Goal: Task Accomplishment & Management: Complete application form

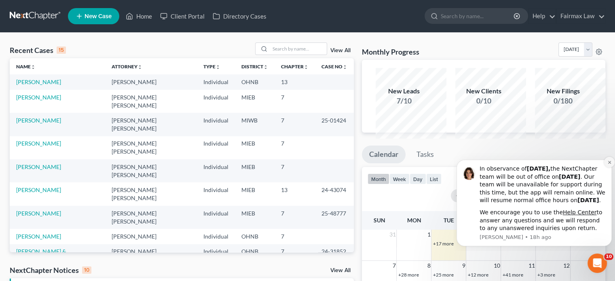
click at [608, 160] on icon "Dismiss notification" at bounding box center [608, 161] width 3 height 3
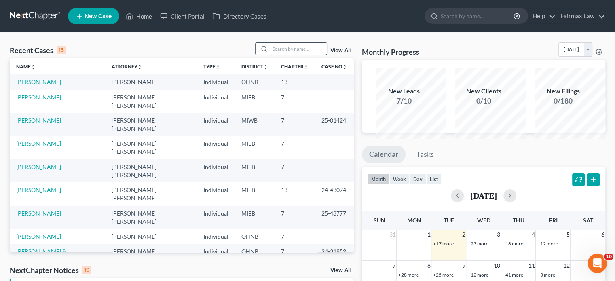
click at [275, 55] on input "search" at bounding box center [298, 49] width 57 height 12
click at [274, 55] on input "search" at bounding box center [298, 49] width 57 height 12
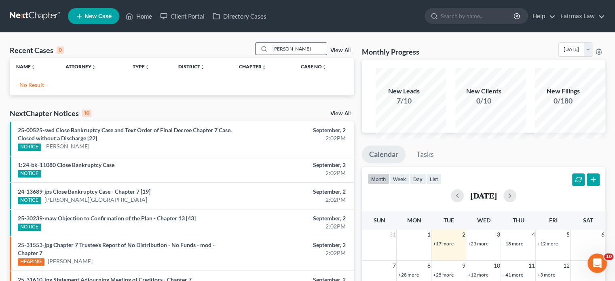
click at [283, 55] on input "[PERSON_NAME]" at bounding box center [298, 49] width 57 height 12
click at [277, 55] on input "[PERSON_NAME]" at bounding box center [298, 49] width 57 height 12
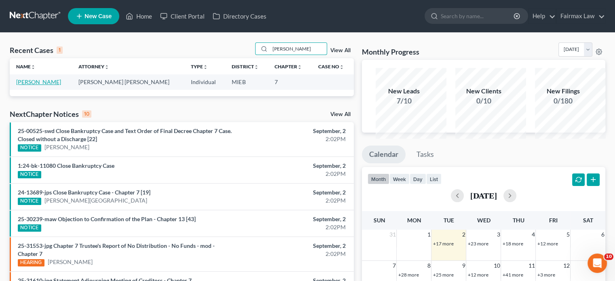
type input "[PERSON_NAME]"
click at [30, 85] on link "[PERSON_NAME]" at bounding box center [38, 81] width 45 height 7
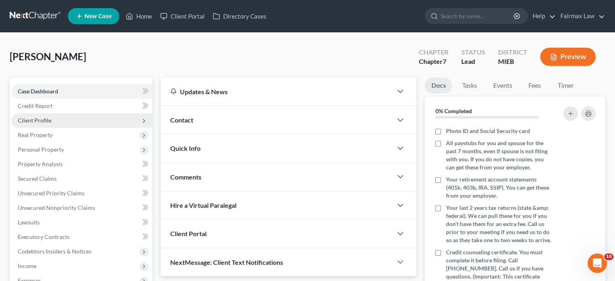
click at [51, 124] on span "Client Profile" at bounding box center [35, 120] width 34 height 7
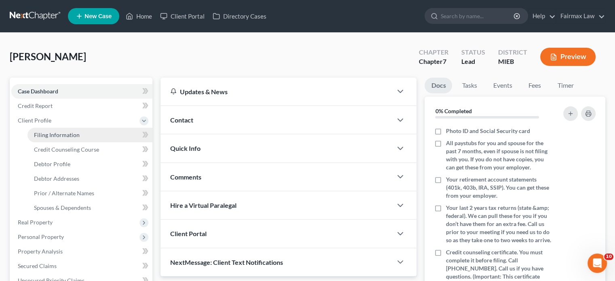
click at [69, 142] on link "Filing Information" at bounding box center [89, 135] width 125 height 15
select select "1"
select select "0"
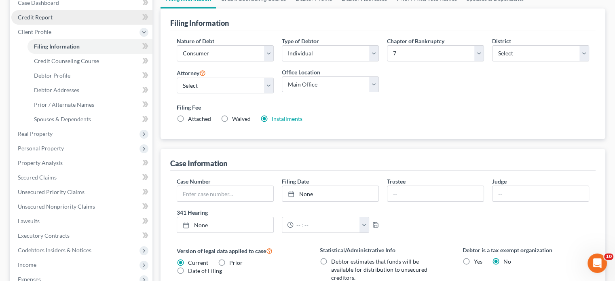
scroll to position [91, 0]
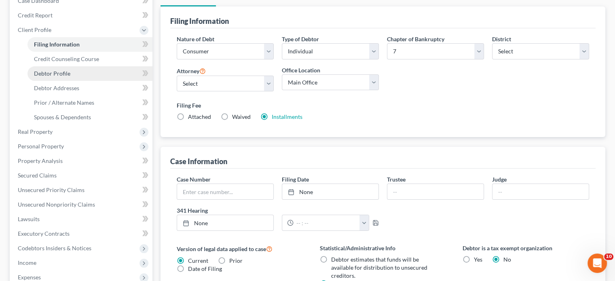
click at [71, 81] on link "Debtor Profile" at bounding box center [89, 73] width 125 height 15
select select "0"
select select "4"
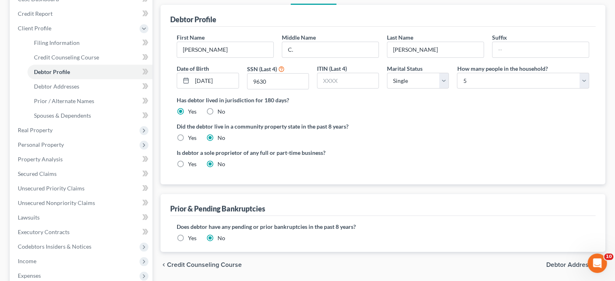
scroll to position [93, 0]
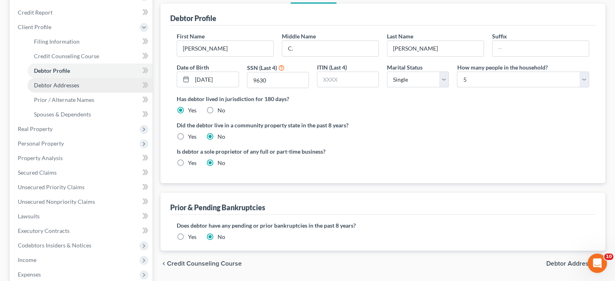
click at [79, 89] on span "Debtor Addresses" at bounding box center [56, 85] width 45 height 7
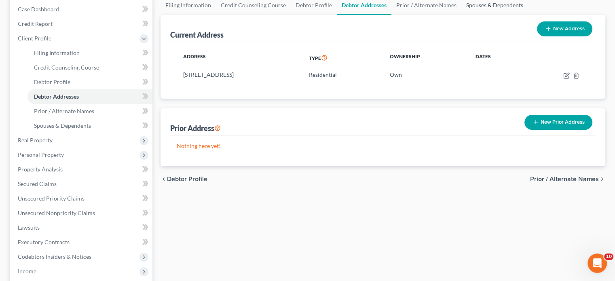
scroll to position [83, 0]
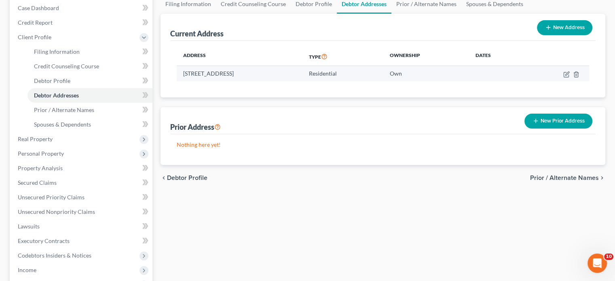
drag, startPoint x: 188, startPoint y: 134, endPoint x: 315, endPoint y: 135, distance: 126.5
click at [302, 81] on td "[STREET_ADDRESS]" at bounding box center [240, 73] width 126 height 15
copy td "[STREET_ADDRESS]"
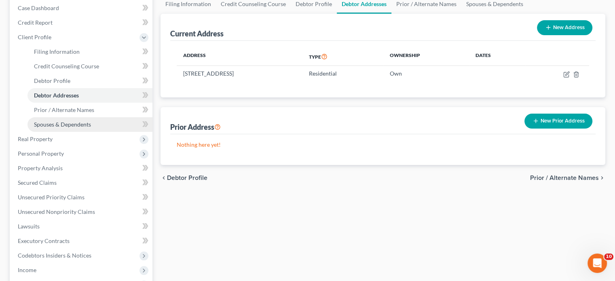
click at [73, 132] on link "Spouses & Dependents" at bounding box center [89, 124] width 125 height 15
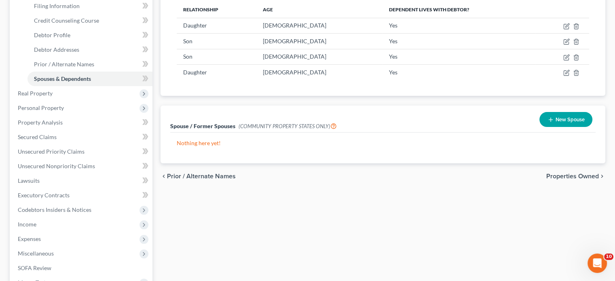
scroll to position [153, 0]
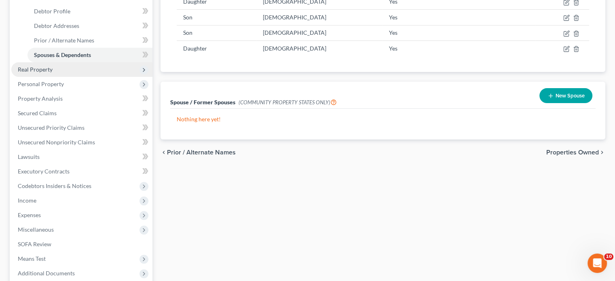
click at [103, 77] on span "Real Property" at bounding box center [81, 69] width 141 height 15
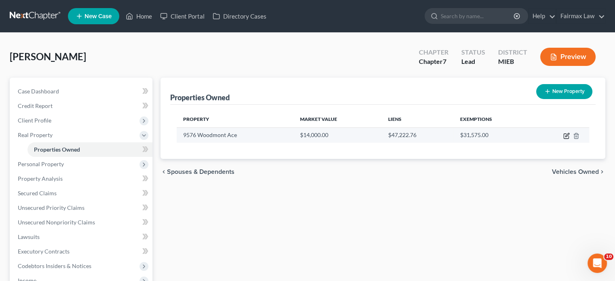
click at [563, 139] on icon "button" at bounding box center [566, 136] width 6 height 6
select select "23"
select select "0"
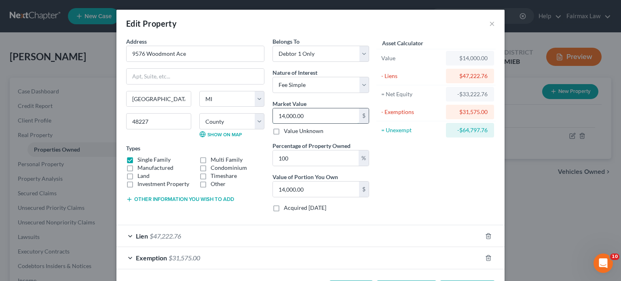
click at [304, 124] on input "14,000.00" at bounding box center [316, 115] width 86 height 15
type input "5"
type input "5.00"
type input "54"
type input "54.00"
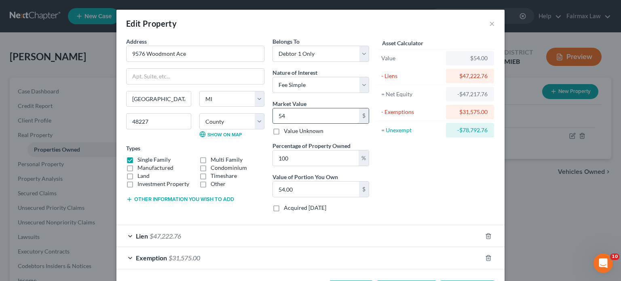
type input "540"
type input "540.00"
type input "5400"
type input "5,400.00"
type input "5,4000"
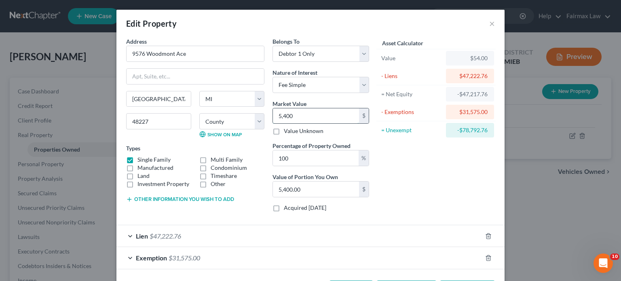
type input "54,000.00"
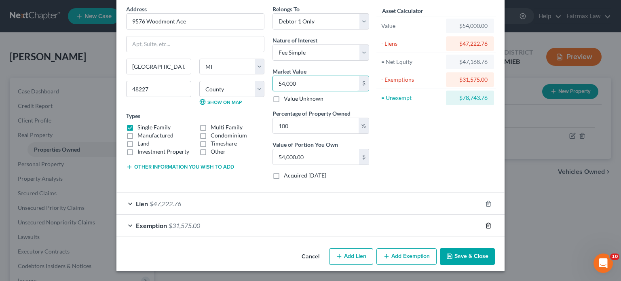
type input "54,000"
click at [491, 222] on icon "button" at bounding box center [488, 225] width 6 height 6
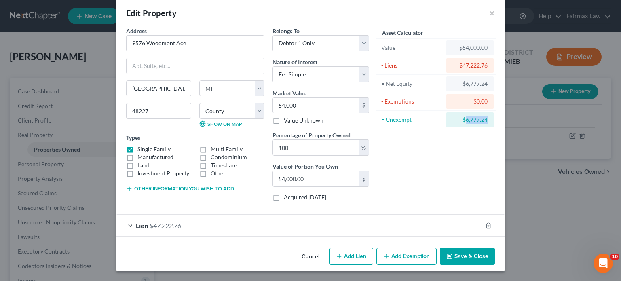
drag, startPoint x: 529, startPoint y: 82, endPoint x: 500, endPoint y: 86, distance: 30.2
click at [494, 112] on div "$6,777.24" at bounding box center [470, 119] width 48 height 15
copy div "6,777.24"
click at [429, 248] on button "Add Exemption" at bounding box center [406, 256] width 60 height 17
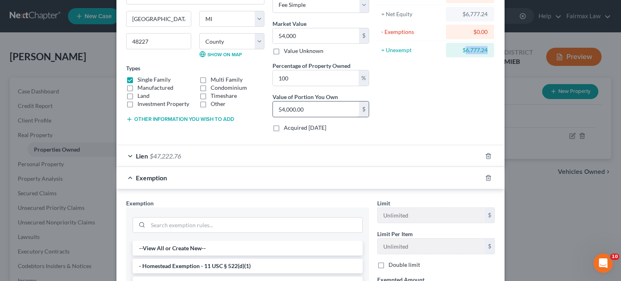
scroll to position [266, 0]
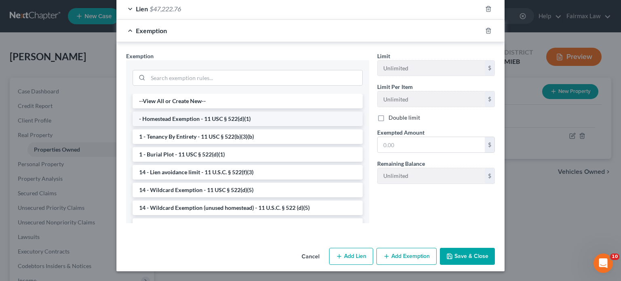
click at [188, 126] on li "- Homestead Exemption - 11 USC § 522(d)(1)" at bounding box center [248, 119] width 230 height 15
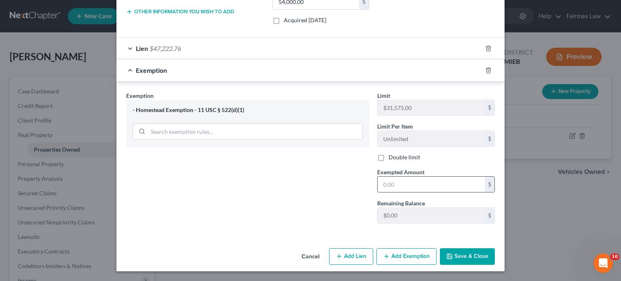
click at [420, 192] on input "text" at bounding box center [430, 184] width 107 height 15
paste input "6,777.24"
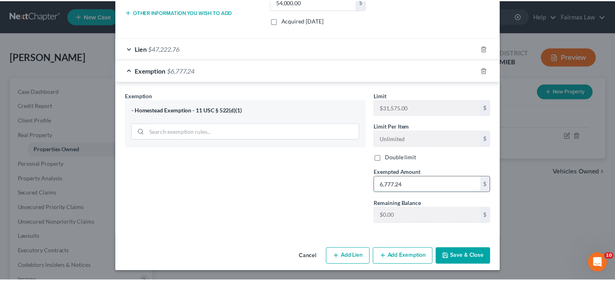
scroll to position [300, 0]
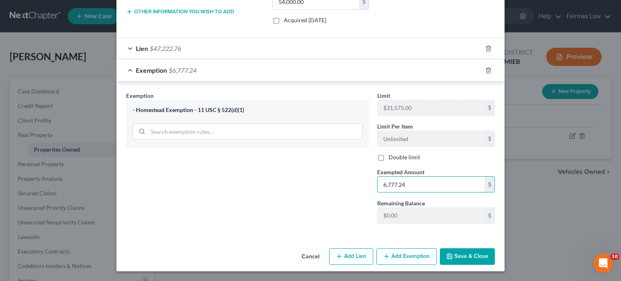
type input "6,777.24"
click at [495, 257] on button "Save & Close" at bounding box center [467, 256] width 55 height 17
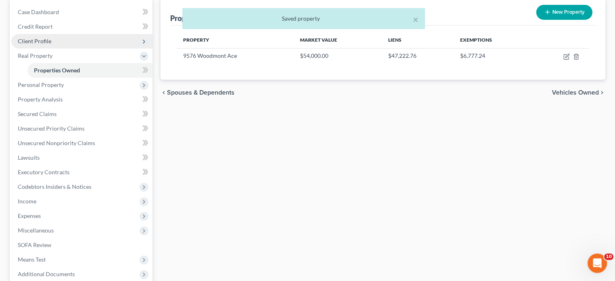
scroll to position [91, 0]
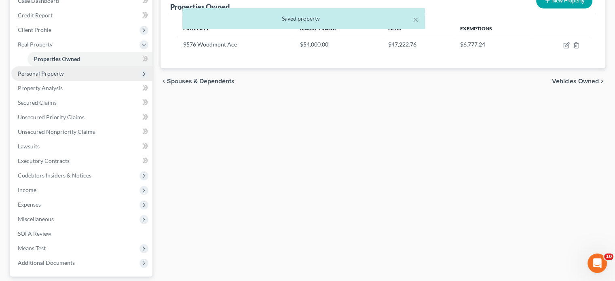
click at [86, 81] on span "Personal Property" at bounding box center [81, 73] width 141 height 15
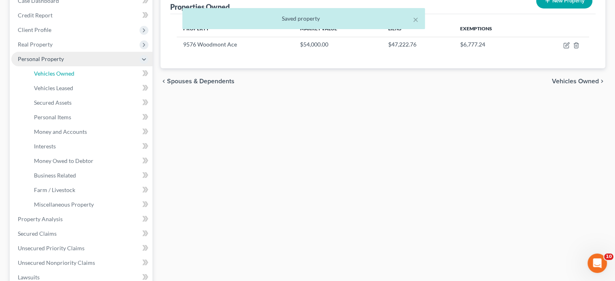
click at [86, 81] on link "Vehicles Owned" at bounding box center [89, 73] width 125 height 15
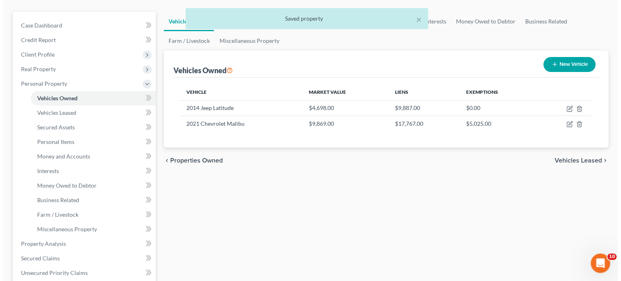
scroll to position [66, 0]
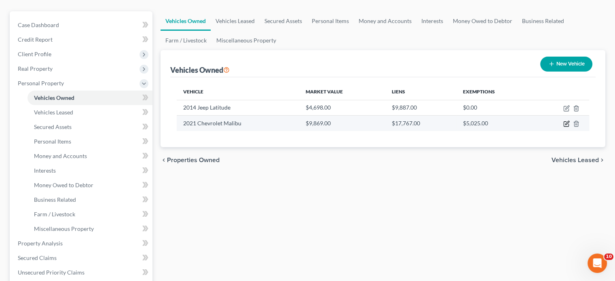
click at [565, 125] on icon "button" at bounding box center [567, 123] width 4 height 4
select select "0"
select select "5"
select select "2"
select select "0"
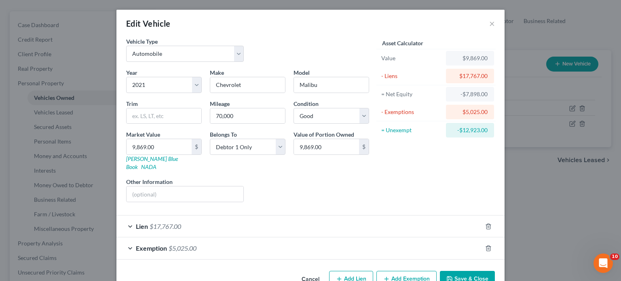
scroll to position [85, 0]
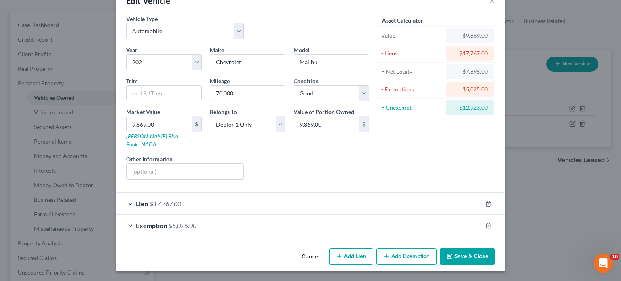
click at [425, 217] on div "Exemption $5,025.00" at bounding box center [298, 225] width 365 height 21
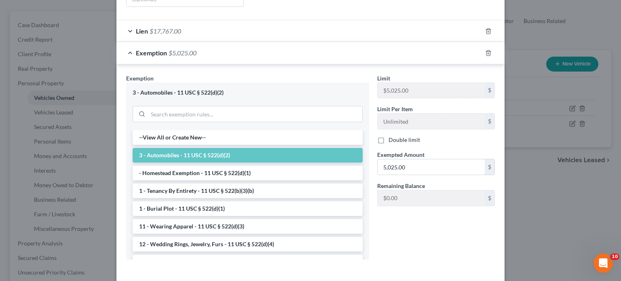
scroll to position [200, 0]
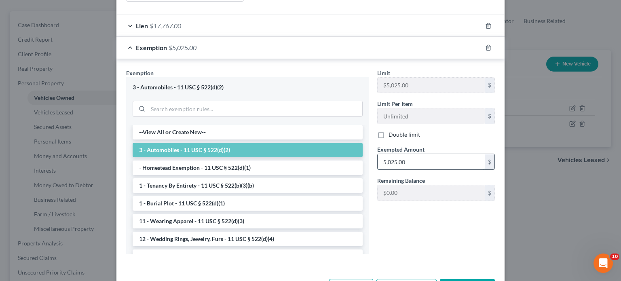
click at [431, 169] on input "5,025.00" at bounding box center [430, 161] width 107 height 15
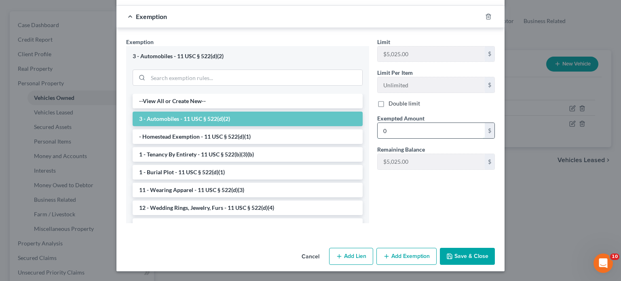
scroll to position [332, 0]
type input "0"
click at [478, 260] on button "Save & Close" at bounding box center [467, 256] width 55 height 17
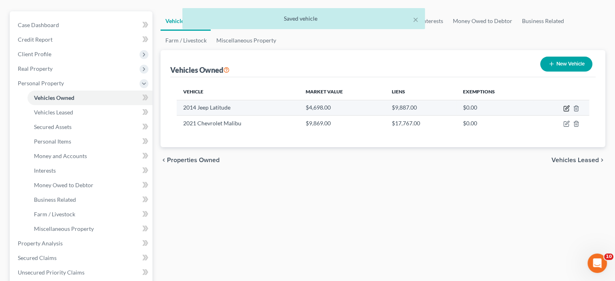
click at [563, 112] on icon "button" at bounding box center [566, 108] width 6 height 6
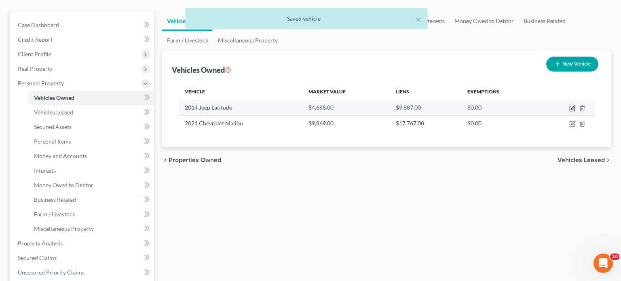
select select "0"
select select "12"
select select "2"
select select "0"
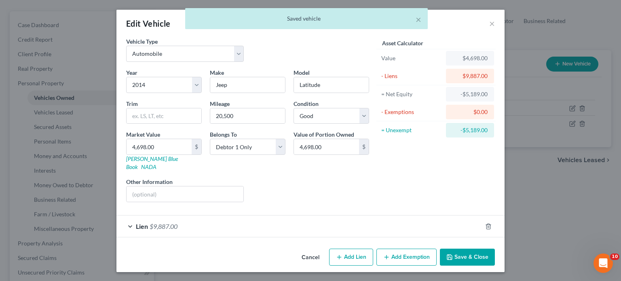
scroll to position [58, 0]
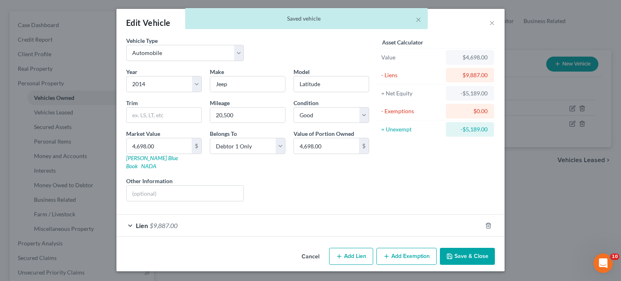
click at [423, 251] on button "Add Exemption" at bounding box center [406, 256] width 60 height 17
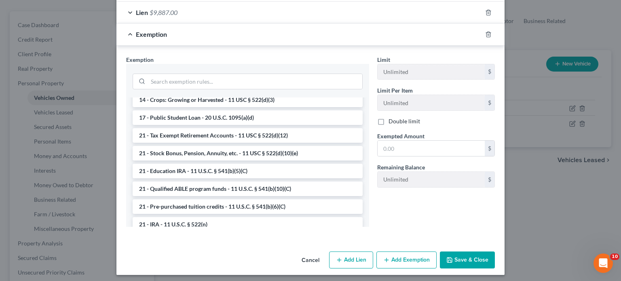
scroll to position [219, 0]
click at [210, 88] on li "14 - Wildcard Exemption (unused homestead) - 11 U.S.C. § 522 (d)(5)" at bounding box center [248, 81] width 230 height 15
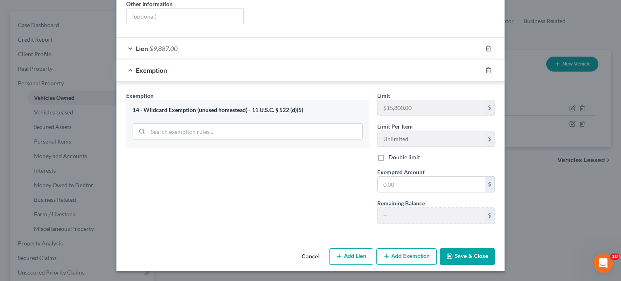
click at [424, 175] on span "Exempted Amount" at bounding box center [400, 172] width 47 height 7
click at [417, 192] on input "text" at bounding box center [430, 184] width 107 height 15
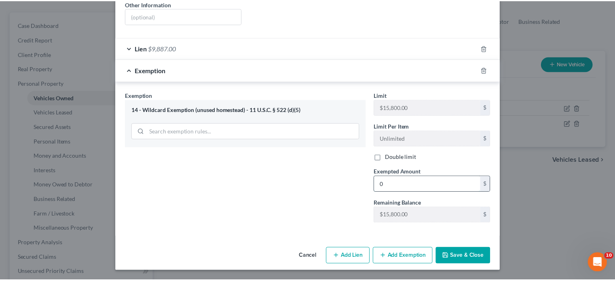
scroll to position [278, 0]
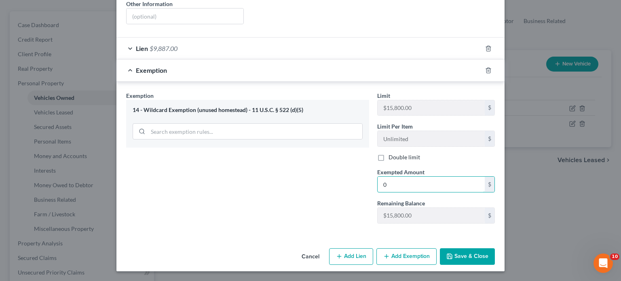
type input "0"
click at [489, 251] on button "Save & Close" at bounding box center [467, 256] width 55 height 17
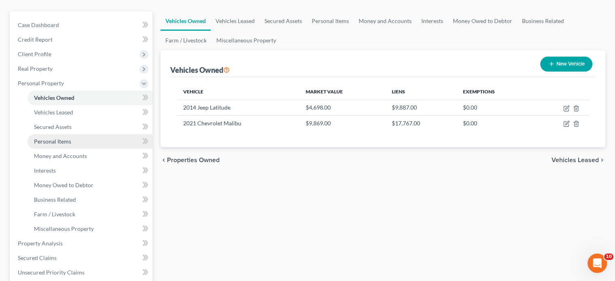
click at [84, 149] on link "Personal Items" at bounding box center [89, 141] width 125 height 15
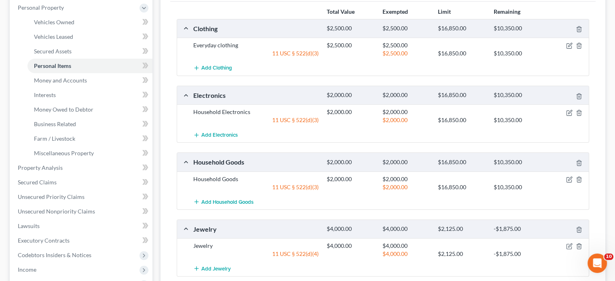
scroll to position [142, 0]
click at [105, 87] on link "Money and Accounts" at bounding box center [89, 80] width 125 height 15
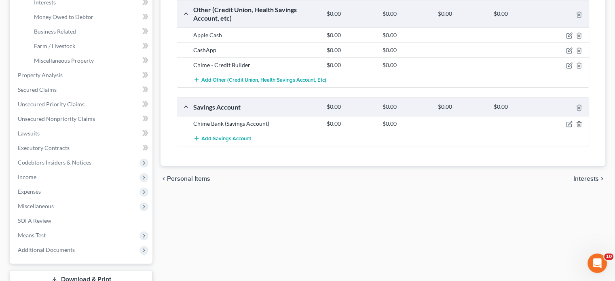
scroll to position [163, 0]
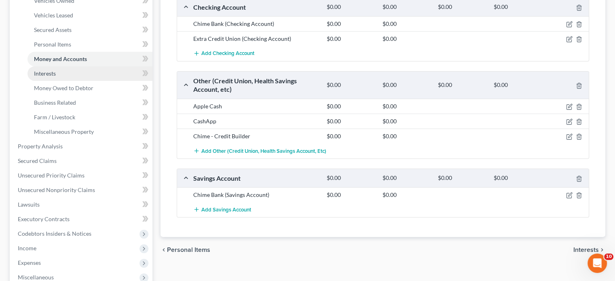
click at [61, 81] on link "Interests" at bounding box center [89, 73] width 125 height 15
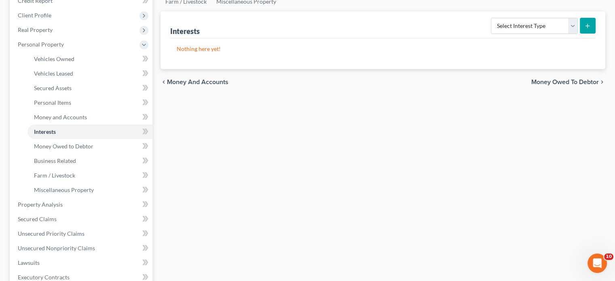
scroll to position [137, 0]
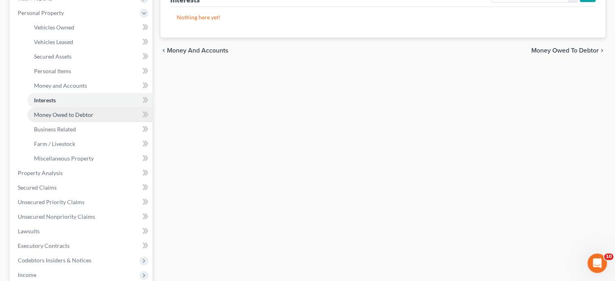
click at [93, 118] on span "Money Owed to Debtor" at bounding box center [63, 114] width 59 height 7
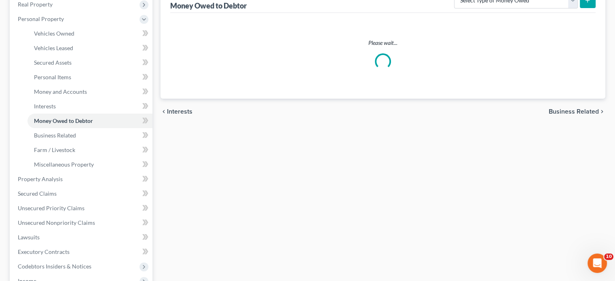
scroll to position [131, 0]
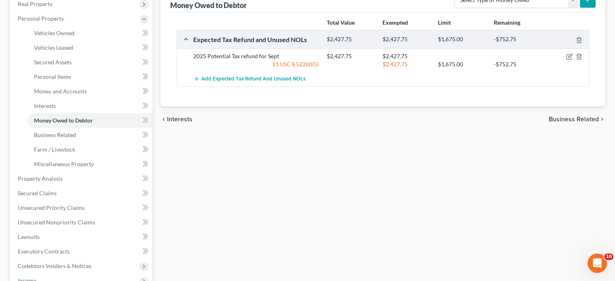
click at [559, 60] on div at bounding box center [567, 56] width 44 height 8
click at [566, 60] on icon "button" at bounding box center [569, 56] width 6 height 6
select select "0"
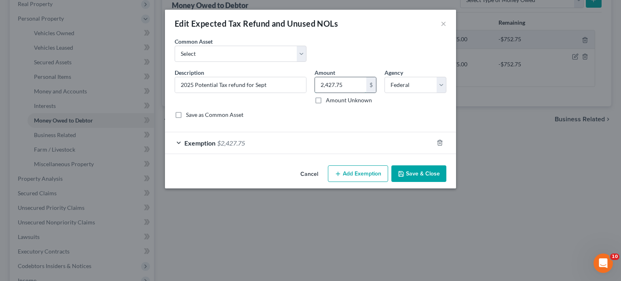
click at [365, 93] on input "2,427.75" at bounding box center [340, 84] width 51 height 15
click at [179, 62] on select "Select Potential 2019 tax refunds - estimated and prorated Potential 2019 tax r…" at bounding box center [241, 54] width 132 height 16
select select "67"
click at [175, 57] on select "Select Potential 2019 tax refunds - estimated and prorated Potential 2019 tax r…" at bounding box center [241, 54] width 132 height 16
type input "Potential 2025 tax refund - estimated and prorated"
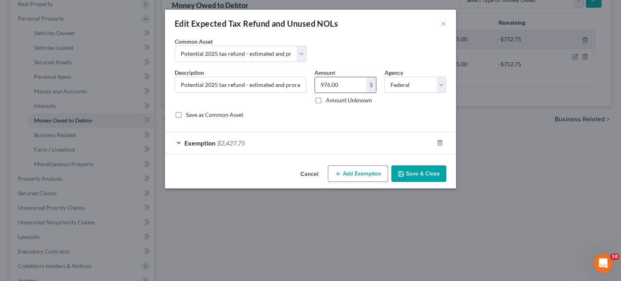
click at [348, 93] on input "976.00" at bounding box center [340, 84] width 51 height 15
paste input "2,427.75"
type input "2,427.75"
click at [403, 176] on icon "button" at bounding box center [401, 173] width 5 height 5
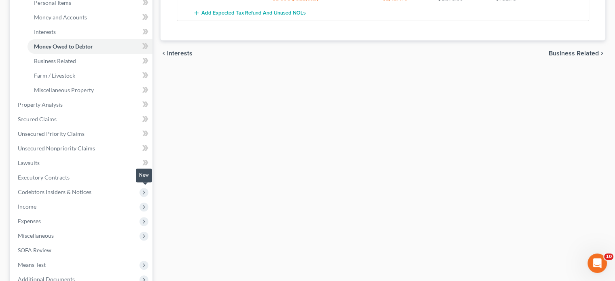
scroll to position [205, 0]
click at [101, 112] on link "Property Analysis" at bounding box center [81, 104] width 141 height 15
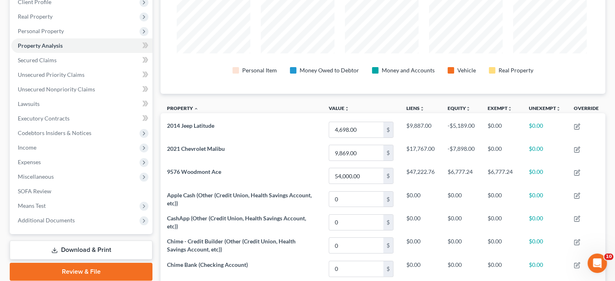
scroll to position [138, 0]
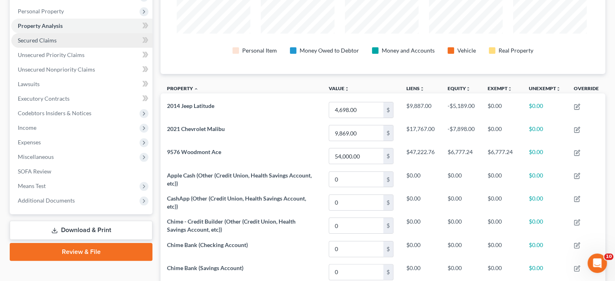
click at [101, 48] on link "Secured Claims" at bounding box center [81, 40] width 141 height 15
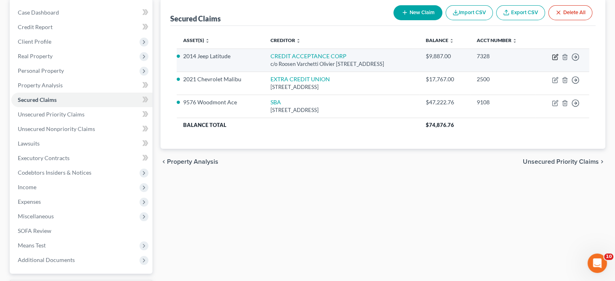
click at [552, 60] on icon "button" at bounding box center [555, 57] width 6 height 6
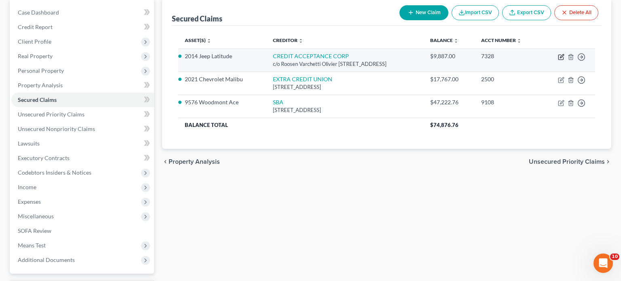
select select "23"
select select "2"
select select "0"
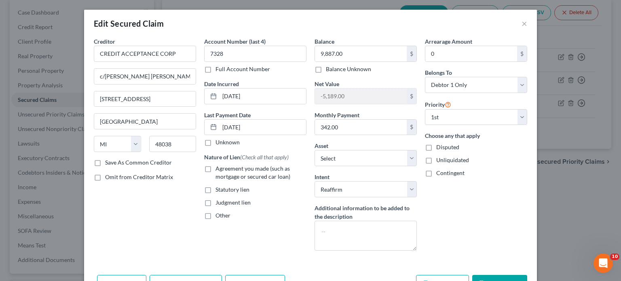
click at [215, 181] on label "Agreement you made (such as mortgage or secured car loan)" at bounding box center [260, 172] width 91 height 16
click at [219, 170] on input "Agreement you made (such as mortgage or secured car loan)" at bounding box center [221, 166] width 5 height 5
checkbox input "true"
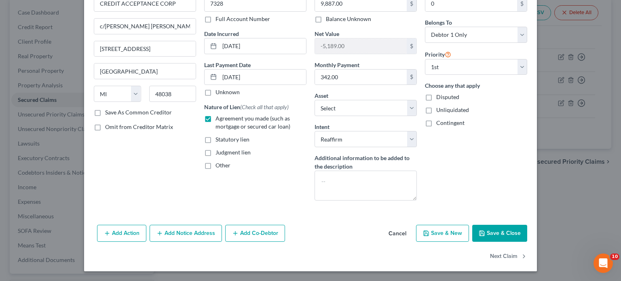
click at [527, 225] on button "Save & Close" at bounding box center [499, 233] width 55 height 17
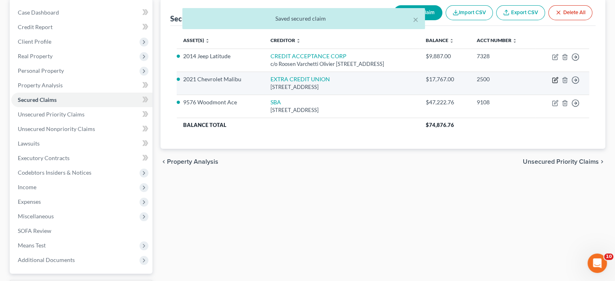
click at [552, 83] on icon "button" at bounding box center [555, 80] width 6 height 6
select select "23"
select select "2"
select select "0"
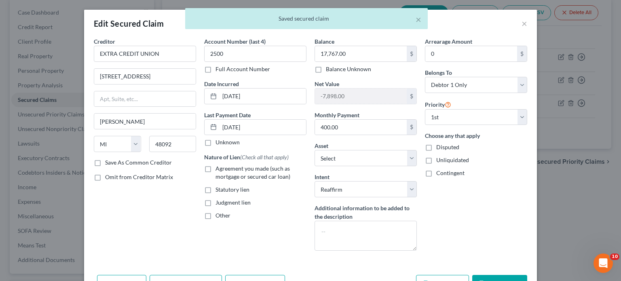
click at [215, 181] on label "Agreement you made (such as mortgage or secured car loan)" at bounding box center [260, 172] width 91 height 16
click at [219, 170] on input "Agreement you made (such as mortgage or secured car loan)" at bounding box center [221, 166] width 5 height 5
checkbox input "true"
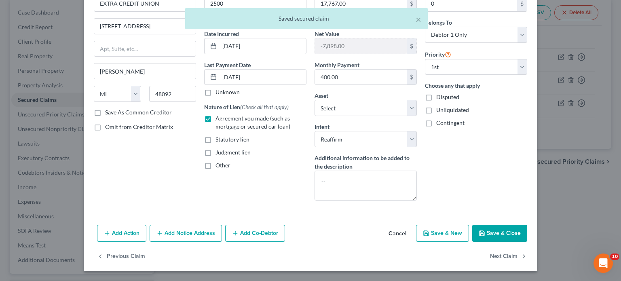
click at [527, 225] on button "Save & Close" at bounding box center [499, 233] width 55 height 17
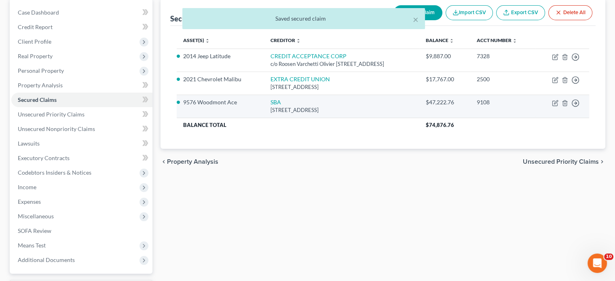
click at [543, 118] on td "Move to E Move to F Move to G Move to Notice Only" at bounding box center [562, 106] width 54 height 23
click at [554, 104] on icon "button" at bounding box center [556, 102] width 4 height 4
select select "38"
select select "2"
select select "0"
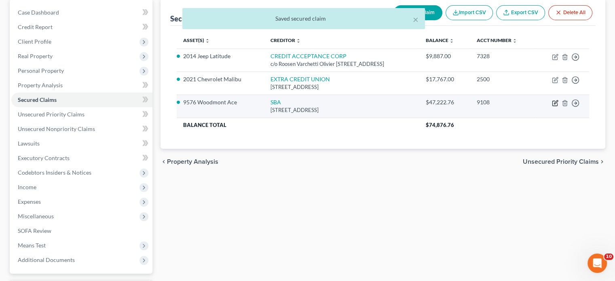
select select "0"
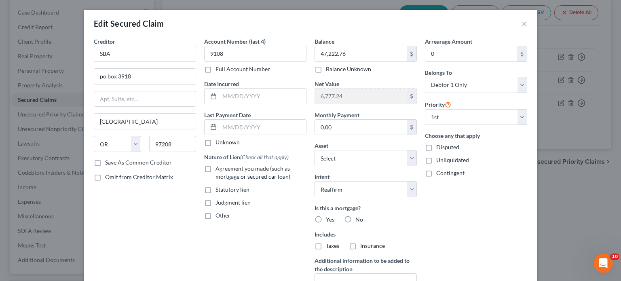
click at [215, 181] on label "Agreement you made (such as mortgage or secured car loan)" at bounding box center [260, 172] width 91 height 16
click at [219, 170] on input "Agreement you made (such as mortgage or secured car loan)" at bounding box center [221, 166] width 5 height 5
checkbox input "true"
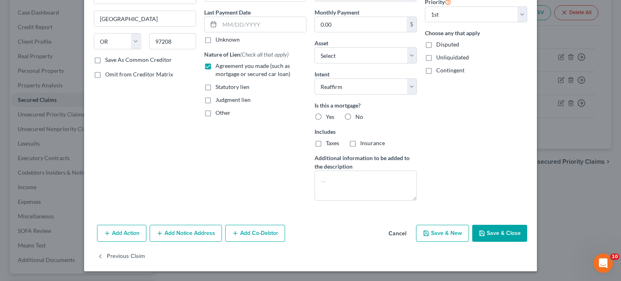
click at [527, 225] on button "Save & Close" at bounding box center [499, 233] width 55 height 17
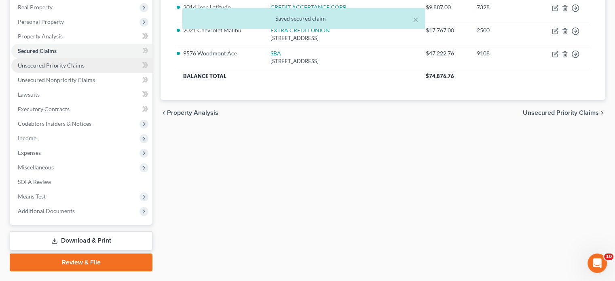
click at [84, 69] on span "Unsecured Priority Claims" at bounding box center [51, 65] width 67 height 7
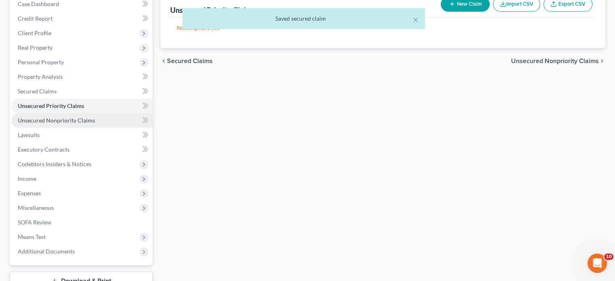
click at [69, 128] on link "Unsecured Nonpriority Claims" at bounding box center [81, 120] width 141 height 15
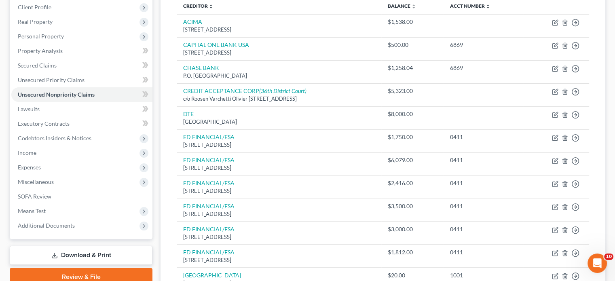
scroll to position [111, 0]
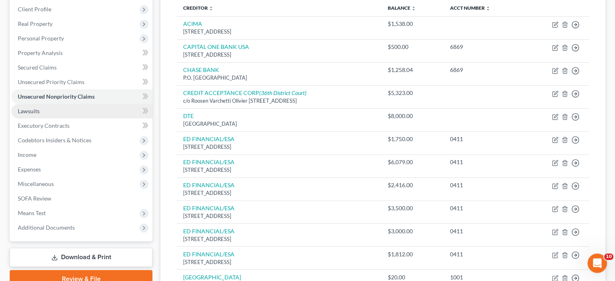
click at [89, 118] on link "Lawsuits" at bounding box center [81, 111] width 141 height 15
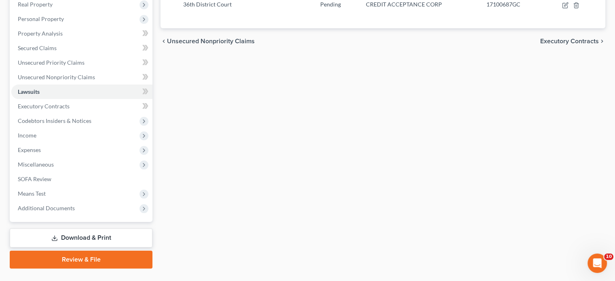
scroll to position [140, 0]
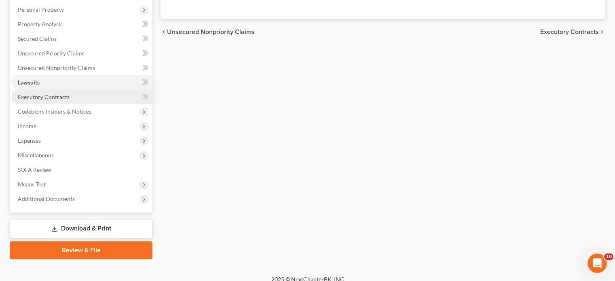
click at [70, 100] on span "Executory Contracts" at bounding box center [44, 96] width 52 height 7
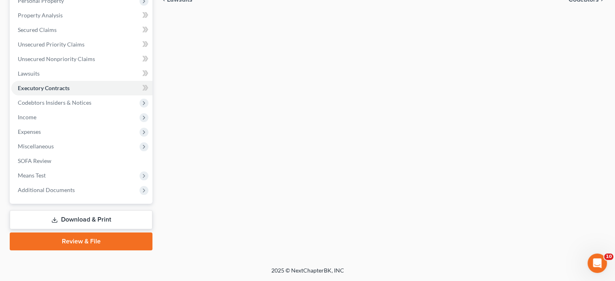
scroll to position [192, 0]
click at [78, 124] on span "Income" at bounding box center [81, 117] width 141 height 15
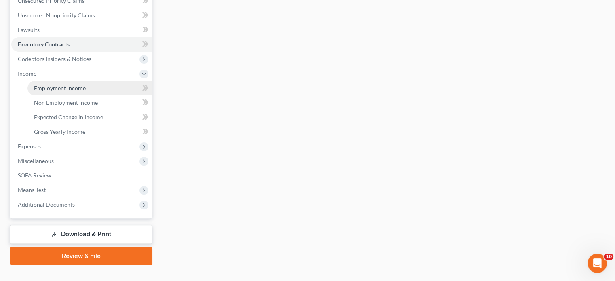
click at [63, 91] on span "Employment Income" at bounding box center [60, 87] width 52 height 7
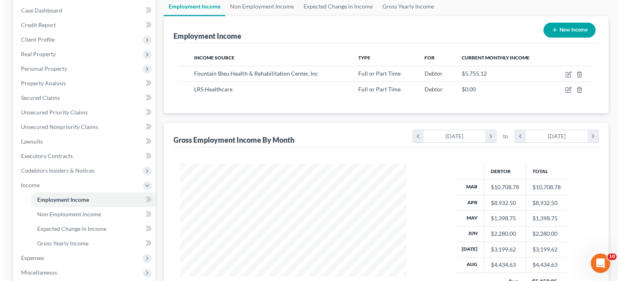
scroll to position [90, 0]
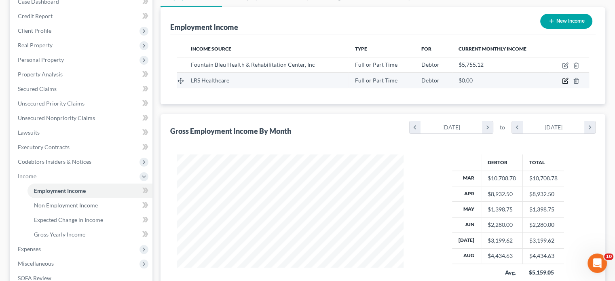
click at [565, 84] on icon "button" at bounding box center [565, 81] width 6 height 6
select select "0"
select select "30"
select select "3"
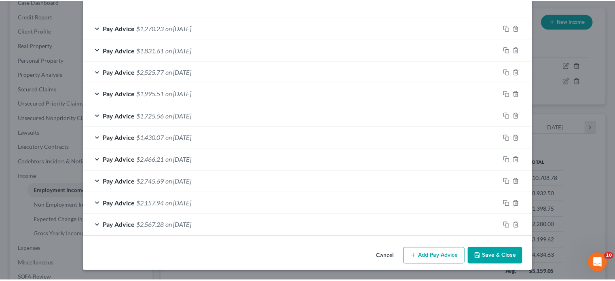
scroll to position [377, 0]
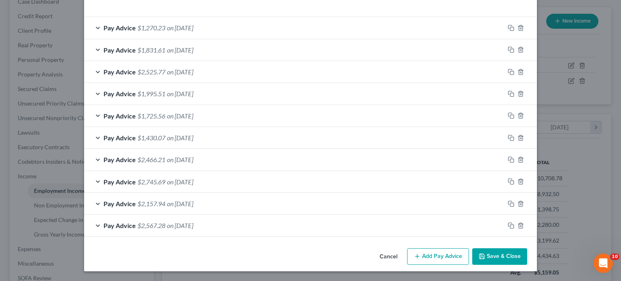
click at [403, 250] on button "Cancel" at bounding box center [388, 257] width 31 height 16
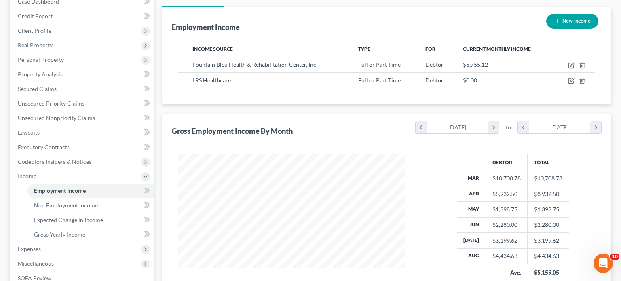
scroll to position [403987, 403924]
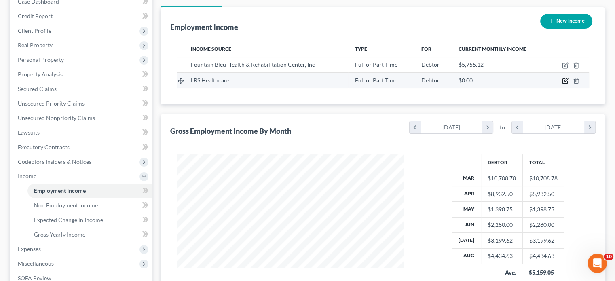
click at [567, 84] on icon "button" at bounding box center [565, 81] width 6 height 6
select select "0"
select select "30"
select select "3"
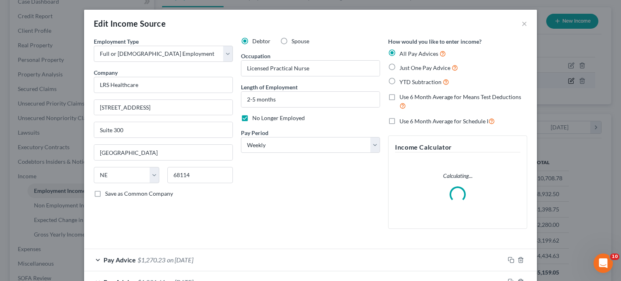
scroll to position [179, 246]
click at [365, 235] on div "Debtor Spouse Occupation Licensed Practical Nurse Length of Employment 2-5 mont…" at bounding box center [310, 136] width 147 height 198
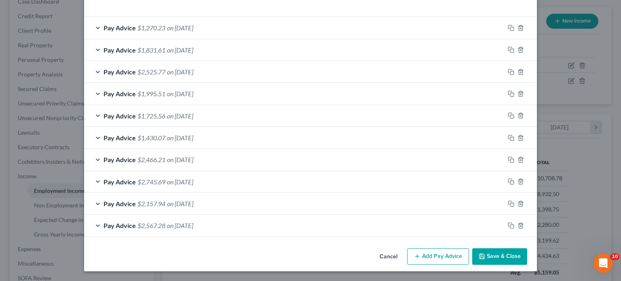
scroll to position [377, 0]
click at [231, 61] on div "Pay Advice $2,525.77 on [DATE]" at bounding box center [294, 71] width 420 height 21
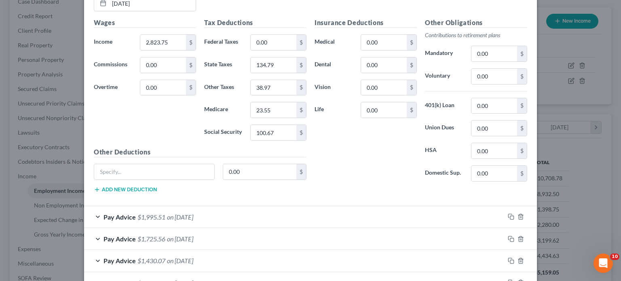
scroll to position [536, 0]
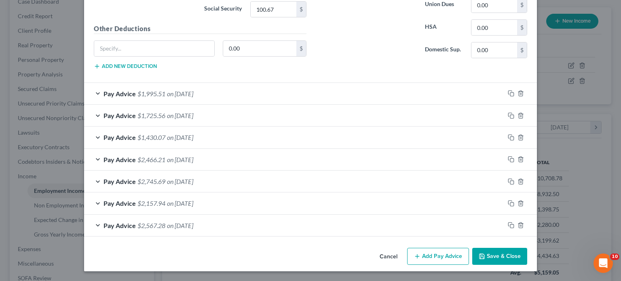
click at [212, 104] on div "Pay Advice $1,995.51 on [DATE]" at bounding box center [294, 93] width 420 height 21
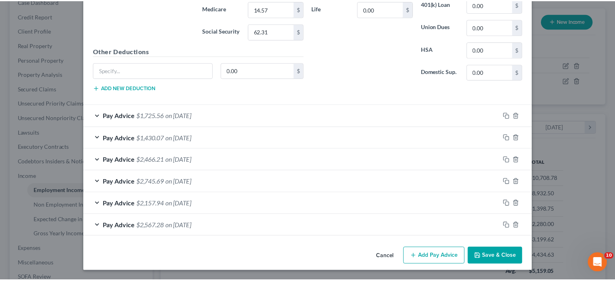
scroll to position [977, 0]
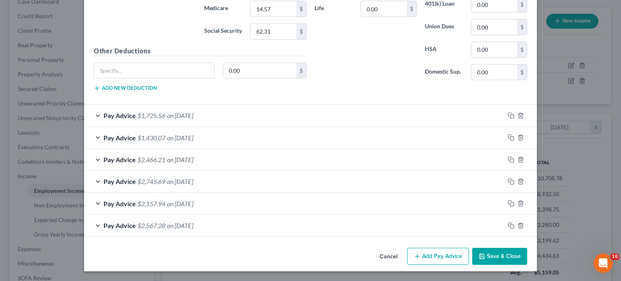
click at [404, 249] on button "Cancel" at bounding box center [388, 257] width 31 height 16
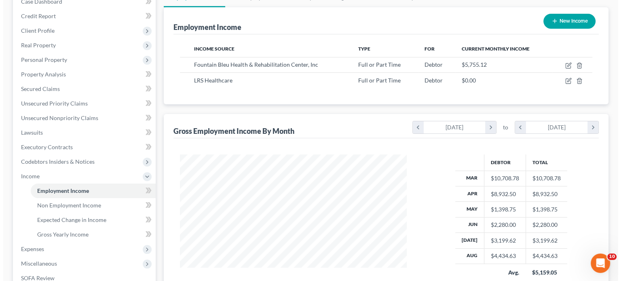
scroll to position [403987, 403924]
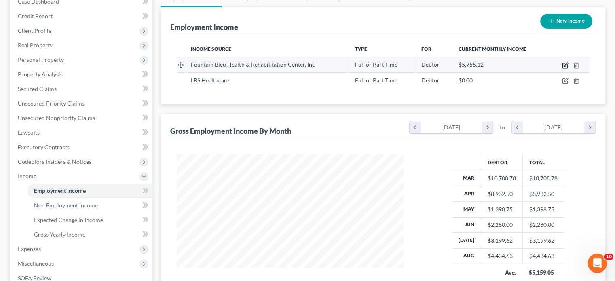
click at [567, 66] on icon "button" at bounding box center [566, 65] width 4 height 4
select select "0"
select select "23"
select select "2"
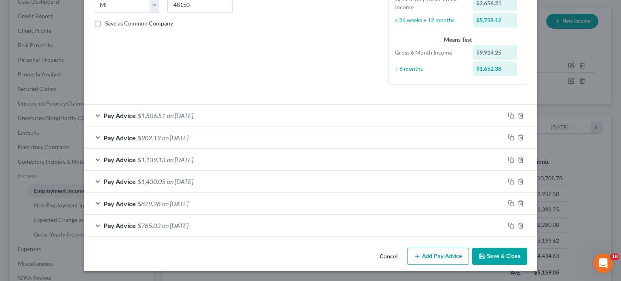
scroll to position [200, 0]
click at [220, 126] on div "Pay Advice $1,506.51 on [DATE]" at bounding box center [294, 115] width 420 height 21
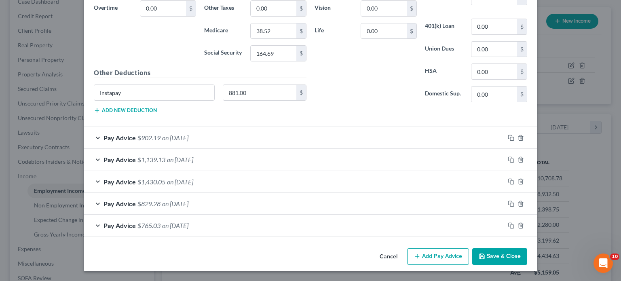
scroll to position [441, 0]
click at [238, 100] on input "881.00" at bounding box center [260, 92] width 74 height 15
click at [127, 100] on input "Instapay" at bounding box center [154, 92] width 120 height 15
type input "I"
click at [200, 148] on div "Pay Advice $902.19 on [DATE]" at bounding box center [294, 137] width 420 height 21
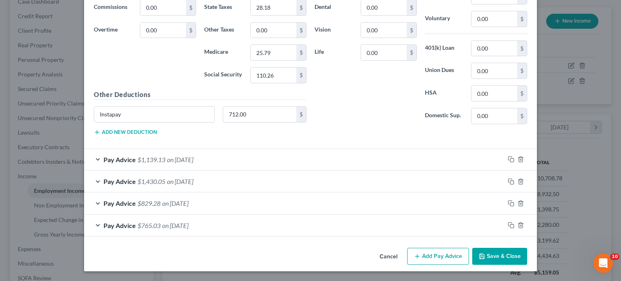
scroll to position [778, 0]
drag, startPoint x: 102, startPoint y: 171, endPoint x: 0, endPoint y: 176, distance: 102.4
click at [0, 176] on div "Edit Income Source × Employment Type * Select Full or [DEMOGRAPHIC_DATA] Employ…" at bounding box center [310, 140] width 621 height 281
click at [207, 149] on div "Pay Advice $1,139.13 on [DATE]" at bounding box center [294, 159] width 420 height 21
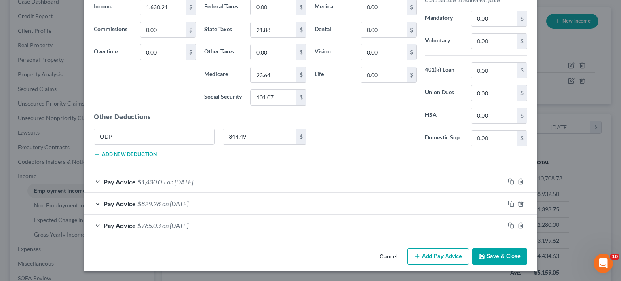
scroll to position [1108, 0]
click at [240, 144] on input "344.49" at bounding box center [260, 136] width 74 height 15
drag, startPoint x: 67, startPoint y: 175, endPoint x: 74, endPoint y: 177, distance: 7.5
click at [90, 151] on div "ODP $" at bounding box center [200, 140] width 221 height 23
drag, startPoint x: 72, startPoint y: 173, endPoint x: 15, endPoint y: 175, distance: 57.5
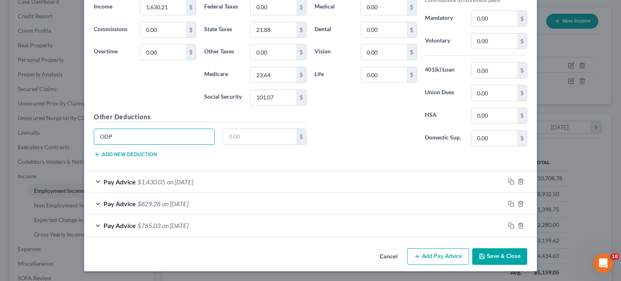
click at [15, 175] on div "Edit Income Source × Employment Type * Select Full or [DEMOGRAPHIC_DATA] Employ…" at bounding box center [310, 140] width 621 height 281
click at [232, 171] on div "Pay Advice $1,430.05 on [DATE]" at bounding box center [294, 181] width 420 height 21
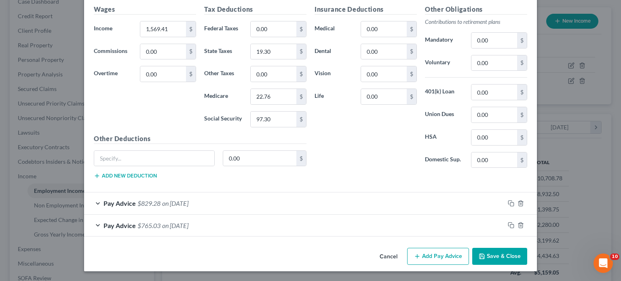
scroll to position [1470, 0]
click at [215, 192] on div "Pay Advice $829.28 on [DATE]" at bounding box center [294, 202] width 420 height 21
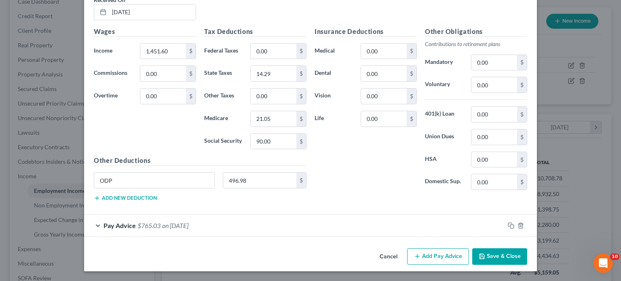
scroll to position [1770, 0]
drag, startPoint x: 94, startPoint y: 160, endPoint x: 30, endPoint y: 158, distance: 63.5
click at [84, 158] on div "Use on Schedule I Received On * [DATE] Wages Income * 1,451.60 $ Commissions 0.…" at bounding box center [310, 92] width 453 height 243
click at [202, 215] on div "Pay Advice $765.03 on [DATE]" at bounding box center [294, 225] width 420 height 21
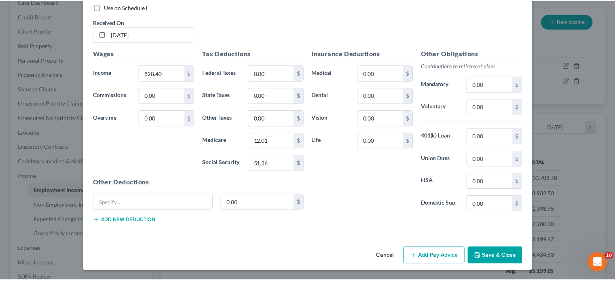
scroll to position [2070, 0]
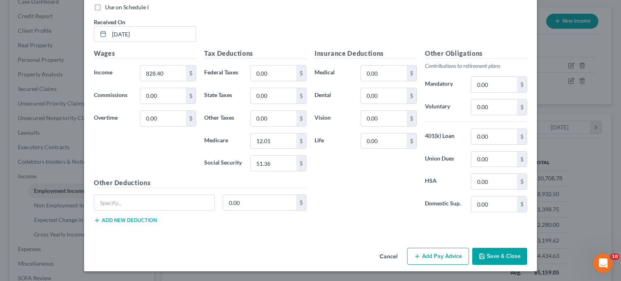
click at [527, 248] on button "Save & Close" at bounding box center [499, 256] width 55 height 17
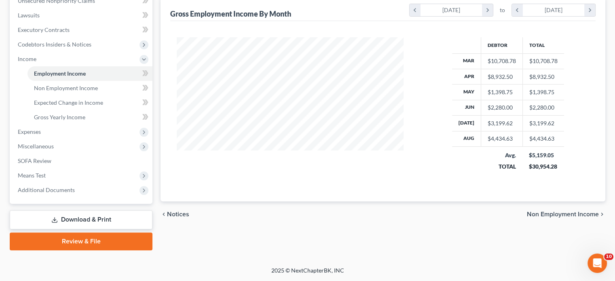
scroll to position [281, 0]
click at [98, 90] on span "Non Employment Income" at bounding box center [66, 87] width 64 height 7
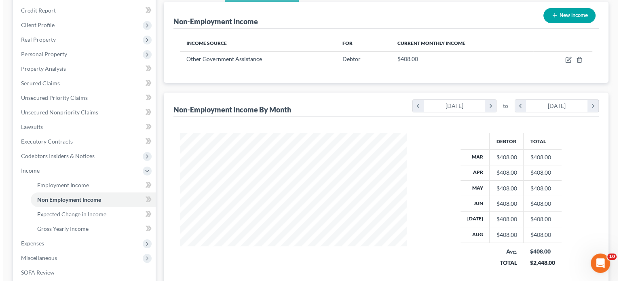
scroll to position [95, 0]
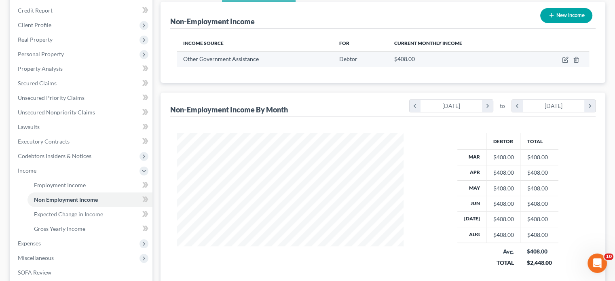
click at [554, 67] on td at bounding box center [559, 58] width 59 height 15
click at [562, 63] on icon "button" at bounding box center [564, 60] width 5 height 5
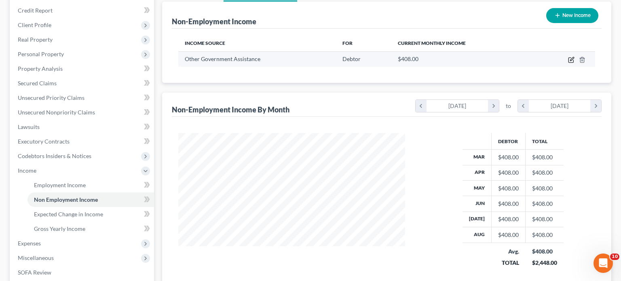
select select "5"
select select "0"
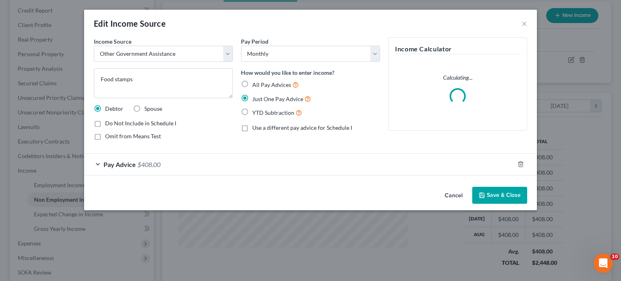
click at [469, 204] on button "Cancel" at bounding box center [453, 196] width 31 height 16
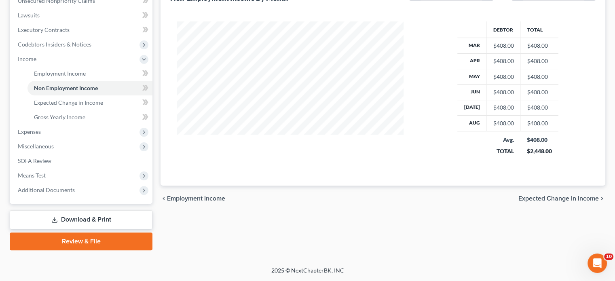
scroll to position [268, 0]
click at [89, 106] on span "Expected Change in Income" at bounding box center [68, 102] width 69 height 7
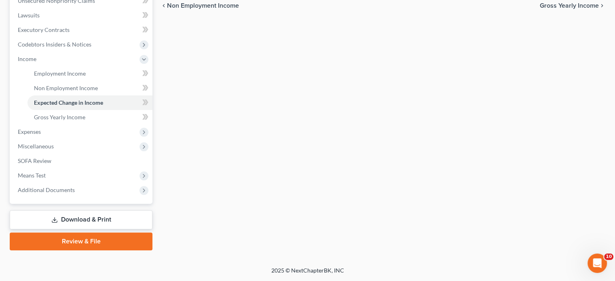
scroll to position [310, 0]
click at [85, 114] on span "Gross Yearly Income" at bounding box center [59, 117] width 51 height 7
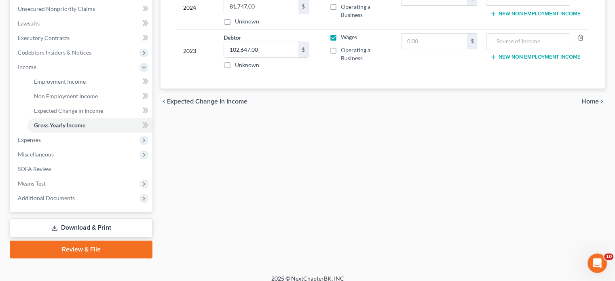
scroll to position [199, 0]
click at [77, 85] on span "Employment Income" at bounding box center [60, 81] width 52 height 7
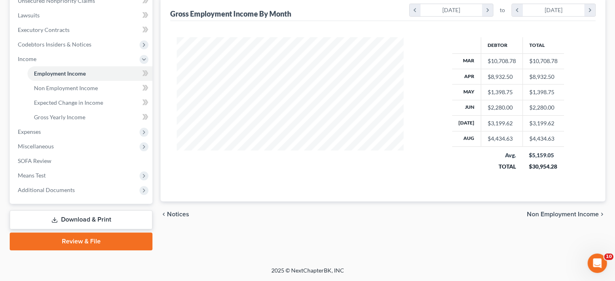
scroll to position [320, 0]
click at [79, 114] on span "Gross Yearly Income" at bounding box center [59, 117] width 51 height 7
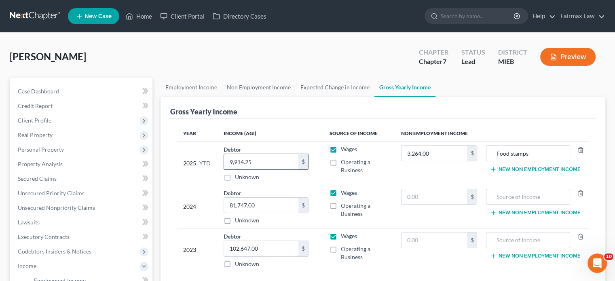
click at [282, 169] on input "9,914.25" at bounding box center [261, 161] width 74 height 15
paste input "34,131.97"
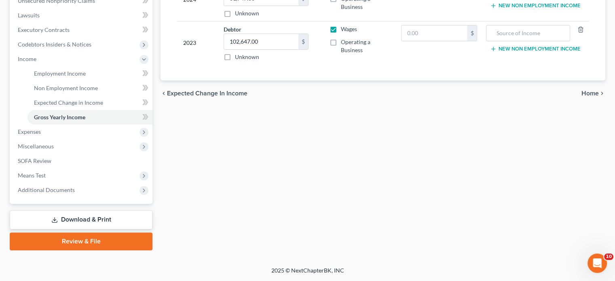
scroll to position [316, 0]
type input "34,131.97"
click at [99, 124] on span "Expenses" at bounding box center [81, 131] width 141 height 15
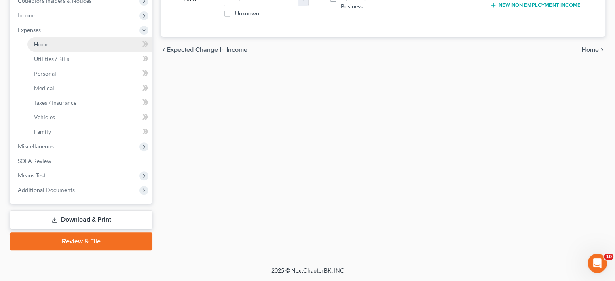
click at [82, 52] on link "Home" at bounding box center [89, 44] width 125 height 15
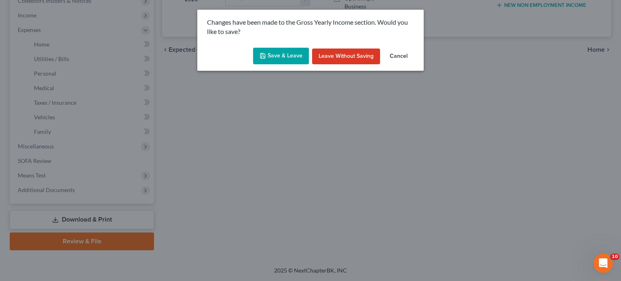
click at [283, 65] on button "Save & Leave" at bounding box center [281, 56] width 56 height 17
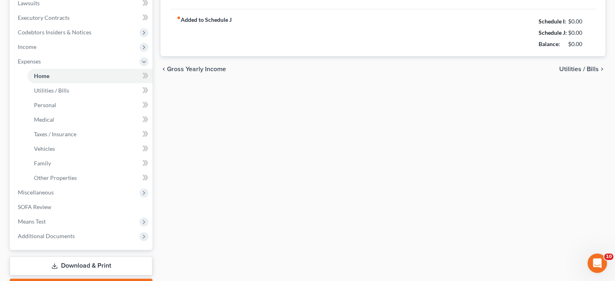
type input "141.00"
type input "0.00"
radio input "true"
type input "0.00"
type input "900.00"
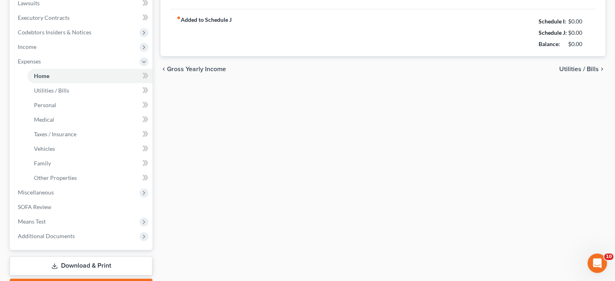
type input "0.00"
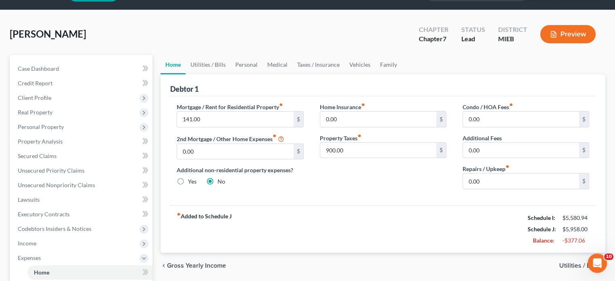
scroll to position [45, 0]
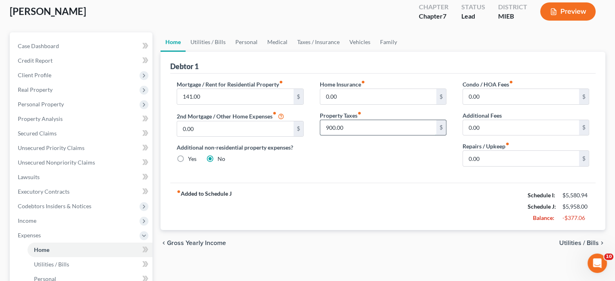
click at [359, 135] on input "900.00" at bounding box center [378, 127] width 116 height 15
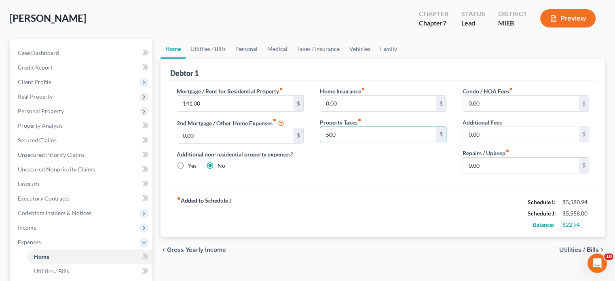
scroll to position [37, 0]
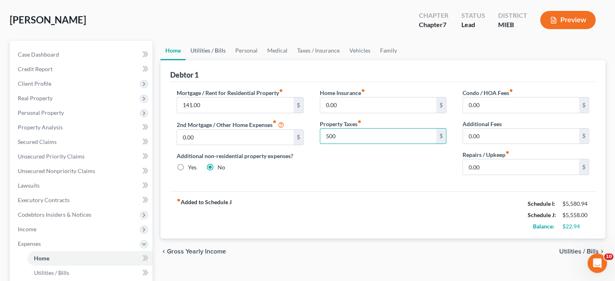
type input "500"
click at [224, 60] on link "Utilities / Bills" at bounding box center [208, 50] width 45 height 19
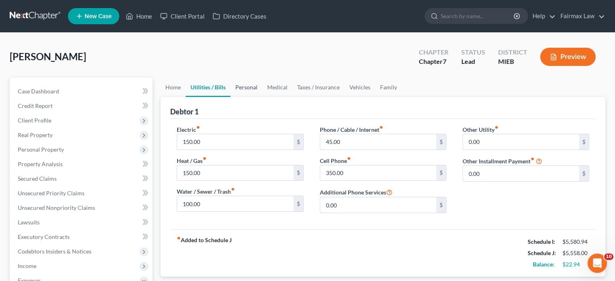
click at [262, 97] on link "Personal" at bounding box center [246, 87] width 32 height 19
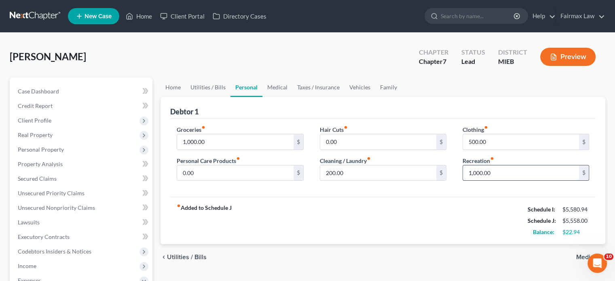
click at [526, 181] on input "1,000.00" at bounding box center [521, 172] width 116 height 15
type input "100"
click at [229, 188] on div "Groceries fiber_manual_record 1,000.00 $ Personal Care Products fiber_manual_re…" at bounding box center [240, 156] width 143 height 62
click at [225, 181] on input "0.00" at bounding box center [235, 172] width 116 height 15
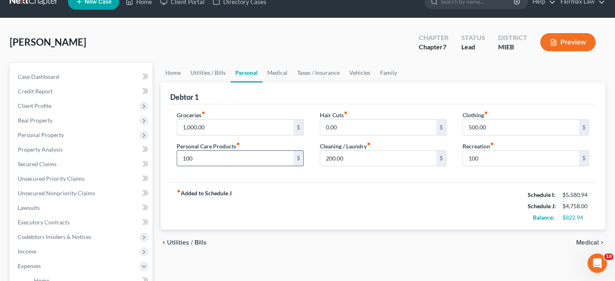
scroll to position [14, 0]
type input "100"
click at [292, 83] on link "Medical" at bounding box center [277, 72] width 30 height 19
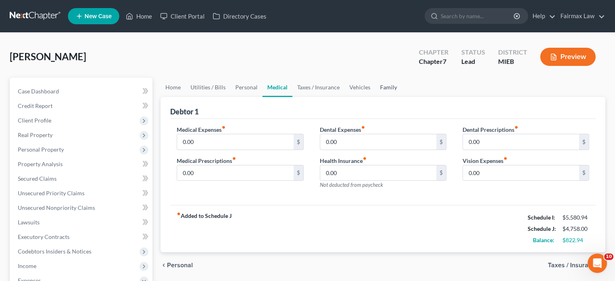
click at [402, 97] on link "Family" at bounding box center [388, 87] width 27 height 19
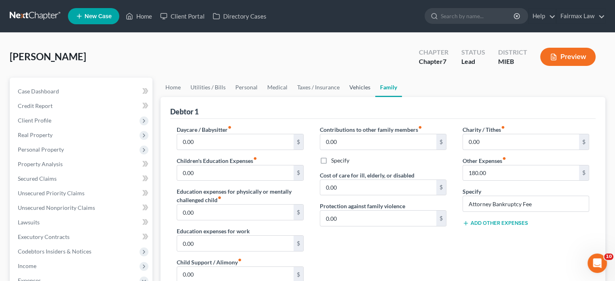
click at [375, 97] on link "Vehicles" at bounding box center [359, 87] width 31 height 19
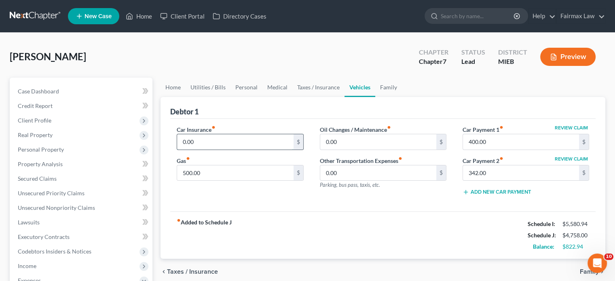
click at [204, 150] on input "0.00" at bounding box center [235, 141] width 116 height 15
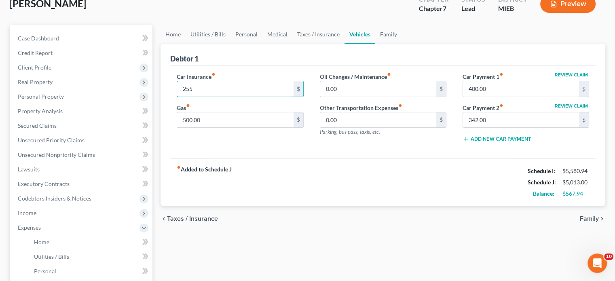
scroll to position [58, 0]
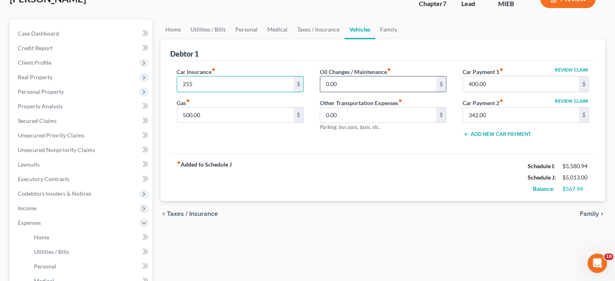
type input "255"
click at [373, 92] on input "0.00" at bounding box center [378, 83] width 116 height 15
type input "100"
click at [178, 39] on link "Home" at bounding box center [172, 29] width 25 height 19
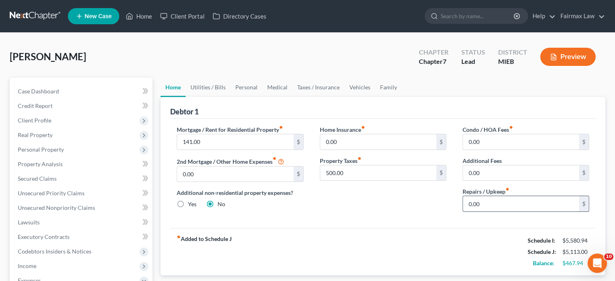
click at [510, 211] on input "0.00" at bounding box center [521, 203] width 116 height 15
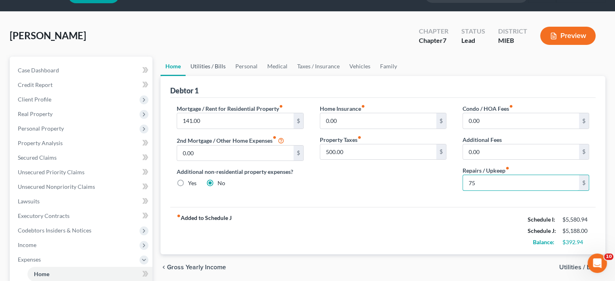
type input "75"
click at [230, 76] on link "Utilities / Bills" at bounding box center [208, 66] width 45 height 19
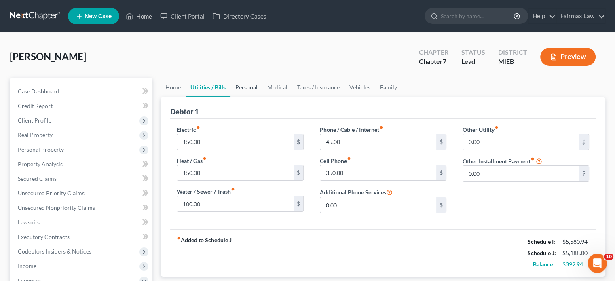
click at [257, 97] on link "Personal" at bounding box center [246, 87] width 32 height 19
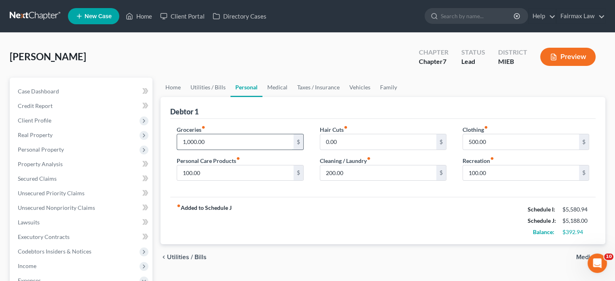
click at [240, 150] on input "1,000.00" at bounding box center [235, 141] width 116 height 15
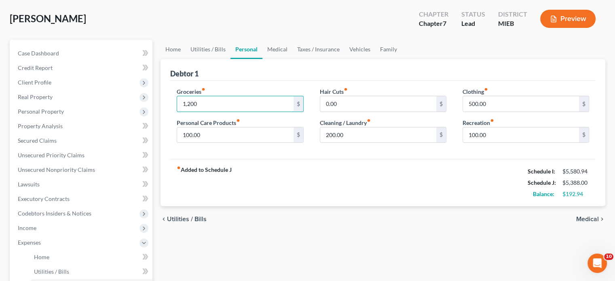
scroll to position [43, 0]
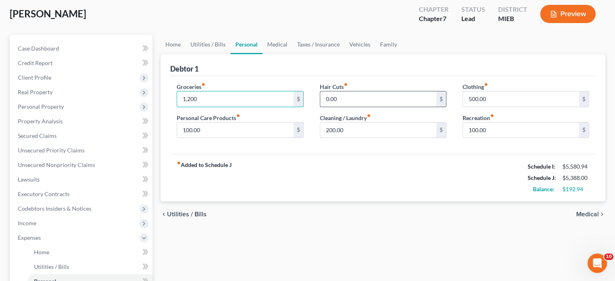
type input "1,200"
click at [400, 107] on input "0.00" at bounding box center [378, 98] width 116 height 15
type input "100"
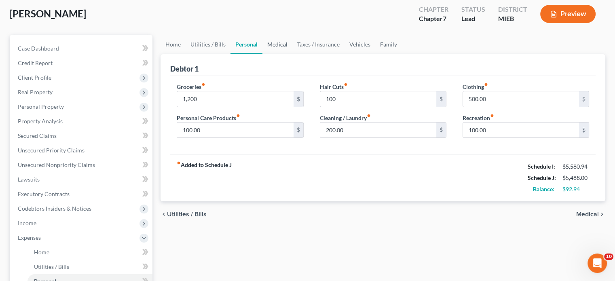
click at [292, 54] on link "Medical" at bounding box center [277, 44] width 30 height 19
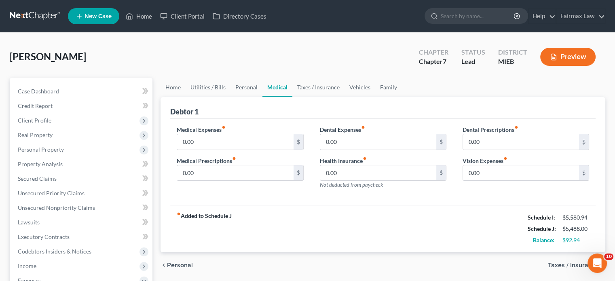
click at [226, 134] on label "Medical Expenses fiber_manual_record" at bounding box center [201, 129] width 49 height 8
click at [231, 150] on input "0.00" at bounding box center [235, 141] width 116 height 15
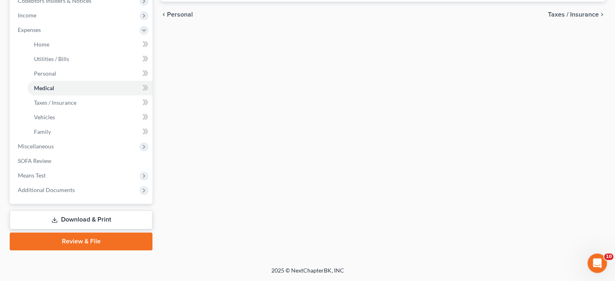
scroll to position [381, 0]
click at [46, 139] on span "Miscellaneous" at bounding box center [81, 146] width 141 height 15
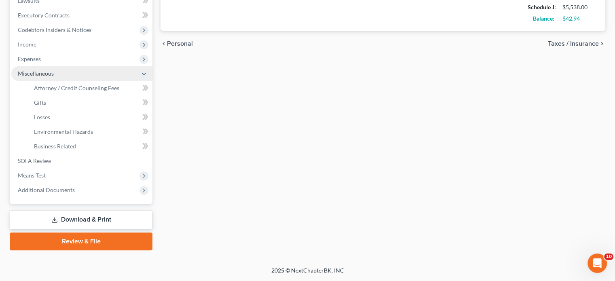
scroll to position [345, 0]
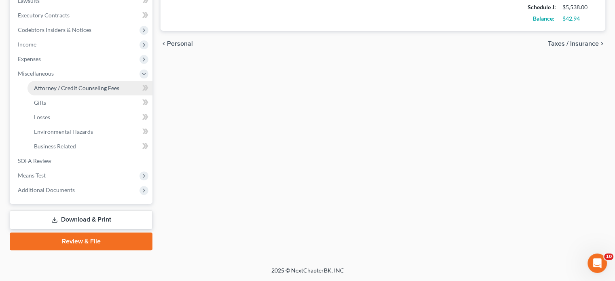
click at [72, 84] on span "Attorney / Credit Counseling Fees" at bounding box center [76, 87] width 85 height 7
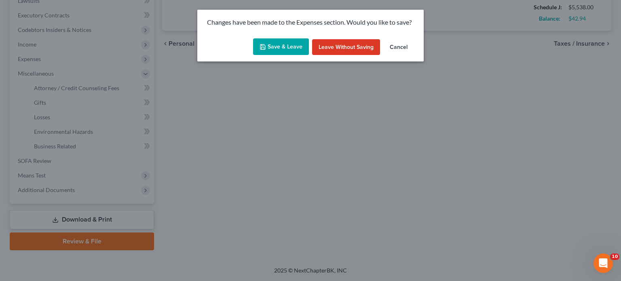
click at [267, 53] on button "Save & Leave" at bounding box center [281, 46] width 56 height 17
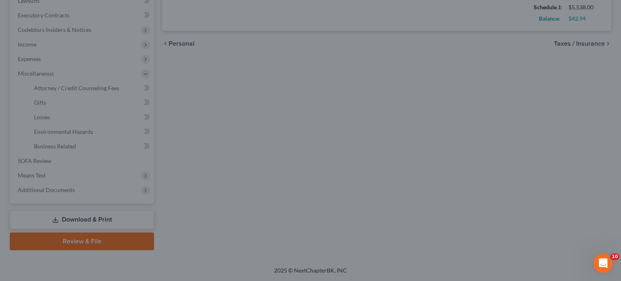
type input "50.00"
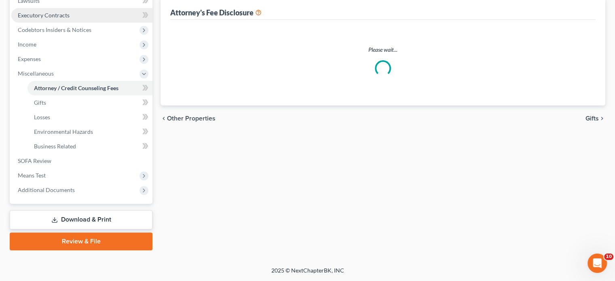
select select "2"
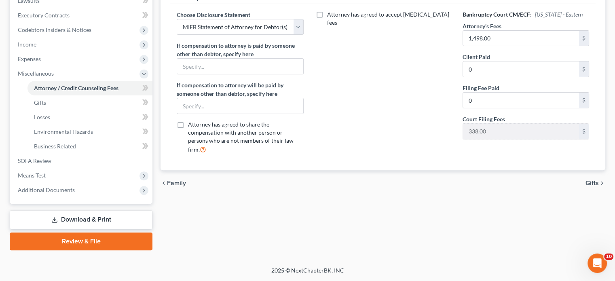
scroll to position [345, 0]
click at [62, 168] on span "Means Test" at bounding box center [81, 175] width 141 height 15
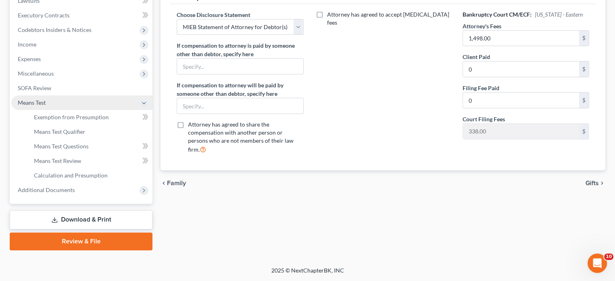
click at [100, 95] on span "Means Test" at bounding box center [81, 102] width 141 height 15
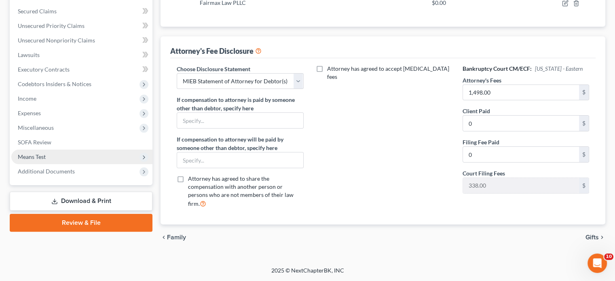
scroll to position [295, 0]
click at [74, 150] on span "Means Test" at bounding box center [81, 157] width 141 height 15
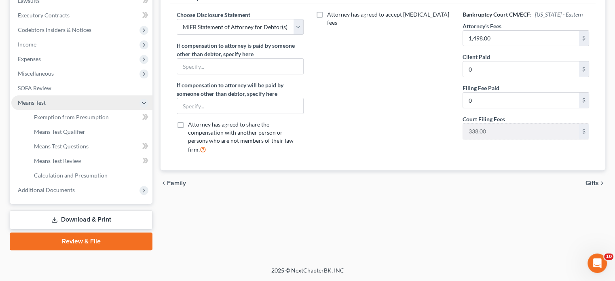
scroll to position [345, 0]
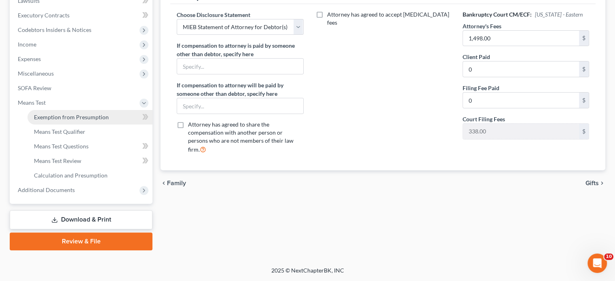
click at [78, 110] on link "Exemption from Presumption" at bounding box center [89, 117] width 125 height 15
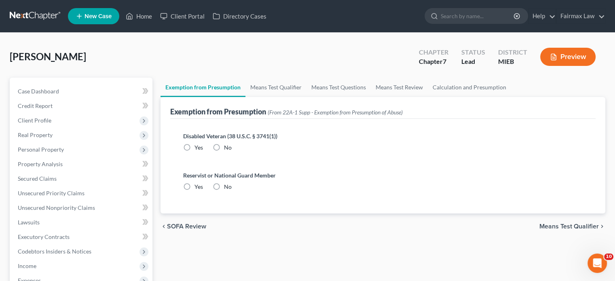
click at [232, 151] on span "No" at bounding box center [228, 147] width 8 height 7
click at [232, 149] on input "No" at bounding box center [229, 145] width 5 height 5
radio input "true"
click at [232, 191] on label "No" at bounding box center [228, 187] width 8 height 8
click at [232, 188] on input "No" at bounding box center [229, 185] width 5 height 5
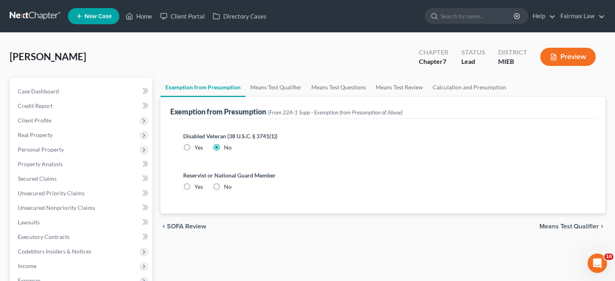
radio input "true"
click at [289, 97] on link "Means Test Qualifier" at bounding box center [275, 87] width 61 height 19
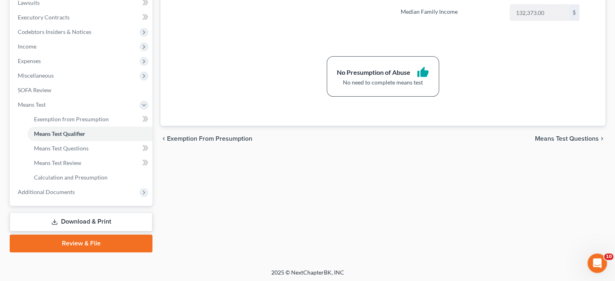
scroll to position [345, 0]
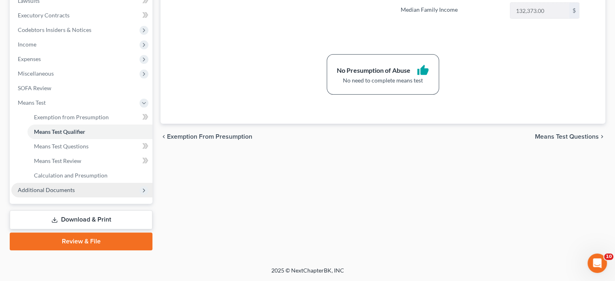
click at [100, 183] on span "Additional Documents" at bounding box center [81, 190] width 141 height 15
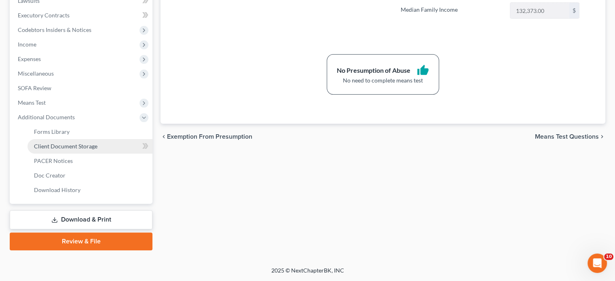
click at [96, 143] on span "Client Document Storage" at bounding box center [65, 146] width 63 height 7
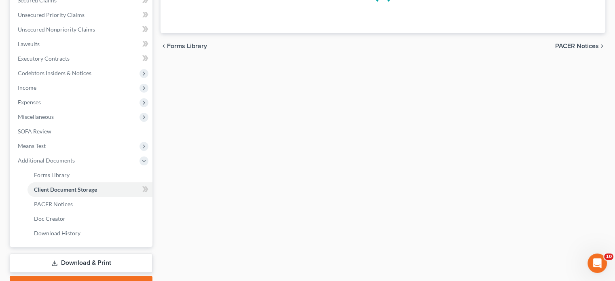
select select "32"
select select "6"
select select "7"
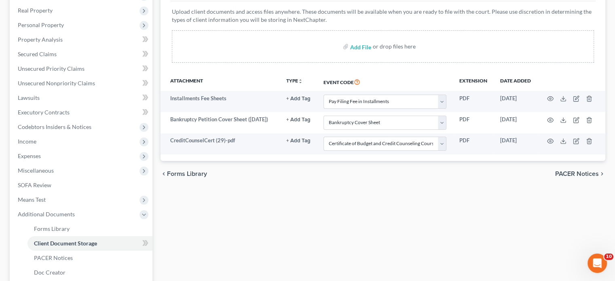
scroll to position [125, 0]
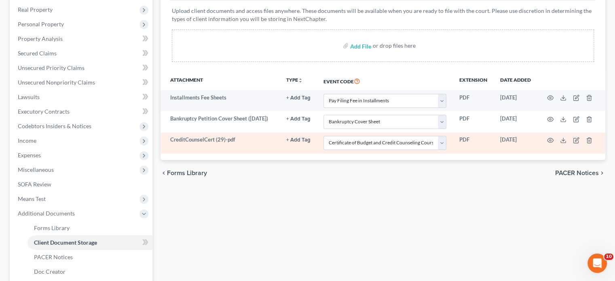
click at [543, 154] on td at bounding box center [571, 143] width 68 height 21
click at [547, 143] on icon "button" at bounding box center [550, 140] width 6 height 6
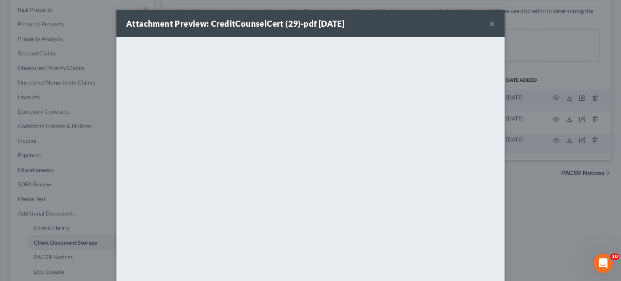
click at [504, 26] on div "Attachment Preview: CreditCounselCert (29)-pdf [DATE] ×" at bounding box center [310, 23] width 388 height 27
click at [495, 28] on button "×" at bounding box center [492, 24] width 6 height 10
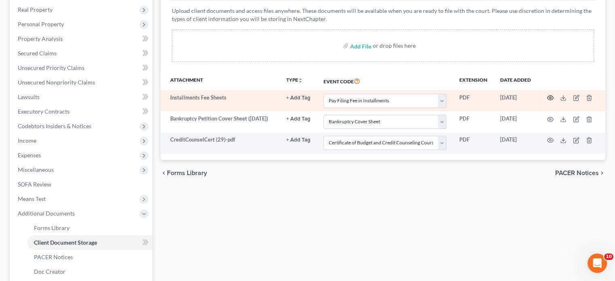
click at [547, 101] on icon "button" at bounding box center [550, 98] width 6 height 6
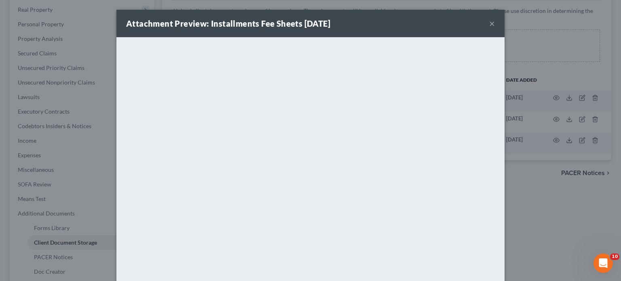
click at [495, 27] on button "×" at bounding box center [492, 24] width 6 height 10
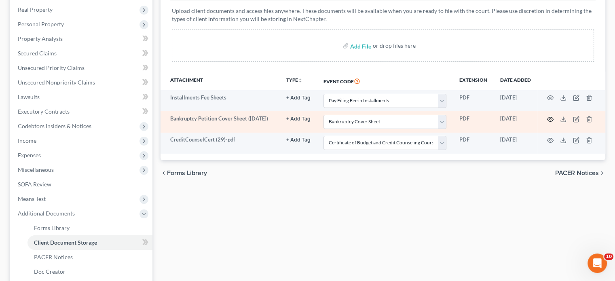
click at [547, 122] on icon "button" at bounding box center [550, 119] width 6 height 6
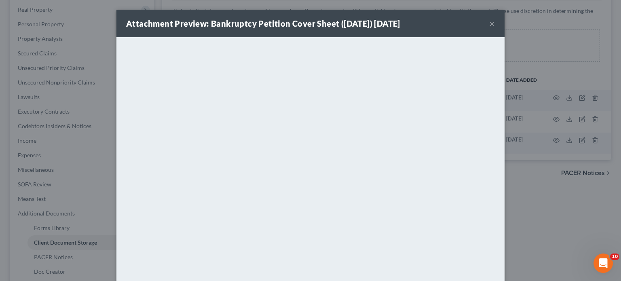
click at [495, 28] on button "×" at bounding box center [492, 24] width 6 height 10
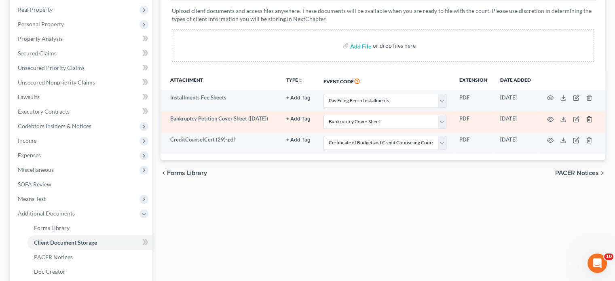
click at [587, 122] on icon "button" at bounding box center [589, 119] width 6 height 6
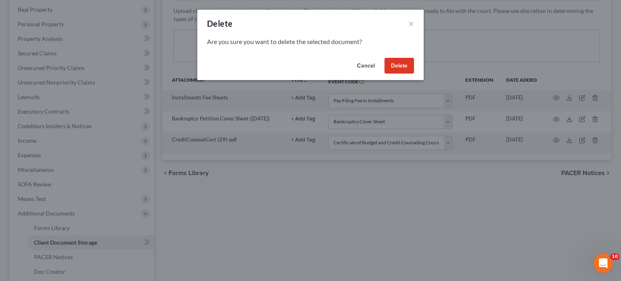
click at [414, 74] on button "Delete" at bounding box center [399, 66] width 30 height 16
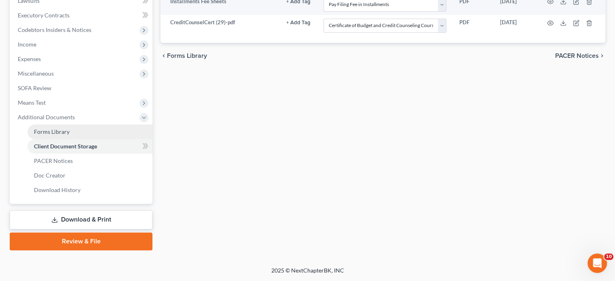
click at [112, 133] on link "Forms Library" at bounding box center [89, 131] width 125 height 15
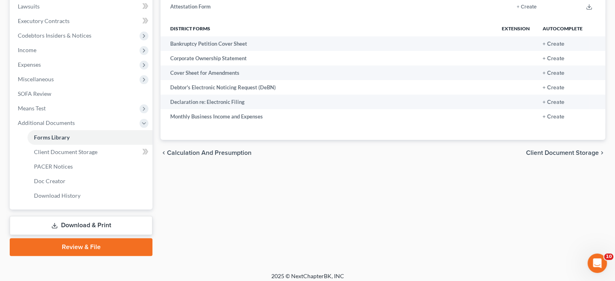
scroll to position [217, 0]
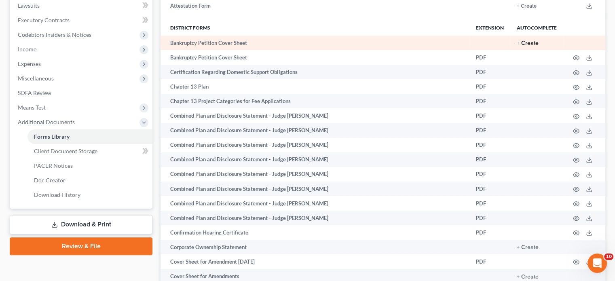
click at [518, 46] on button "+ Create" at bounding box center [528, 43] width 22 height 6
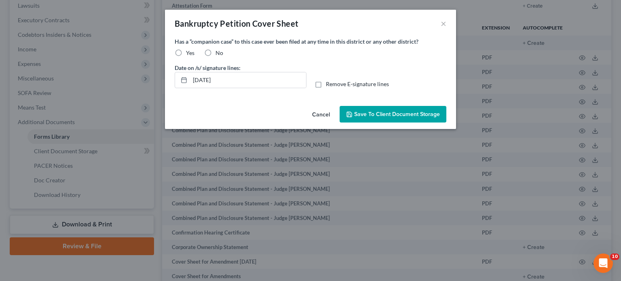
click at [215, 57] on label "No" at bounding box center [219, 53] width 8 height 8
click at [219, 54] on input "No" at bounding box center [221, 51] width 5 height 5
radio input "true"
click at [439, 123] on button "Save to Client Document Storage" at bounding box center [393, 114] width 107 height 17
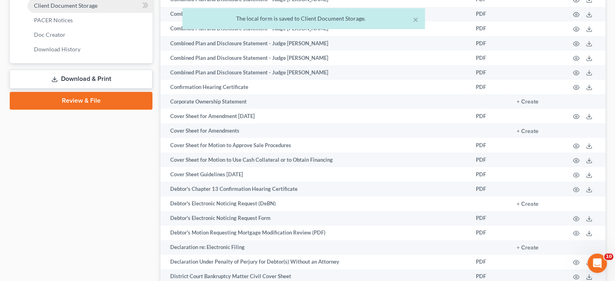
click at [110, 13] on link "Client Document Storage" at bounding box center [89, 5] width 125 height 15
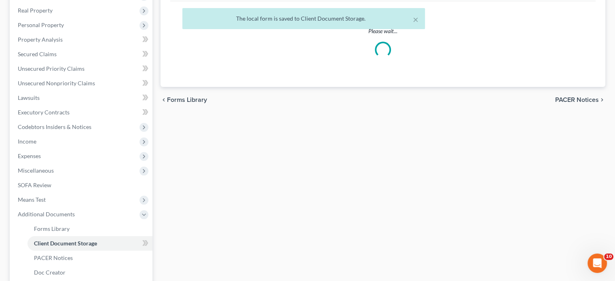
select select "32"
select select "7"
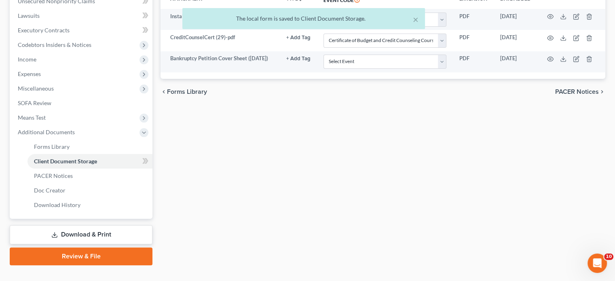
scroll to position [207, 0]
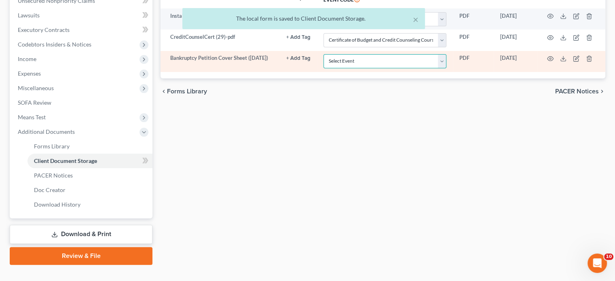
click at [373, 68] on select "Select Event 20 Largest Unsecured Creditors Amended Chapter 11 Plan Amended Cha…" at bounding box center [384, 61] width 123 height 14
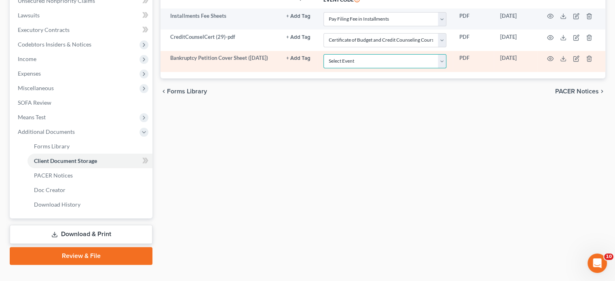
select select "6"
click at [323, 68] on select "Select Event 20 Largest Unsecured Creditors Amended Chapter 11 Plan Amended Cha…" at bounding box center [384, 61] width 123 height 14
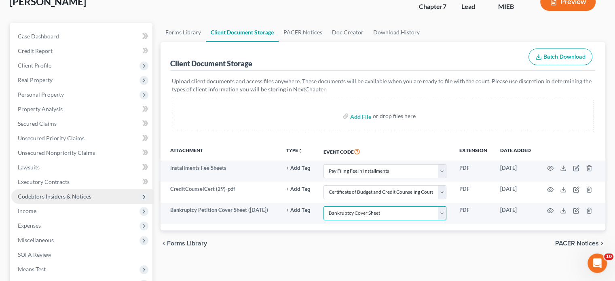
scroll to position [63, 0]
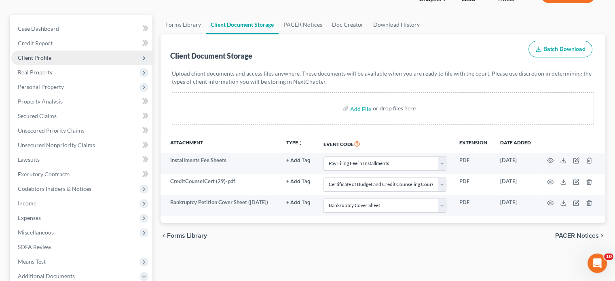
click at [81, 65] on span "Client Profile" at bounding box center [81, 58] width 141 height 15
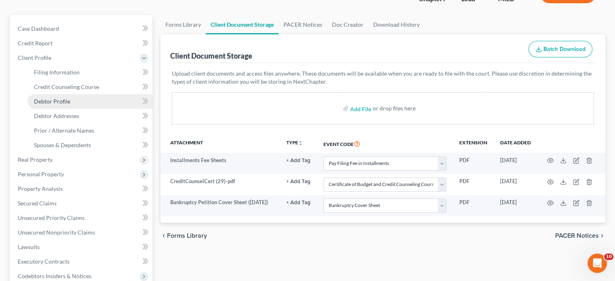
click at [93, 109] on link "Debtor Profile" at bounding box center [89, 101] width 125 height 15
select select "0"
select select "4"
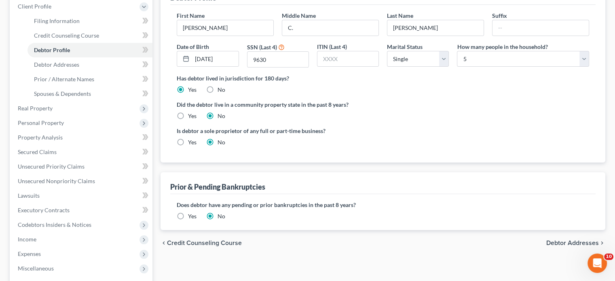
scroll to position [114, 0]
click at [71, 97] on span "Spouses & Dependents" at bounding box center [62, 93] width 57 height 7
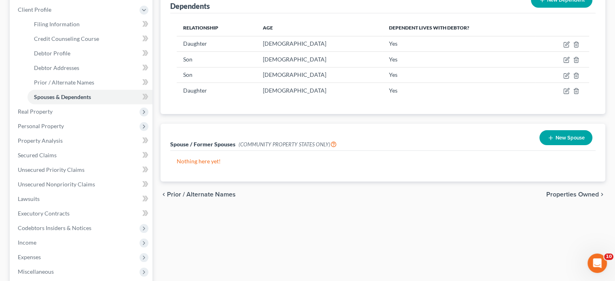
scroll to position [112, 0]
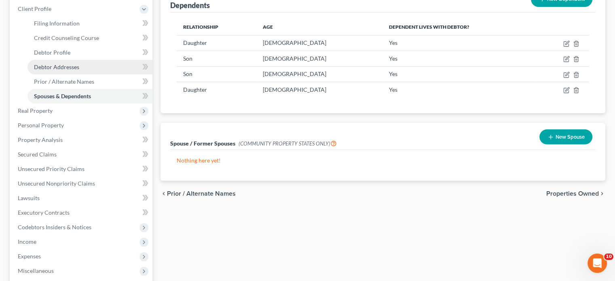
click at [88, 74] on link "Debtor Addresses" at bounding box center [89, 67] width 125 height 15
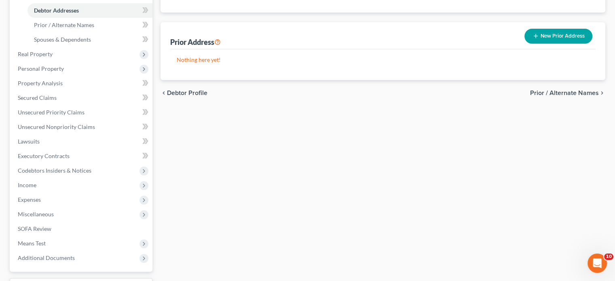
scroll to position [221, 0]
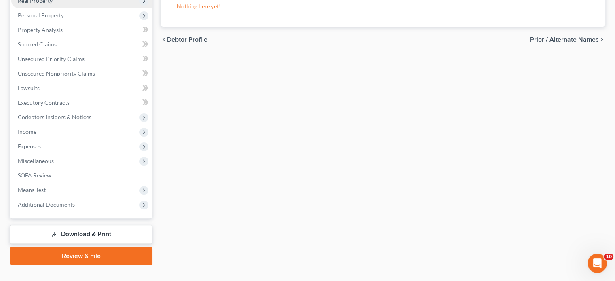
click at [84, 8] on span "Real Property" at bounding box center [81, 1] width 141 height 15
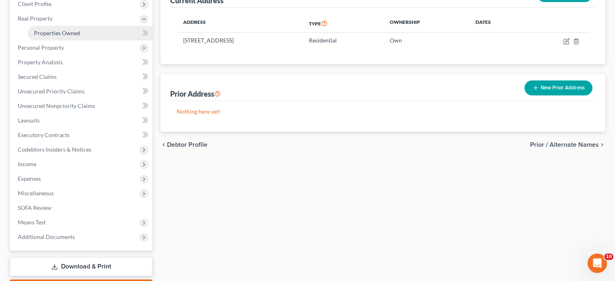
click at [73, 36] on span "Properties Owned" at bounding box center [57, 33] width 46 height 7
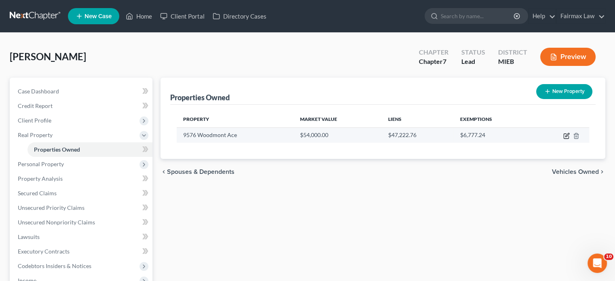
click at [565, 137] on icon "button" at bounding box center [567, 135] width 4 height 4
select select "23"
select select "81"
select select "0"
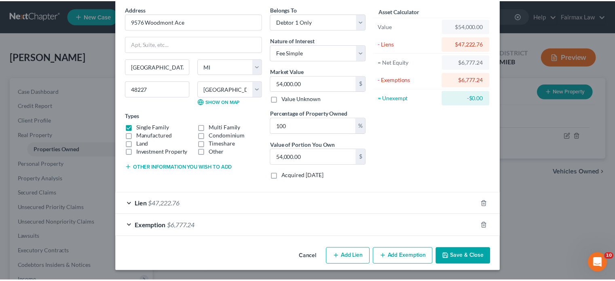
scroll to position [107, 0]
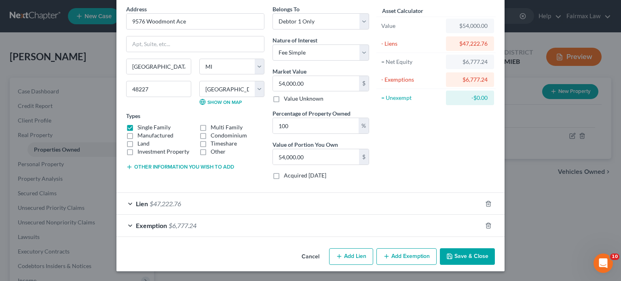
click at [303, 249] on button "Cancel" at bounding box center [310, 257] width 31 height 16
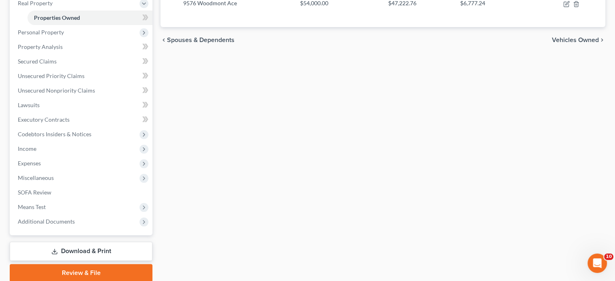
scroll to position [132, 0]
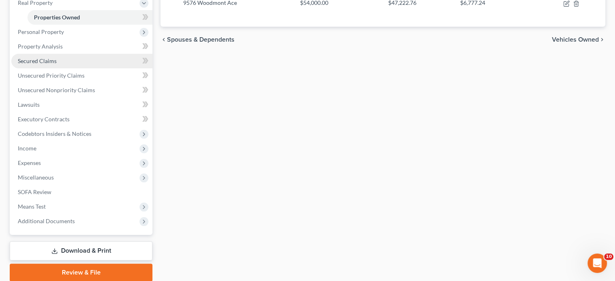
click at [82, 68] on link "Secured Claims" at bounding box center [81, 61] width 141 height 15
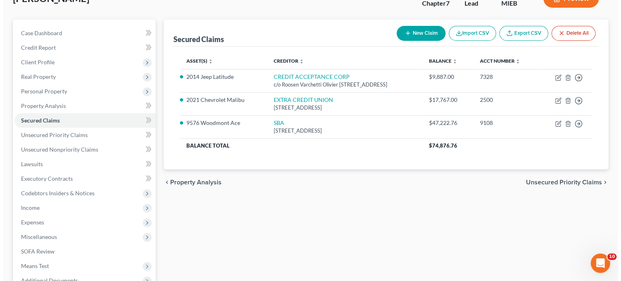
scroll to position [61, 0]
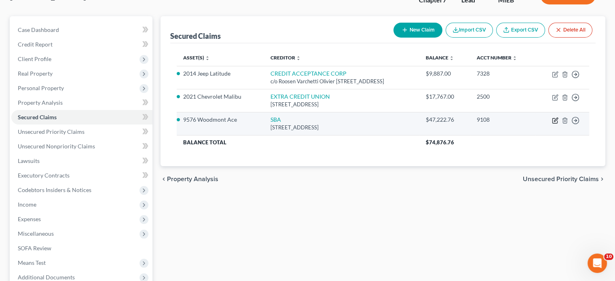
click at [554, 121] on icon "button" at bounding box center [556, 120] width 4 height 4
select select "38"
select select "2"
select select "0"
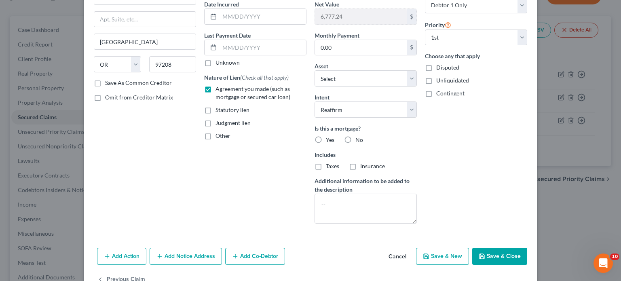
scroll to position [79, 0]
click at [326, 144] on label "Yes" at bounding box center [330, 140] width 8 height 8
click at [329, 141] on input "Yes" at bounding box center [331, 138] width 5 height 5
radio input "true"
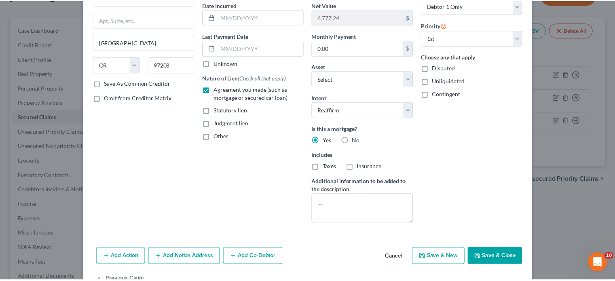
scroll to position [195, 0]
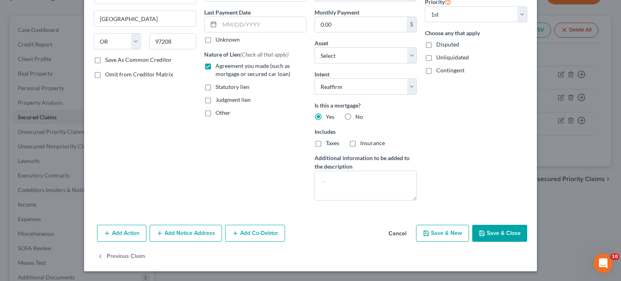
click at [527, 225] on button "Save & Close" at bounding box center [499, 233] width 55 height 17
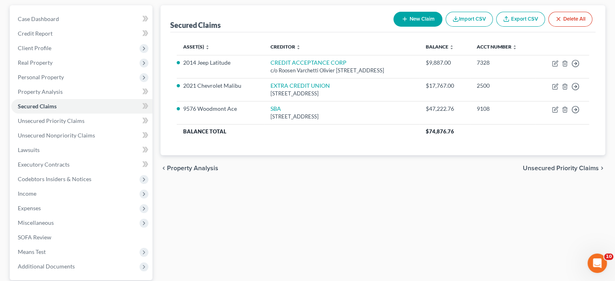
scroll to position [72, 0]
click at [61, 85] on span "Personal Property" at bounding box center [81, 77] width 141 height 15
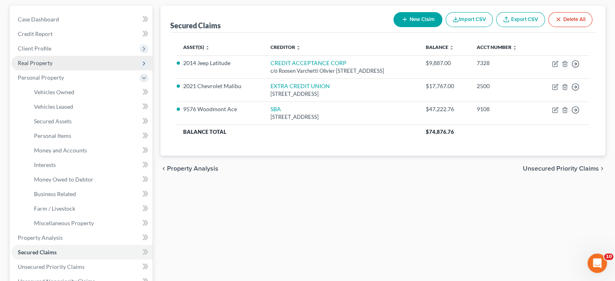
click at [72, 70] on span "Real Property" at bounding box center [81, 63] width 141 height 15
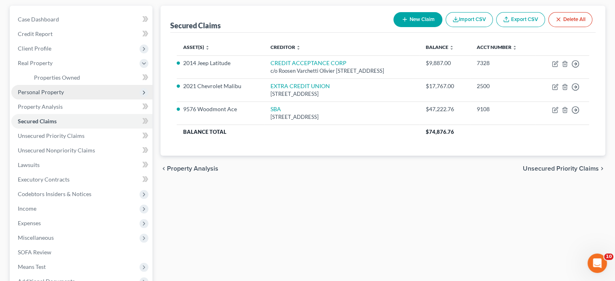
click at [94, 99] on span "Personal Property" at bounding box center [81, 92] width 141 height 15
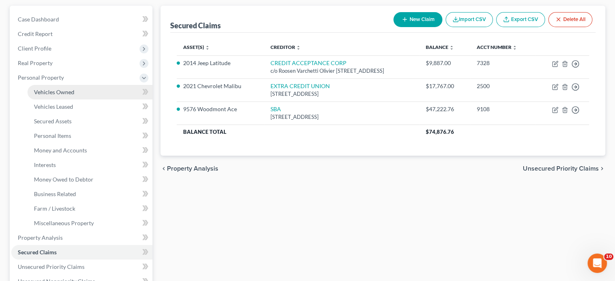
click at [89, 99] on link "Vehicles Owned" at bounding box center [89, 92] width 125 height 15
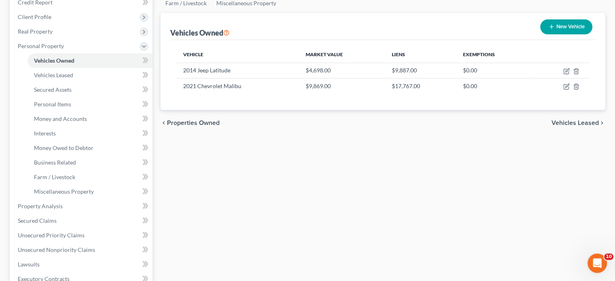
scroll to position [110, 0]
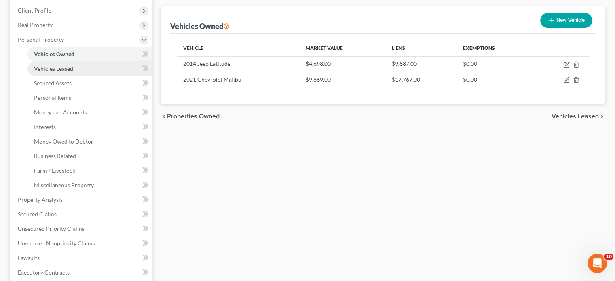
click at [79, 76] on link "Vehicles Leased" at bounding box center [89, 68] width 125 height 15
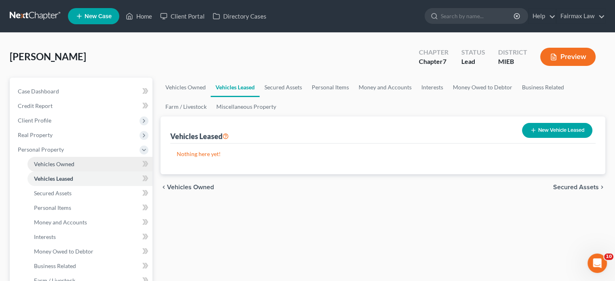
click at [49, 167] on span "Vehicles Owned" at bounding box center [54, 163] width 40 height 7
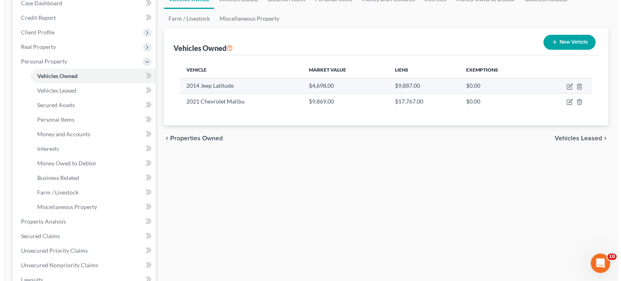
scroll to position [92, 0]
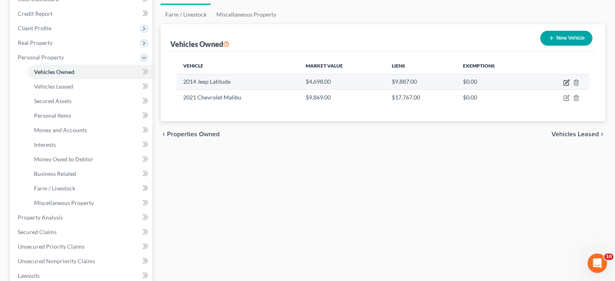
click at [563, 86] on icon "button" at bounding box center [566, 82] width 6 height 6
select select "0"
select select "12"
select select "2"
select select "0"
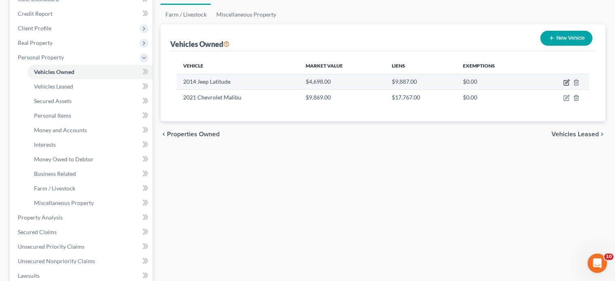
select select "23"
select select "0"
select select "2"
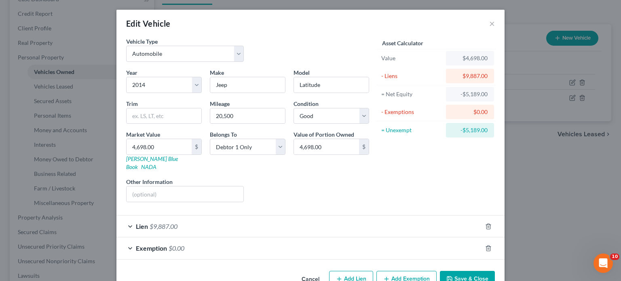
scroll to position [85, 0]
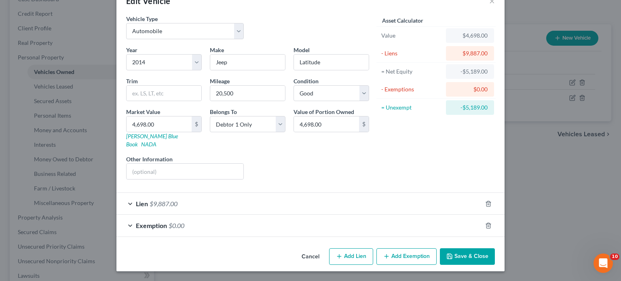
click at [364, 193] on div "Lien $9,887.00" at bounding box center [298, 203] width 365 height 21
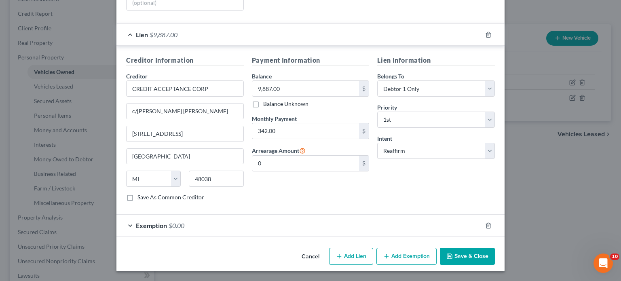
scroll to position [294, 0]
click at [302, 254] on button "Cancel" at bounding box center [310, 257] width 31 height 16
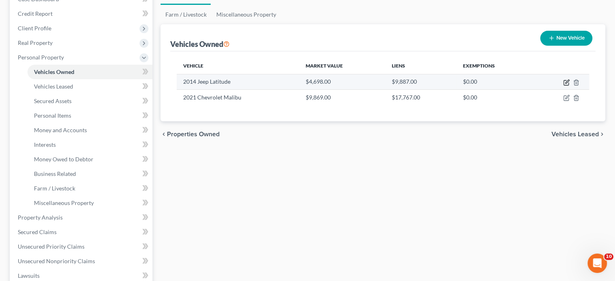
click at [565, 83] on icon "button" at bounding box center [567, 82] width 4 height 4
select select "0"
select select "12"
select select "2"
select select "0"
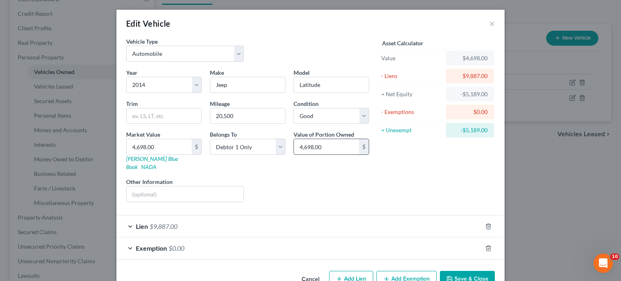
scroll to position [85, 0]
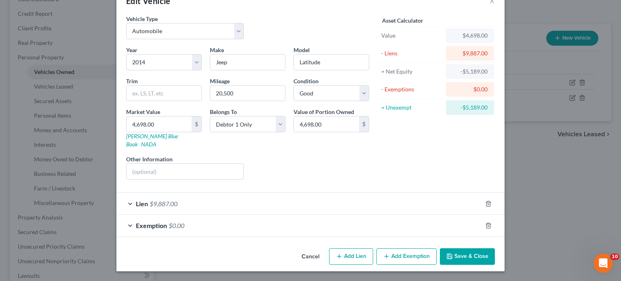
click at [264, 193] on div "Lien $9,887.00" at bounding box center [298, 203] width 365 height 21
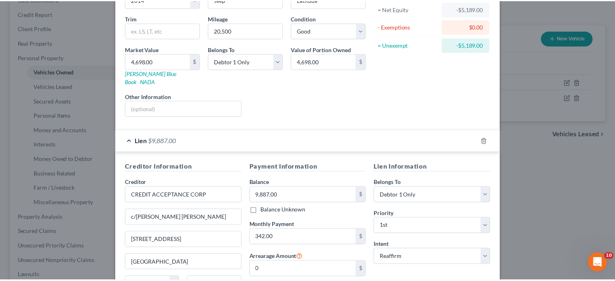
scroll to position [294, 0]
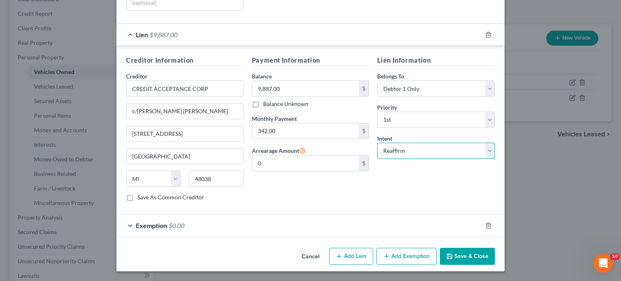
click at [420, 143] on select "Select Surrender Redeem Reaffirm Avoid Other" at bounding box center [436, 151] width 118 height 16
select select "0"
click at [389, 143] on select "Select Surrender Redeem Reaffirm Avoid Other" at bounding box center [436, 151] width 118 height 16
click at [488, 248] on button "Save & Close" at bounding box center [467, 256] width 55 height 17
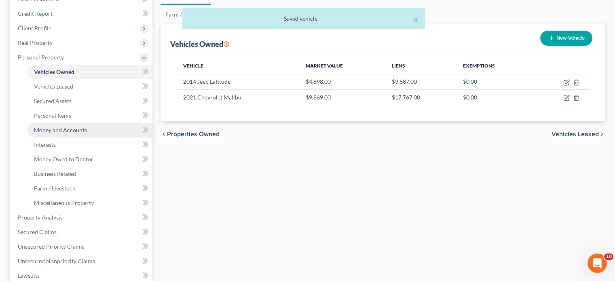
click at [70, 133] on span "Money and Accounts" at bounding box center [60, 130] width 53 height 7
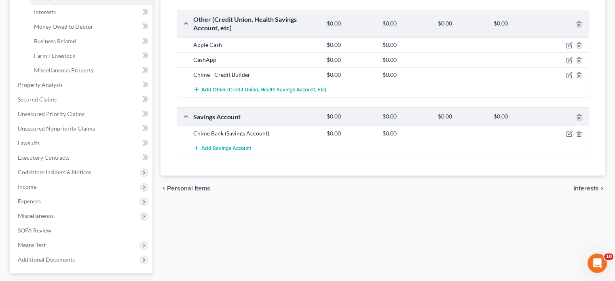
scroll to position [204, 0]
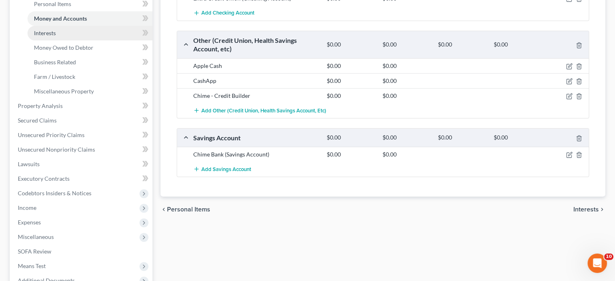
click at [91, 40] on link "Interests" at bounding box center [89, 33] width 125 height 15
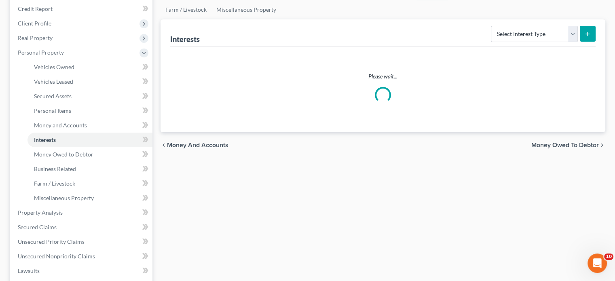
scroll to position [120, 0]
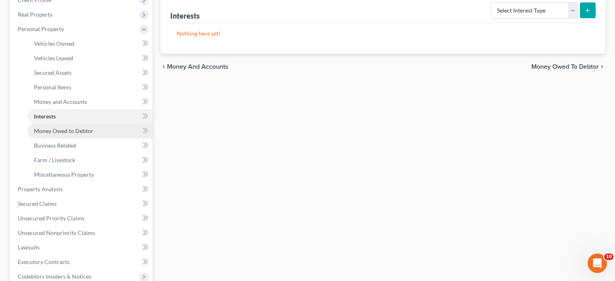
click at [80, 134] on span "Money Owed to Debtor" at bounding box center [63, 130] width 59 height 7
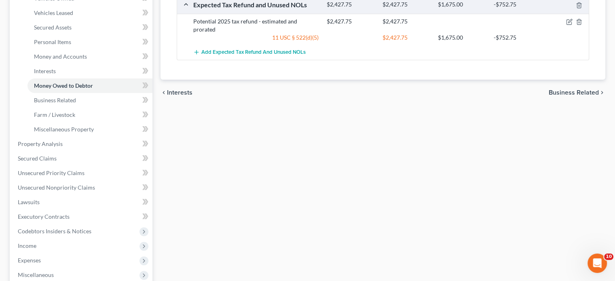
scroll to position [166, 0]
drag, startPoint x: 225, startPoint y: 164, endPoint x: 270, endPoint y: 205, distance: 60.4
click at [270, 205] on div "Vehicles Owned Vehicles Leased Secured Assets Personal Items Money and Accounts…" at bounding box center [382, 144] width 453 height 467
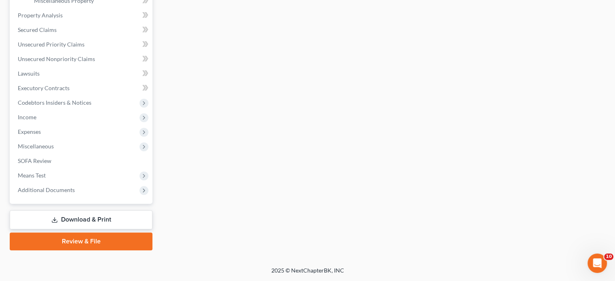
scroll to position [413, 0]
click at [68, 139] on span "Miscellaneous" at bounding box center [81, 146] width 141 height 15
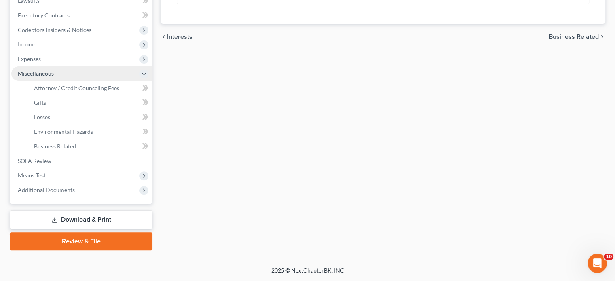
scroll to position [231, 0]
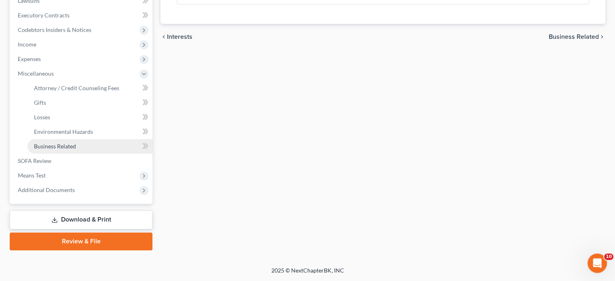
click at [93, 154] on link "Business Related" at bounding box center [89, 146] width 125 height 15
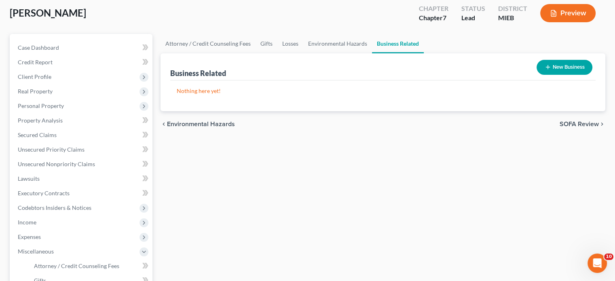
scroll to position [45, 0]
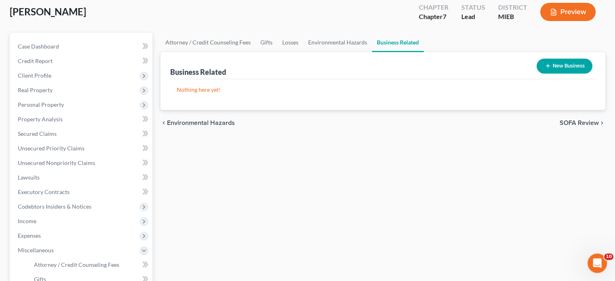
click at [536, 74] on button "New Business" at bounding box center [564, 66] width 56 height 15
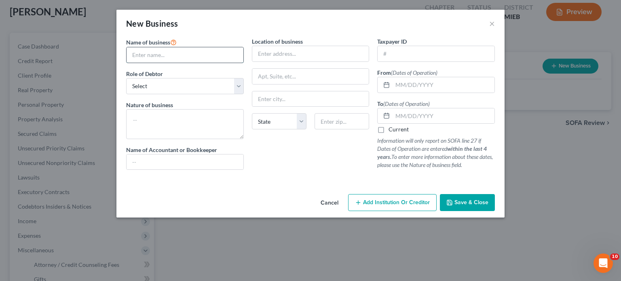
click at [127, 63] on input "text" at bounding box center [185, 54] width 117 height 15
type input "[PERSON_NAME] Comfy Care"
click at [126, 94] on select "Select A member of a limited liability company (LLC) or limited liability partn…" at bounding box center [185, 86] width 118 height 16
select select "member"
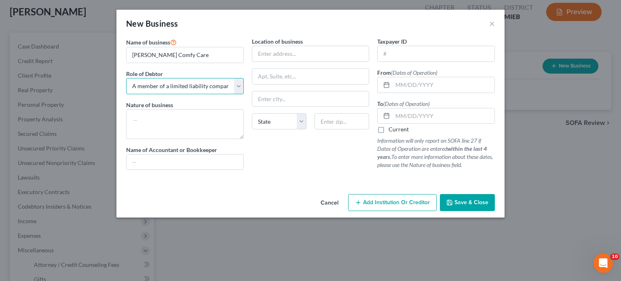
click at [126, 94] on select "Select A member of a limited liability company (LLC) or limited liability partn…" at bounding box center [185, 86] width 118 height 16
click at [169, 63] on input "[PERSON_NAME] Comfy Care" at bounding box center [185, 54] width 117 height 15
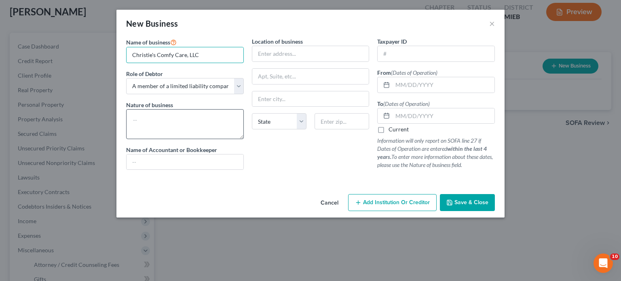
type input "Christie's Comfy Care, LLC"
click at [126, 139] on textarea at bounding box center [185, 124] width 118 height 30
type textarea "Medical Care, never operated, no assets"
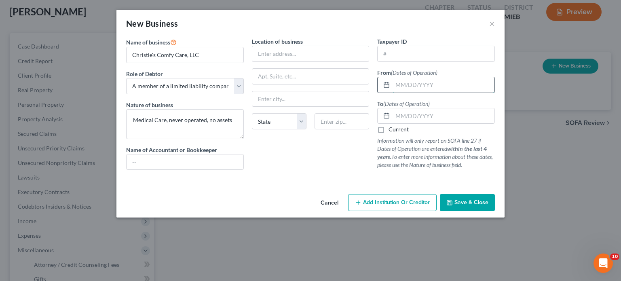
click at [443, 93] on input "text" at bounding box center [443, 84] width 102 height 15
type input "[DATE]"
click at [415, 124] on input "text" at bounding box center [443, 115] width 102 height 15
type input "[DATE]"
click at [488, 206] on span "Save & Close" at bounding box center [471, 202] width 34 height 7
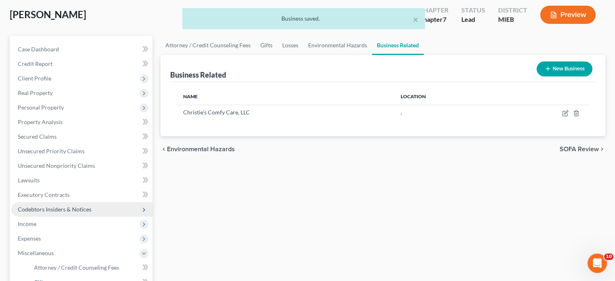
scroll to position [42, 0]
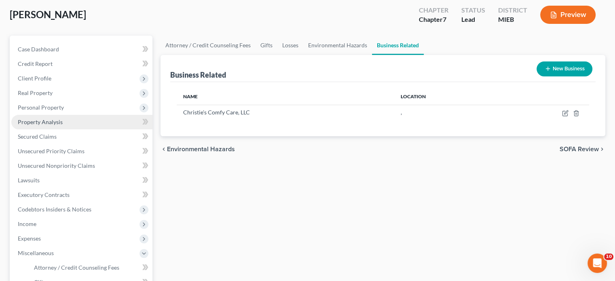
click at [84, 129] on link "Property Analysis" at bounding box center [81, 122] width 141 height 15
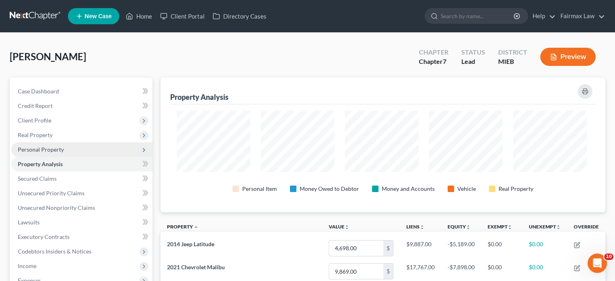
scroll to position [152, 441]
click at [64, 153] on span "Personal Property" at bounding box center [41, 149] width 46 height 7
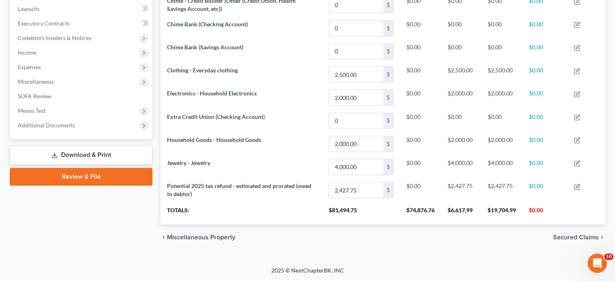
scroll to position [510, 0]
click at [67, 122] on span "Additional Documents" at bounding box center [46, 125] width 57 height 7
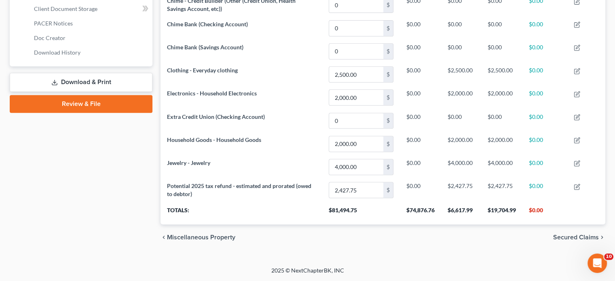
scroll to position [328, 0]
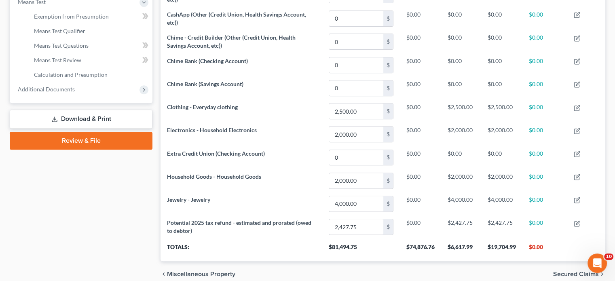
scroll to position [324, 0]
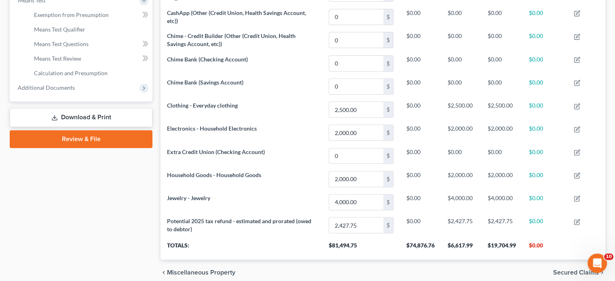
click at [73, 8] on link "Gifts" at bounding box center [89, 0] width 125 height 15
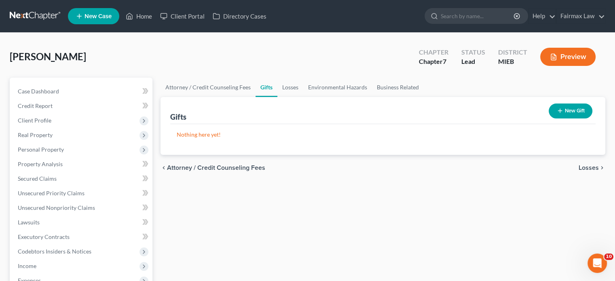
click at [551, 118] on button "New Gift" at bounding box center [570, 110] width 44 height 15
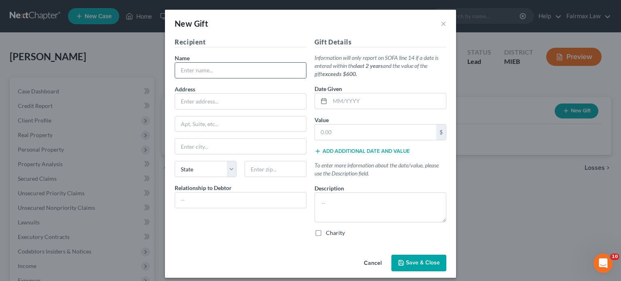
click at [249, 78] on input "text" at bounding box center [240, 70] width 131 height 15
type input "Mother"
click at [349, 109] on input "text" at bounding box center [388, 100] width 116 height 15
type input "02/2025"
click at [336, 140] on input "text" at bounding box center [375, 131] width 121 height 15
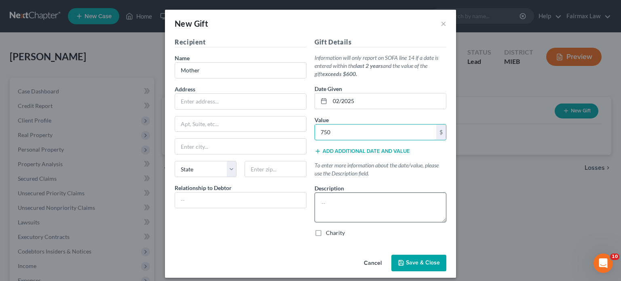
type input "750"
click at [349, 222] on textarea at bounding box center [380, 207] width 132 height 30
type textarea "C"
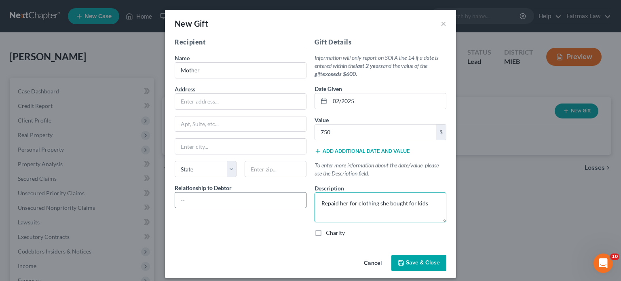
type textarea "Repaid her for clothing she bought for kids"
click at [225, 208] on input "text" at bounding box center [240, 199] width 131 height 15
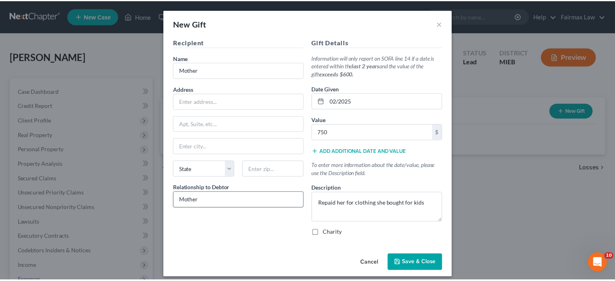
scroll to position [76, 0]
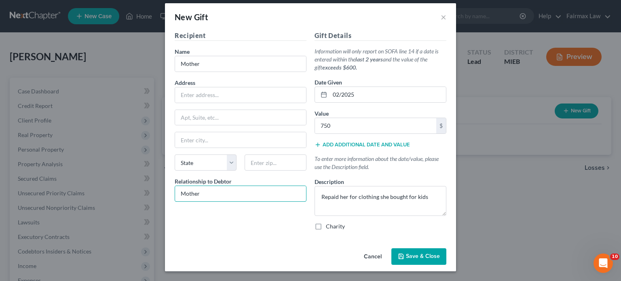
type input "Mother"
click at [446, 248] on button "Save & Close" at bounding box center [418, 256] width 55 height 17
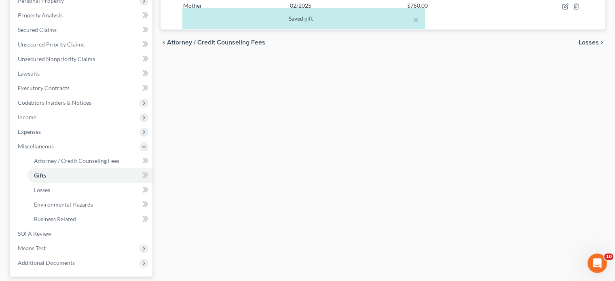
scroll to position [160, 0]
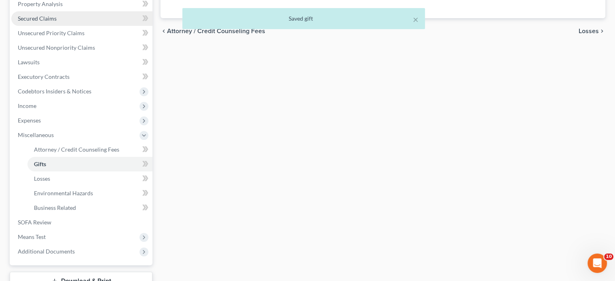
click at [77, 26] on link "Secured Claims" at bounding box center [81, 18] width 141 height 15
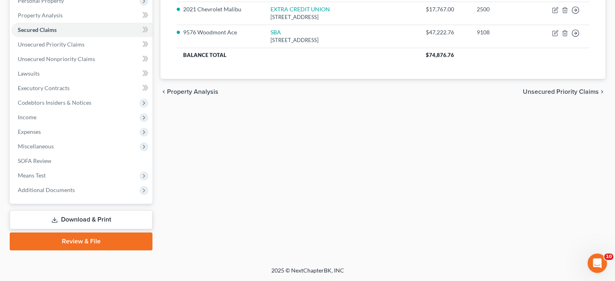
scroll to position [181, 0]
click at [62, 48] on span "Unsecured Priority Claims" at bounding box center [51, 44] width 67 height 7
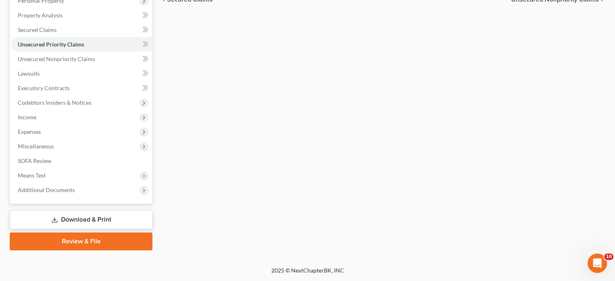
scroll to position [186, 0]
click at [74, 62] on span "Unsecured Nonpriority Claims" at bounding box center [56, 58] width 77 height 7
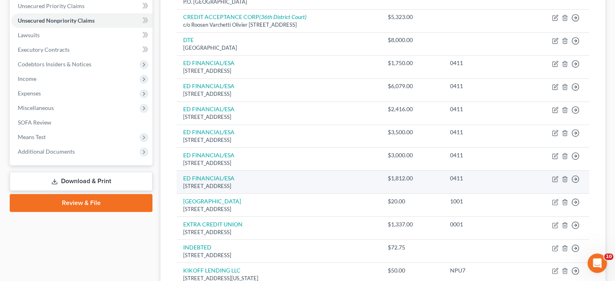
scroll to position [206, 0]
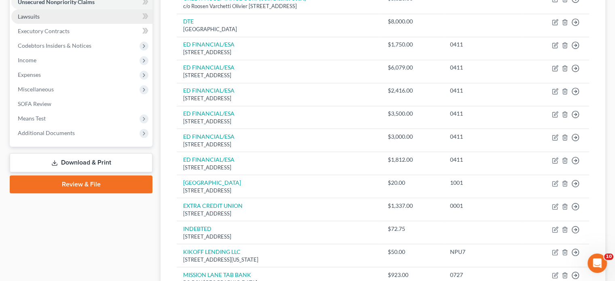
click at [71, 24] on link "Lawsuits" at bounding box center [81, 16] width 141 height 15
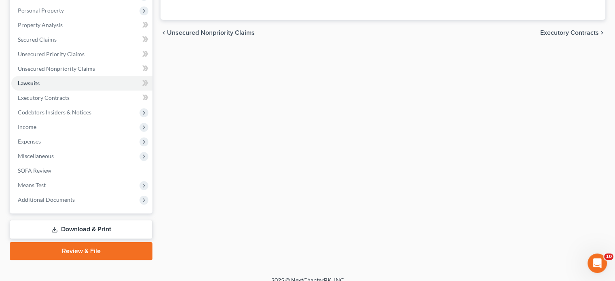
scroll to position [140, 0]
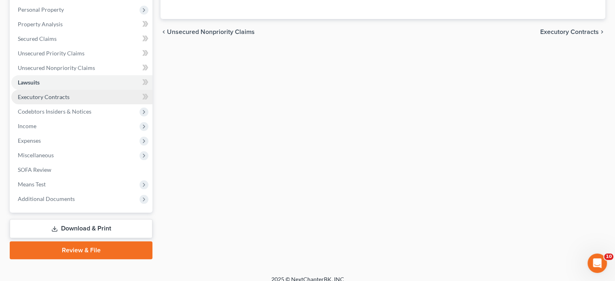
click at [70, 100] on span "Executory Contracts" at bounding box center [44, 96] width 52 height 7
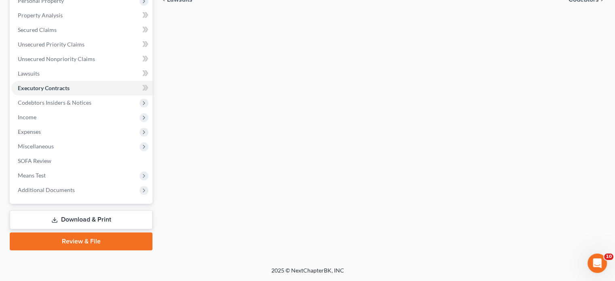
scroll to position [173, 0]
click at [48, 124] on span "Income" at bounding box center [81, 117] width 141 height 15
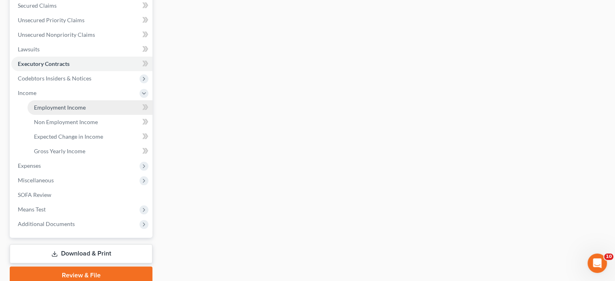
click at [63, 115] on link "Employment Income" at bounding box center [89, 107] width 125 height 15
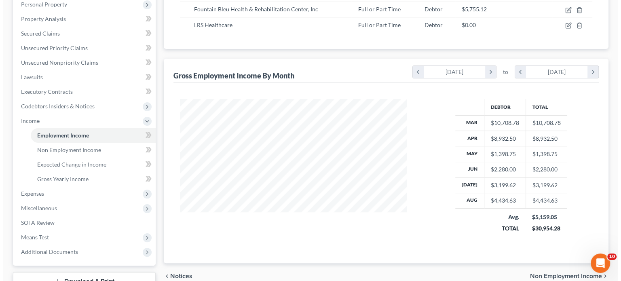
scroll to position [78, 0]
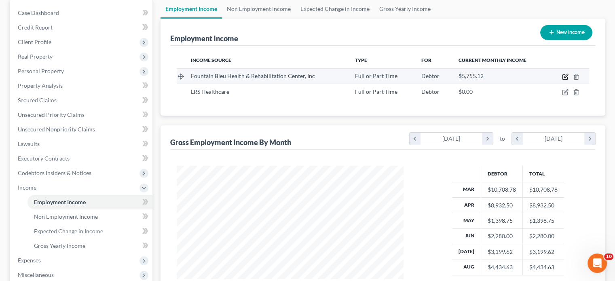
click at [566, 80] on icon "button" at bounding box center [565, 77] width 6 height 6
select select "0"
select select "23"
select select "2"
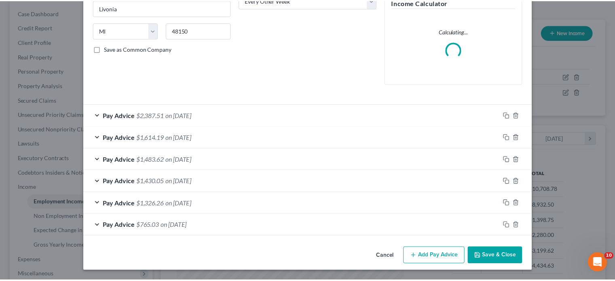
scroll to position [238, 0]
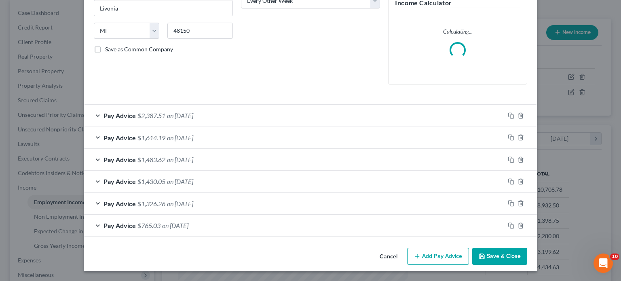
click at [404, 249] on button "Cancel" at bounding box center [388, 257] width 31 height 16
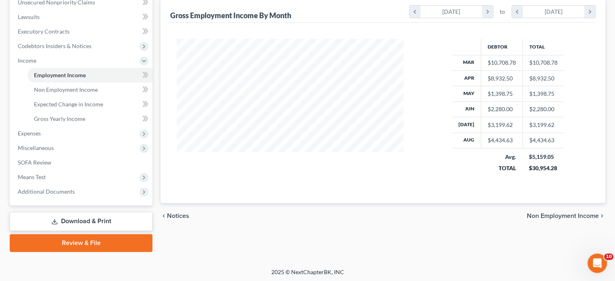
scroll to position [206, 0]
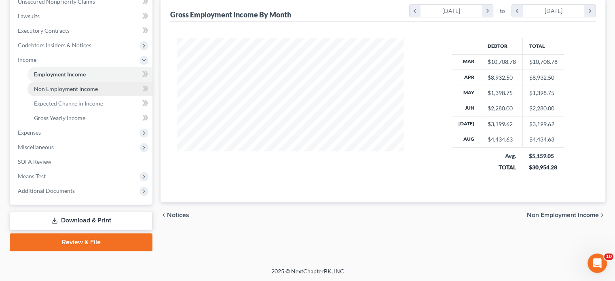
click at [84, 92] on span "Non Employment Income" at bounding box center [66, 88] width 64 height 7
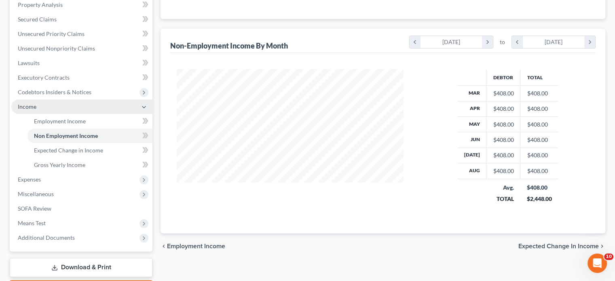
scroll to position [291, 0]
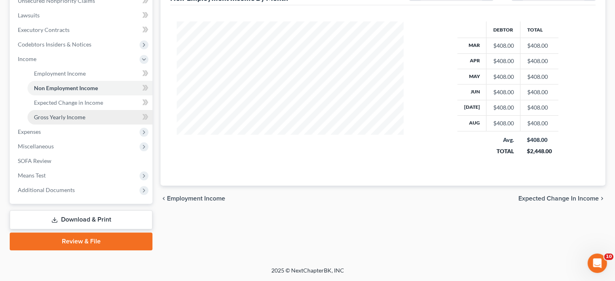
click at [111, 114] on link "Gross Yearly Income" at bounding box center [89, 117] width 125 height 15
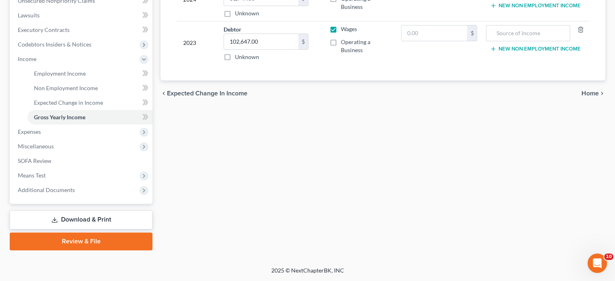
scroll to position [327, 0]
click at [41, 128] on span "Expenses" at bounding box center [29, 131] width 23 height 7
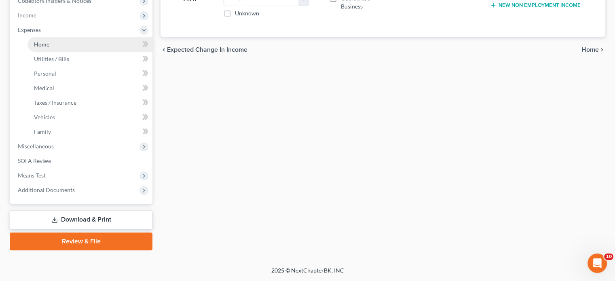
click at [67, 37] on link "Home" at bounding box center [89, 44] width 125 height 15
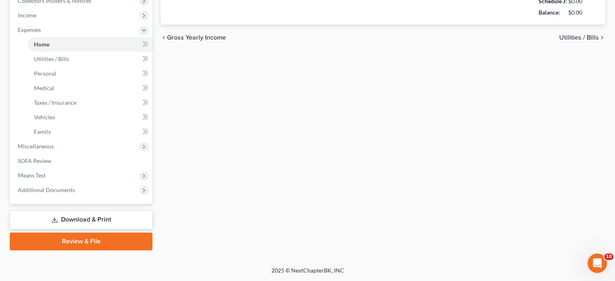
type input "141.00"
type input "0.00"
radio input "true"
type input "0.00"
type input "500.00"
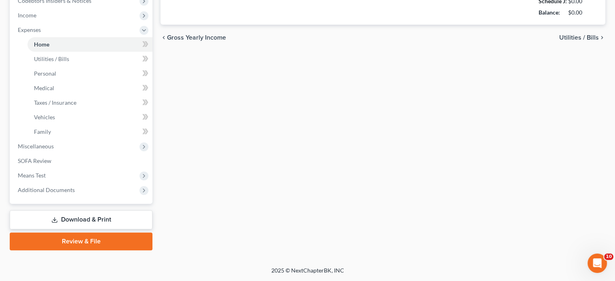
type input "0.00"
type input "75.00"
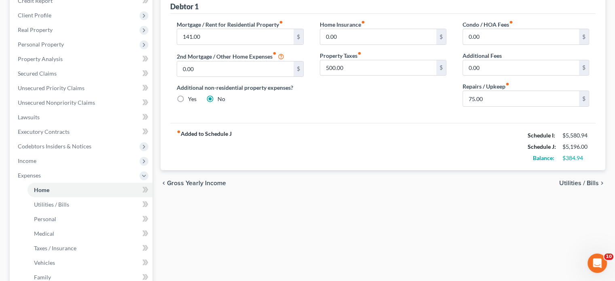
scroll to position [105, 0]
click at [223, 44] on input "141.00" at bounding box center [235, 36] width 116 height 15
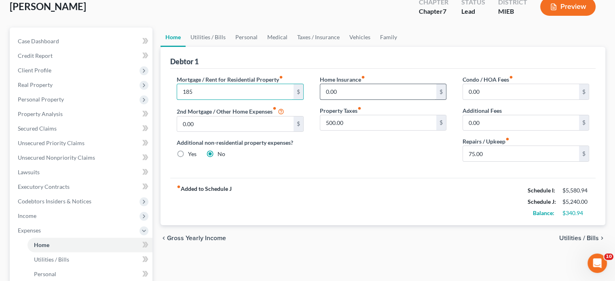
scroll to position [86, 0]
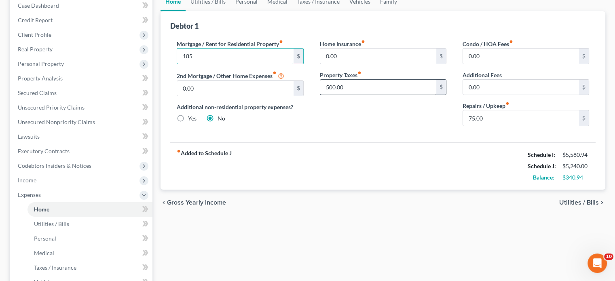
type input "185"
click at [352, 95] on input "500.00" at bounding box center [378, 87] width 116 height 15
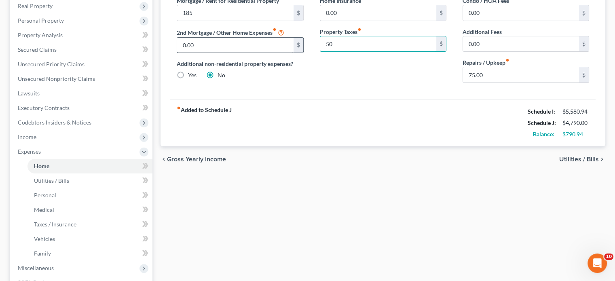
scroll to position [0, 0]
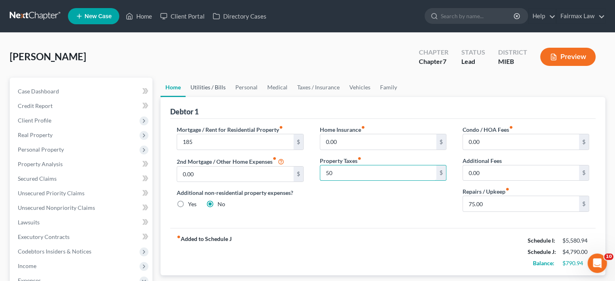
type input "50"
click at [219, 97] on link "Utilities / Bills" at bounding box center [208, 87] width 45 height 19
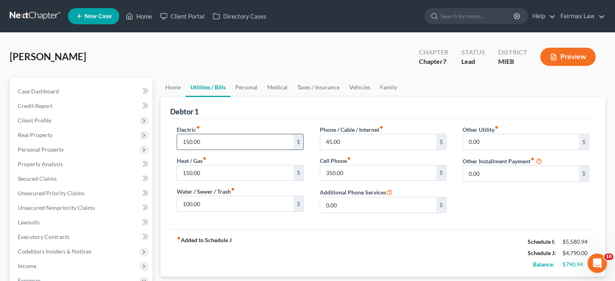
click at [228, 150] on input "150.00" at bounding box center [235, 141] width 116 height 15
type input "250"
click at [262, 97] on link "Personal" at bounding box center [246, 87] width 32 height 19
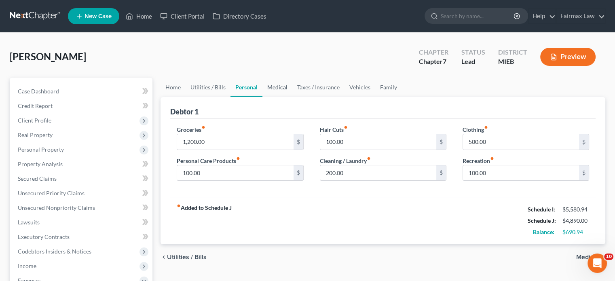
click at [292, 97] on link "Medical" at bounding box center [277, 87] width 30 height 19
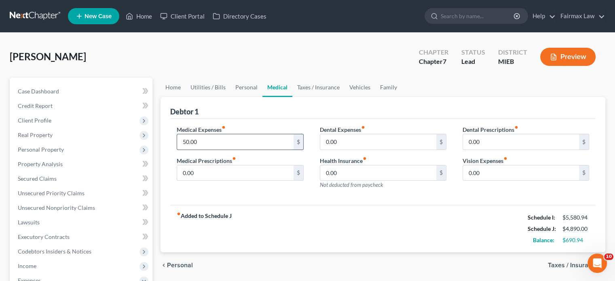
click at [227, 150] on input "50.00" at bounding box center [235, 141] width 116 height 15
type input "100"
click at [364, 189] on div "Dental Expenses fiber_manual_record 0.00 $ Health Insurance fiber_manual_record…" at bounding box center [383, 160] width 143 height 70
click at [359, 150] on input "0.00" at bounding box center [378, 141] width 116 height 15
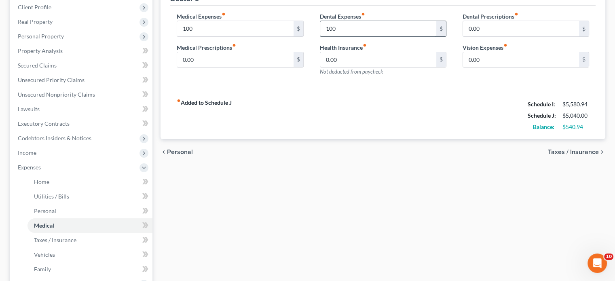
scroll to position [17, 0]
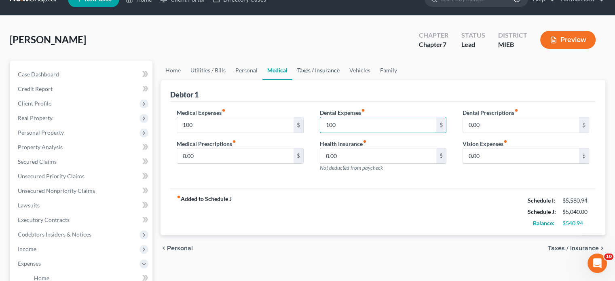
type input "100"
click at [344, 80] on link "Taxes / Insurance" at bounding box center [318, 70] width 52 height 19
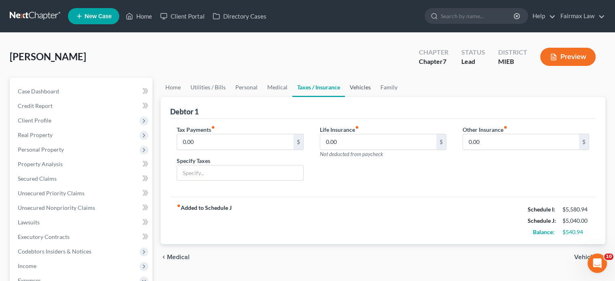
click at [375, 97] on link "Vehicles" at bounding box center [360, 87] width 31 height 19
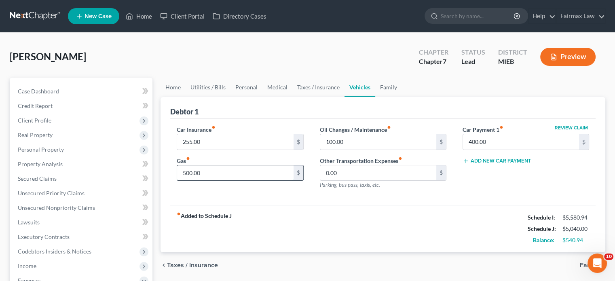
click at [233, 181] on input "500.00" at bounding box center [235, 172] width 116 height 15
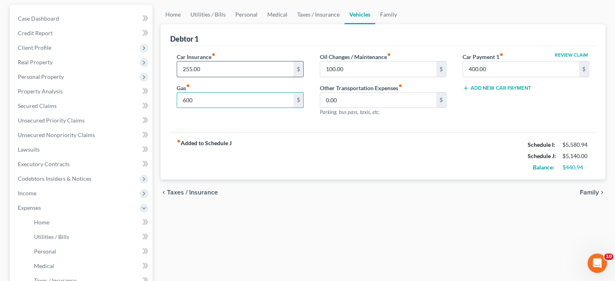
scroll to position [74, 0]
type input "600"
click at [402, 23] on link "Family" at bounding box center [388, 13] width 27 height 19
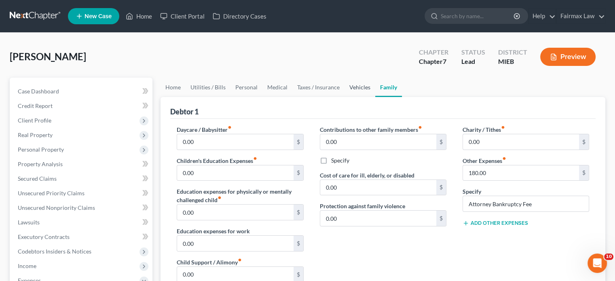
click at [375, 97] on link "Vehicles" at bounding box center [359, 87] width 31 height 19
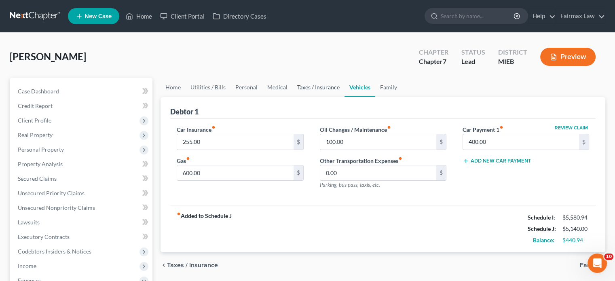
click at [344, 97] on link "Taxes / Insurance" at bounding box center [318, 87] width 52 height 19
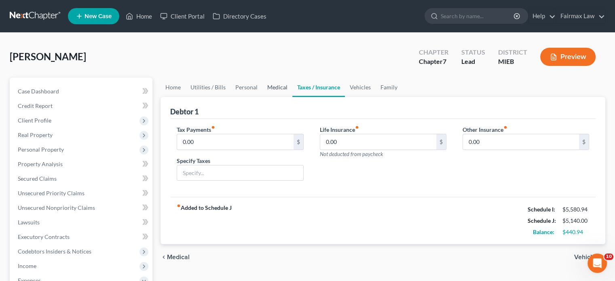
click at [292, 97] on link "Medical" at bounding box center [277, 87] width 30 height 19
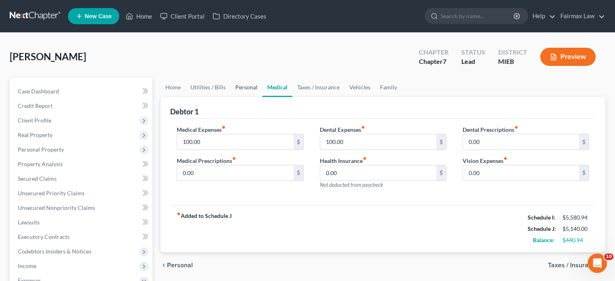
click at [262, 97] on link "Personal" at bounding box center [246, 87] width 32 height 19
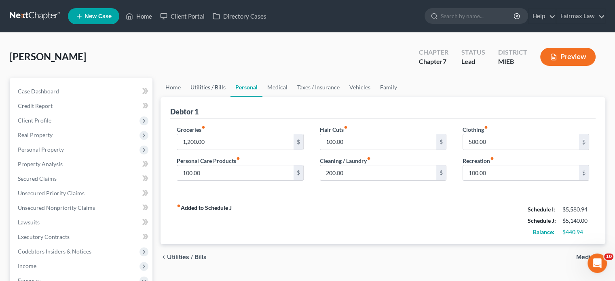
click at [216, 97] on link "Utilities / Bills" at bounding box center [208, 87] width 45 height 19
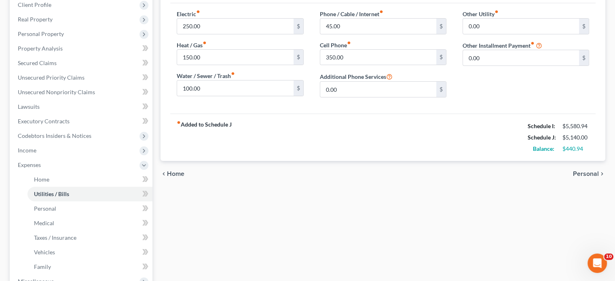
scroll to position [146, 0]
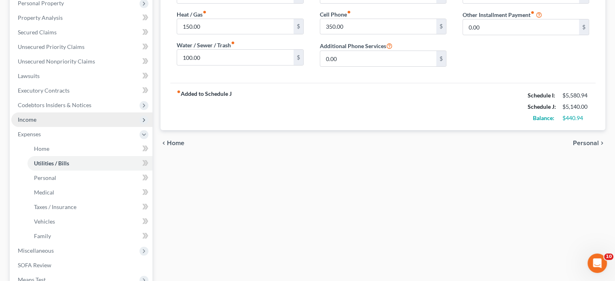
click at [95, 127] on span "Income" at bounding box center [81, 119] width 141 height 15
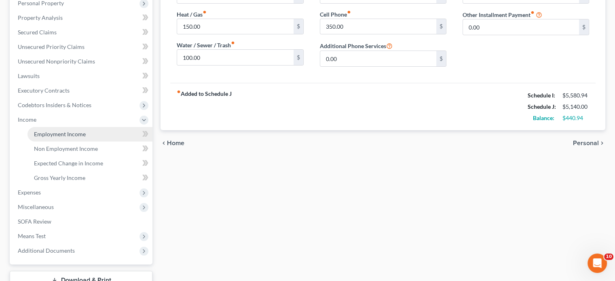
click at [85, 137] on span "Employment Income" at bounding box center [60, 134] width 52 height 7
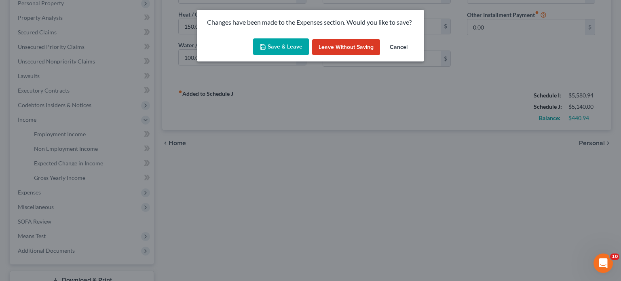
click at [283, 55] on button "Save & Leave" at bounding box center [281, 46] width 56 height 17
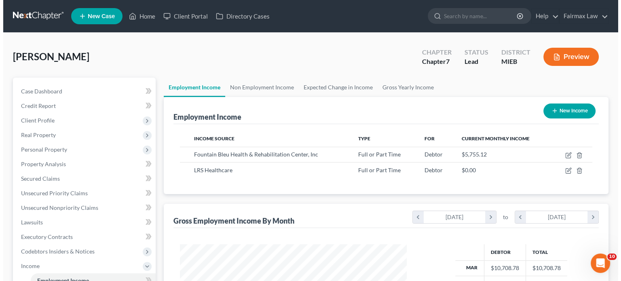
scroll to position [179, 243]
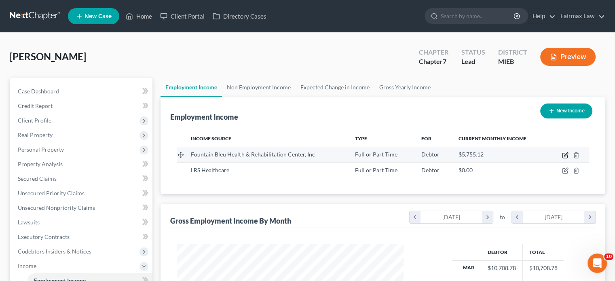
click at [567, 158] on icon "button" at bounding box center [565, 155] width 6 height 6
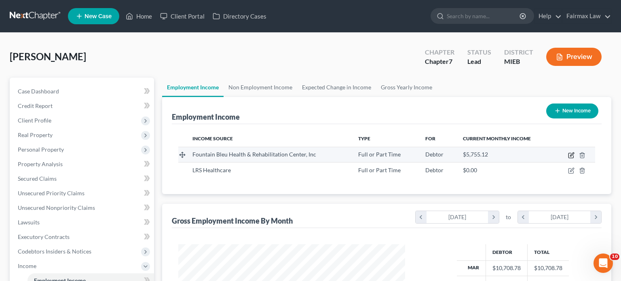
select select "0"
select select "23"
select select "2"
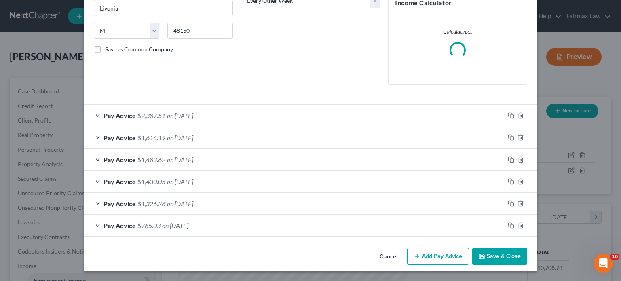
scroll to position [232, 0]
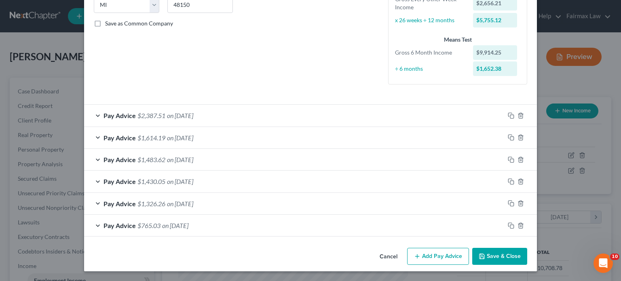
click at [215, 164] on div "Pay Advice $1,483.62 on [DATE]" at bounding box center [294, 159] width 420 height 21
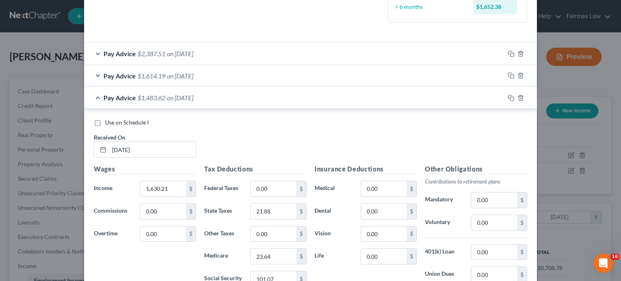
click at [84, 188] on div "Use on Schedule I Received On * [DATE] Wages Income * 1,630.21 $ Commissions 0.…" at bounding box center [310, 230] width 453 height 243
click at [105, 127] on label "Use on Schedule I" at bounding box center [127, 122] width 44 height 8
click at [108, 124] on input "Use on Schedule I" at bounding box center [110, 120] width 5 height 5
checkbox input "true"
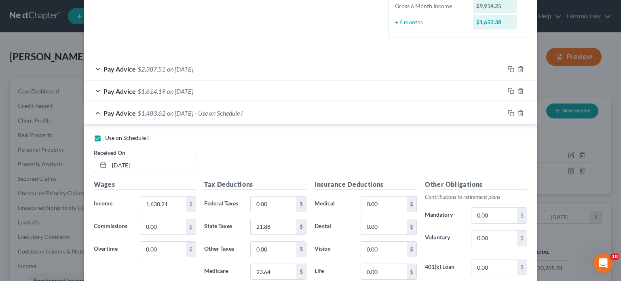
scroll to position [218, 0]
click at [205, 101] on div "Pay Advice $1,614.19 on [DATE]" at bounding box center [294, 89] width 420 height 21
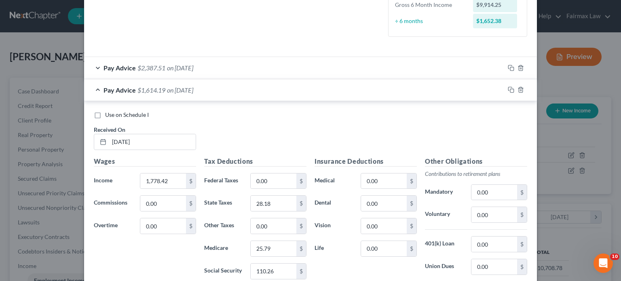
click at [105, 119] on label "Use on Schedule I" at bounding box center [127, 115] width 44 height 8
click at [108, 116] on input "Use on Schedule I" at bounding box center [110, 113] width 5 height 5
checkbox input "true"
checkbox input "false"
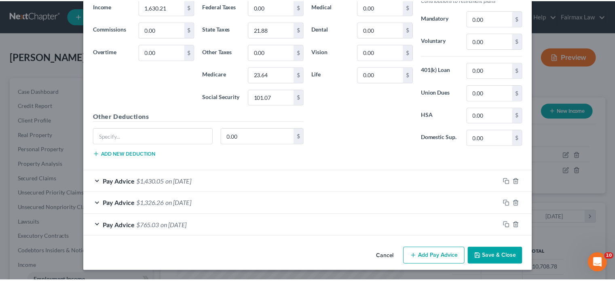
scroll to position [870, 0]
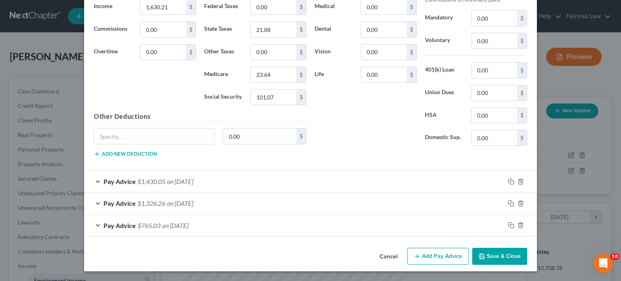
click at [527, 251] on button "Save & Close" at bounding box center [499, 256] width 55 height 17
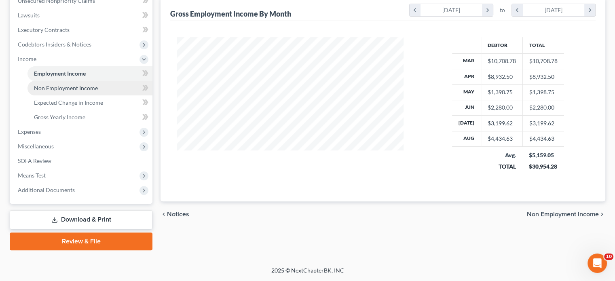
scroll to position [301, 0]
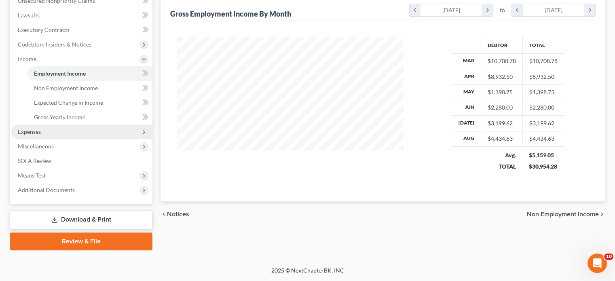
click at [41, 128] on span "Expenses" at bounding box center [29, 131] width 23 height 7
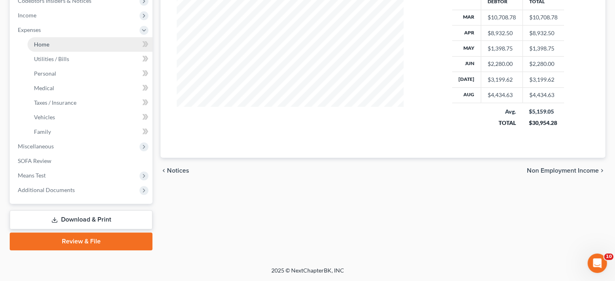
click at [49, 48] on span "Home" at bounding box center [41, 44] width 15 height 7
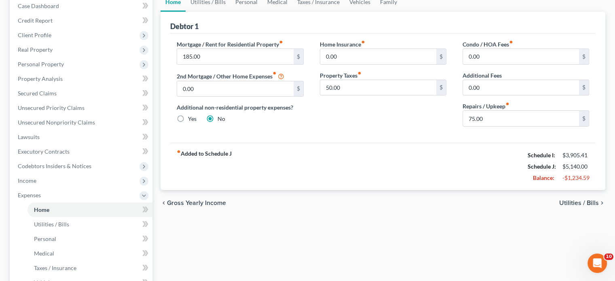
scroll to position [73, 0]
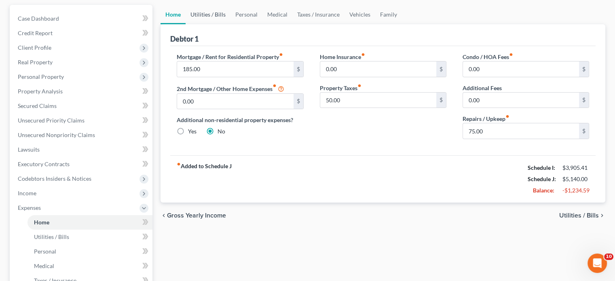
click at [230, 24] on link "Utilities / Bills" at bounding box center [208, 14] width 45 height 19
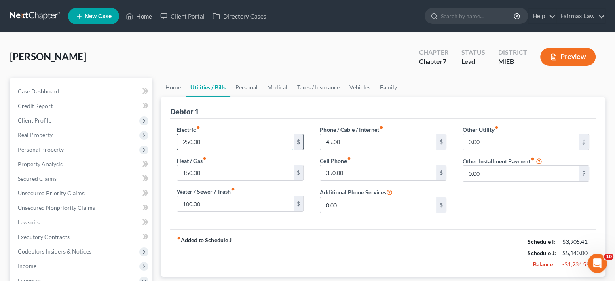
click at [217, 150] on input "250.00" at bounding box center [235, 141] width 116 height 15
type input "150"
click at [262, 97] on link "Personal" at bounding box center [246, 87] width 32 height 19
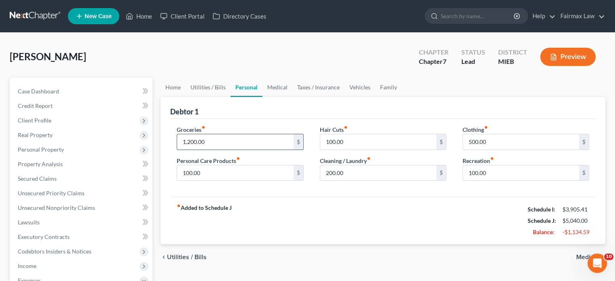
click at [224, 150] on input "1,200.00" at bounding box center [235, 141] width 116 height 15
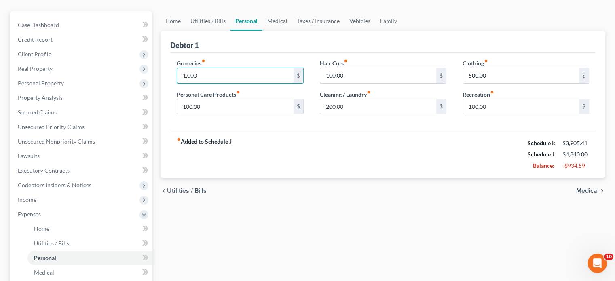
scroll to position [68, 0]
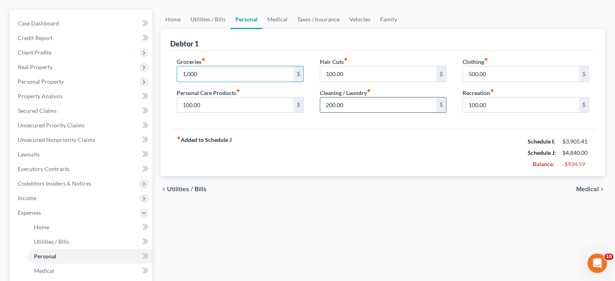
type input "1,000"
click at [354, 113] on input "200.00" at bounding box center [378, 104] width 116 height 15
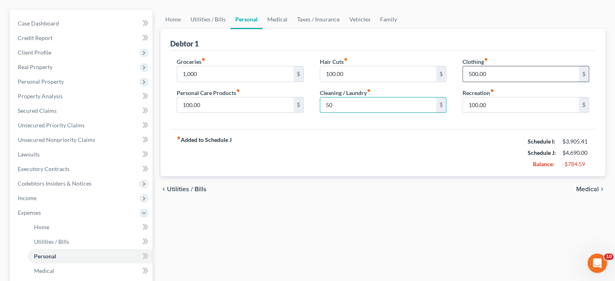
type input "50"
click at [489, 82] on input "500.00" at bounding box center [521, 73] width 116 height 15
type input "200"
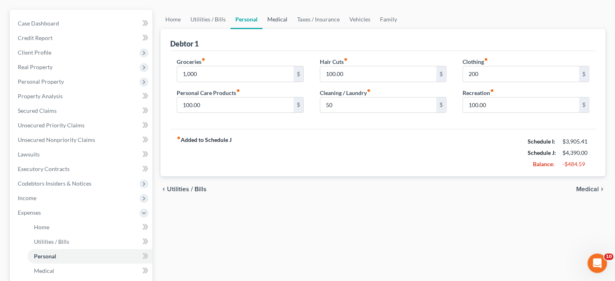
click at [292, 29] on link "Medical" at bounding box center [277, 19] width 30 height 19
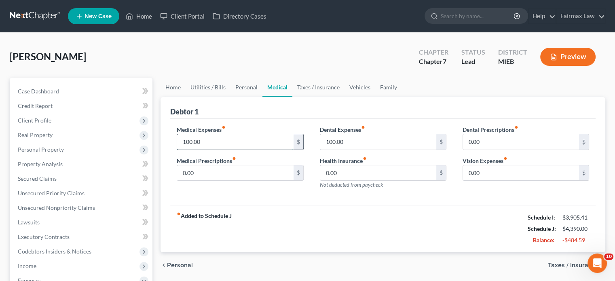
click at [219, 150] on input "100.00" at bounding box center [235, 141] width 116 height 15
click at [351, 150] on input "100.00" at bounding box center [378, 141] width 116 height 15
click at [375, 97] on link "Vehicles" at bounding box center [359, 87] width 31 height 19
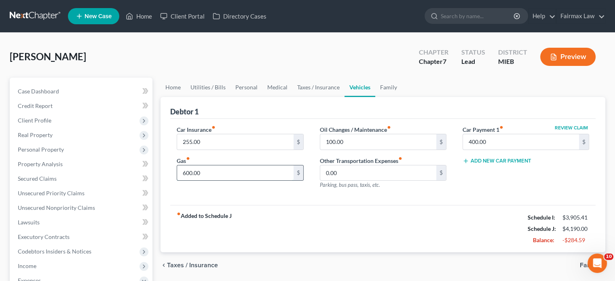
click at [217, 181] on input "600.00" at bounding box center [235, 172] width 116 height 15
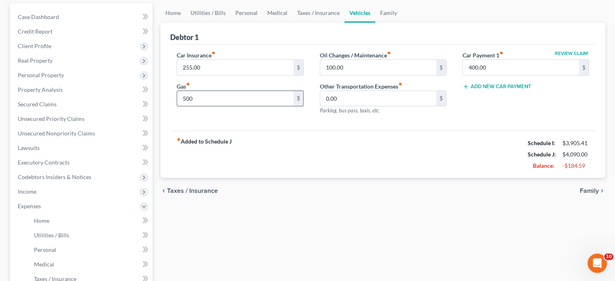
scroll to position [76, 0]
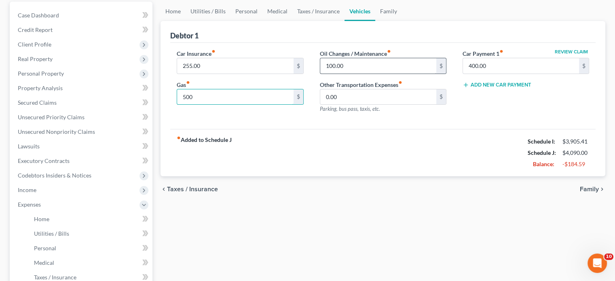
type input "500"
click at [356, 74] on input "100.00" at bounding box center [378, 65] width 116 height 15
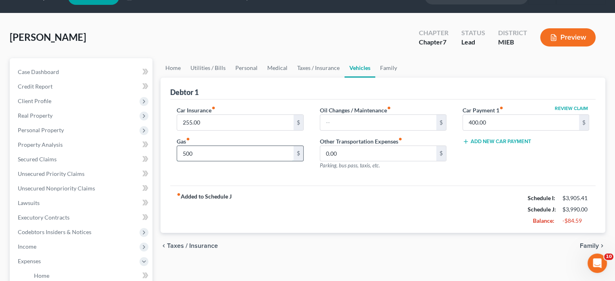
click at [222, 161] on input "500" at bounding box center [235, 153] width 116 height 15
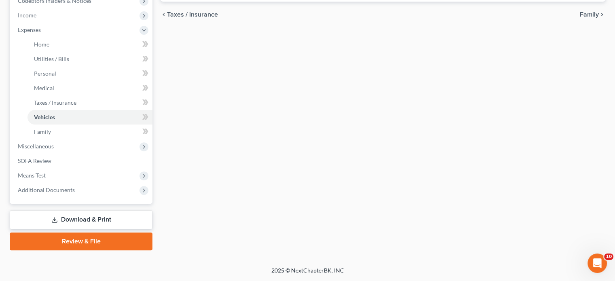
scroll to position [381, 0]
click at [54, 143] on span "Miscellaneous" at bounding box center [36, 146] width 36 height 7
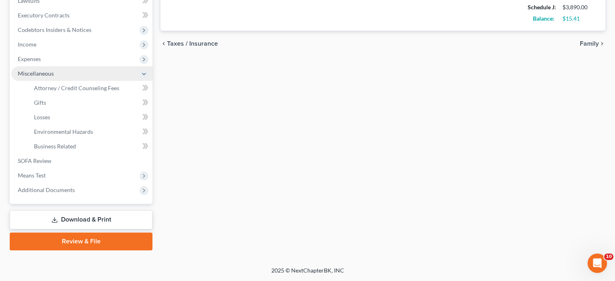
scroll to position [345, 0]
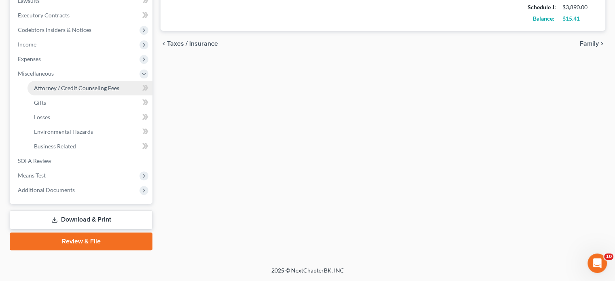
click at [68, 84] on span "Attorney / Credit Counseling Fees" at bounding box center [76, 87] width 85 height 7
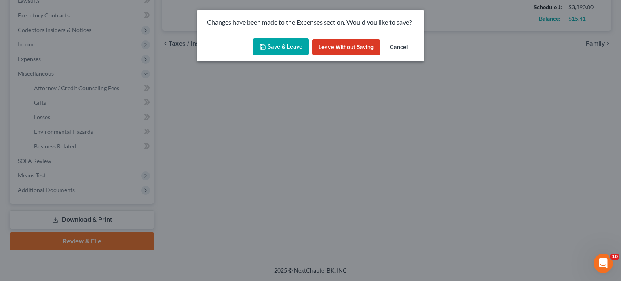
click at [272, 55] on button "Save & Leave" at bounding box center [281, 46] width 56 height 17
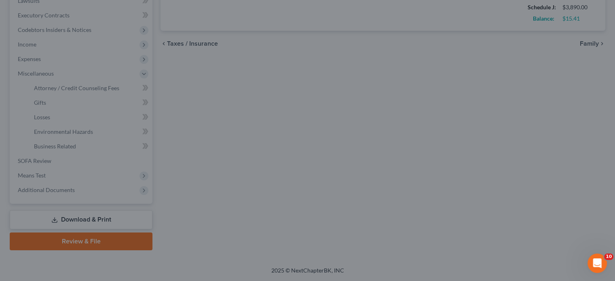
type input "400.00"
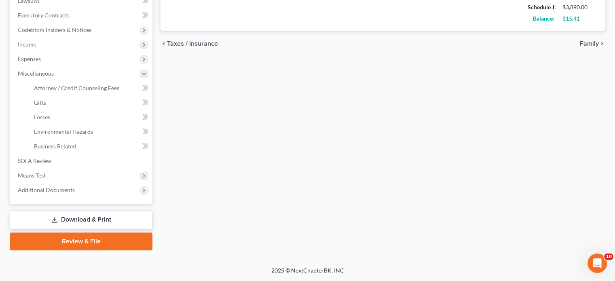
select select "2"
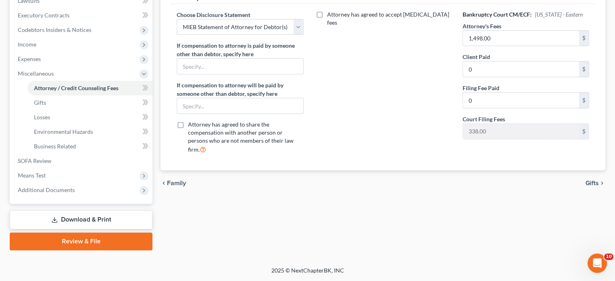
scroll to position [310, 0]
click at [89, 52] on span "Expenses" at bounding box center [81, 59] width 141 height 15
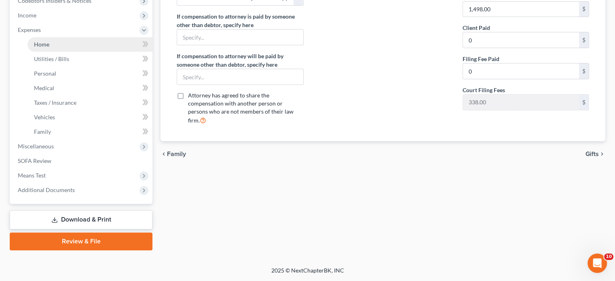
click at [74, 52] on link "Home" at bounding box center [89, 44] width 125 height 15
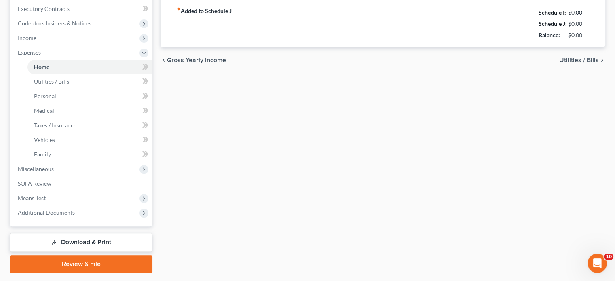
type input "185.00"
type input "0.00"
radio input "true"
type input "0.00"
type input "50.00"
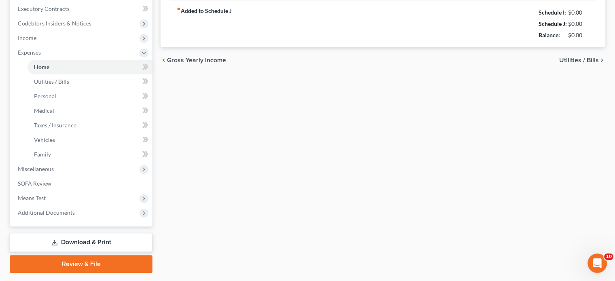
type input "0.00"
type input "75.00"
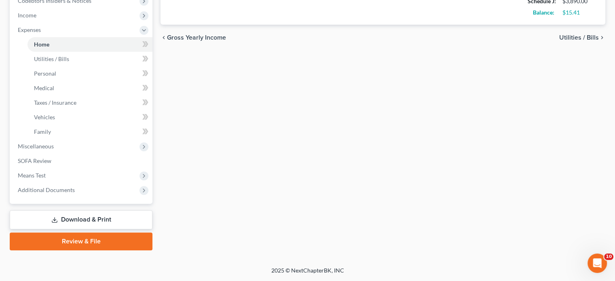
scroll to position [381, 0]
click at [75, 186] on span "Additional Documents" at bounding box center [46, 189] width 57 height 7
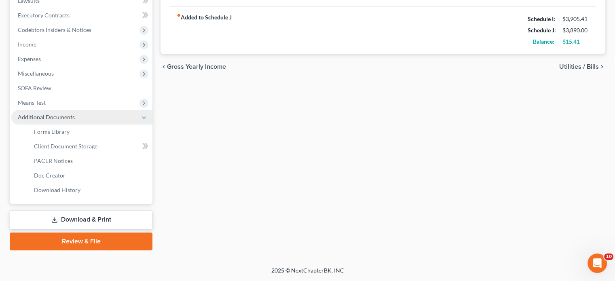
scroll to position [345, 0]
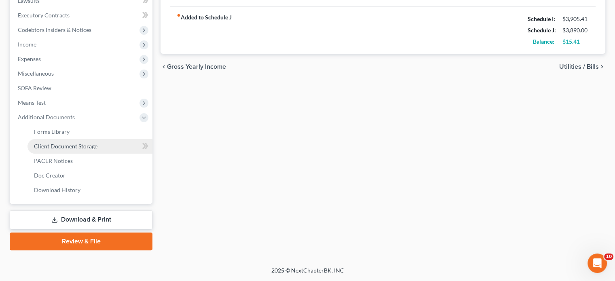
click at [80, 143] on span "Client Document Storage" at bounding box center [65, 146] width 63 height 7
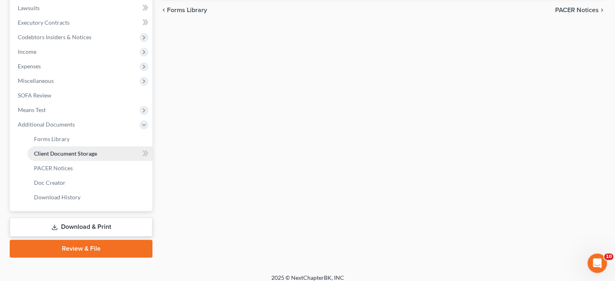
select select "32"
select select "7"
select select "6"
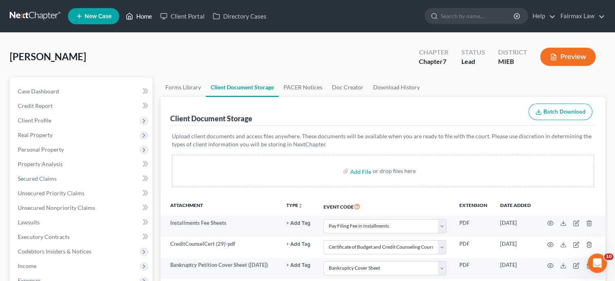
click at [156, 21] on link "Home" at bounding box center [139, 16] width 34 height 15
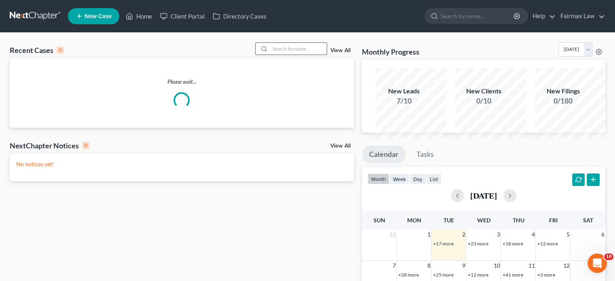
click at [270, 55] on input "search" at bounding box center [298, 49] width 57 height 12
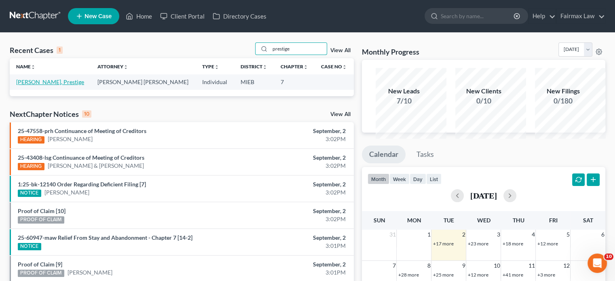
type input "prestige"
click at [52, 85] on link "[PERSON_NAME], Prestige" at bounding box center [50, 81] width 68 height 7
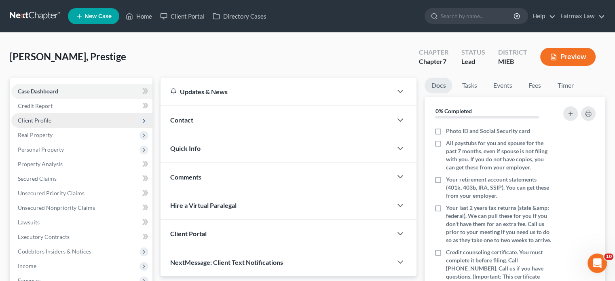
click at [51, 124] on span "Client Profile" at bounding box center [35, 120] width 34 height 7
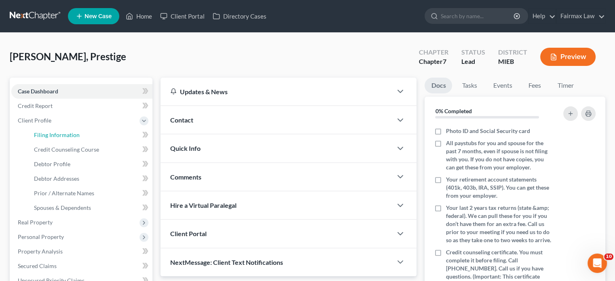
drag, startPoint x: 76, startPoint y: 167, endPoint x: 202, endPoint y: 109, distance: 138.9
click at [76, 138] on span "Filing Information" at bounding box center [57, 134] width 46 height 7
select select "1"
select select "0"
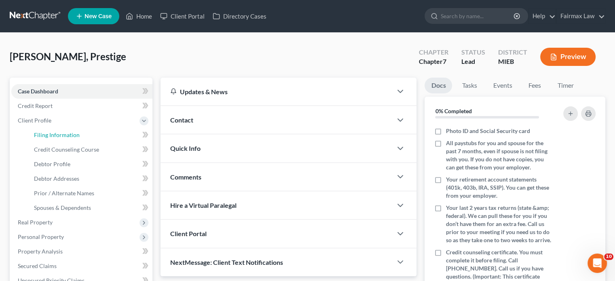
select select "40"
select select "0"
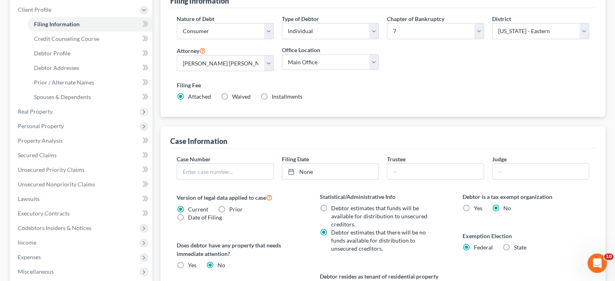
scroll to position [129, 0]
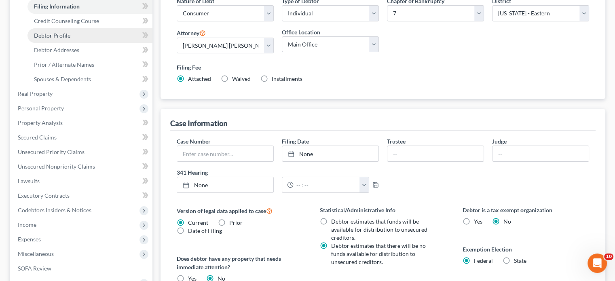
click at [94, 43] on link "Debtor Profile" at bounding box center [89, 35] width 125 height 15
select select "0"
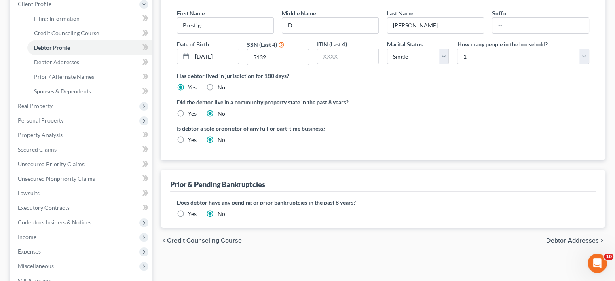
scroll to position [117, 0]
click at [103, 69] on link "Debtor Addresses" at bounding box center [89, 61] width 125 height 15
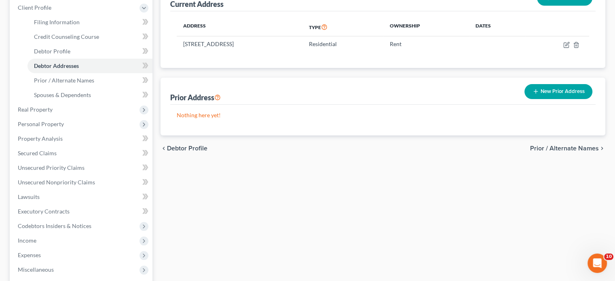
scroll to position [113, 0]
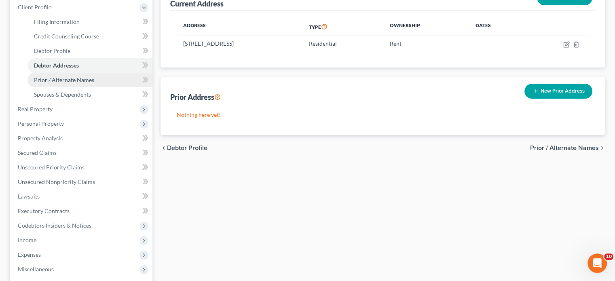
click at [79, 87] on link "Prior / Alternate Names" at bounding box center [89, 80] width 125 height 15
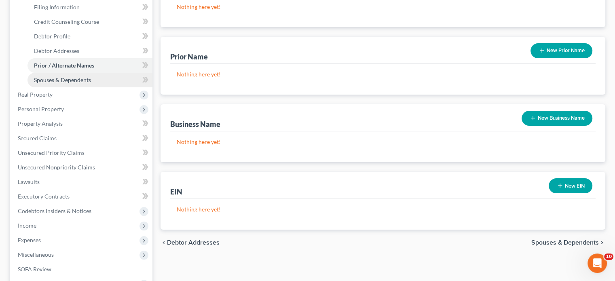
click at [79, 83] on span "Spouses & Dependents" at bounding box center [62, 79] width 57 height 7
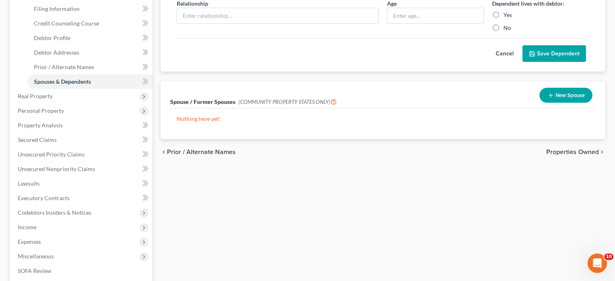
scroll to position [129, 0]
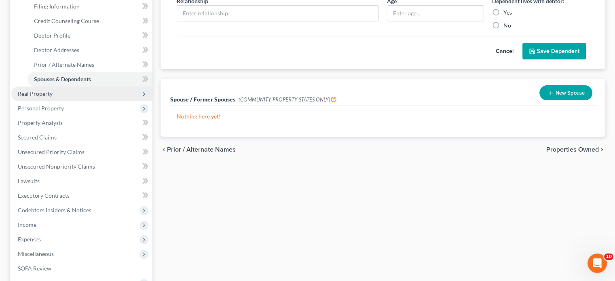
click at [74, 101] on span "Real Property" at bounding box center [81, 93] width 141 height 15
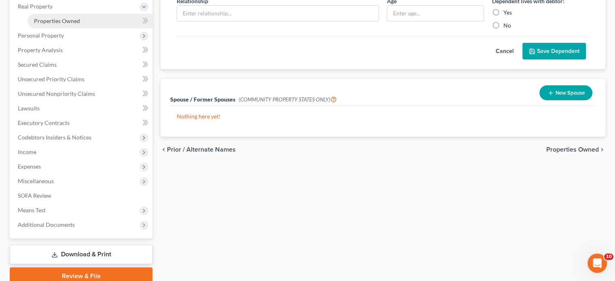
click at [78, 24] on span "Properties Owned" at bounding box center [57, 20] width 46 height 7
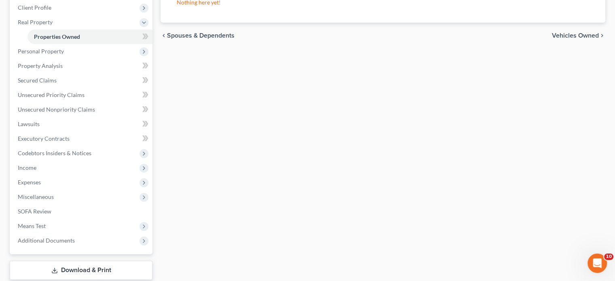
scroll to position [114, 0]
click at [89, 57] on span "Personal Property" at bounding box center [81, 50] width 141 height 15
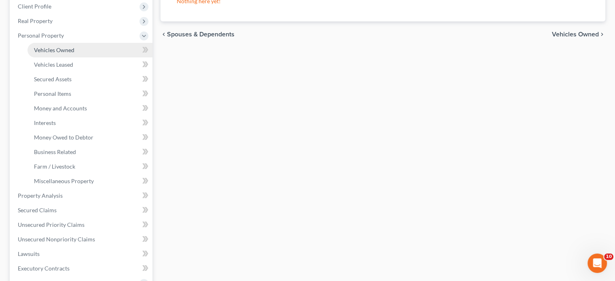
click at [74, 53] on span "Vehicles Owned" at bounding box center [54, 49] width 40 height 7
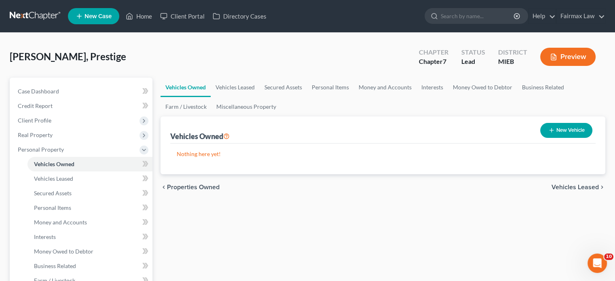
click at [540, 138] on button "New Vehicle" at bounding box center [566, 130] width 52 height 15
select select "0"
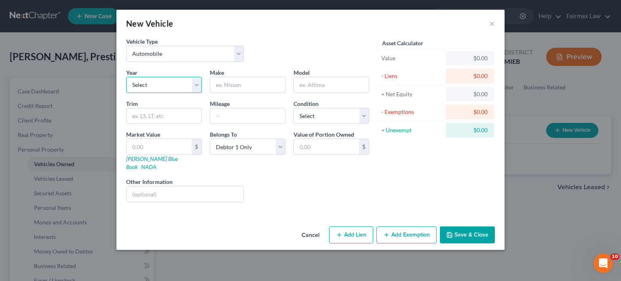
click at [126, 93] on select "Select 2026 2025 2024 2023 2022 2021 2020 2019 2018 2017 2016 2015 2014 2013 20…" at bounding box center [164, 85] width 76 height 16
select select "10"
click at [126, 93] on select "Select 2026 2025 2024 2023 2022 2021 2020 2019 2018 2017 2016 2015 2014 2013 20…" at bounding box center [164, 85] width 76 height 16
click at [217, 93] on input "text" at bounding box center [247, 84] width 75 height 15
type input "c"
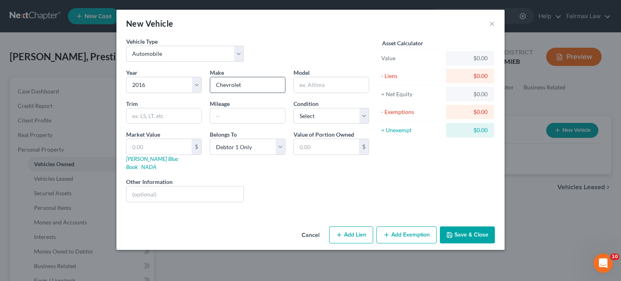
type input "Chevrolet"
type input "Cruze"
click at [323, 124] on select "Select Excellent Very Good Good Fair Poor" at bounding box center [331, 116] width 76 height 16
select select "3"
click at [293, 124] on select "Select Excellent Very Good Good Fair Poor" at bounding box center [331, 116] width 76 height 16
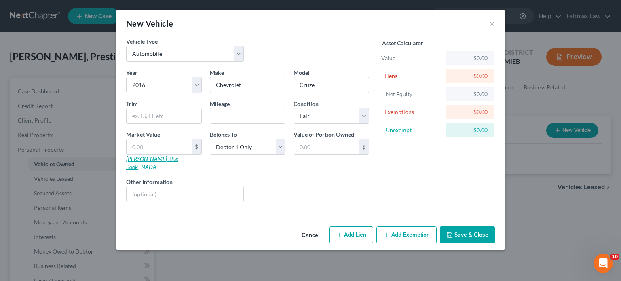
click at [126, 170] on link "[PERSON_NAME] Blue Book" at bounding box center [152, 162] width 52 height 15
click at [127, 154] on input "text" at bounding box center [159, 146] width 65 height 15
type input "4"
type input "4.00"
type input "42"
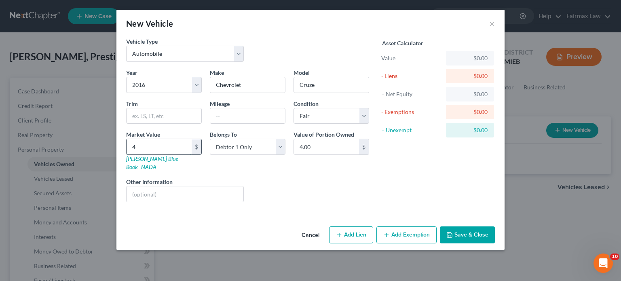
type input "42.00"
type input "420"
type input "420.00"
type input "4200"
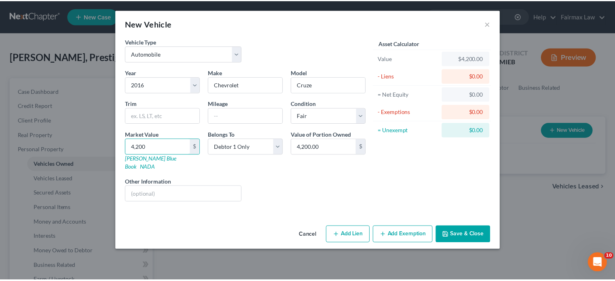
scroll to position [30, 0]
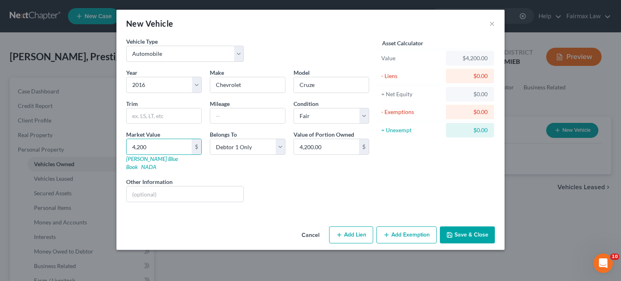
click at [487, 243] on button "Save & Close" at bounding box center [467, 234] width 55 height 17
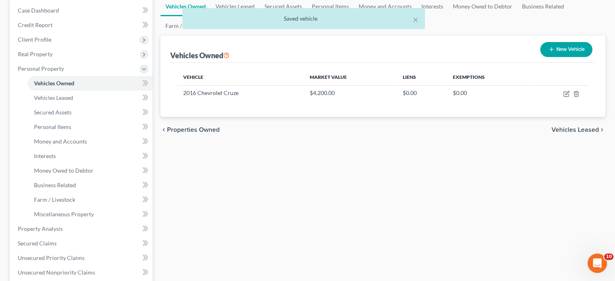
scroll to position [95, 0]
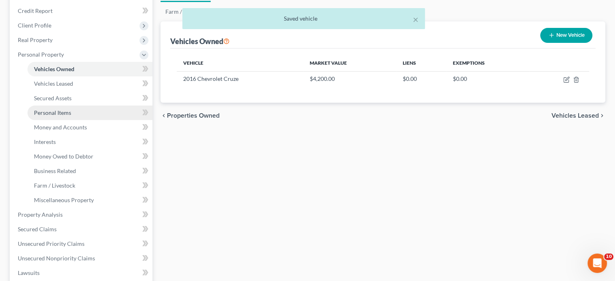
click at [87, 120] on link "Personal Items" at bounding box center [89, 112] width 125 height 15
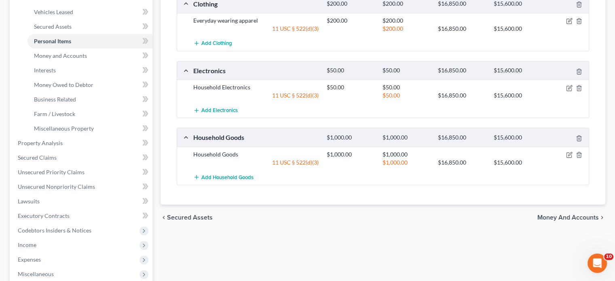
scroll to position [142, 0]
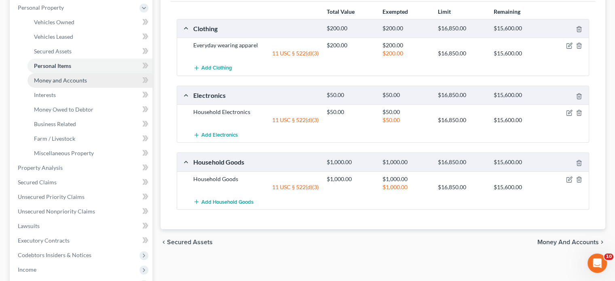
click at [87, 84] on span "Money and Accounts" at bounding box center [60, 80] width 53 height 7
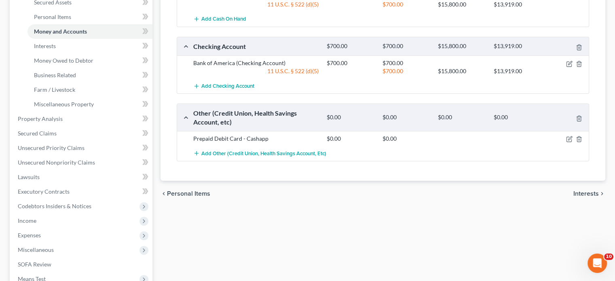
scroll to position [192, 0]
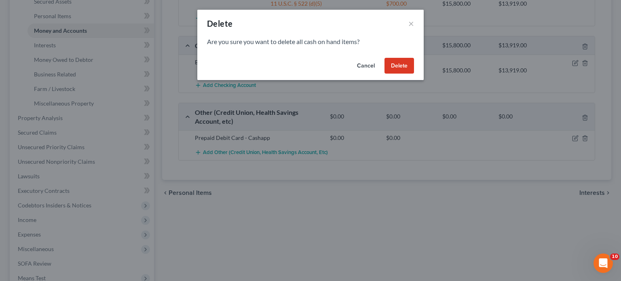
click at [414, 74] on button "Delete" at bounding box center [399, 66] width 30 height 16
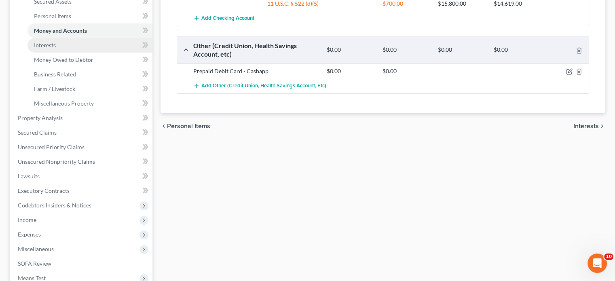
click at [82, 53] on link "Interests" at bounding box center [89, 45] width 125 height 15
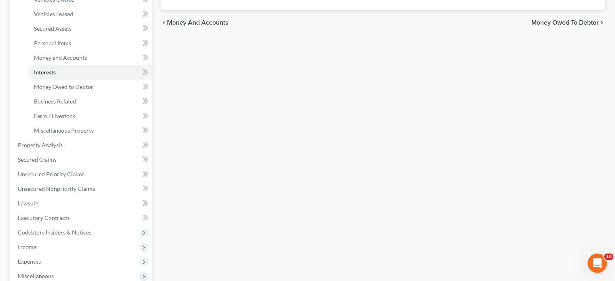
scroll to position [166, 0]
click at [116, 93] on link "Money Owed to Debtor" at bounding box center [89, 85] width 125 height 15
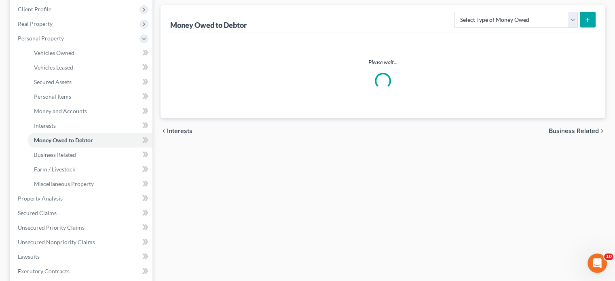
scroll to position [112, 0]
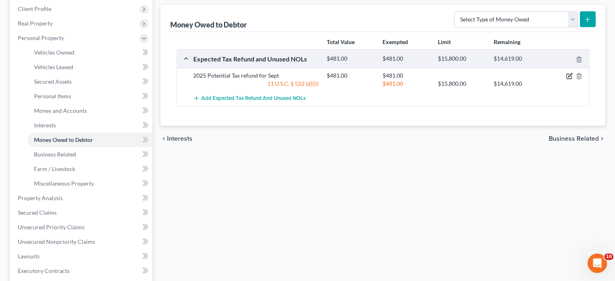
click at [566, 79] on icon "button" at bounding box center [569, 76] width 6 height 6
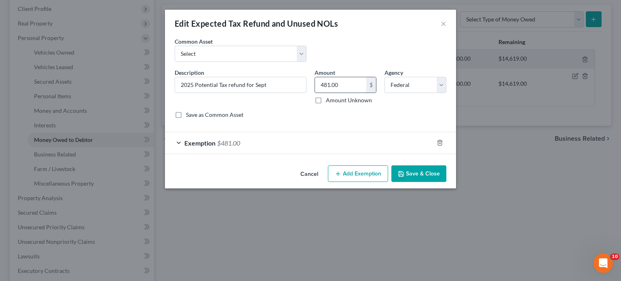
click at [364, 93] on input "481.00" at bounding box center [340, 84] width 51 height 15
click at [261, 62] on select "Select Potential 2019 tax refunds - estimated and prorated Potential 2019 tax r…" at bounding box center [241, 54] width 132 height 16
click at [175, 57] on select "Select Potential 2019 tax refunds - estimated and prorated Potential 2019 tax r…" at bounding box center [241, 54] width 132 height 16
click at [348, 93] on input "976.00" at bounding box center [340, 84] width 51 height 15
paste input "481"
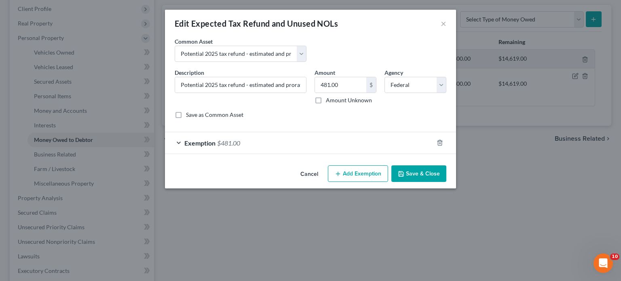
click at [444, 182] on button "Save & Close" at bounding box center [418, 173] width 55 height 17
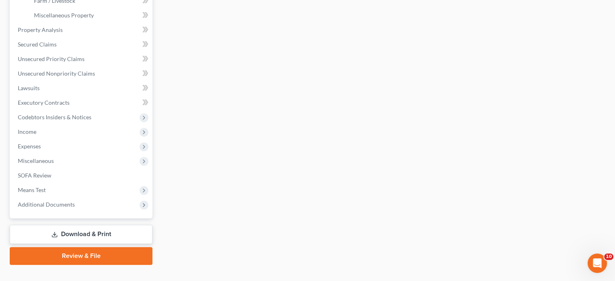
scroll to position [280, 0]
click at [84, 37] on link "Property Analysis" at bounding box center [81, 30] width 141 height 15
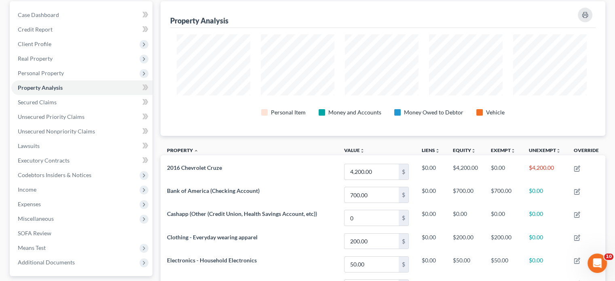
scroll to position [36, 0]
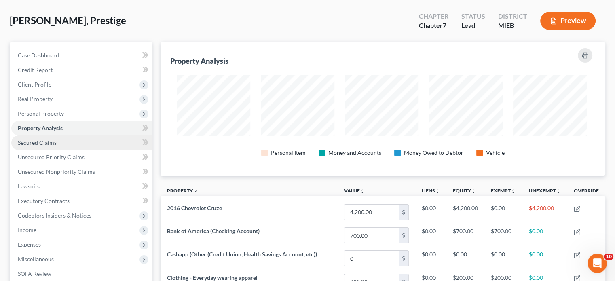
click at [71, 150] on link "Secured Claims" at bounding box center [81, 142] width 141 height 15
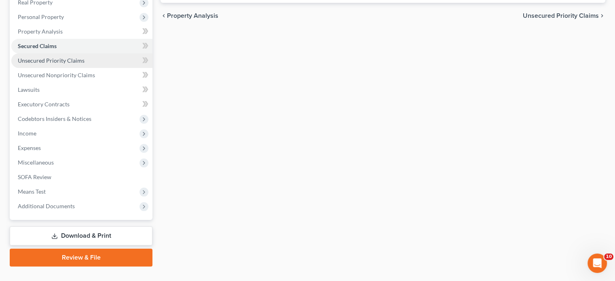
click at [94, 68] on link "Unsecured Priority Claims" at bounding box center [81, 60] width 141 height 15
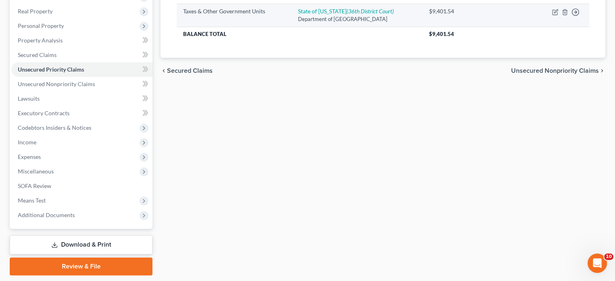
scroll to position [124, 0]
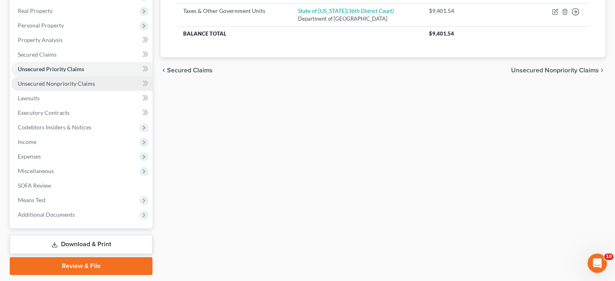
click at [95, 87] on span "Unsecured Nonpriority Claims" at bounding box center [56, 83] width 77 height 7
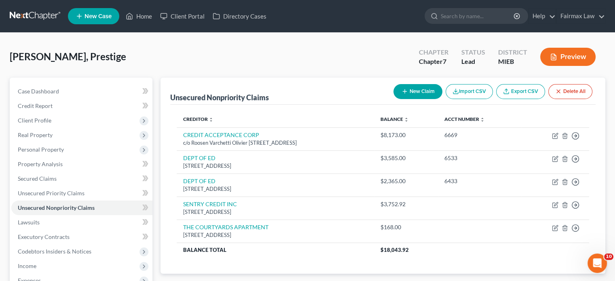
scroll to position [106, 0]
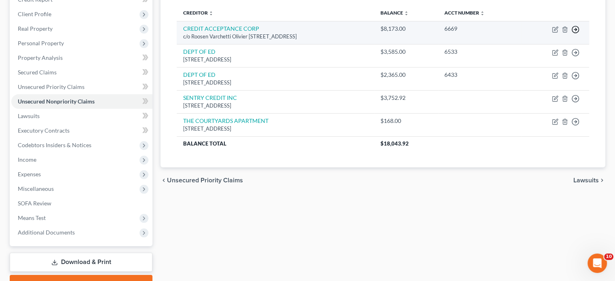
click at [571, 34] on icon "button" at bounding box center [575, 29] width 8 height 8
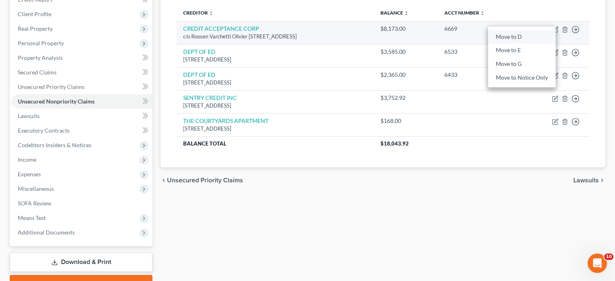
click at [527, 44] on link "Move to D" at bounding box center [521, 37] width 67 height 14
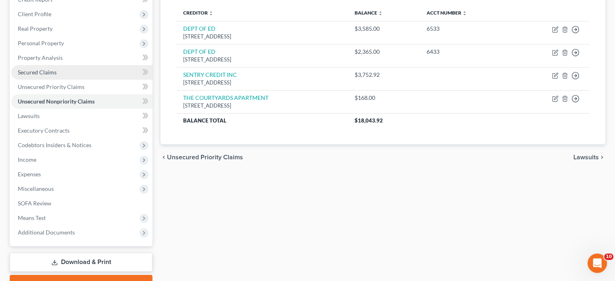
click at [93, 80] on link "Secured Claims" at bounding box center [81, 72] width 141 height 15
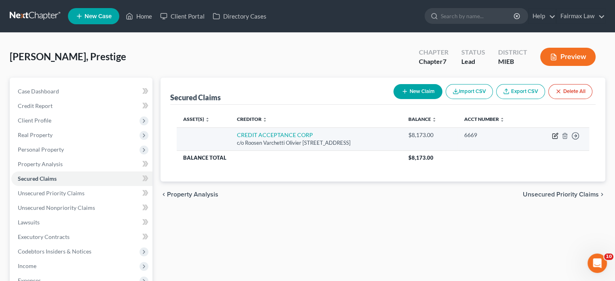
click at [552, 139] on icon "button" at bounding box center [555, 136] width 6 height 6
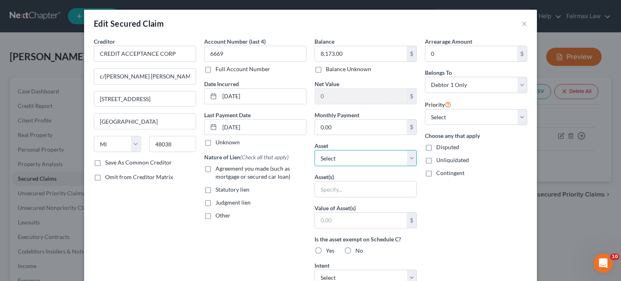
click at [365, 166] on select "Select Other Multiple Assets Household Goods - Household Goods - $1000.0 Electr…" at bounding box center [365, 158] width 102 height 16
click at [314, 166] on select "Select Other Multiple Assets Household Goods - Household Goods - $1000.0 Electr…" at bounding box center [365, 158] width 102 height 16
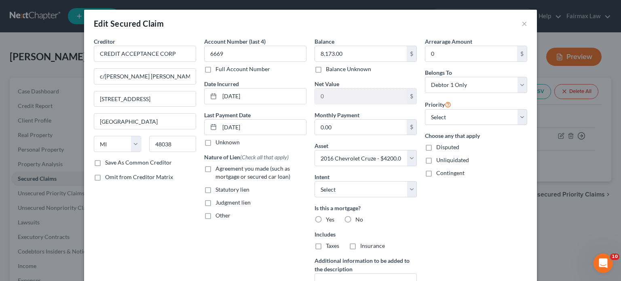
click at [215, 181] on label "Agreement you made (such as mortgage or secured car loan)" at bounding box center [260, 172] width 91 height 16
click at [219, 170] on input "Agreement you made (such as mortgage or secured car loan)" at bounding box center [221, 166] width 5 height 5
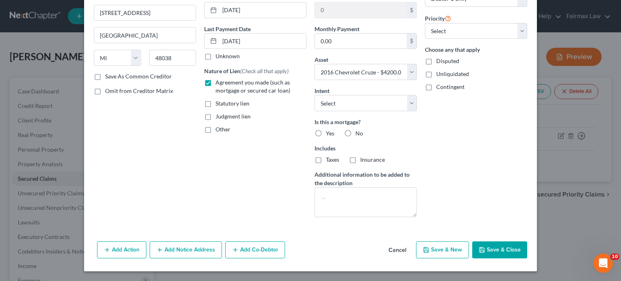
scroll to position [141, 0]
click at [355, 129] on label "No" at bounding box center [359, 133] width 8 height 8
click at [358, 129] on input "No" at bounding box center [360, 131] width 5 height 5
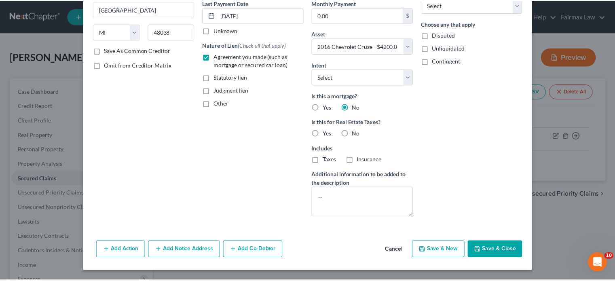
scroll to position [207, 0]
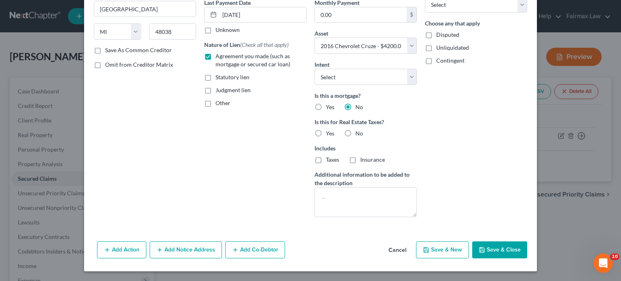
click at [527, 241] on button "Save & Close" at bounding box center [499, 249] width 55 height 17
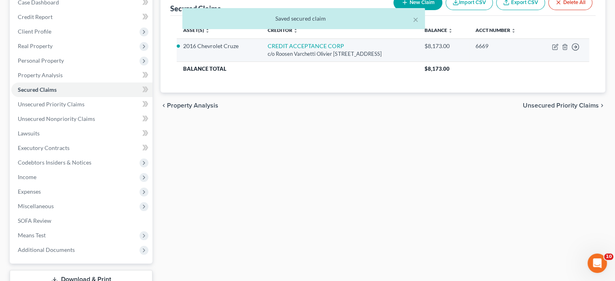
scroll to position [89, 0]
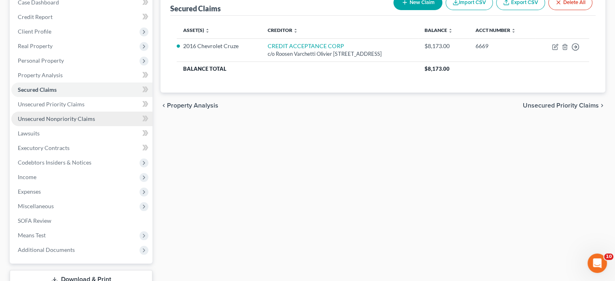
click at [64, 122] on span "Unsecured Nonpriority Claims" at bounding box center [56, 118] width 77 height 7
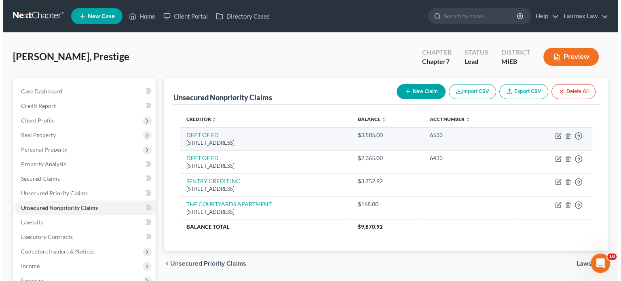
scroll to position [7, 0]
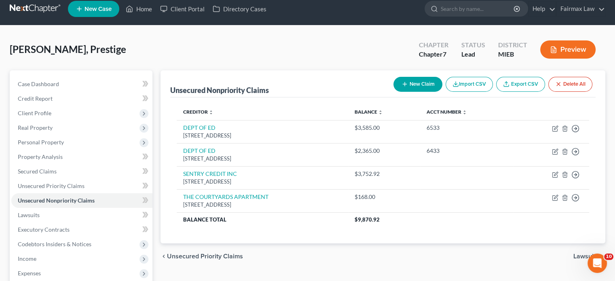
click at [393, 92] on button "New Claim" at bounding box center [417, 84] width 49 height 15
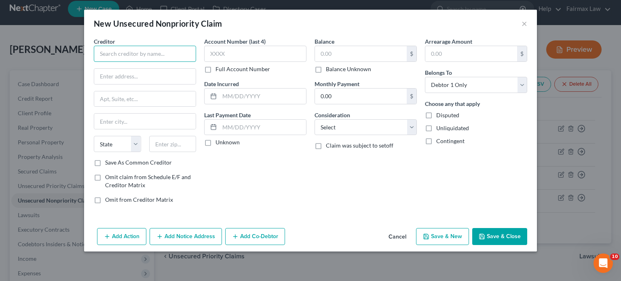
click at [140, 62] on input "text" at bounding box center [145, 54] width 102 height 16
click at [94, 62] on input "Advance" at bounding box center [145, 54] width 102 height 16
drag, startPoint x: 118, startPoint y: 65, endPoint x: 72, endPoint y: 60, distance: 46.7
click at [94, 60] on input "Advance Cash America" at bounding box center [145, 54] width 102 height 16
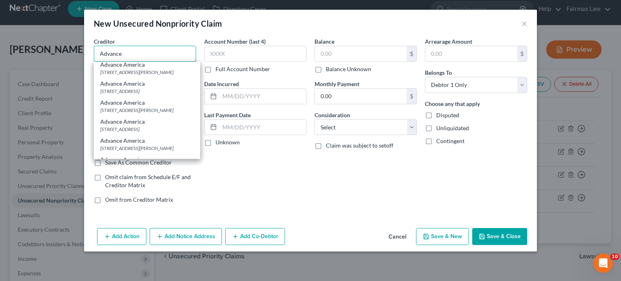
scroll to position [124, 0]
click at [101, 107] on div "Advance America" at bounding box center [146, 103] width 93 height 8
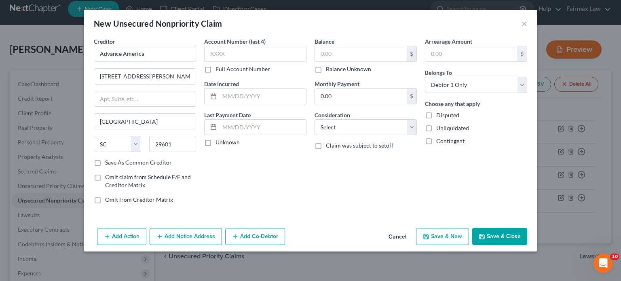
scroll to position [0, 0]
click at [350, 61] on input "text" at bounding box center [361, 53] width 92 height 15
click at [355, 135] on select "Select Cable / Satellite Services Collection Agency Credit Card Debt Debt Couns…" at bounding box center [365, 127] width 102 height 16
click at [314, 135] on select "Select Cable / Satellite Services Collection Agency Credit Card Debt Debt Couns…" at bounding box center [365, 127] width 102 height 16
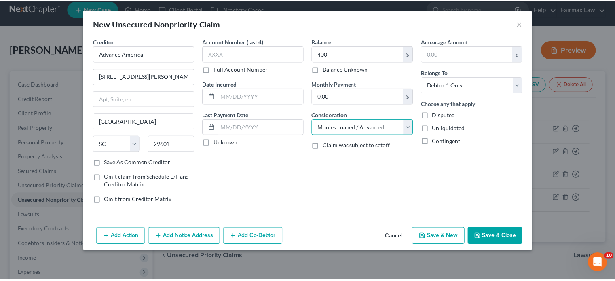
scroll to position [42, 0]
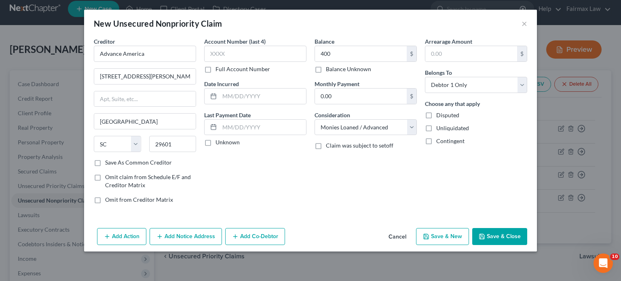
click at [527, 243] on button "Save & Close" at bounding box center [499, 236] width 55 height 17
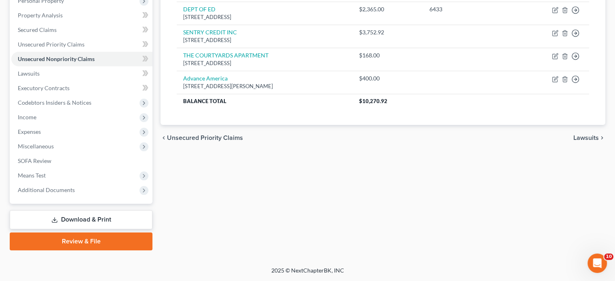
scroll to position [206, 0]
click at [90, 70] on link "Lawsuits" at bounding box center [81, 73] width 141 height 15
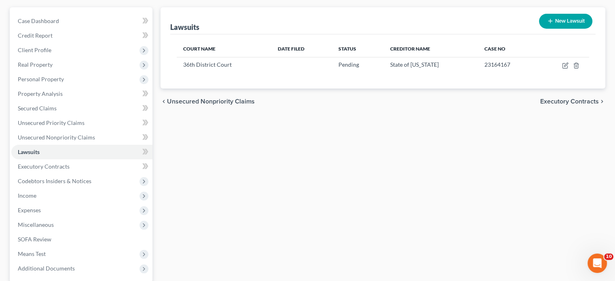
scroll to position [71, 0]
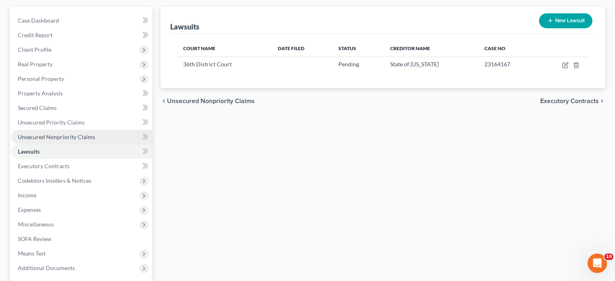
click at [93, 140] on span "Unsecured Nonpriority Claims" at bounding box center [56, 136] width 77 height 7
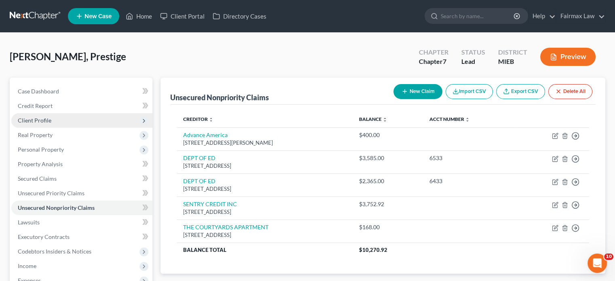
click at [95, 128] on span "Client Profile" at bounding box center [81, 120] width 141 height 15
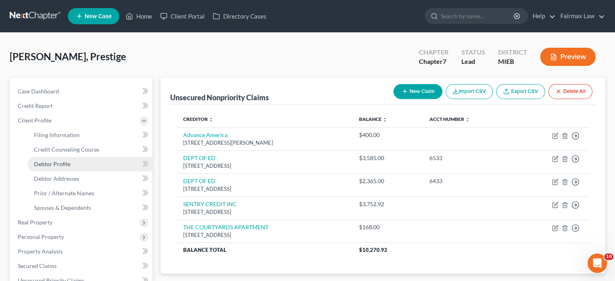
click at [87, 171] on link "Debtor Profile" at bounding box center [89, 164] width 125 height 15
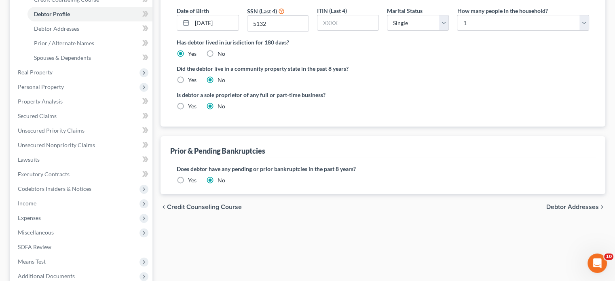
scroll to position [150, 0]
click at [67, 32] on span "Debtor Addresses" at bounding box center [56, 28] width 45 height 7
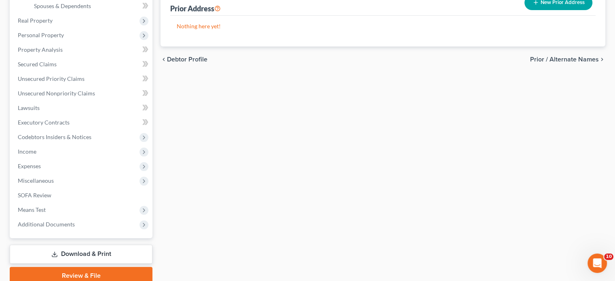
scroll to position [205, 0]
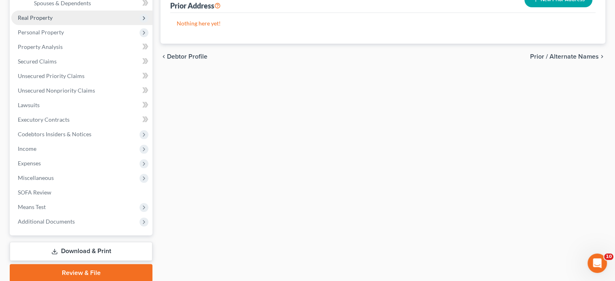
click at [86, 25] on span "Real Property" at bounding box center [81, 18] width 141 height 15
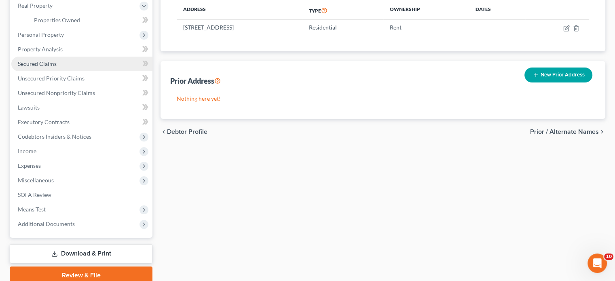
scroll to position [121, 0]
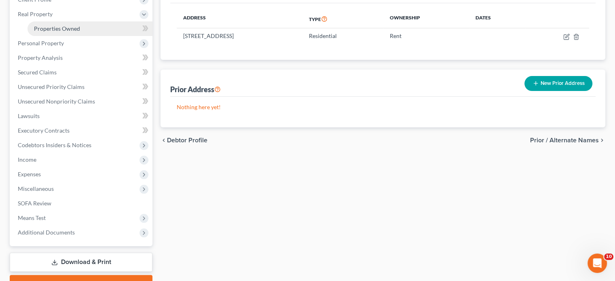
click at [72, 32] on span "Properties Owned" at bounding box center [57, 28] width 46 height 7
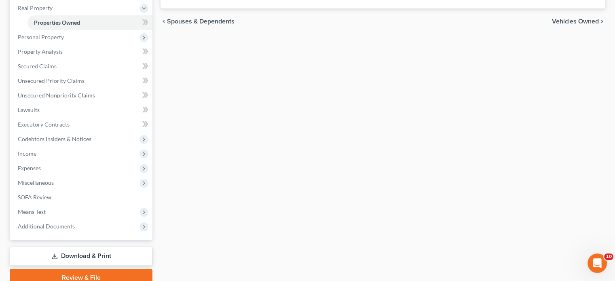
scroll to position [128, 0]
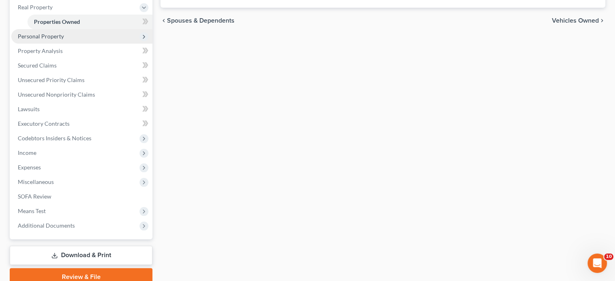
click at [100, 44] on span "Personal Property" at bounding box center [81, 36] width 141 height 15
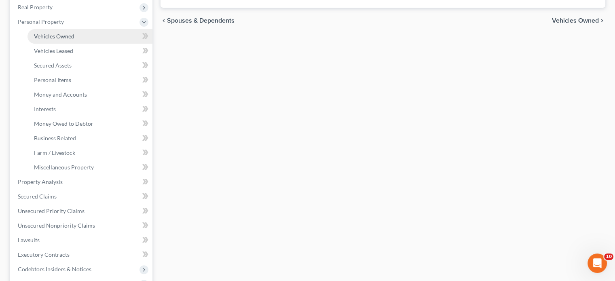
click at [74, 40] on span "Vehicles Owned" at bounding box center [54, 36] width 40 height 7
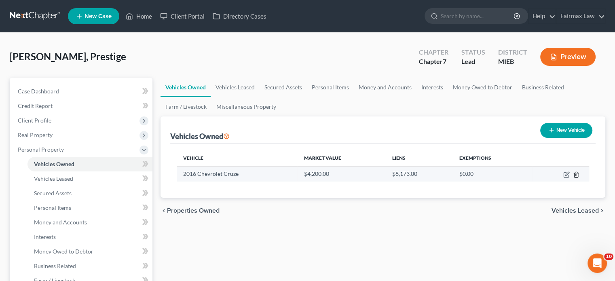
click at [573, 178] on icon "button" at bounding box center [576, 174] width 6 height 6
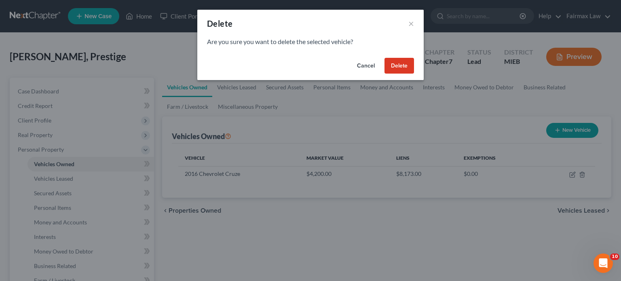
click at [414, 74] on button "Delete" at bounding box center [399, 66] width 30 height 16
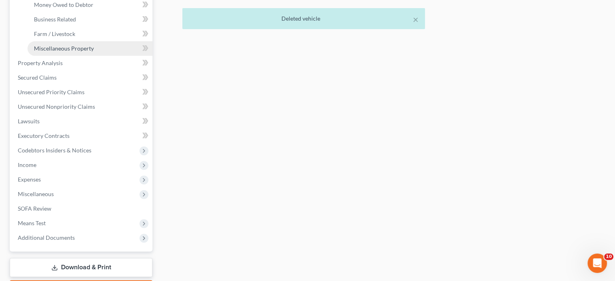
scroll to position [249, 0]
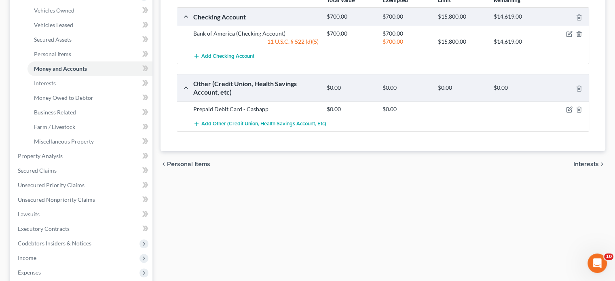
scroll to position [154, 0]
click at [92, 90] on link "Interests" at bounding box center [89, 82] width 125 height 15
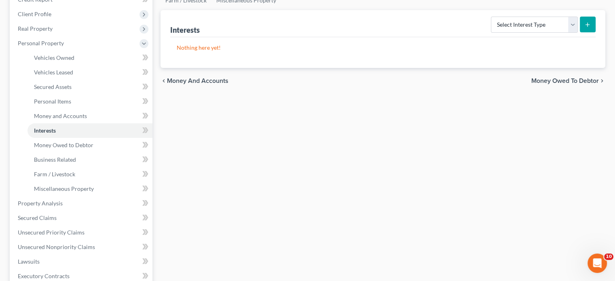
scroll to position [116, 0]
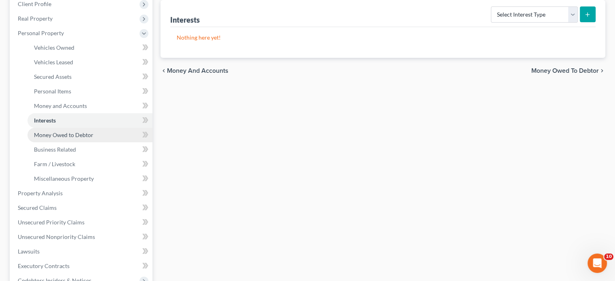
click at [85, 138] on span "Money Owed to Debtor" at bounding box center [63, 134] width 59 height 7
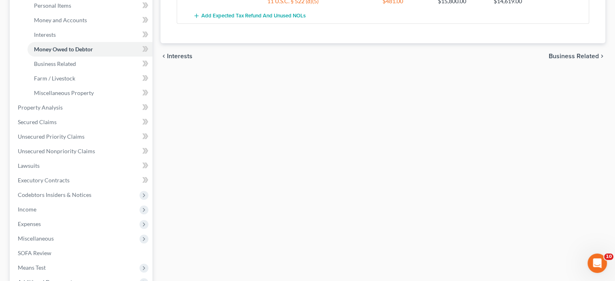
scroll to position [204, 0]
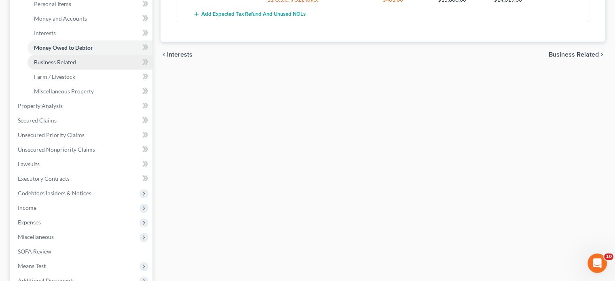
click at [95, 70] on link "Business Related" at bounding box center [89, 62] width 125 height 15
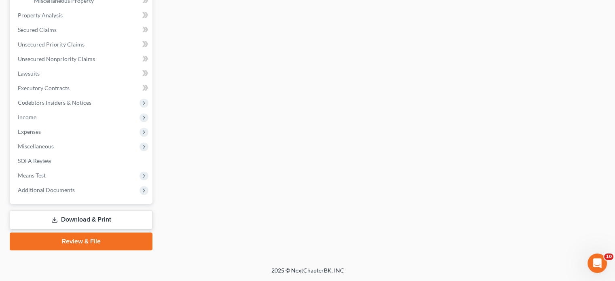
scroll to position [344, 0]
click at [57, 33] on span "Secured Claims" at bounding box center [37, 29] width 39 height 7
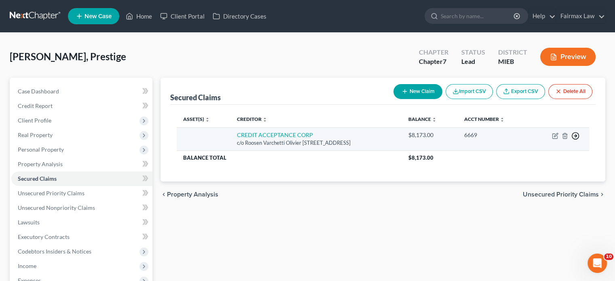
click at [571, 140] on icon "button" at bounding box center [575, 136] width 8 height 8
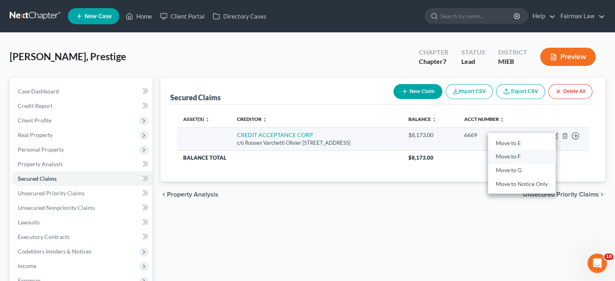
click at [519, 164] on link "Move to F" at bounding box center [521, 157] width 67 height 14
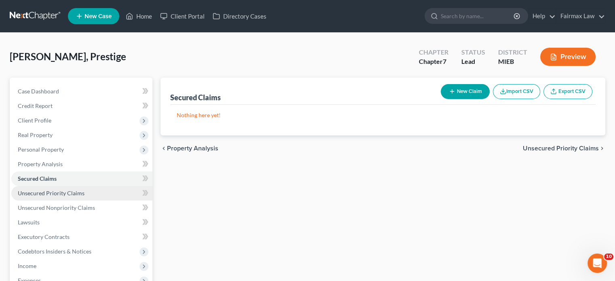
click at [73, 196] on span "Unsecured Priority Claims" at bounding box center [51, 193] width 67 height 7
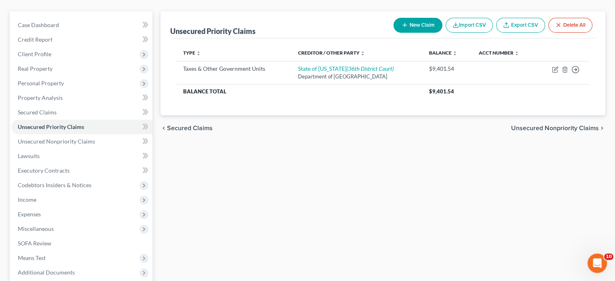
scroll to position [73, 0]
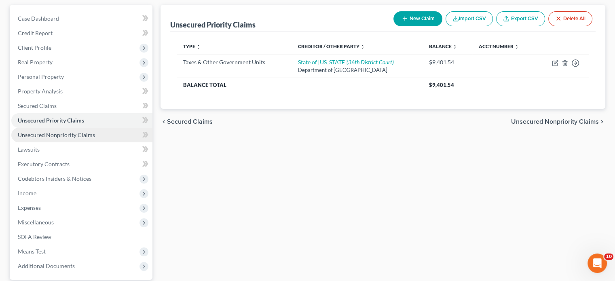
click at [82, 138] on span "Unsecured Nonpriority Claims" at bounding box center [56, 134] width 77 height 7
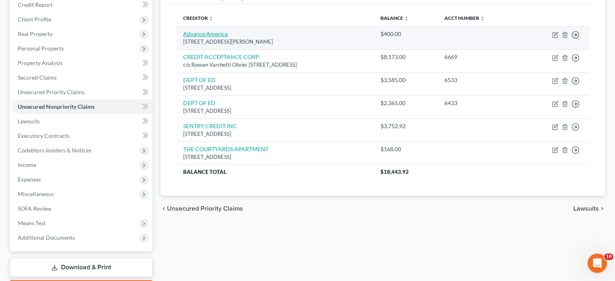
scroll to position [101, 0]
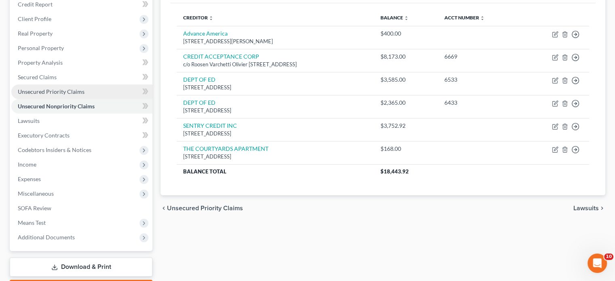
click at [84, 95] on span "Unsecured Priority Claims" at bounding box center [51, 91] width 67 height 7
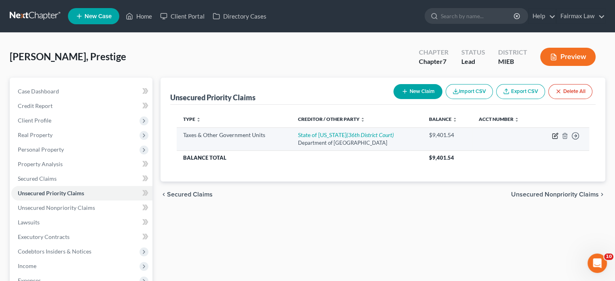
click at [552, 139] on icon "button" at bounding box center [555, 136] width 6 height 6
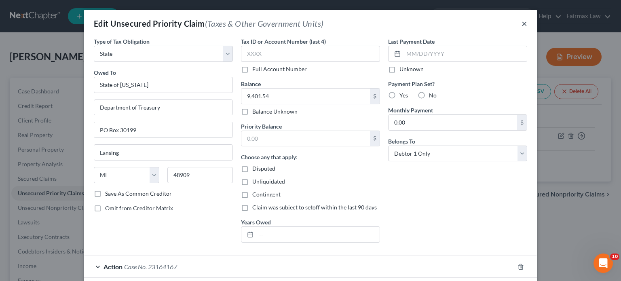
click at [527, 28] on button "×" at bounding box center [524, 24] width 6 height 10
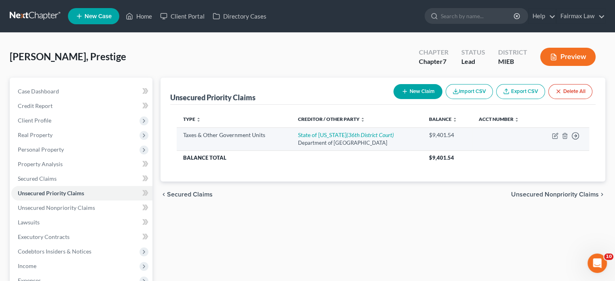
click at [555, 150] on td "Move to D Move to F Move to G Move to Notice Only" at bounding box center [562, 138] width 53 height 23
click at [551, 150] on td "Move to D Move to F Move to G Move to Notice Only" at bounding box center [562, 138] width 53 height 23
click at [564, 137] on line "button" at bounding box center [564, 136] width 0 height 2
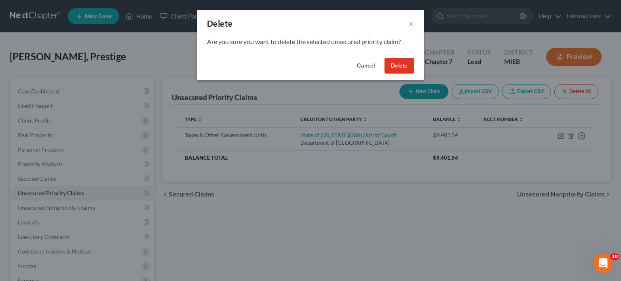
click at [414, 74] on button "Delete" at bounding box center [399, 66] width 30 height 16
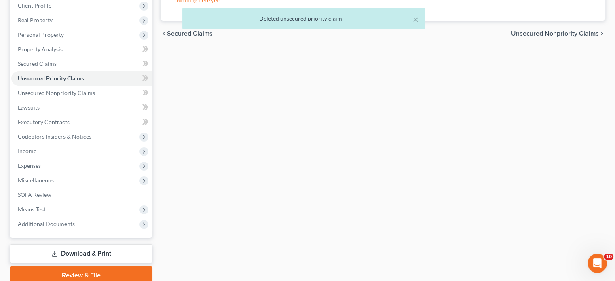
scroll to position [175, 0]
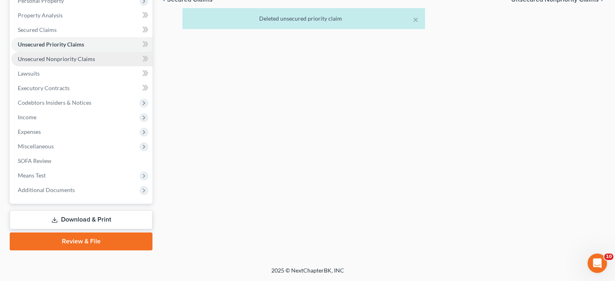
click at [64, 62] on span "Unsecured Nonpriority Claims" at bounding box center [56, 58] width 77 height 7
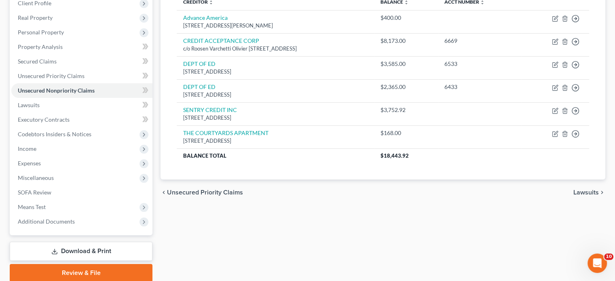
scroll to position [118, 0]
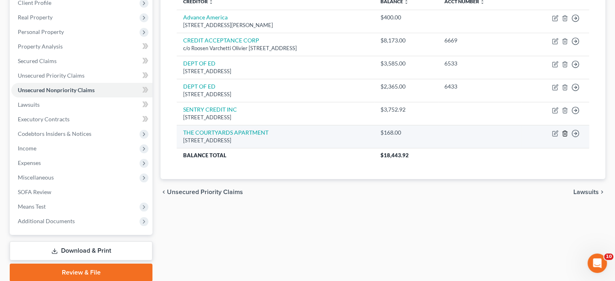
click at [561, 137] on icon "button" at bounding box center [564, 133] width 6 height 6
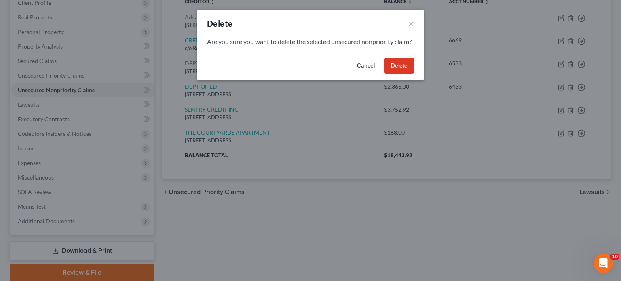
click at [414, 74] on button "Delete" at bounding box center [399, 66] width 30 height 16
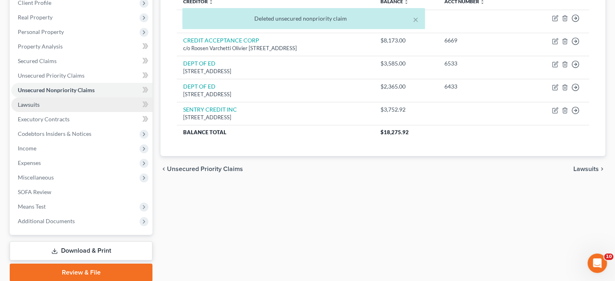
click at [78, 112] on link "Lawsuits" at bounding box center [81, 104] width 141 height 15
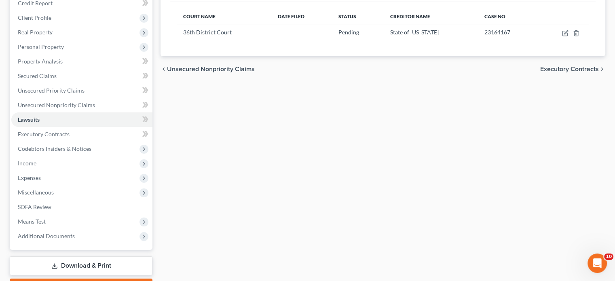
scroll to position [103, 0]
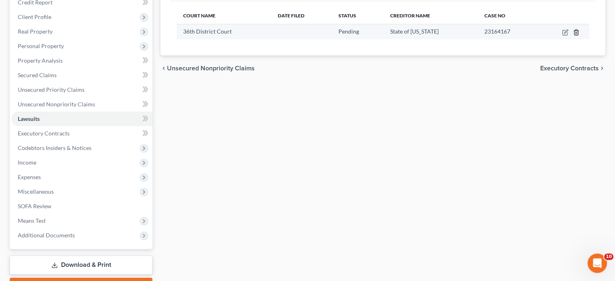
click at [576, 34] on line "button" at bounding box center [576, 33] width 0 height 2
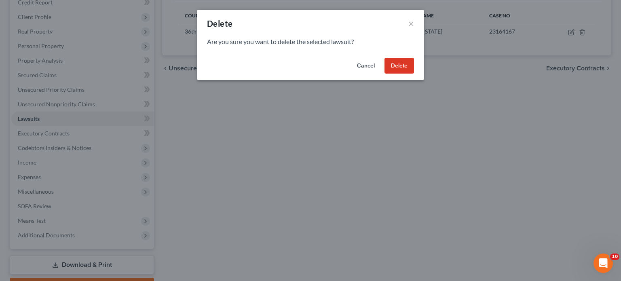
click at [414, 74] on button "Delete" at bounding box center [399, 66] width 30 height 16
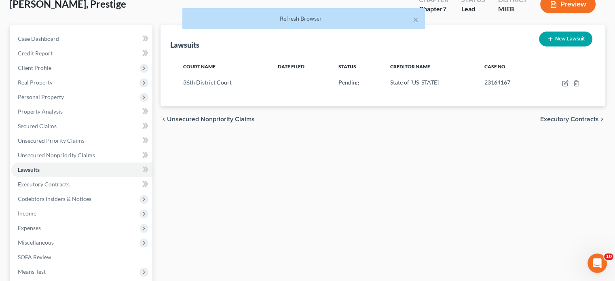
scroll to position [52, 0]
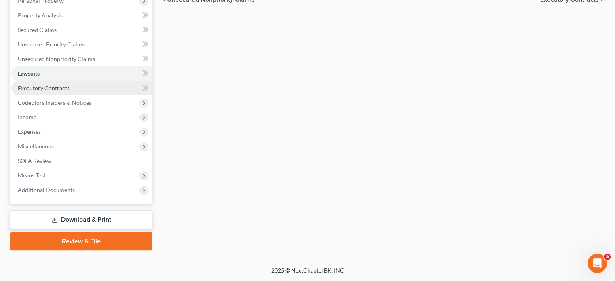
scroll to position [152, 0]
click at [43, 81] on link "Lawsuits" at bounding box center [81, 73] width 141 height 15
click at [48, 91] on span "Executory Contracts" at bounding box center [44, 87] width 52 height 7
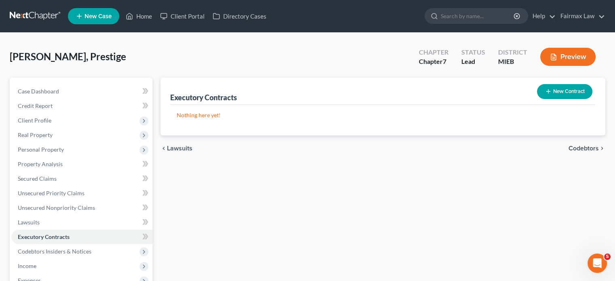
click at [544, 99] on button "New Contract" at bounding box center [564, 91] width 55 height 15
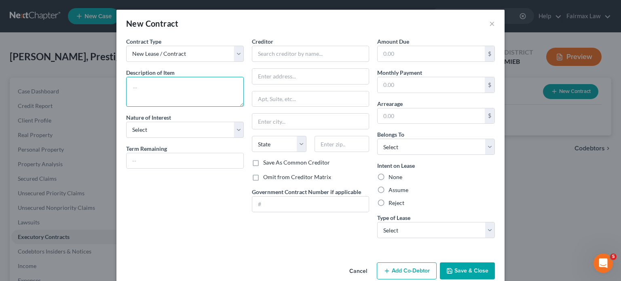
click at [126, 107] on textarea at bounding box center [185, 92] width 118 height 30
click at [495, 28] on button "×" at bounding box center [492, 24] width 6 height 10
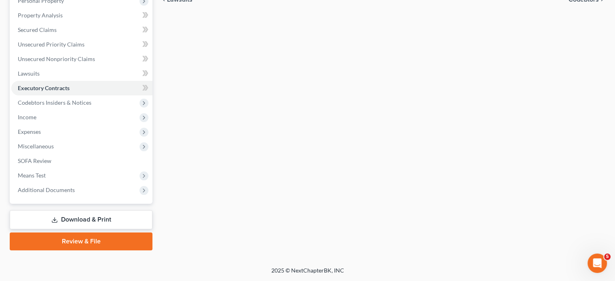
scroll to position [192, 0]
click at [63, 124] on span "Income" at bounding box center [81, 117] width 141 height 15
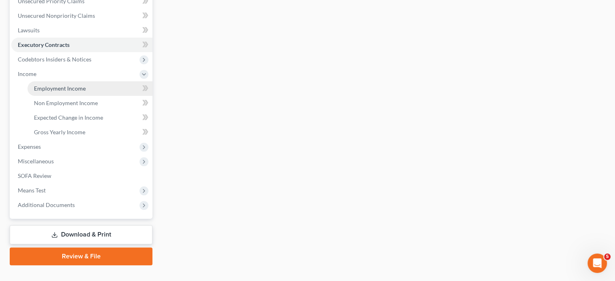
click at [58, 92] on span "Employment Income" at bounding box center [60, 88] width 52 height 7
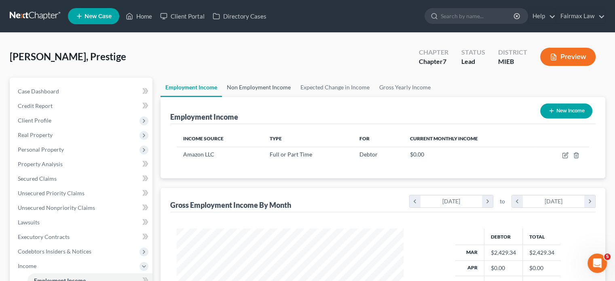
scroll to position [179, 243]
click at [295, 97] on link "Non Employment Income" at bounding box center [259, 87] width 74 height 19
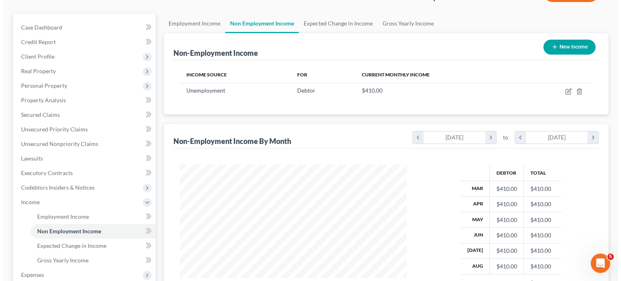
scroll to position [52, 0]
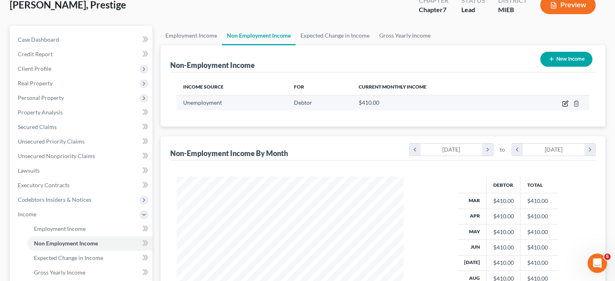
click at [562, 107] on icon "button" at bounding box center [565, 103] width 6 height 6
select select "0"
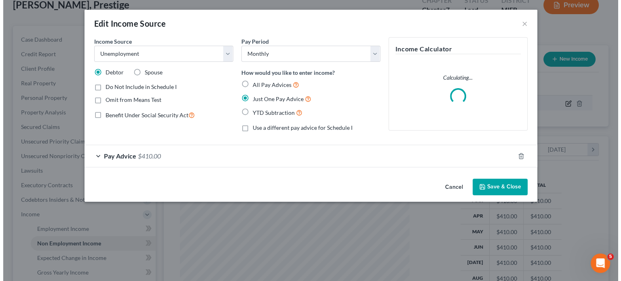
scroll to position [179, 246]
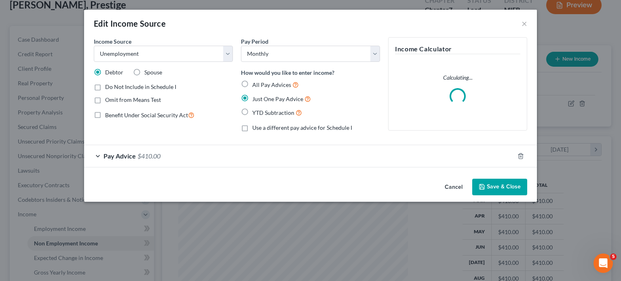
click at [139, 167] on div "Pay Advice $410.00" at bounding box center [299, 155] width 430 height 21
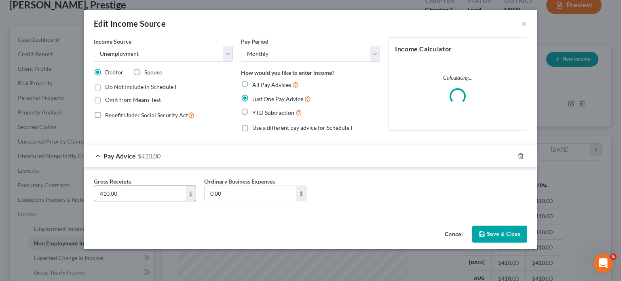
click at [100, 201] on input "410.00" at bounding box center [140, 193] width 92 height 15
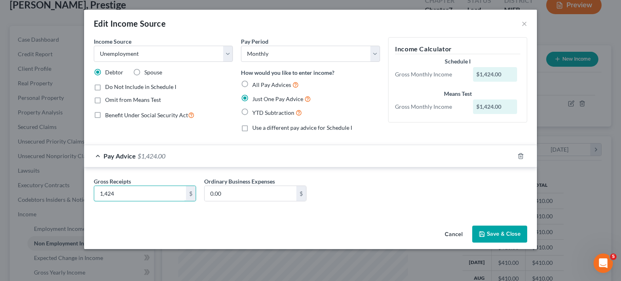
type input "1,424"
click at [252, 81] on span "All Pay Advices" at bounding box center [271, 84] width 39 height 7
click at [255, 80] on input "All Pay Advices" at bounding box center [257, 82] width 5 height 5
radio input "true"
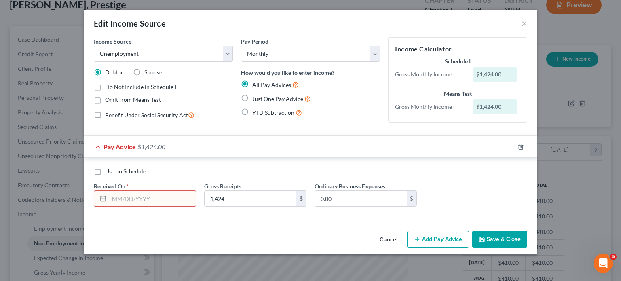
click at [109, 201] on input "text" at bounding box center [152, 198] width 86 height 15
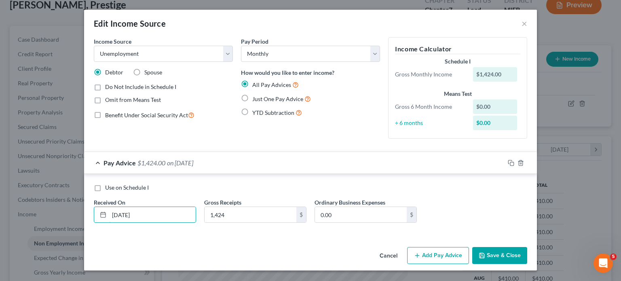
scroll to position [67, 0]
type input "05/15/2025"
click at [514, 160] on icon "button" at bounding box center [511, 163] width 6 height 6
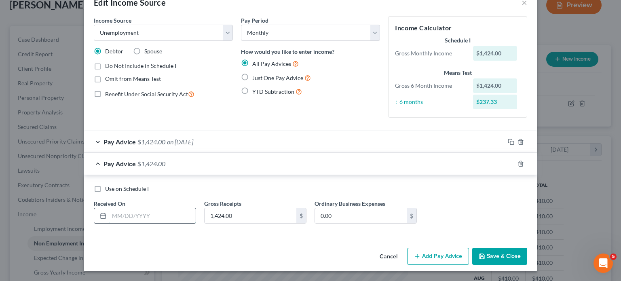
click at [109, 224] on input "text" at bounding box center [152, 215] width 86 height 15
type input "06/15/2025"
click at [514, 163] on icon "button" at bounding box center [511, 163] width 6 height 6
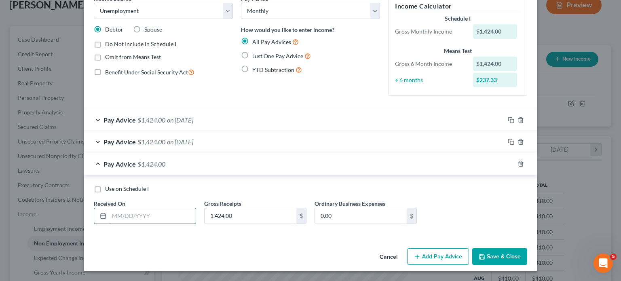
click at [109, 224] on input "text" at bounding box center [152, 215] width 86 height 15
type input "07/15/2025"
click at [537, 157] on div at bounding box center [520, 163] width 32 height 13
click at [514, 160] on icon "button" at bounding box center [511, 163] width 6 height 6
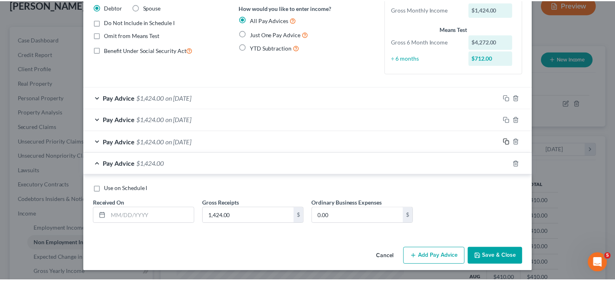
scroll to position [149, 0]
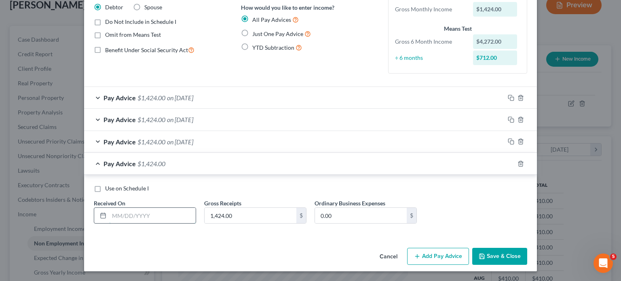
click at [109, 208] on input "text" at bounding box center [152, 215] width 86 height 15
type input "[DATE]"
click at [527, 248] on button "Save & Close" at bounding box center [499, 256] width 55 height 17
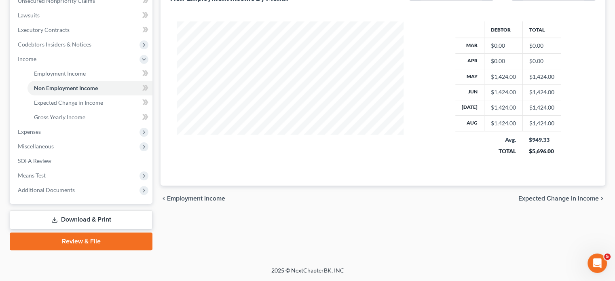
scroll to position [241, 0]
click at [63, 120] on span "Gross Yearly Income" at bounding box center [59, 117] width 51 height 7
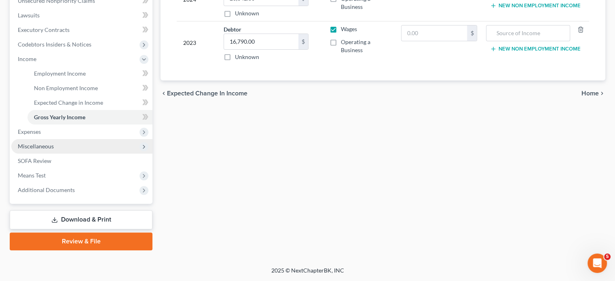
scroll to position [248, 0]
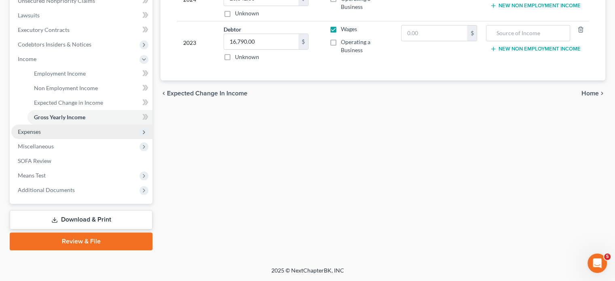
click at [79, 139] on span "Expenses" at bounding box center [81, 131] width 141 height 15
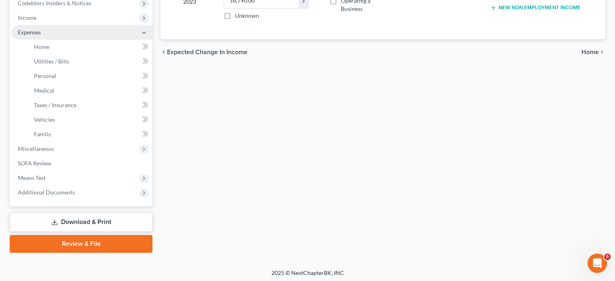
click at [60, 40] on span "Expenses" at bounding box center [81, 32] width 141 height 15
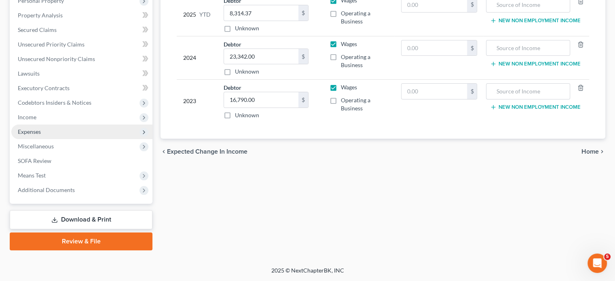
click at [60, 124] on span "Expenses" at bounding box center [81, 131] width 141 height 15
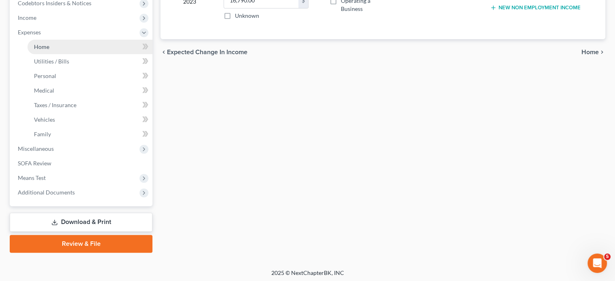
click at [60, 54] on link "Home" at bounding box center [89, 47] width 125 height 15
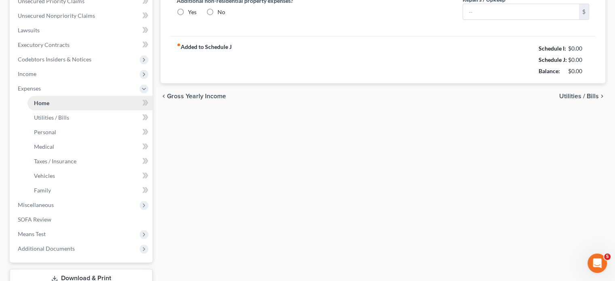
type input "300.00"
type input "0.00"
radio input "true"
type input "0.00"
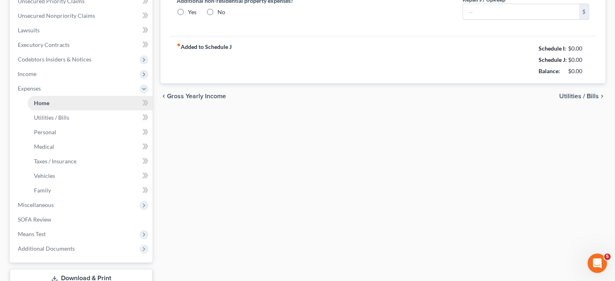
type input "0.00"
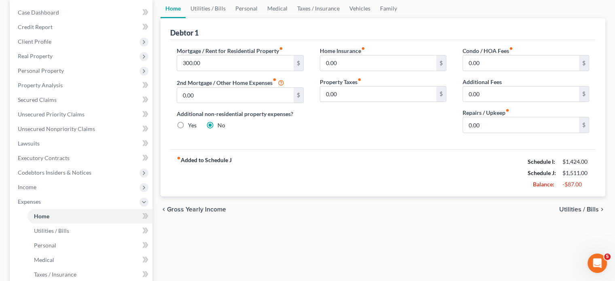
scroll to position [79, 0]
click at [221, 18] on link "Utilities / Bills" at bounding box center [208, 7] width 45 height 19
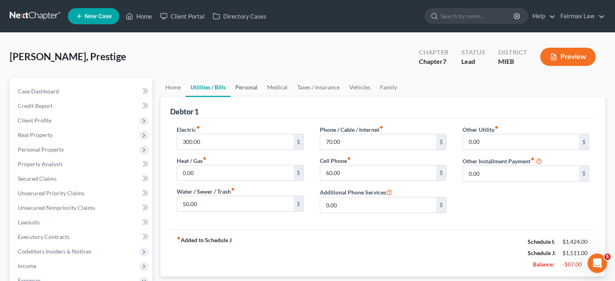
click at [262, 97] on link "Personal" at bounding box center [246, 87] width 32 height 19
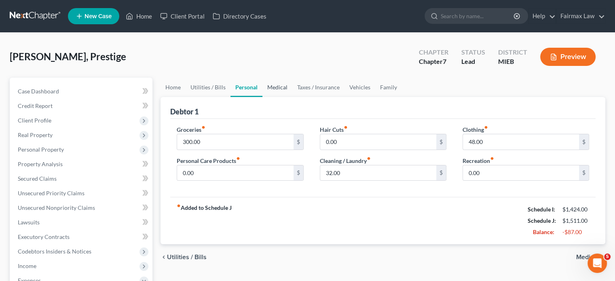
click at [292, 97] on link "Medical" at bounding box center [277, 87] width 30 height 19
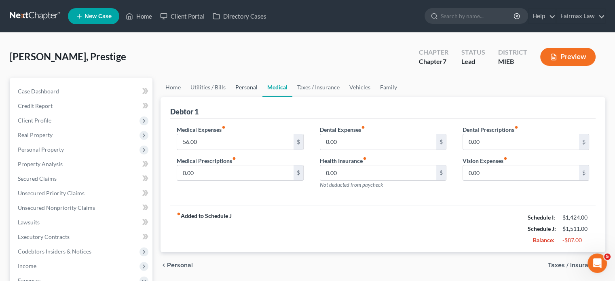
click at [262, 97] on link "Personal" at bounding box center [246, 87] width 32 height 19
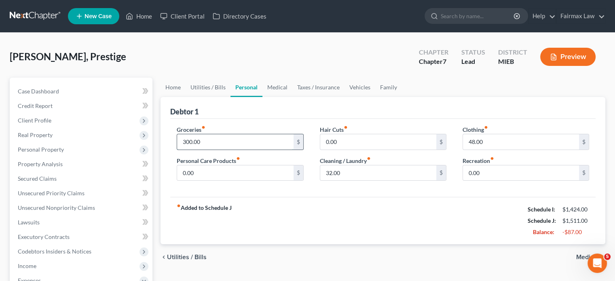
click at [231, 150] on input "300.00" at bounding box center [235, 141] width 116 height 15
click at [221, 97] on link "Utilities / Bills" at bounding box center [208, 87] width 45 height 19
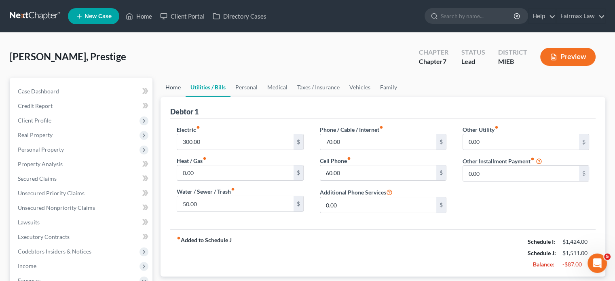
click at [175, 97] on link "Home" at bounding box center [172, 87] width 25 height 19
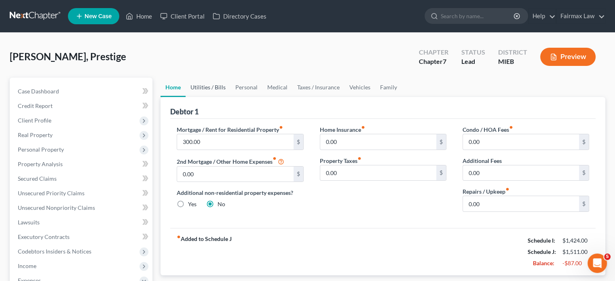
click at [222, 97] on link "Utilities / Bills" at bounding box center [208, 87] width 45 height 19
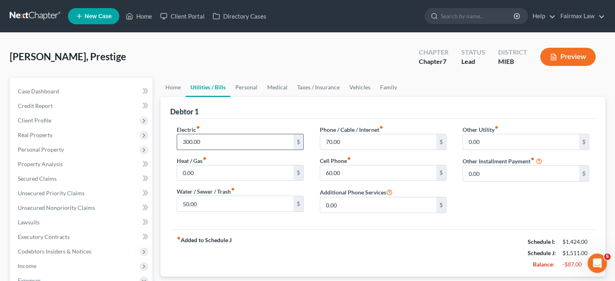
click at [215, 150] on input "300.00" at bounding box center [235, 141] width 116 height 15
type input "25"
click at [262, 97] on link "Personal" at bounding box center [246, 87] width 32 height 19
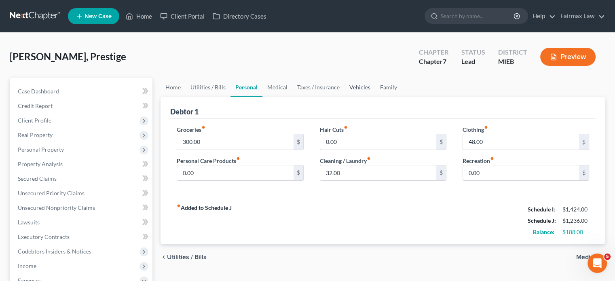
click at [375, 97] on link "Vehicles" at bounding box center [359, 87] width 31 height 19
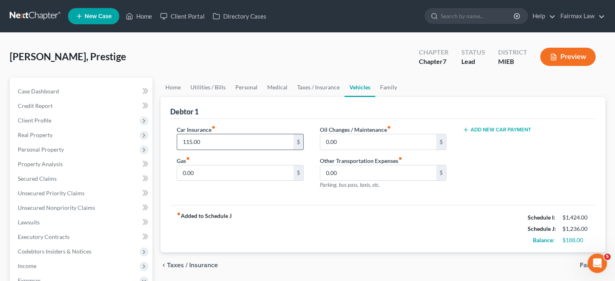
click at [221, 150] on input "115.00" at bounding box center [235, 141] width 116 height 15
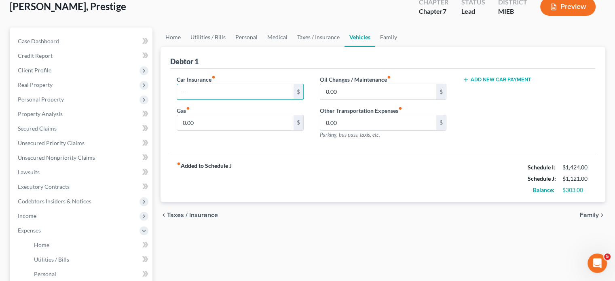
scroll to position [50, 0]
click at [349, 131] on input "0.00" at bounding box center [378, 122] width 116 height 15
type input "300"
click at [402, 47] on link "Family" at bounding box center [388, 36] width 27 height 19
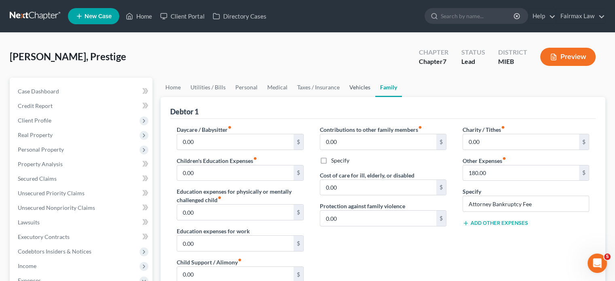
click at [375, 97] on link "Vehicles" at bounding box center [359, 87] width 31 height 19
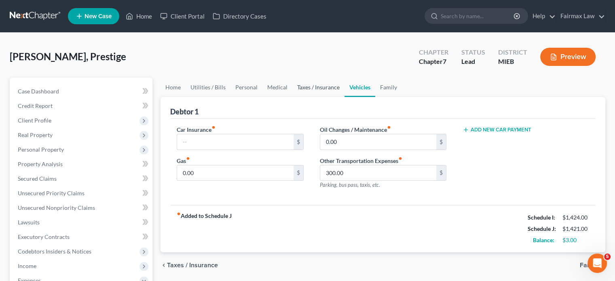
click at [344, 97] on link "Taxes / Insurance" at bounding box center [318, 87] width 52 height 19
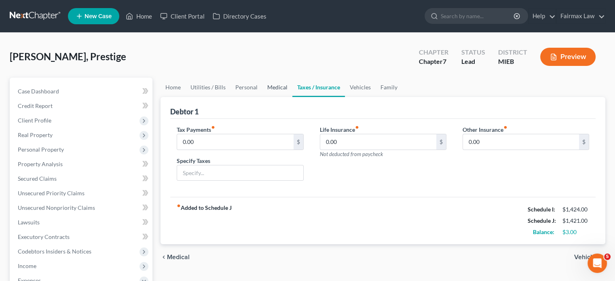
click at [292, 97] on link "Medical" at bounding box center [277, 87] width 30 height 19
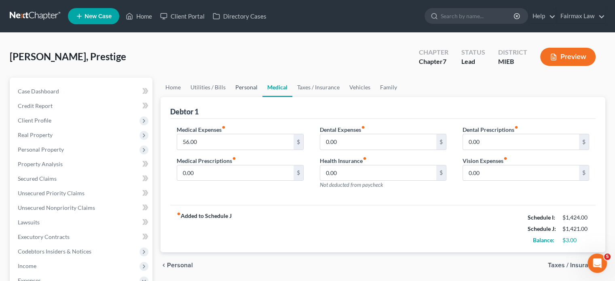
click at [255, 97] on link "Personal" at bounding box center [246, 87] width 32 height 19
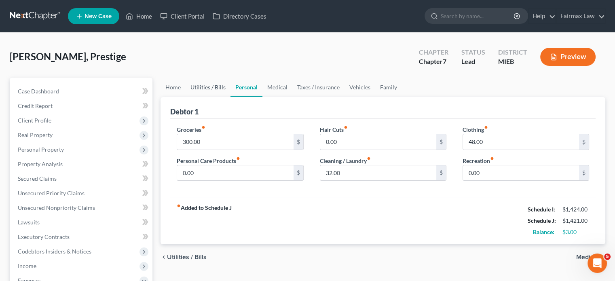
click at [211, 97] on link "Utilities / Bills" at bounding box center [208, 87] width 45 height 19
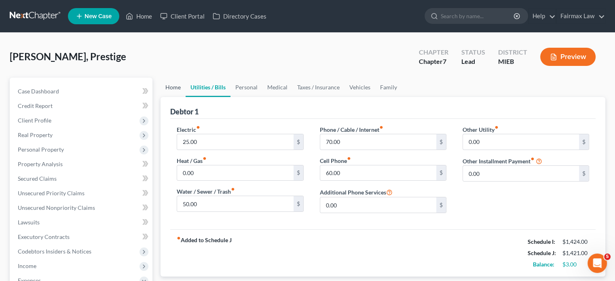
click at [166, 97] on link "Home" at bounding box center [172, 87] width 25 height 19
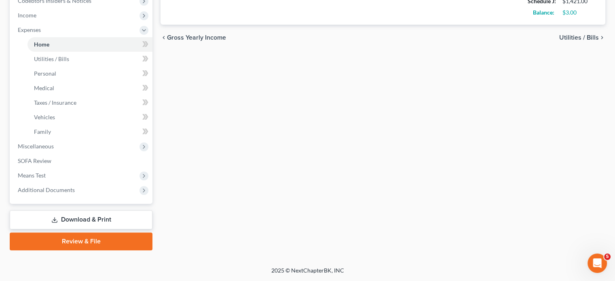
scroll to position [368, 0]
click at [84, 139] on span "Miscellaneous" at bounding box center [81, 146] width 141 height 15
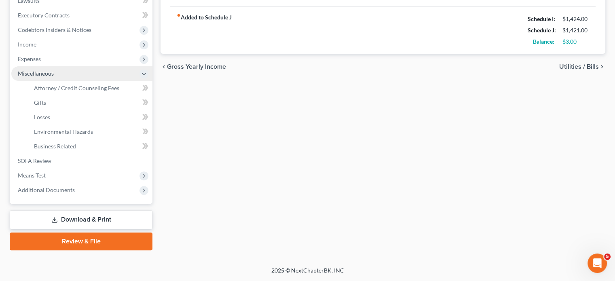
scroll to position [345, 0]
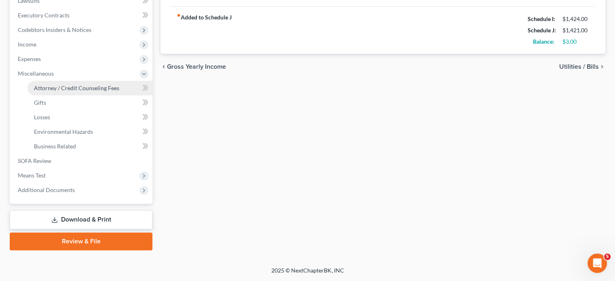
click at [74, 84] on span "Attorney / Credit Counseling Fees" at bounding box center [76, 87] width 85 height 7
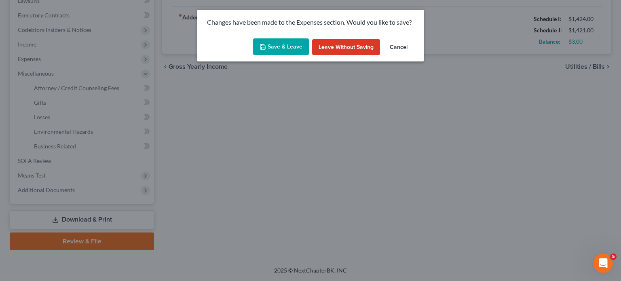
click at [287, 46] on div "Save & Leave Leave without Saving Cancel" at bounding box center [310, 48] width 226 height 27
click at [280, 53] on button "Save & Leave" at bounding box center [281, 46] width 56 height 17
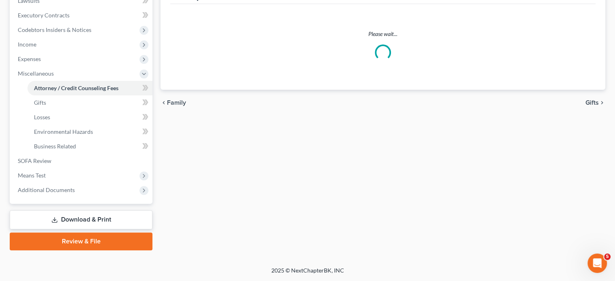
scroll to position [91, 0]
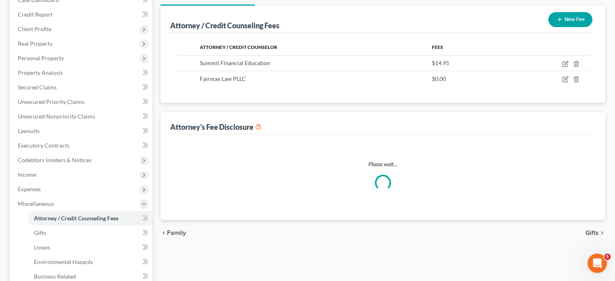
select select "6"
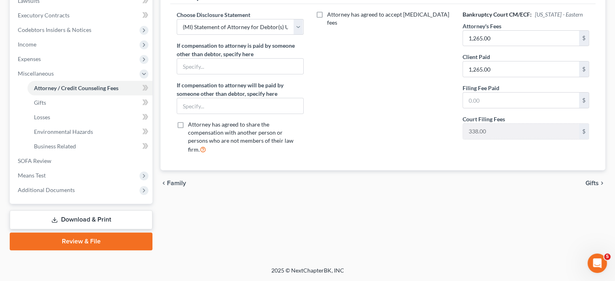
scroll to position [249, 0]
click at [479, 108] on input "text" at bounding box center [521, 100] width 116 height 15
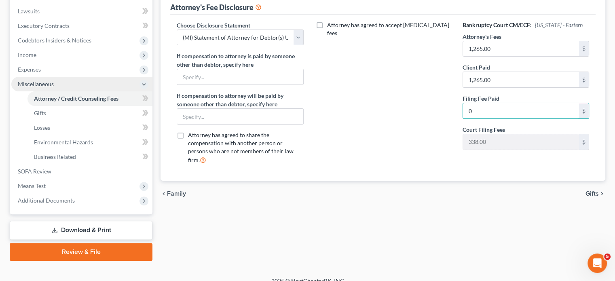
scroll to position [82, 0]
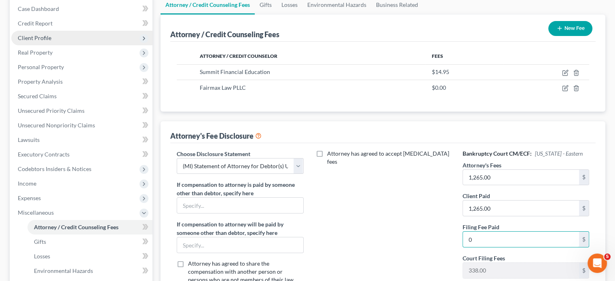
type input "0"
click at [76, 45] on span "Client Profile" at bounding box center [81, 38] width 141 height 15
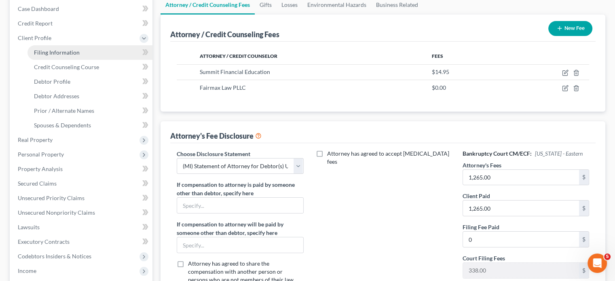
click at [101, 60] on link "Filing Information" at bounding box center [89, 52] width 125 height 15
select select "1"
select select "0"
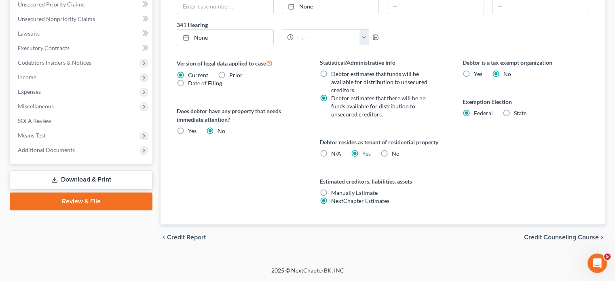
scroll to position [355, 0]
click at [70, 114] on span "Miscellaneous" at bounding box center [81, 106] width 141 height 15
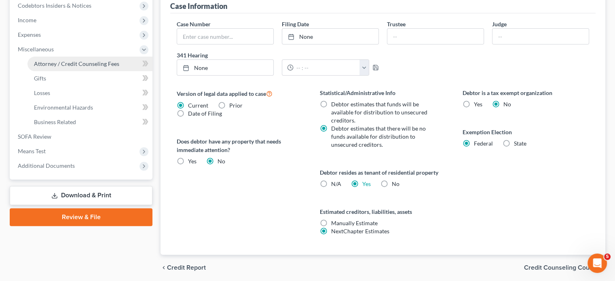
click at [89, 71] on link "Attorney / Credit Counseling Fees" at bounding box center [89, 64] width 125 height 15
select select "6"
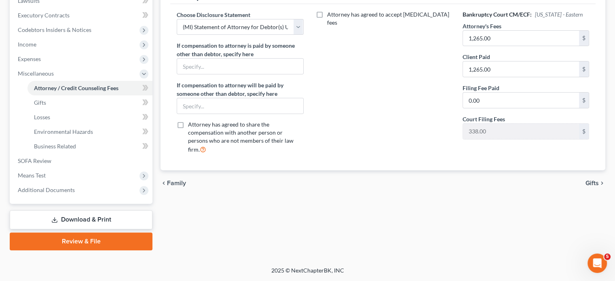
scroll to position [227, 0]
click at [493, 108] on input "0.00" at bounding box center [521, 100] width 116 height 15
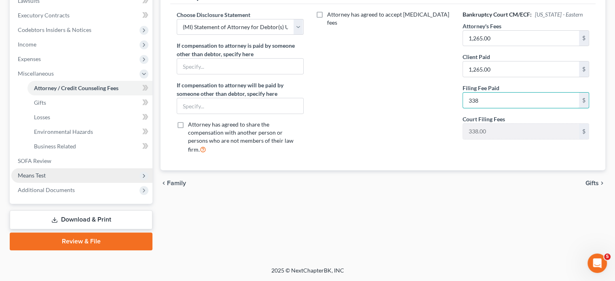
type input "338"
click at [46, 172] on span "Means Test" at bounding box center [32, 175] width 28 height 7
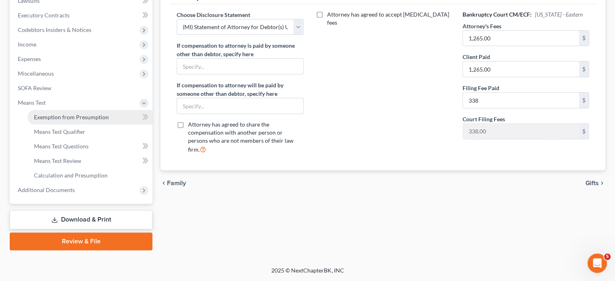
click at [57, 114] on span "Exemption from Presumption" at bounding box center [71, 117] width 75 height 7
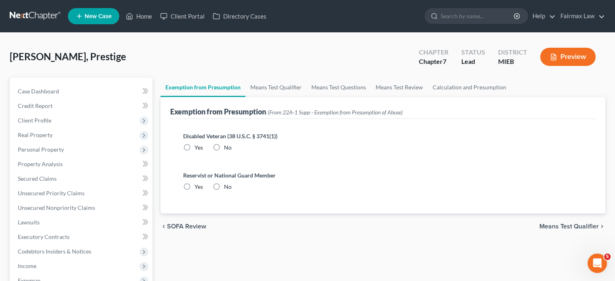
click at [232, 152] on label "No" at bounding box center [228, 147] width 8 height 8
click at [232, 149] on input "No" at bounding box center [229, 145] width 5 height 5
radio input "true"
click at [232, 191] on label "No" at bounding box center [228, 187] width 8 height 8
click at [232, 188] on input "No" at bounding box center [229, 185] width 5 height 5
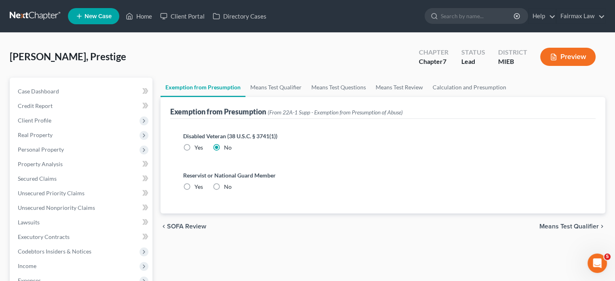
radio input "true"
click at [292, 97] on link "Means Test Qualifier" at bounding box center [275, 87] width 61 height 19
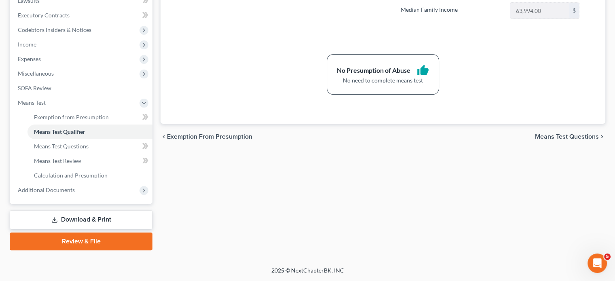
scroll to position [345, 0]
click at [95, 183] on span "Additional Documents" at bounding box center [81, 190] width 141 height 15
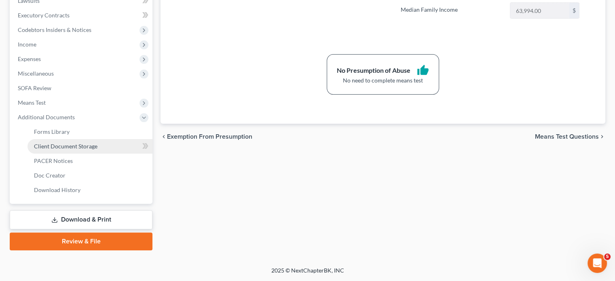
click at [84, 143] on span "Client Document Storage" at bounding box center [65, 146] width 63 height 7
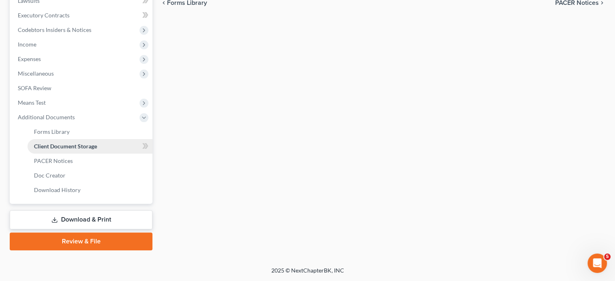
select select "7"
select select "6"
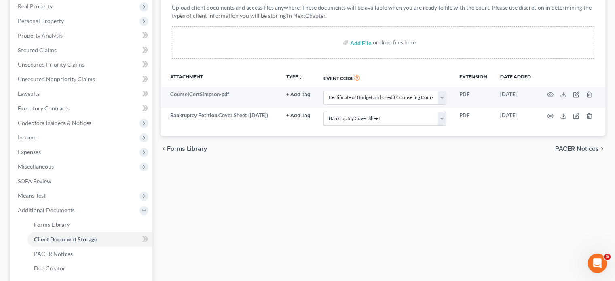
scroll to position [128, 0]
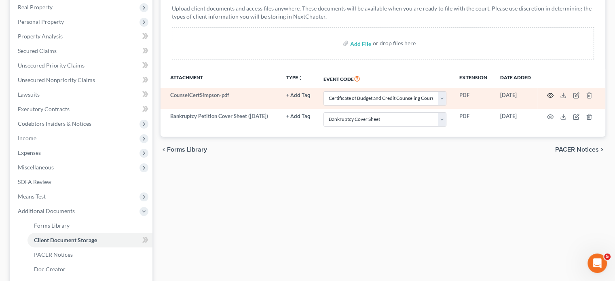
click at [550, 99] on icon "button" at bounding box center [550, 95] width 6 height 6
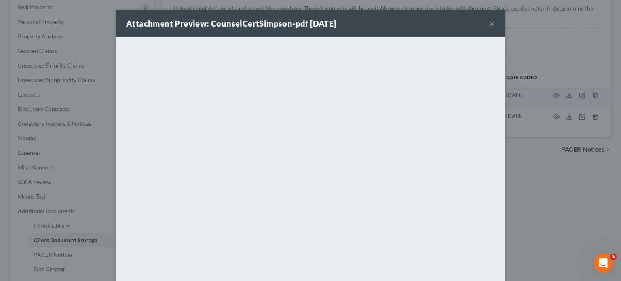
click at [495, 28] on button "×" at bounding box center [492, 24] width 6 height 10
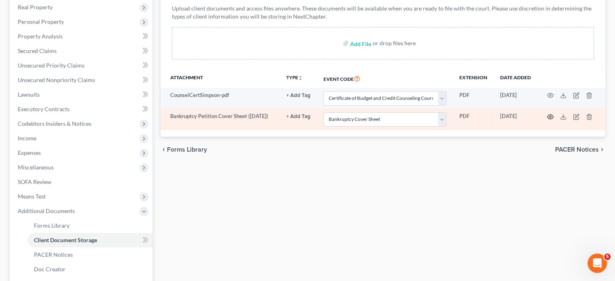
click at [551, 119] on icon "button" at bounding box center [550, 116] width 6 height 4
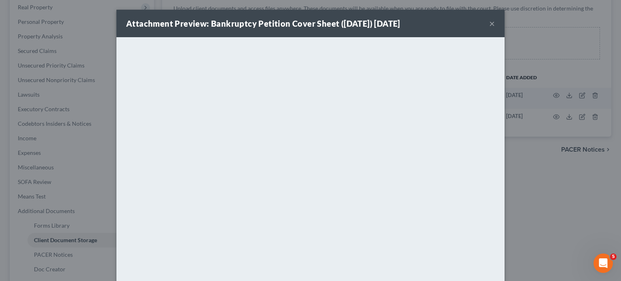
click at [495, 26] on button "×" at bounding box center [492, 24] width 6 height 10
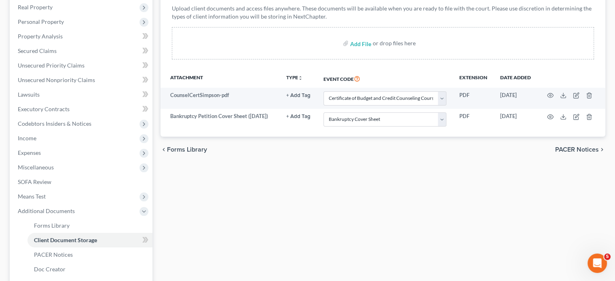
scroll to position [0, 0]
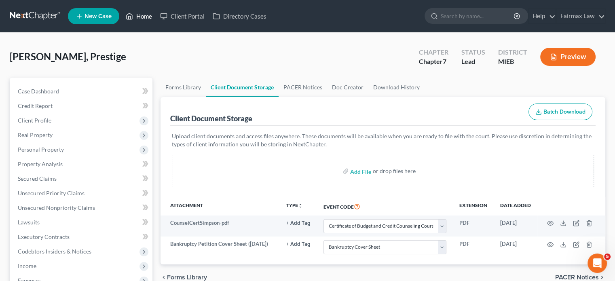
click at [156, 18] on link "Home" at bounding box center [139, 16] width 34 height 15
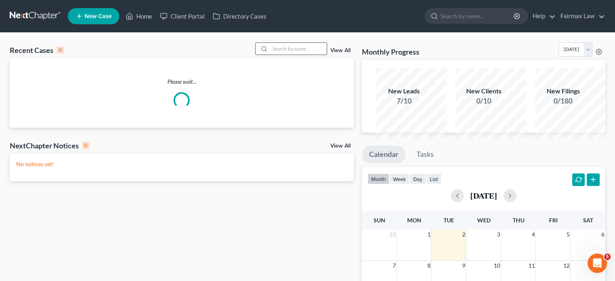
click at [274, 55] on input "search" at bounding box center [298, 49] width 57 height 12
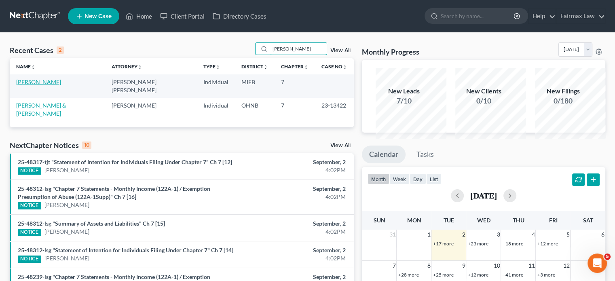
type input "ashley taylor"
click at [37, 85] on link "[PERSON_NAME]" at bounding box center [38, 81] width 45 height 7
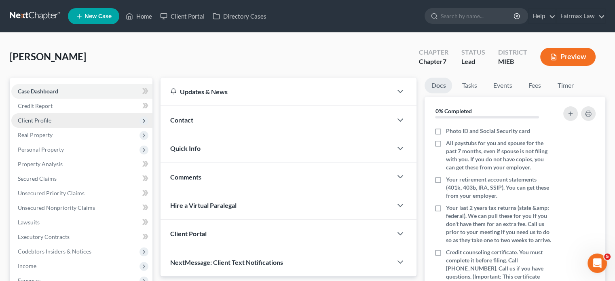
click at [77, 128] on span "Client Profile" at bounding box center [81, 120] width 141 height 15
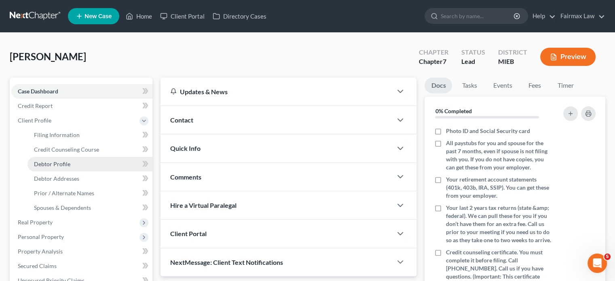
click at [66, 167] on span "Debtor Profile" at bounding box center [52, 163] width 36 height 7
select select "0"
select select "3"
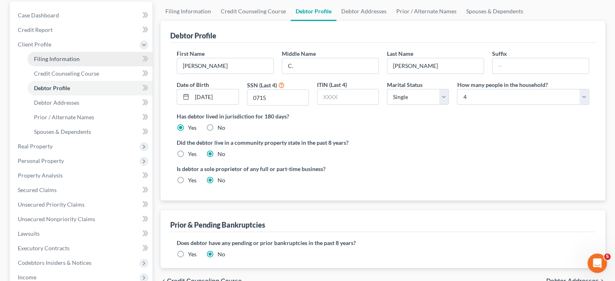
scroll to position [78, 0]
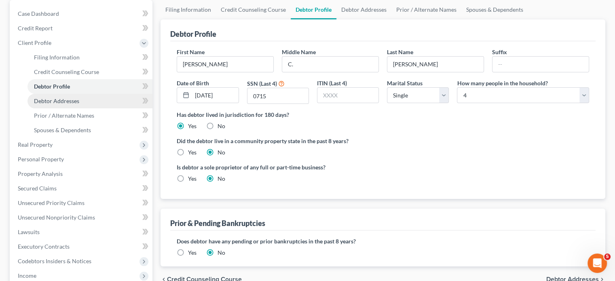
click at [74, 104] on span "Debtor Addresses" at bounding box center [56, 100] width 45 height 7
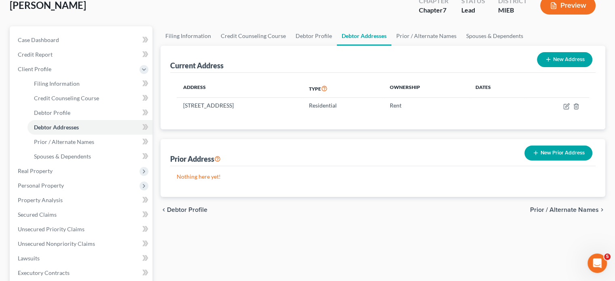
scroll to position [58, 0]
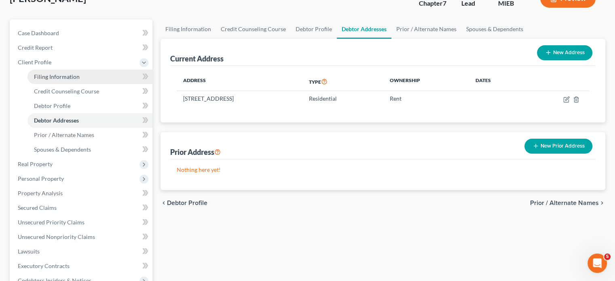
click at [100, 84] on link "Filing Information" at bounding box center [89, 77] width 125 height 15
select select "1"
select select "0"
select select "40"
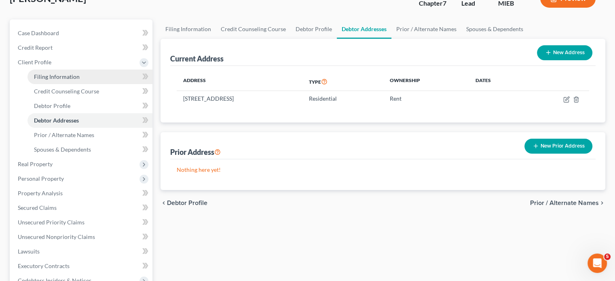
select select "0"
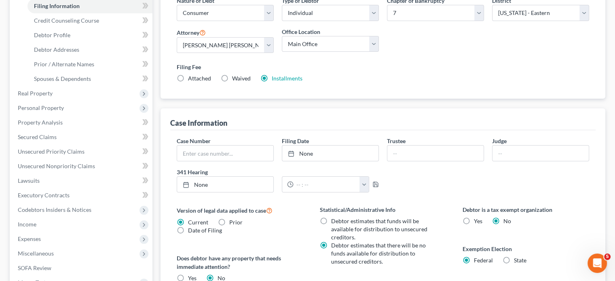
scroll to position [137, 0]
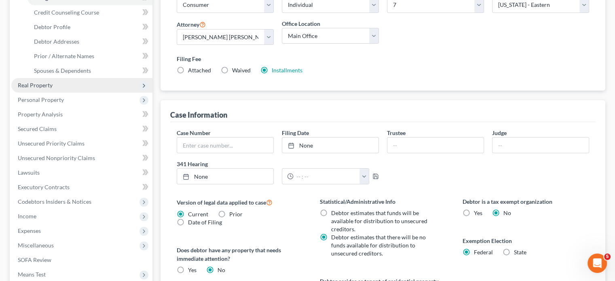
click at [67, 93] on span "Real Property" at bounding box center [81, 85] width 141 height 15
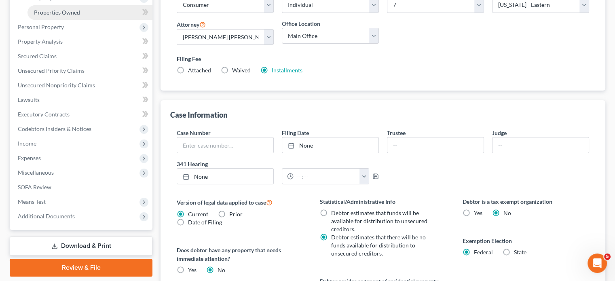
click at [72, 20] on link "Properties Owned" at bounding box center [89, 12] width 125 height 15
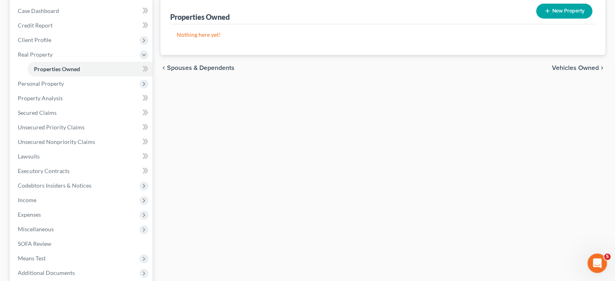
scroll to position [89, 0]
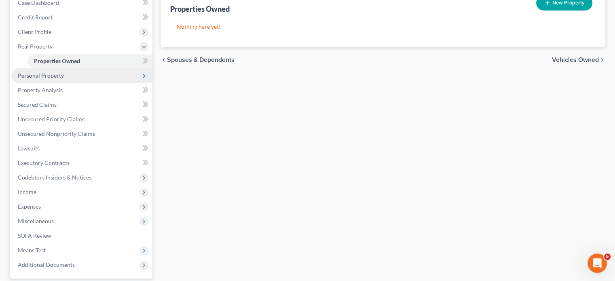
click at [95, 83] on span "Personal Property" at bounding box center [81, 75] width 141 height 15
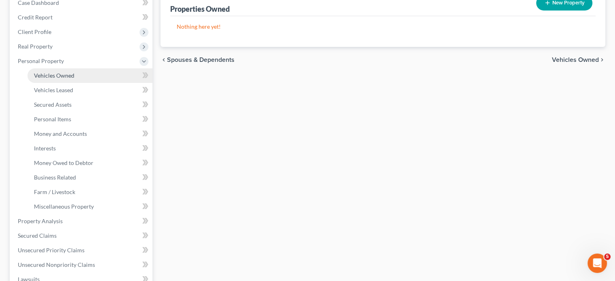
click at [74, 79] on span "Vehicles Owned" at bounding box center [54, 75] width 40 height 7
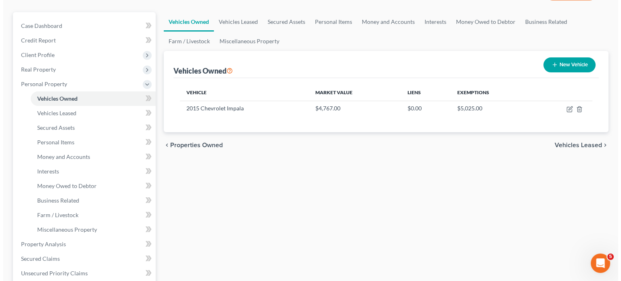
scroll to position [67, 0]
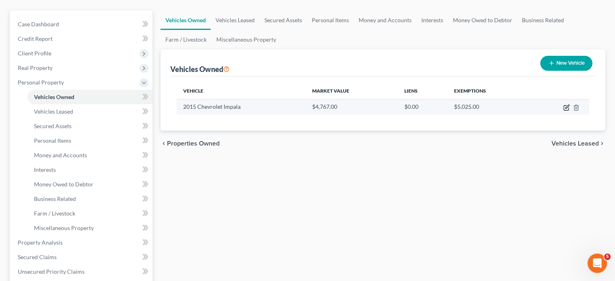
click at [563, 111] on icon "button" at bounding box center [566, 107] width 6 height 6
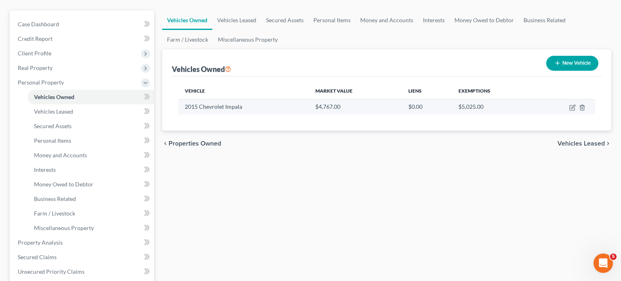
select select "0"
select select "11"
select select "2"
select select "0"
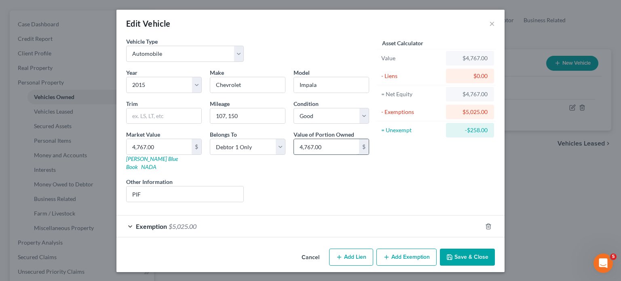
click at [329, 154] on input "4,767.00" at bounding box center [326, 146] width 65 height 15
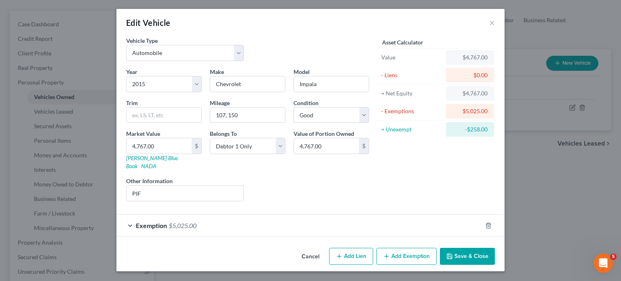
click at [397, 215] on div "Exemption $5,025.00" at bounding box center [298, 225] width 365 height 21
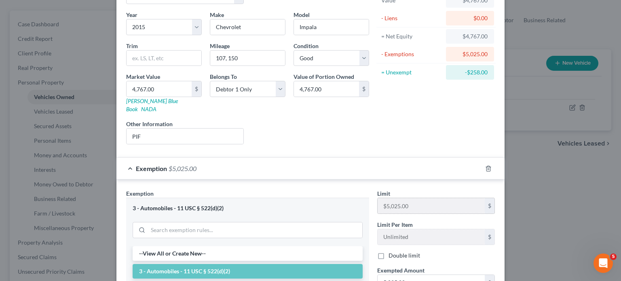
scroll to position [223, 0]
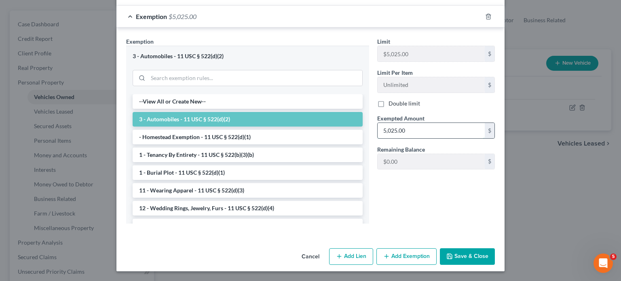
click at [431, 138] on input "5,025.00" at bounding box center [430, 130] width 107 height 15
paste input "4,767"
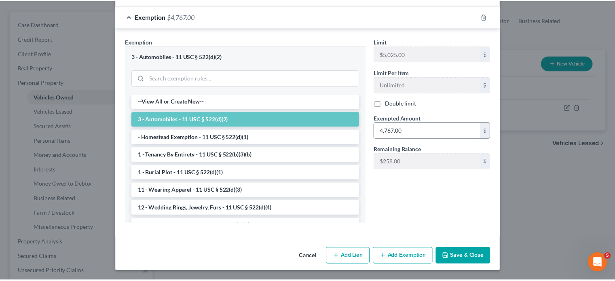
scroll to position [318, 0]
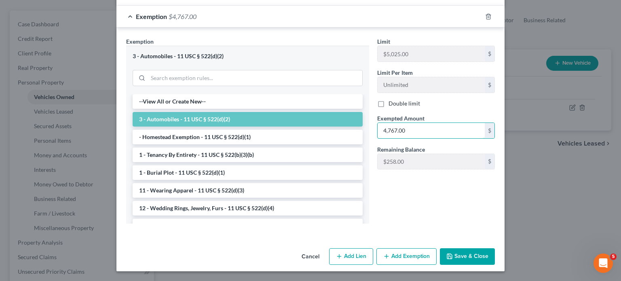
type input "4,767.00"
click at [495, 248] on button "Save & Close" at bounding box center [467, 256] width 55 height 17
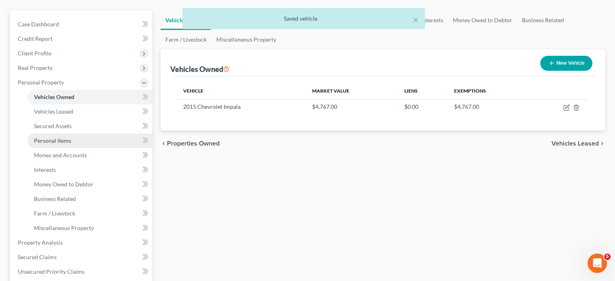
click at [71, 144] on span "Personal Items" at bounding box center [52, 140] width 37 height 7
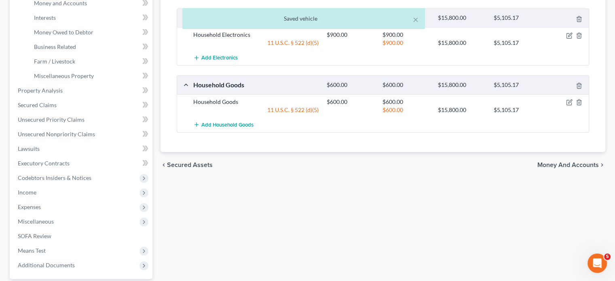
scroll to position [147, 0]
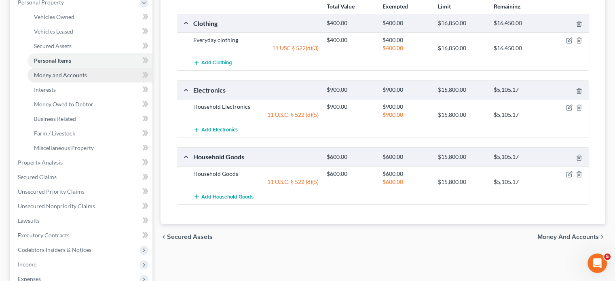
click at [70, 78] on span "Money and Accounts" at bounding box center [60, 75] width 53 height 7
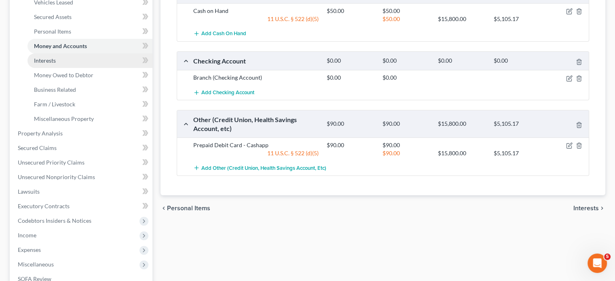
scroll to position [176, 0]
click at [111, 68] on link "Interests" at bounding box center [89, 60] width 125 height 15
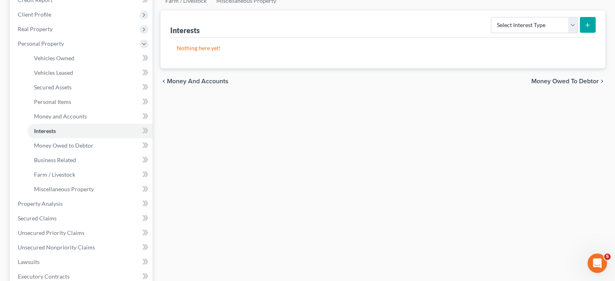
scroll to position [111, 0]
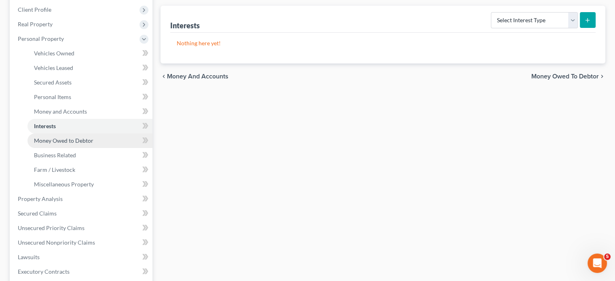
click at [93, 144] on span "Money Owed to Debtor" at bounding box center [63, 140] width 59 height 7
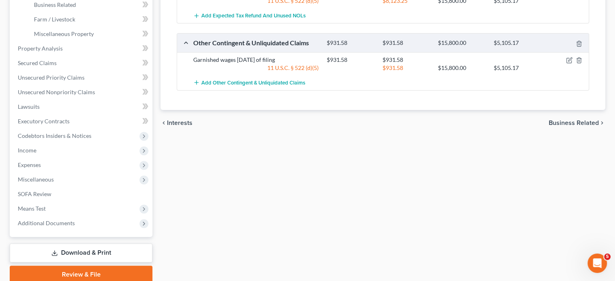
scroll to position [261, 0]
select select "0"
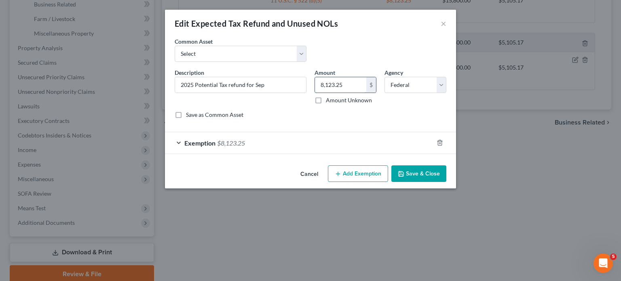
click at [354, 93] on input "8,123.25" at bounding box center [340, 84] width 51 height 15
click at [253, 62] on select "Select Potential 2019 tax refunds - estimated and prorated Potential 2019 tax r…" at bounding box center [241, 54] width 132 height 16
select select "67"
click at [175, 57] on select "Select Potential 2019 tax refunds - estimated and prorated Potential 2019 tax r…" at bounding box center [241, 54] width 132 height 16
type input "Potential 2025 tax refund - estimated and prorated"
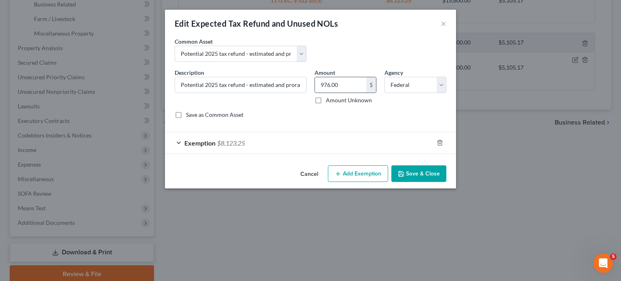
click at [349, 93] on input "976.00" at bounding box center [340, 84] width 51 height 15
paste input "8,123.25"
type input "8,123.25"
click at [430, 182] on button "Save & Close" at bounding box center [418, 173] width 55 height 17
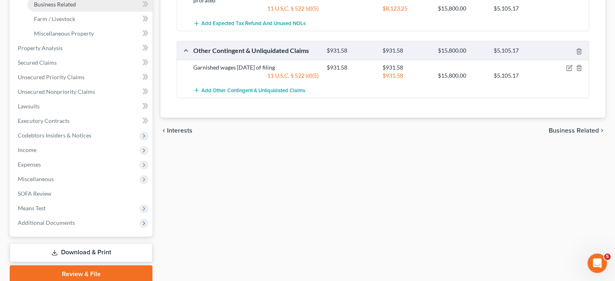
click at [91, 12] on link "Business Related" at bounding box center [89, 4] width 125 height 15
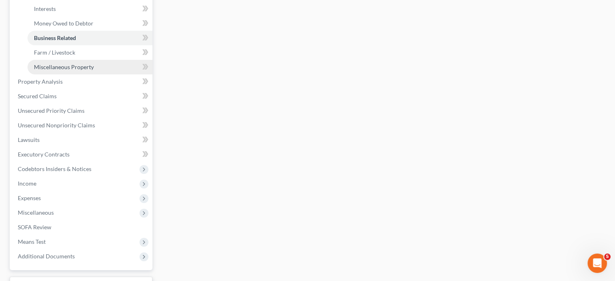
scroll to position [228, 0]
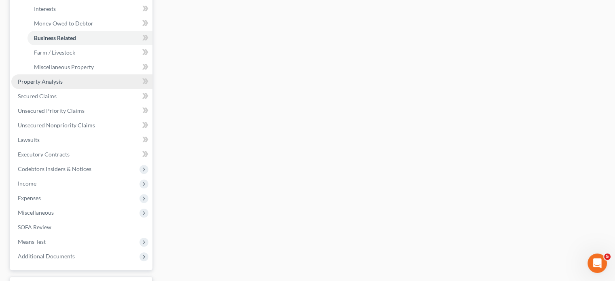
click at [63, 85] on span "Property Analysis" at bounding box center [40, 81] width 45 height 7
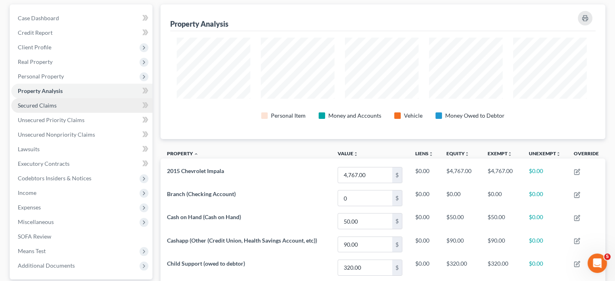
click at [71, 113] on link "Secured Claims" at bounding box center [81, 105] width 141 height 15
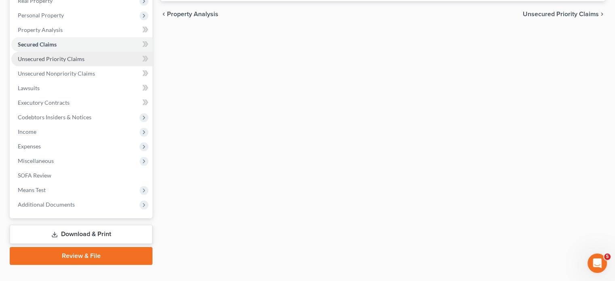
click at [107, 66] on link "Unsecured Priority Claims" at bounding box center [81, 59] width 141 height 15
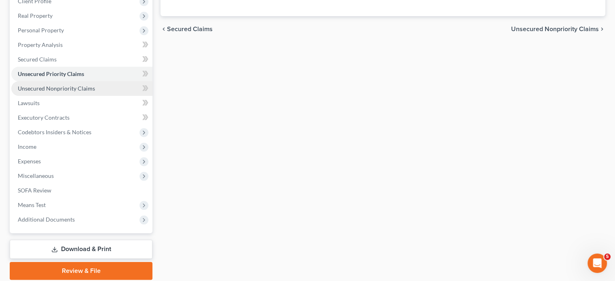
click at [95, 92] on span "Unsecured Nonpriority Claims" at bounding box center [56, 88] width 77 height 7
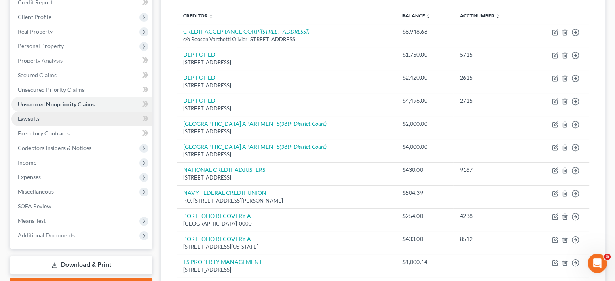
click at [65, 126] on link "Lawsuits" at bounding box center [81, 119] width 141 height 15
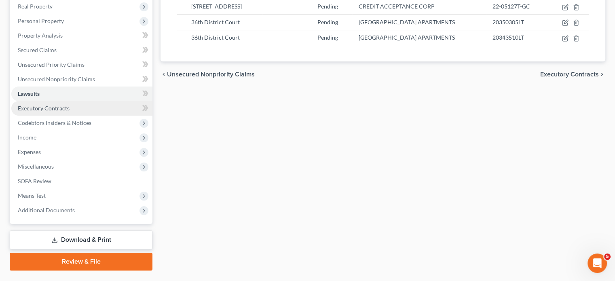
click at [97, 116] on link "Executory Contracts" at bounding box center [81, 108] width 141 height 15
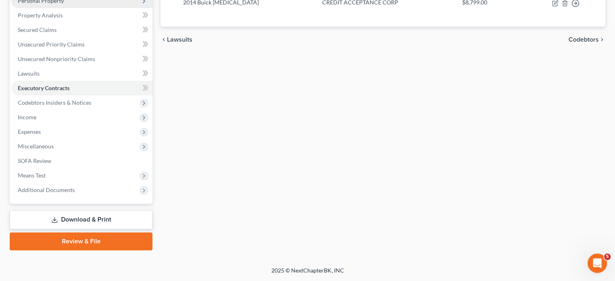
scroll to position [197, 0]
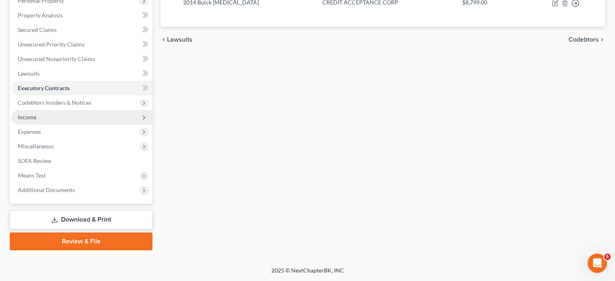
click at [63, 124] on span "Income" at bounding box center [81, 117] width 141 height 15
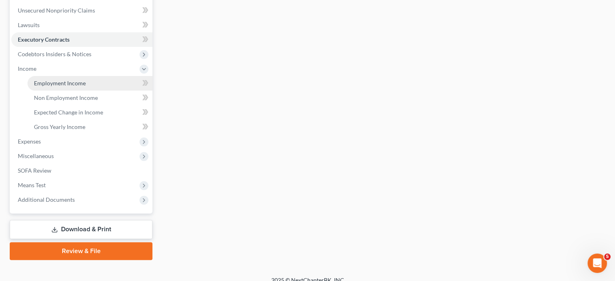
click at [60, 86] on span "Employment Income" at bounding box center [60, 83] width 52 height 7
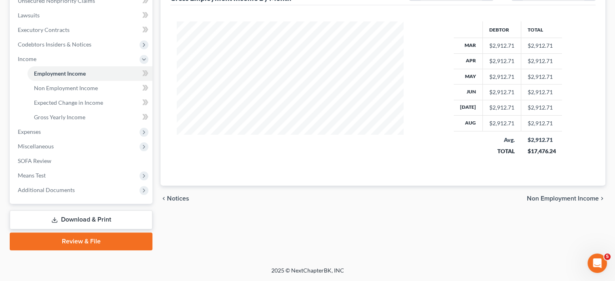
scroll to position [250, 0]
click at [88, 91] on span "Non Employment Income" at bounding box center [66, 87] width 64 height 7
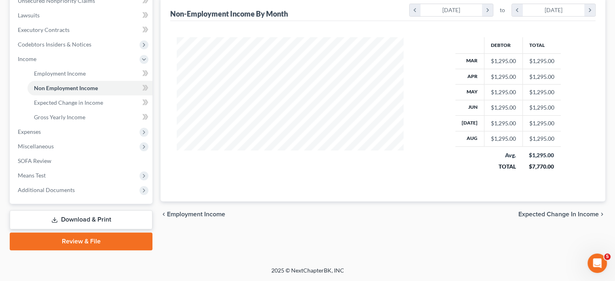
scroll to position [229, 0]
click at [84, 120] on span "Gross Yearly Income" at bounding box center [59, 117] width 51 height 7
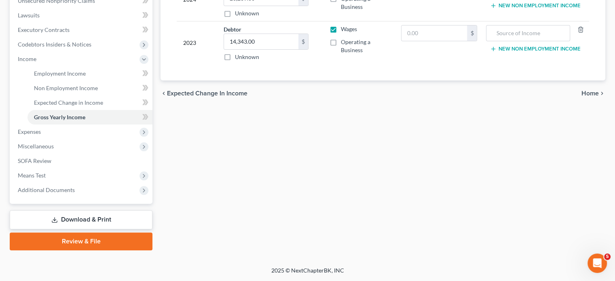
scroll to position [286, 0]
click at [73, 138] on span "Expenses" at bounding box center [81, 131] width 141 height 15
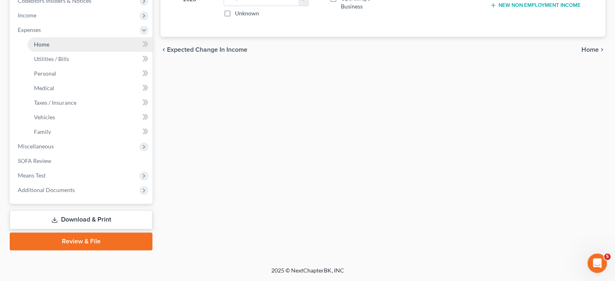
click at [75, 52] on link "Home" at bounding box center [89, 44] width 125 height 15
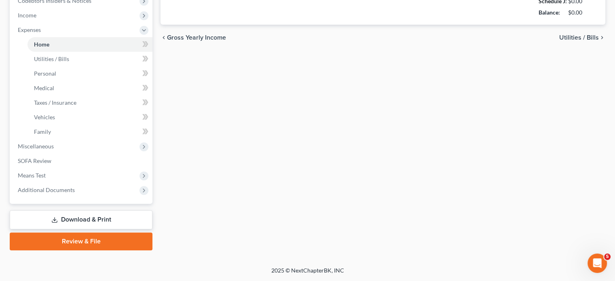
type input "950.00"
type input "0.00"
radio input "true"
type input "0.00"
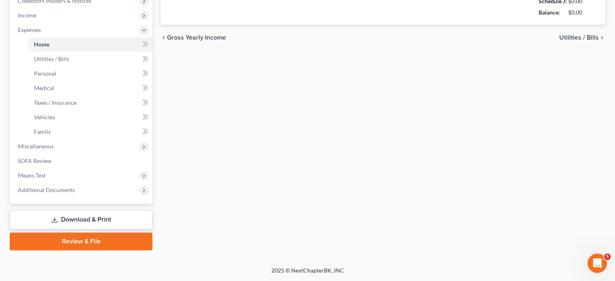
type input "0.00"
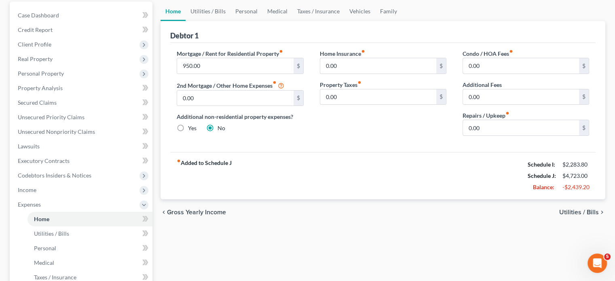
scroll to position [44, 0]
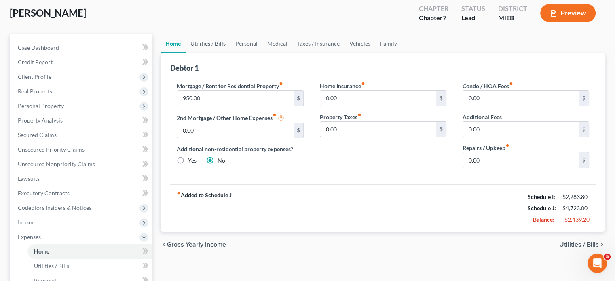
click at [219, 53] on link "Utilities / Bills" at bounding box center [208, 43] width 45 height 19
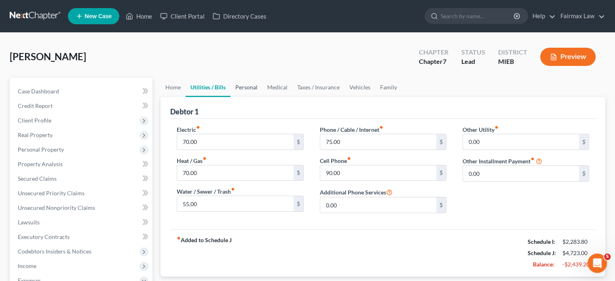
click at [262, 97] on link "Personal" at bounding box center [246, 87] width 32 height 19
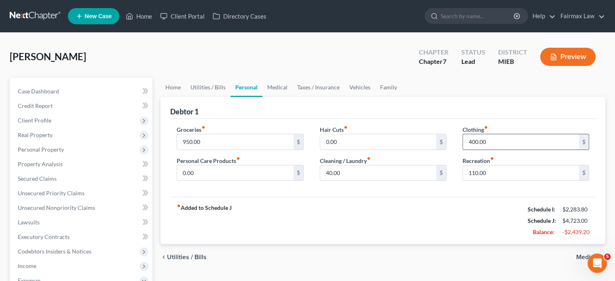
click at [500, 150] on input "400.00" at bounding box center [521, 141] width 116 height 15
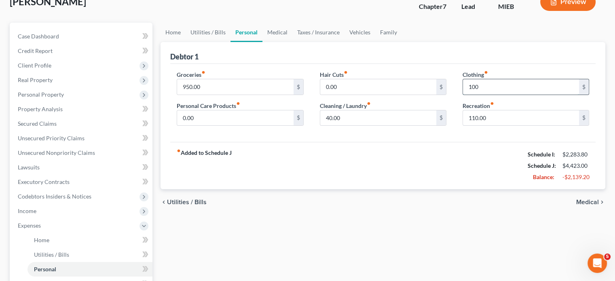
scroll to position [55, 0]
type input "100"
click at [505, 126] on input "110.00" at bounding box center [521, 117] width 116 height 15
type input "100"
click at [292, 42] on link "Medical" at bounding box center [277, 32] width 30 height 19
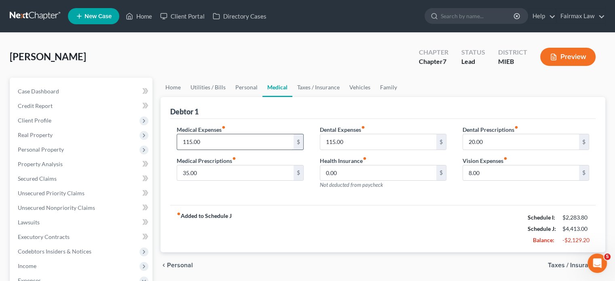
click at [225, 150] on input "115.00" at bounding box center [235, 141] width 116 height 15
click at [234, 181] on input "35.00" at bounding box center [235, 172] width 116 height 15
click at [356, 187] on div "Dental Expenses fiber_manual_record 115.00 $ Health Insurance fiber_manual_reco…" at bounding box center [383, 160] width 143 height 70
click at [358, 150] on input "115.00" at bounding box center [378, 141] width 116 height 15
click at [490, 150] on input "20.00" at bounding box center [521, 141] width 116 height 15
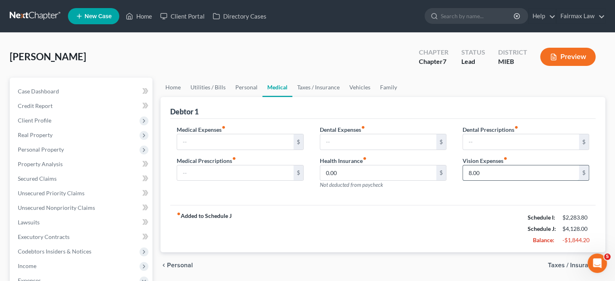
click at [491, 181] on input "8.00" at bounding box center [521, 172] width 116 height 15
click at [344, 97] on link "Taxes / Insurance" at bounding box center [318, 87] width 52 height 19
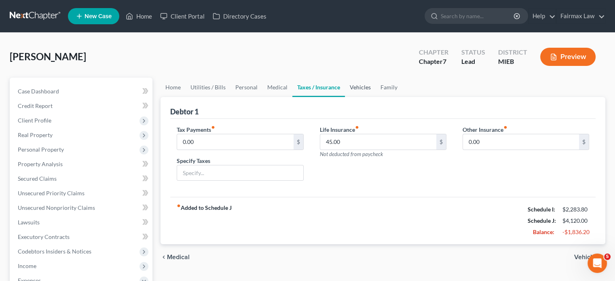
click at [375, 97] on link "Vehicles" at bounding box center [360, 87] width 31 height 19
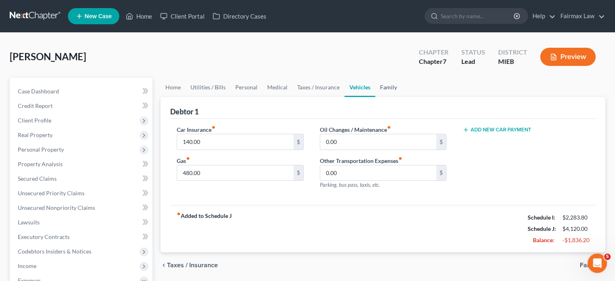
click at [402, 97] on link "Family" at bounding box center [388, 87] width 27 height 19
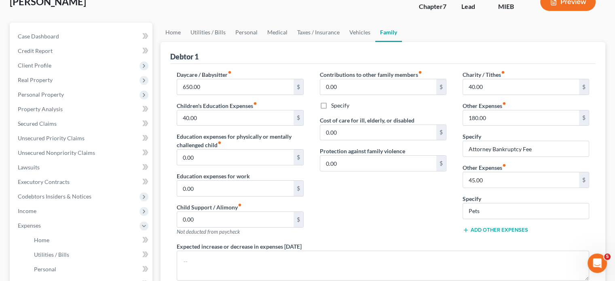
scroll to position [55, 0]
click at [217, 126] on input "40.00" at bounding box center [235, 118] width 116 height 15
click at [292, 42] on link "Medical" at bounding box center [277, 32] width 30 height 19
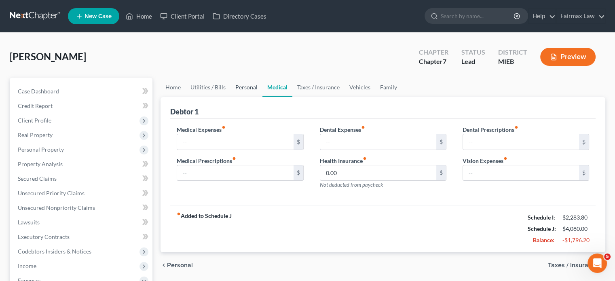
click at [262, 97] on link "Personal" at bounding box center [246, 87] width 32 height 19
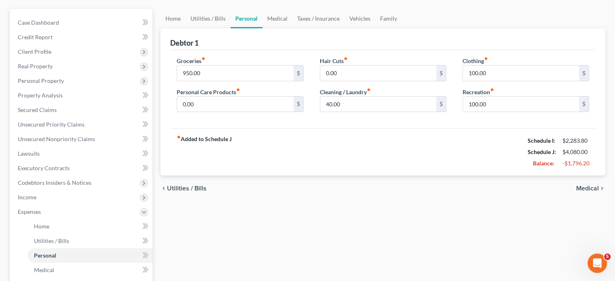
scroll to position [36, 0]
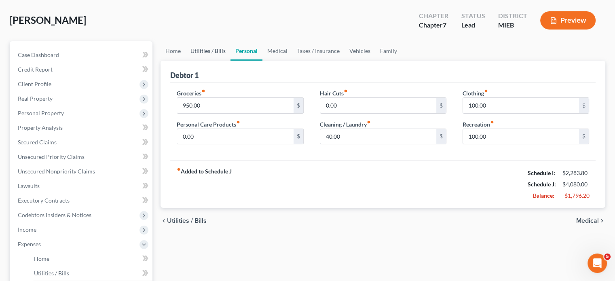
click at [215, 61] on link "Utilities / Bills" at bounding box center [208, 50] width 45 height 19
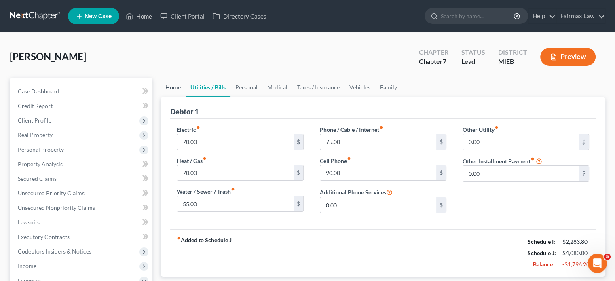
click at [181, 97] on link "Home" at bounding box center [172, 87] width 25 height 19
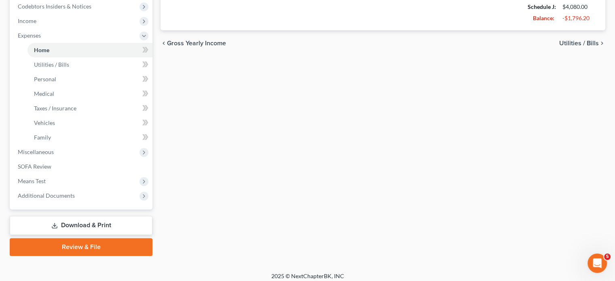
scroll to position [247, 0]
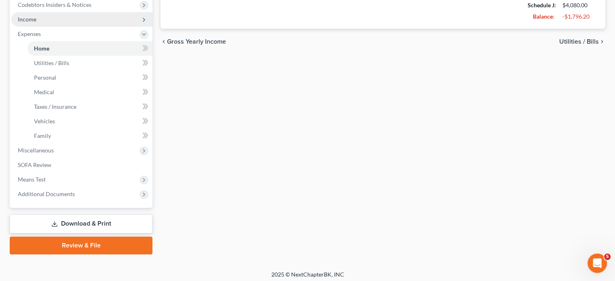
click at [80, 27] on span "Income" at bounding box center [81, 19] width 141 height 15
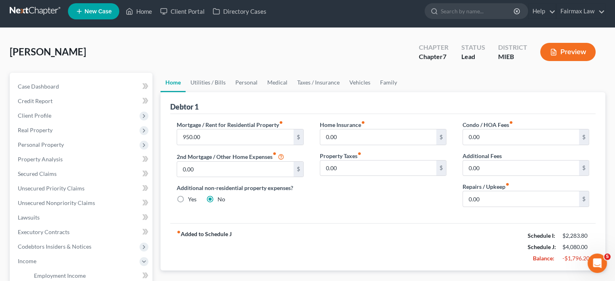
scroll to position [4, 0]
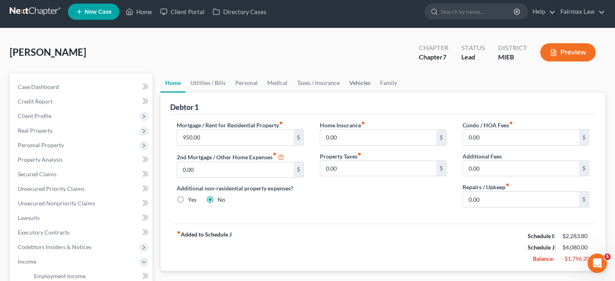
click at [375, 93] on link "Vehicles" at bounding box center [359, 82] width 31 height 19
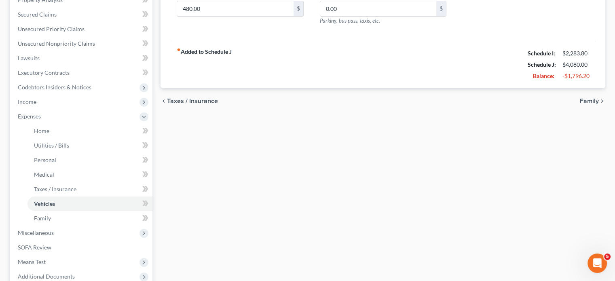
scroll to position [165, 0]
click at [125, 79] on link "Executory Contracts" at bounding box center [81, 72] width 141 height 15
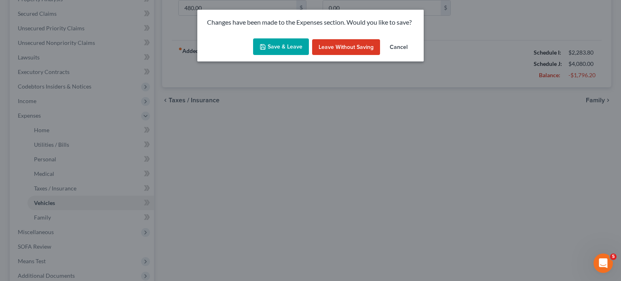
click at [278, 55] on button "Save & Leave" at bounding box center [281, 46] width 56 height 17
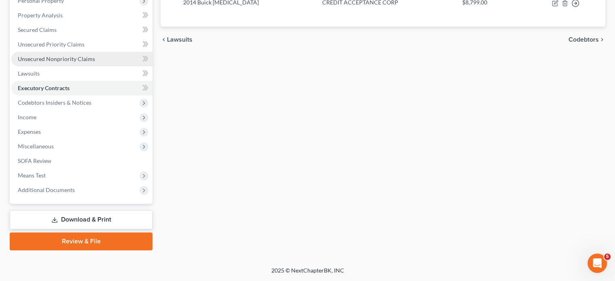
scroll to position [252, 0]
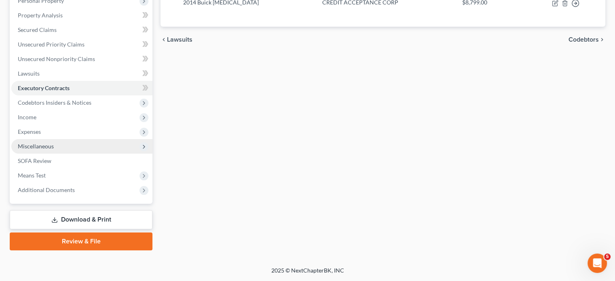
click at [54, 143] on span "Miscellaneous" at bounding box center [36, 146] width 36 height 7
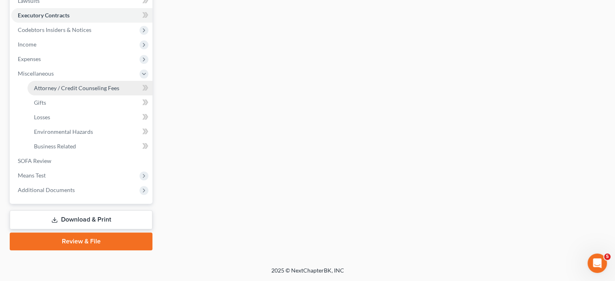
click at [78, 91] on span "Attorney / Credit Counseling Fees" at bounding box center [76, 87] width 85 height 7
select select "2"
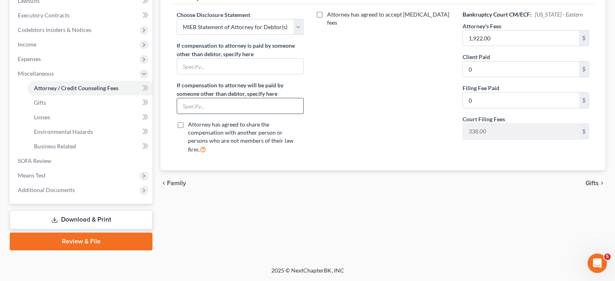
scroll to position [333, 0]
click at [84, 168] on span "Means Test" at bounding box center [81, 175] width 141 height 15
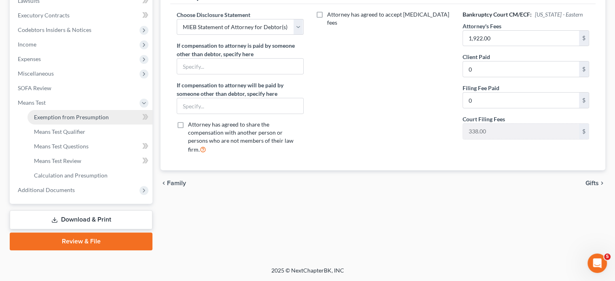
click at [95, 114] on span "Exemption from Presumption" at bounding box center [71, 117] width 75 height 7
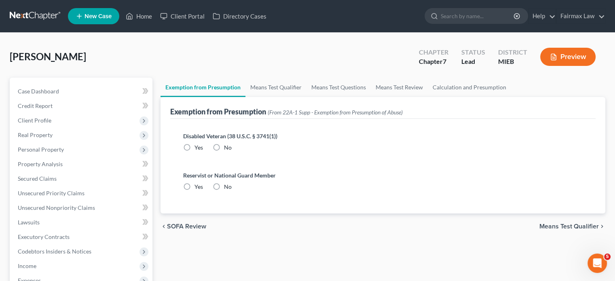
click at [232, 152] on label "No" at bounding box center [228, 147] width 8 height 8
click at [232, 149] on input "No" at bounding box center [229, 145] width 5 height 5
radio input "true"
click at [232, 191] on label "No" at bounding box center [228, 187] width 8 height 8
click at [232, 188] on input "No" at bounding box center [229, 185] width 5 height 5
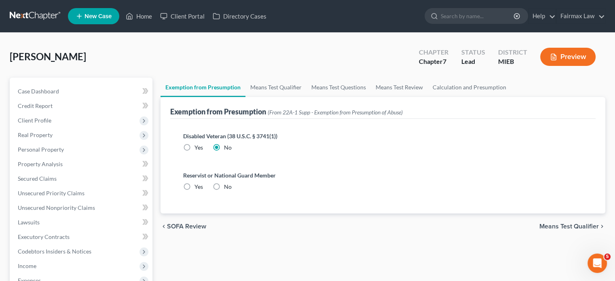
radio input "true"
click at [288, 97] on link "Means Test Qualifier" at bounding box center [275, 87] width 61 height 19
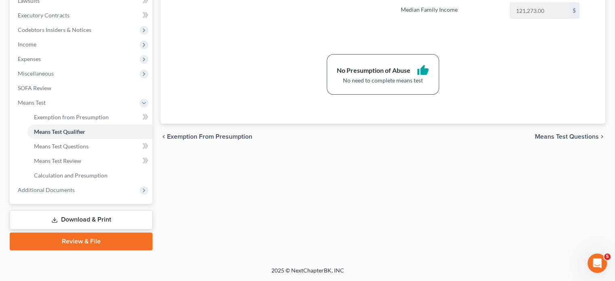
scroll to position [345, 0]
click at [75, 186] on span "Additional Documents" at bounding box center [46, 189] width 57 height 7
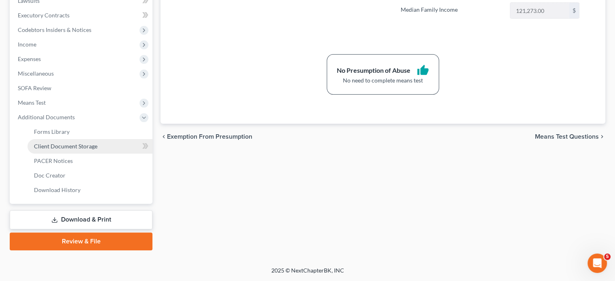
click at [89, 143] on span "Client Document Storage" at bounding box center [65, 146] width 63 height 7
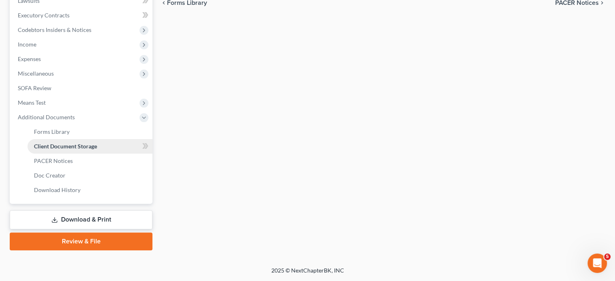
select select "7"
select select "32"
select select "6"
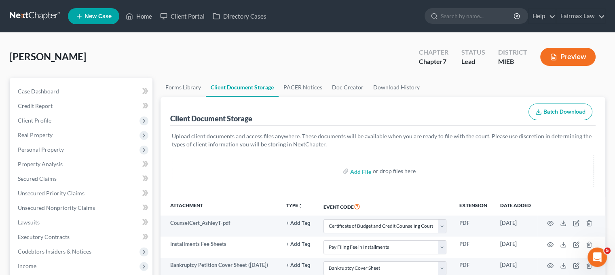
scroll to position [176, 0]
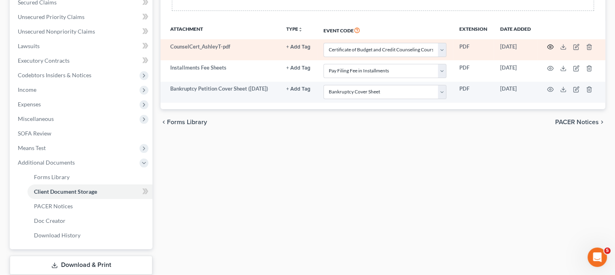
click at [551, 48] on circle "button" at bounding box center [550, 47] width 2 height 2
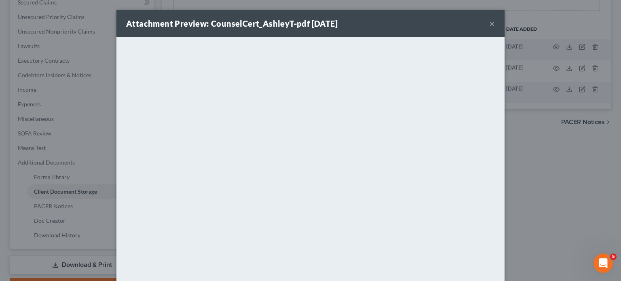
click at [495, 28] on button "×" at bounding box center [492, 24] width 6 height 10
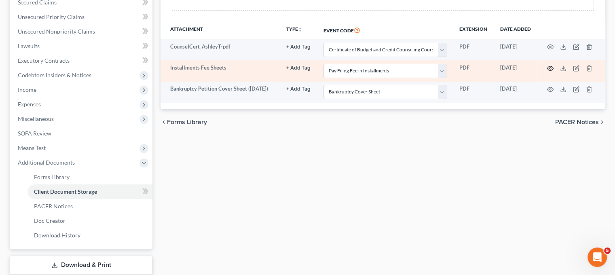
click at [551, 72] on button "button" at bounding box center [550, 68] width 6 height 6
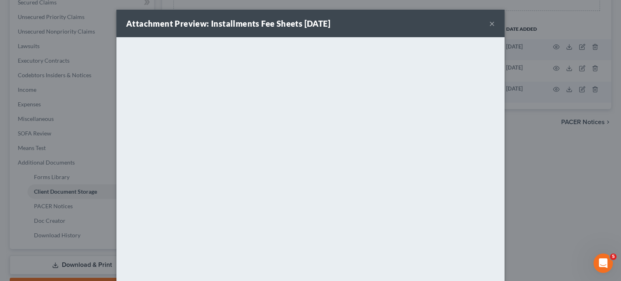
click at [495, 28] on button "×" at bounding box center [492, 24] width 6 height 10
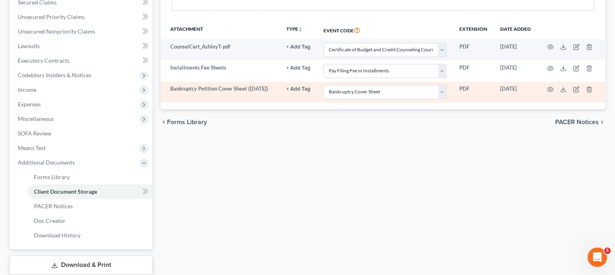
click at [556, 103] on td at bounding box center [571, 92] width 68 height 21
click at [551, 90] on circle "button" at bounding box center [550, 90] width 2 height 2
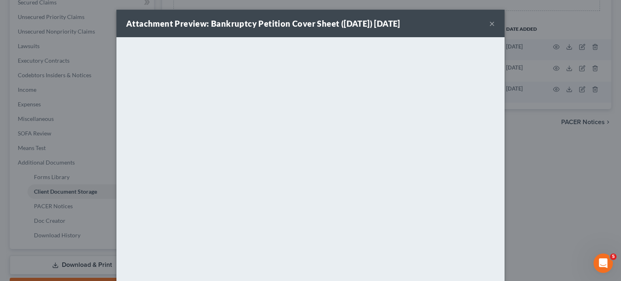
click at [495, 28] on button "×" at bounding box center [492, 24] width 6 height 10
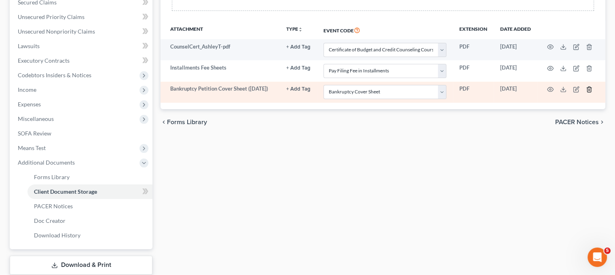
click at [592, 93] on button "button" at bounding box center [589, 89] width 6 height 6
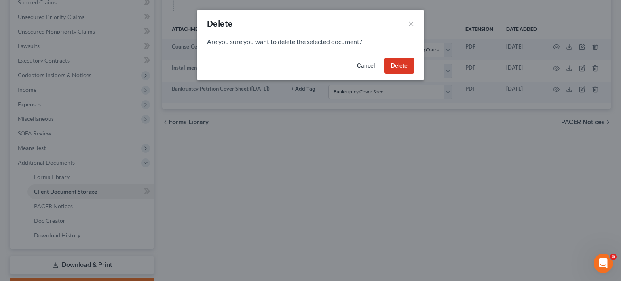
click at [414, 74] on button "Delete" at bounding box center [399, 66] width 30 height 16
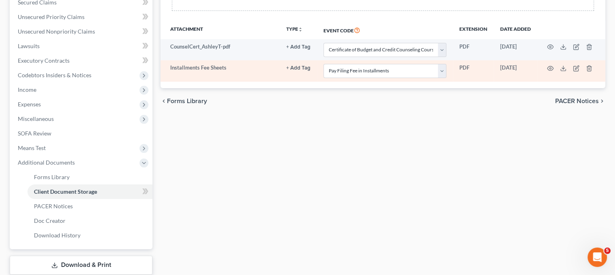
scroll to position [351, 0]
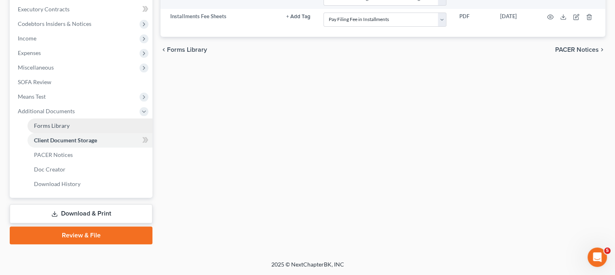
click at [92, 118] on link "Forms Library" at bounding box center [89, 125] width 125 height 15
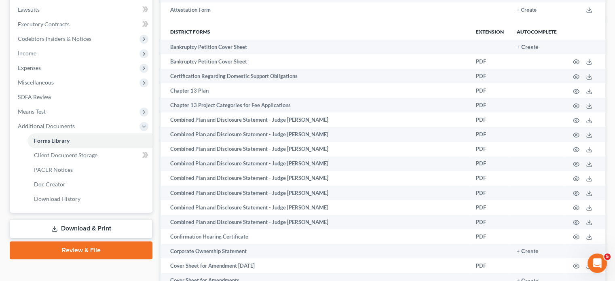
scroll to position [213, 0]
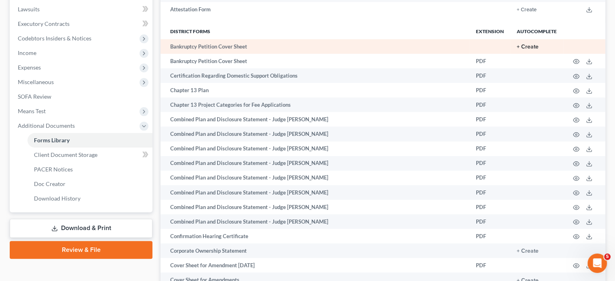
click at [517, 50] on button "+ Create" at bounding box center [528, 47] width 22 height 6
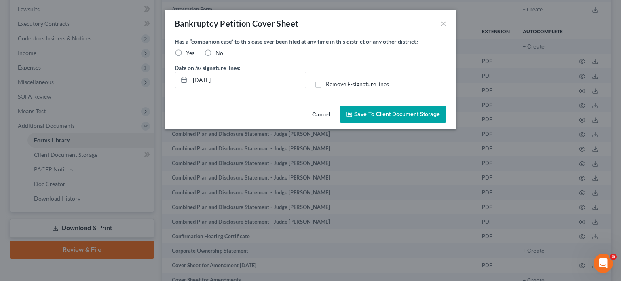
click at [215, 57] on label "No" at bounding box center [219, 53] width 8 height 8
click at [219, 54] on input "No" at bounding box center [221, 51] width 5 height 5
radio input "true"
click at [380, 118] on span "Save to Client Document Storage" at bounding box center [397, 114] width 86 height 7
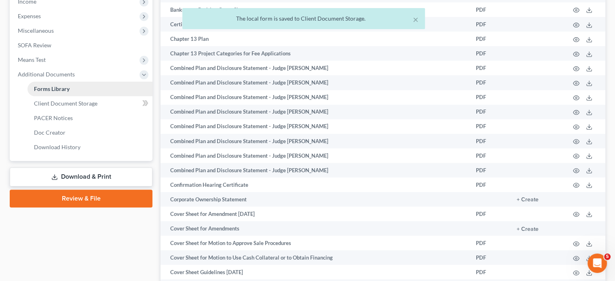
scroll to position [265, 0]
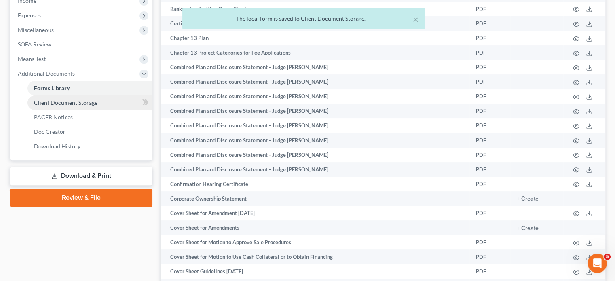
click at [97, 106] on span "Client Document Storage" at bounding box center [65, 102] width 63 height 7
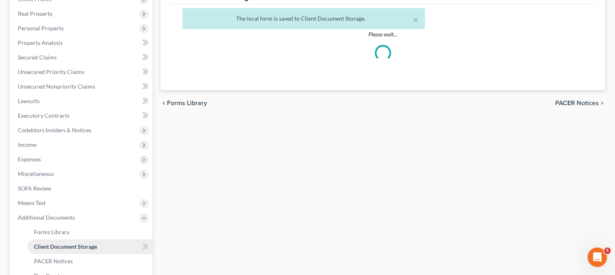
select select "7"
select select "32"
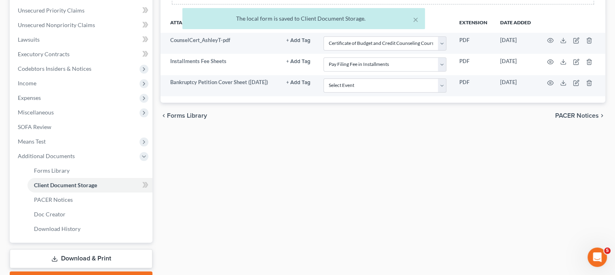
scroll to position [184, 0]
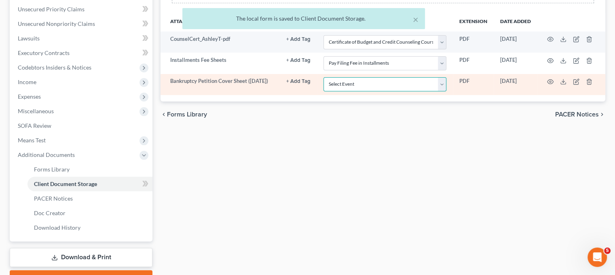
click at [342, 91] on select "Select Event 20 Largest Unsecured Creditors Amended Chapter 11 Plan Amended Cha…" at bounding box center [384, 84] width 123 height 14
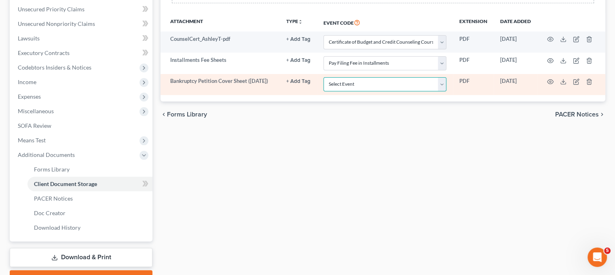
select select "6"
click at [323, 91] on select "Select Event 20 Largest Unsecured Creditors Amended Chapter 11 Plan Amended Cha…" at bounding box center [384, 84] width 123 height 14
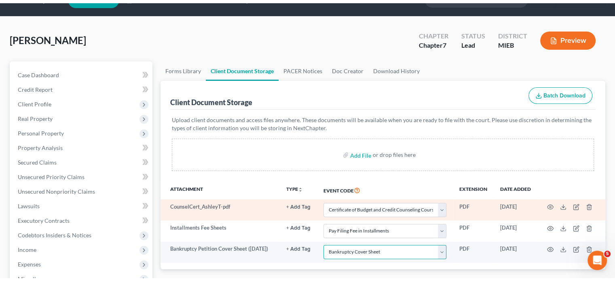
scroll to position [0, 0]
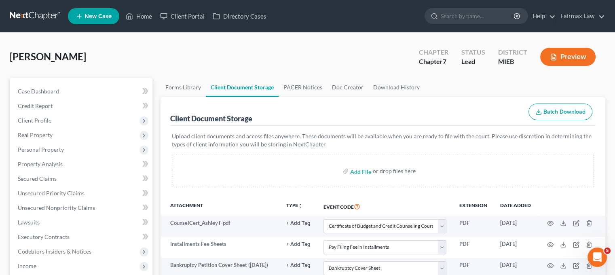
click at [184, 74] on div "Taylor, Ashley Upgraded Chapter Chapter 7 Status Lead District MIEB Preview" at bounding box center [307, 59] width 595 height 35
click at [103, 128] on span "Client Profile" at bounding box center [81, 120] width 141 height 15
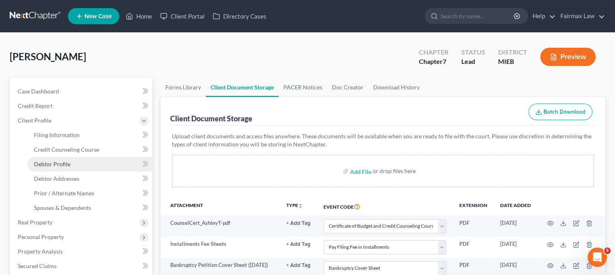
click at [92, 171] on link "Debtor Profile" at bounding box center [89, 164] width 125 height 15
select select "0"
select select "3"
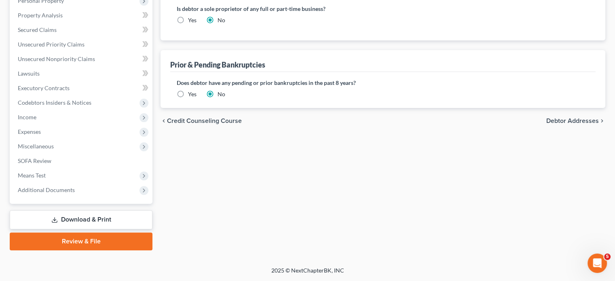
scroll to position [361, 0]
click at [59, 124] on span "Expenses" at bounding box center [81, 131] width 141 height 15
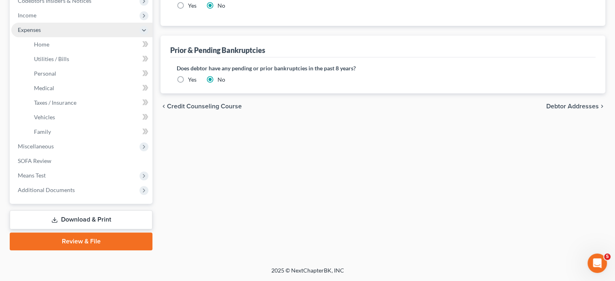
scroll to position [252, 0]
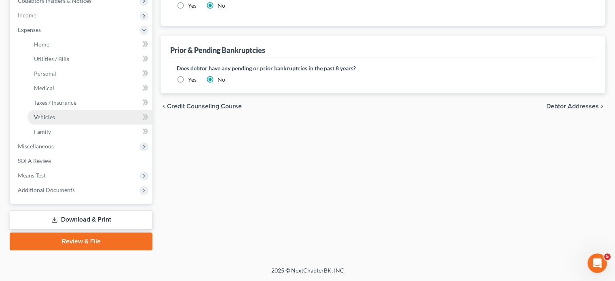
click at [82, 124] on link "Vehicles" at bounding box center [89, 117] width 125 height 15
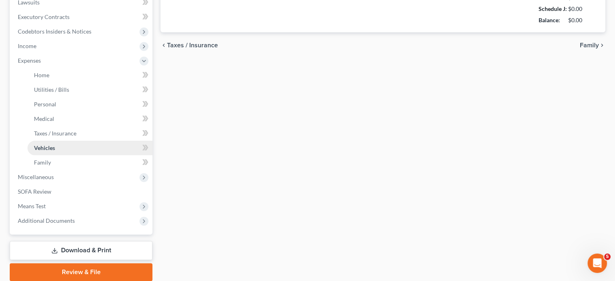
type input "140.00"
type input "480.00"
type input "0.00"
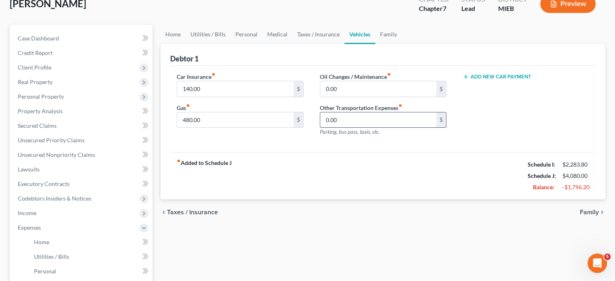
scroll to position [53, 0]
click at [81, 89] on span "Real Property" at bounding box center [81, 81] width 141 height 15
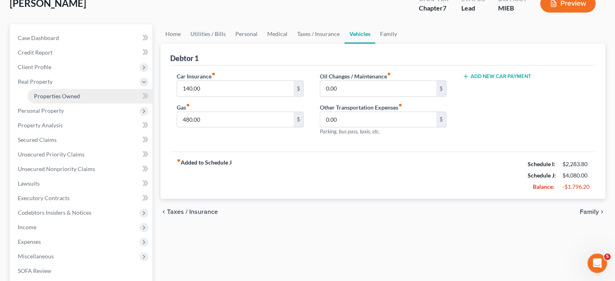
click at [106, 103] on link "Properties Owned" at bounding box center [89, 96] width 125 height 15
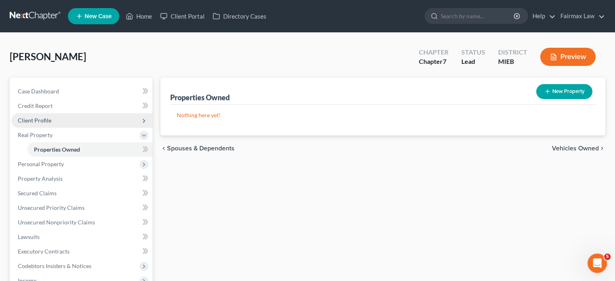
click at [62, 128] on span "Client Profile" at bounding box center [81, 120] width 141 height 15
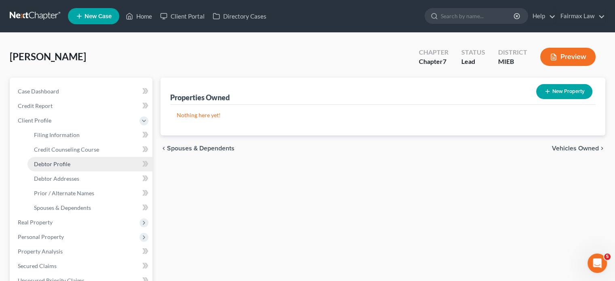
click at [70, 167] on span "Debtor Profile" at bounding box center [52, 163] width 36 height 7
select select "0"
select select "3"
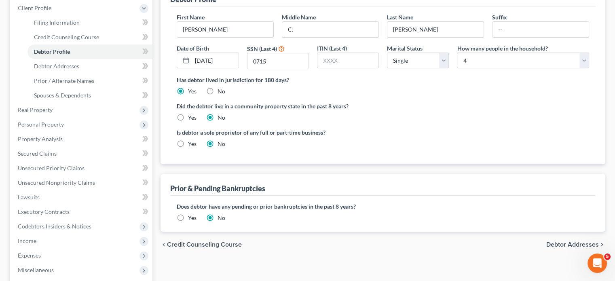
scroll to position [115, 0]
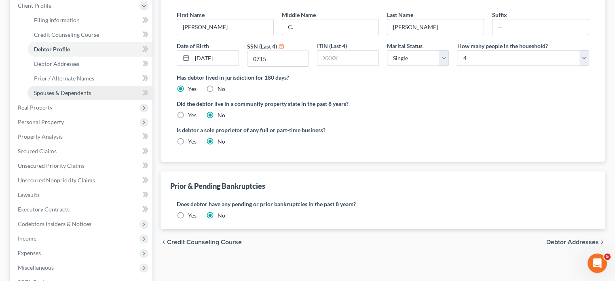
click at [91, 96] on span "Spouses & Dependents" at bounding box center [62, 92] width 57 height 7
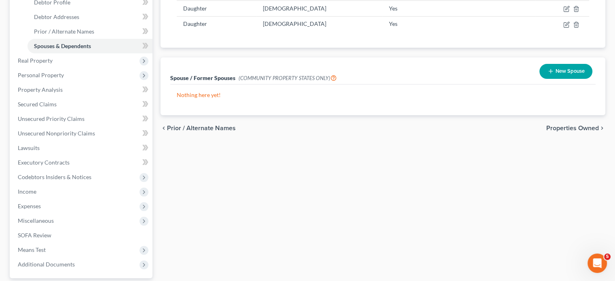
scroll to position [162, 0]
click at [76, 20] on span "Debtor Addresses" at bounding box center [56, 16] width 45 height 7
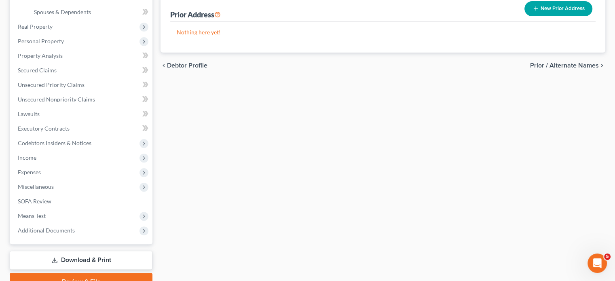
scroll to position [197, 0]
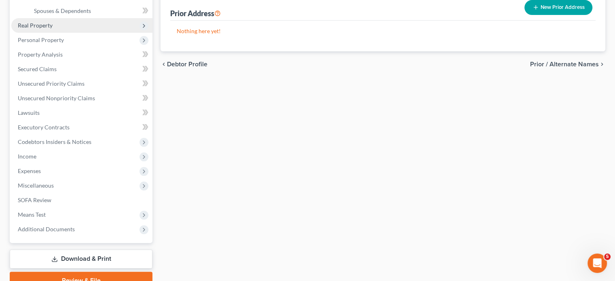
click at [72, 33] on span "Real Property" at bounding box center [81, 25] width 141 height 15
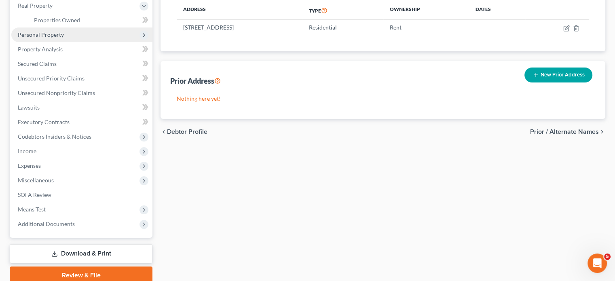
scroll to position [129, 0]
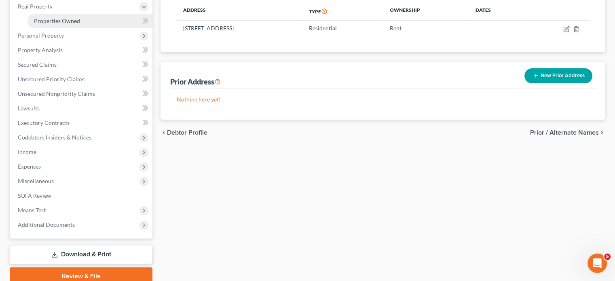
click at [63, 24] on span "Properties Owned" at bounding box center [57, 20] width 46 height 7
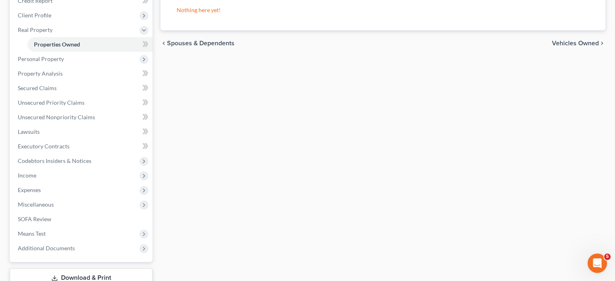
scroll to position [112, 0]
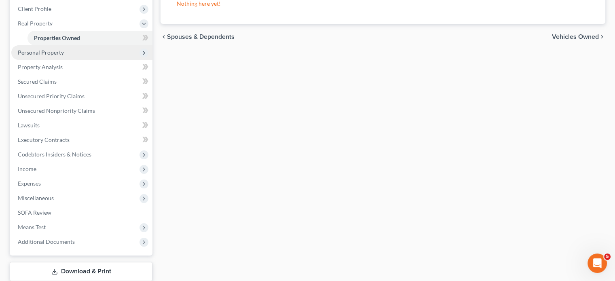
click at [88, 60] on span "Personal Property" at bounding box center [81, 52] width 141 height 15
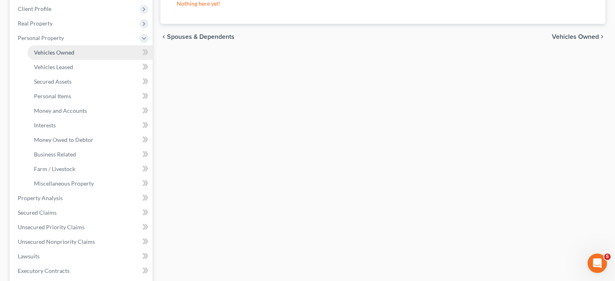
click at [74, 56] on span "Vehicles Owned" at bounding box center [54, 52] width 40 height 7
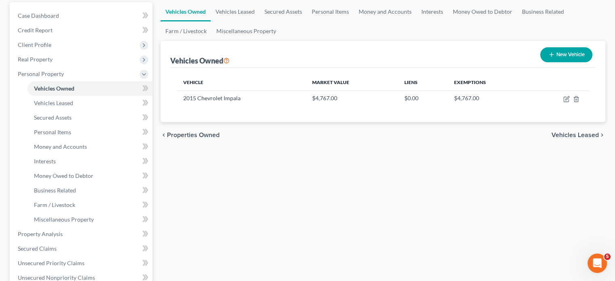
scroll to position [76, 0]
click at [92, 110] on link "Vehicles Leased" at bounding box center [89, 102] width 125 height 15
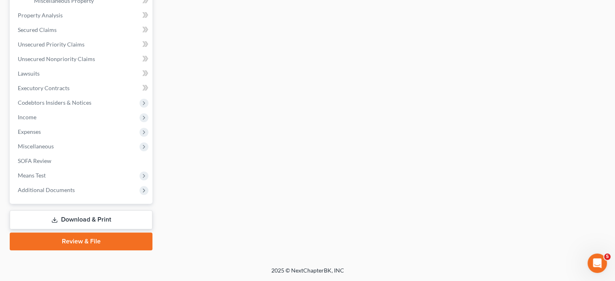
scroll to position [354, 0]
click at [52, 91] on span "Executory Contracts" at bounding box center [44, 87] width 52 height 7
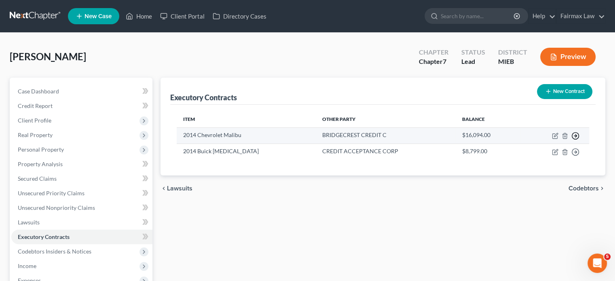
click at [571, 140] on icon "button" at bounding box center [575, 136] width 8 height 8
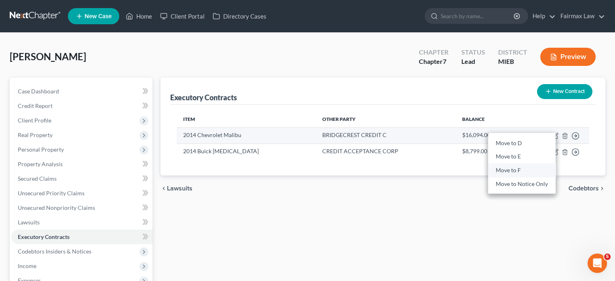
click at [507, 177] on link "Move to F" at bounding box center [521, 171] width 67 height 14
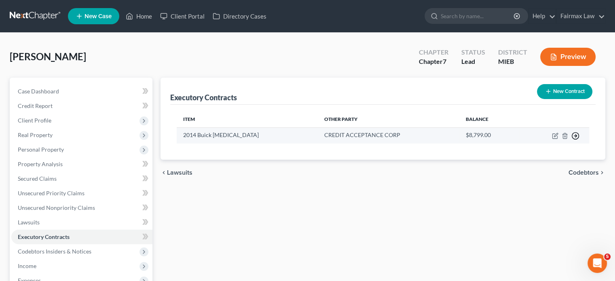
click at [574, 136] on line "button" at bounding box center [575, 136] width 3 height 0
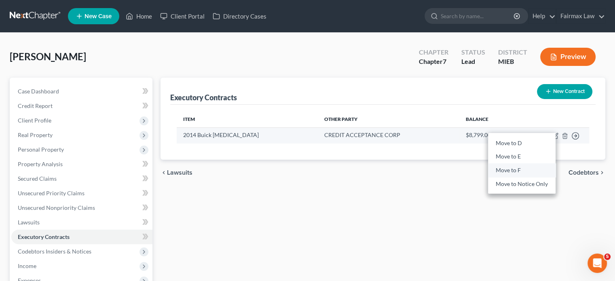
click at [520, 177] on link "Move to F" at bounding box center [521, 171] width 67 height 14
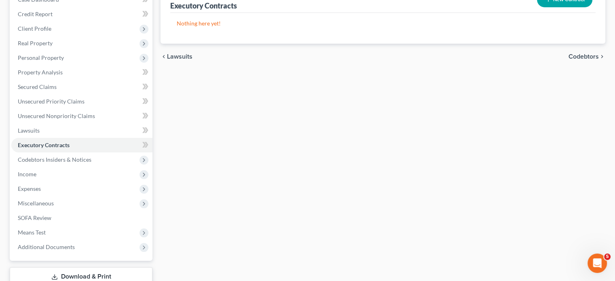
scroll to position [92, 0]
click at [84, 65] on span "Personal Property" at bounding box center [81, 57] width 141 height 15
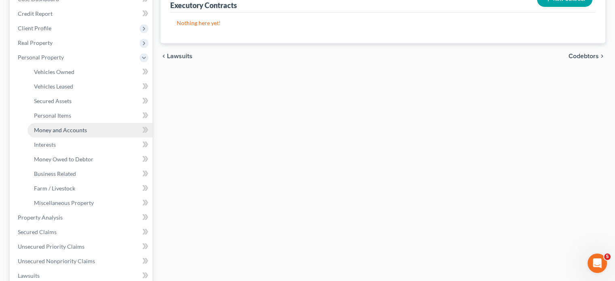
click at [82, 133] on span "Money and Accounts" at bounding box center [60, 130] width 53 height 7
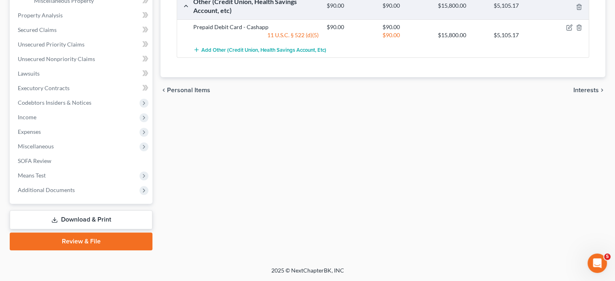
scroll to position [221, 0]
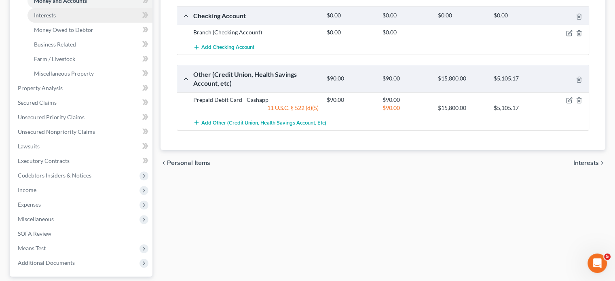
click at [66, 23] on link "Interests" at bounding box center [89, 15] width 125 height 15
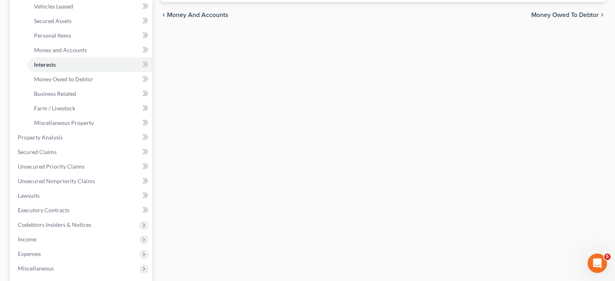
scroll to position [209, 0]
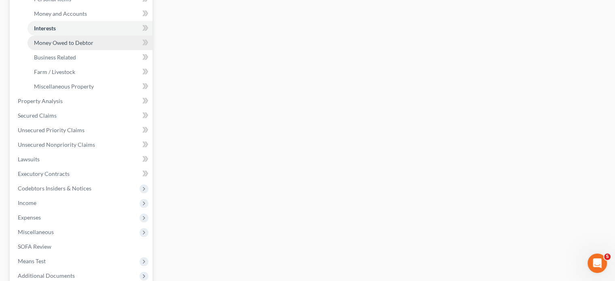
click at [81, 46] on span "Money Owed to Debtor" at bounding box center [63, 42] width 59 height 7
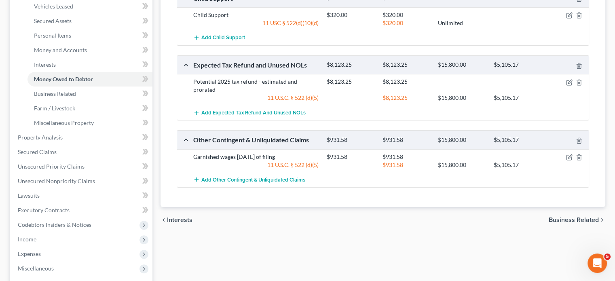
scroll to position [233, 0]
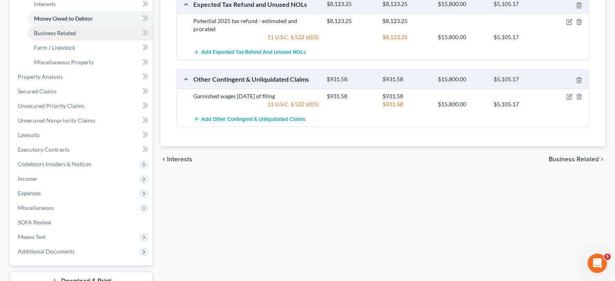
click at [94, 40] on link "Business Related" at bounding box center [89, 33] width 125 height 15
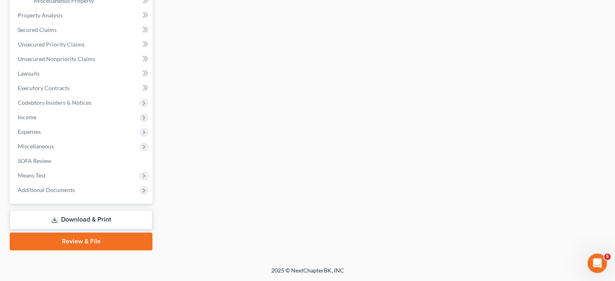
scroll to position [384, 0]
click at [78, 124] on span "Income" at bounding box center [81, 117] width 141 height 15
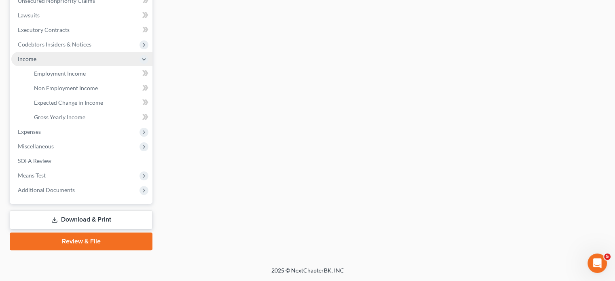
scroll to position [202, 0]
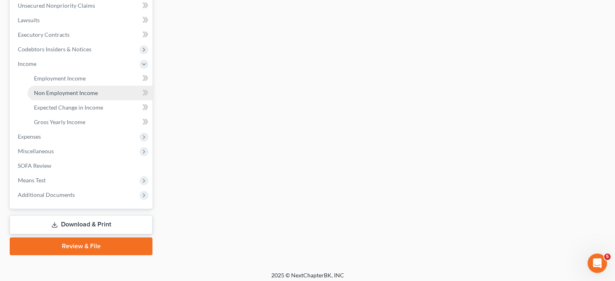
click at [87, 96] on span "Non Employment Income" at bounding box center [66, 92] width 64 height 7
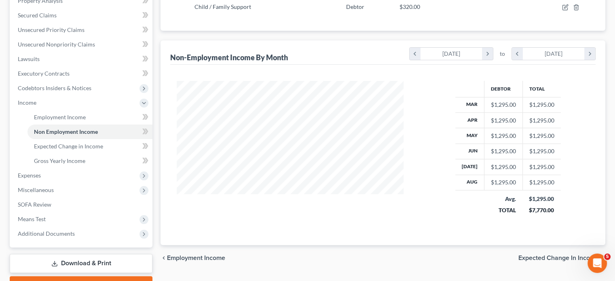
scroll to position [170, 0]
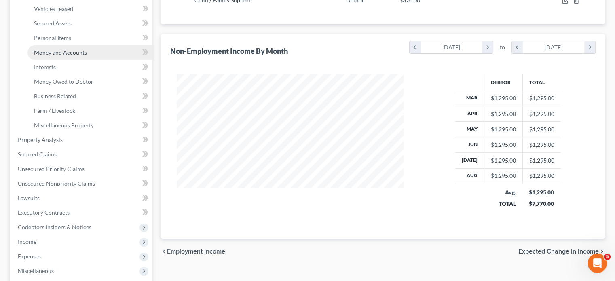
click at [87, 56] on span "Money and Accounts" at bounding box center [60, 52] width 53 height 7
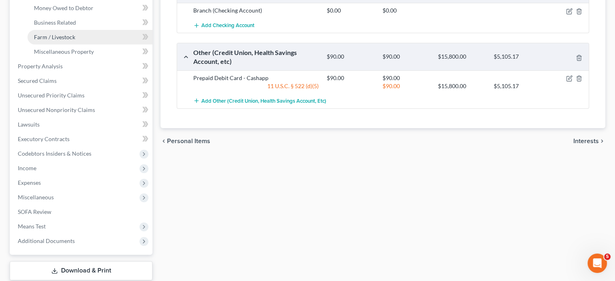
scroll to position [244, 0]
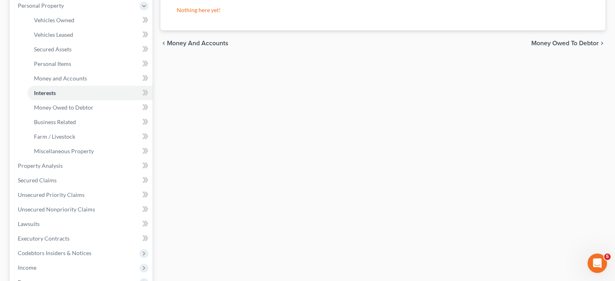
scroll to position [149, 0]
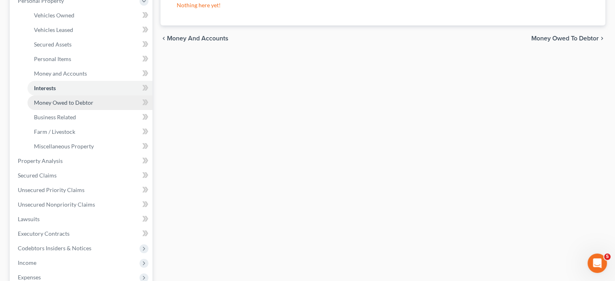
click at [53, 106] on span "Money Owed to Debtor" at bounding box center [63, 102] width 59 height 7
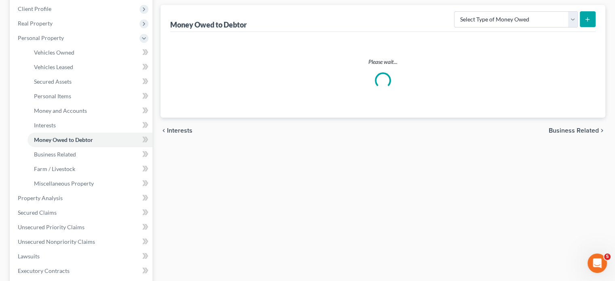
scroll to position [116, 0]
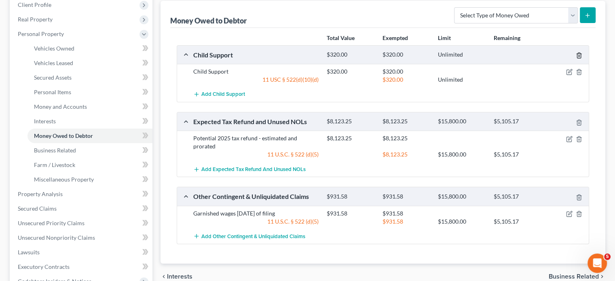
click at [577, 58] on icon "button" at bounding box center [579, 55] width 4 height 5
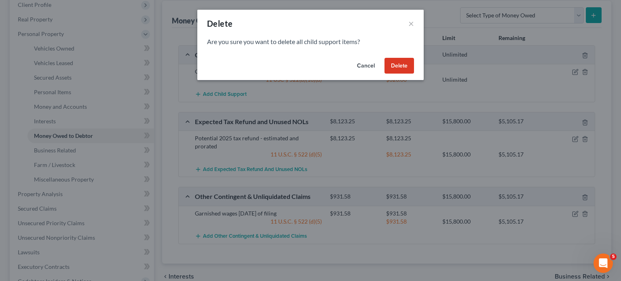
click at [404, 74] on button "Delete" at bounding box center [399, 66] width 30 height 16
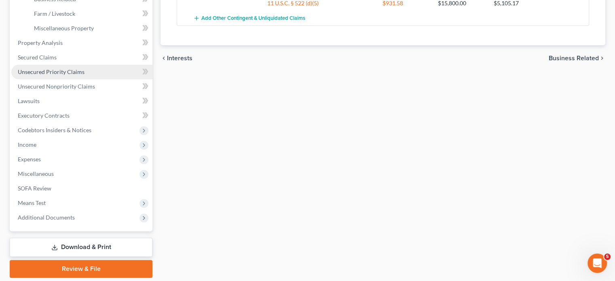
scroll to position [272, 0]
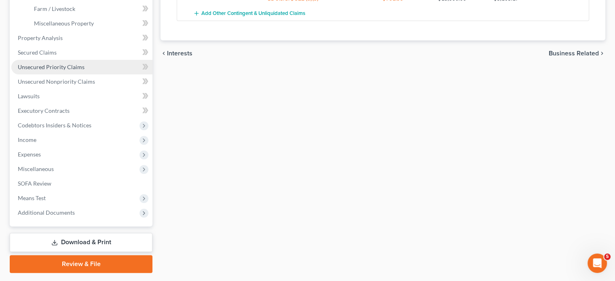
click at [76, 70] on span "Unsecured Priority Claims" at bounding box center [51, 66] width 67 height 7
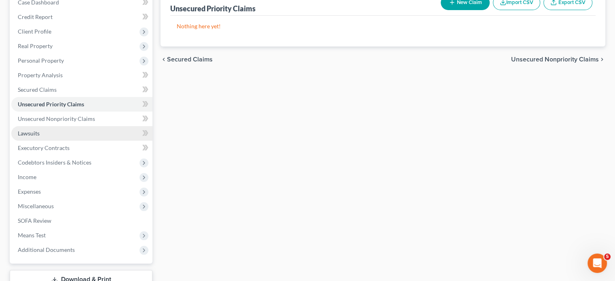
click at [92, 141] on link "Lawsuits" at bounding box center [81, 133] width 141 height 15
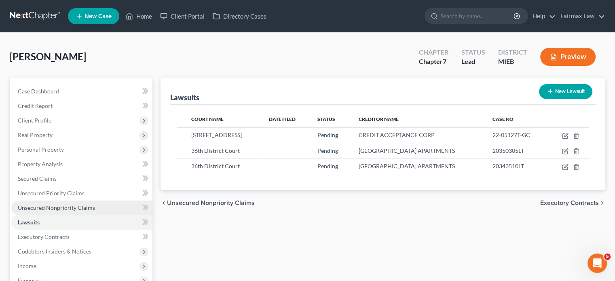
click at [71, 215] on link "Unsecured Nonpriority Claims" at bounding box center [81, 207] width 141 height 15
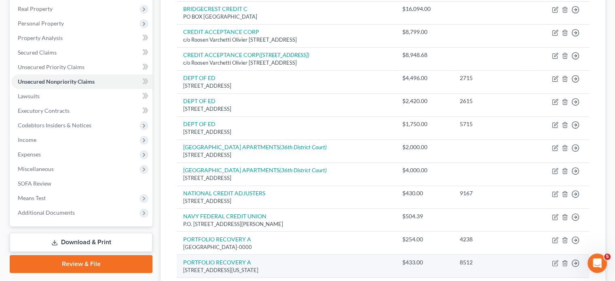
scroll to position [101, 0]
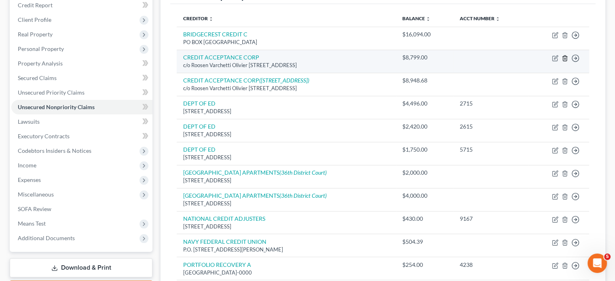
click at [563, 61] on icon "button" at bounding box center [565, 57] width 4 height 5
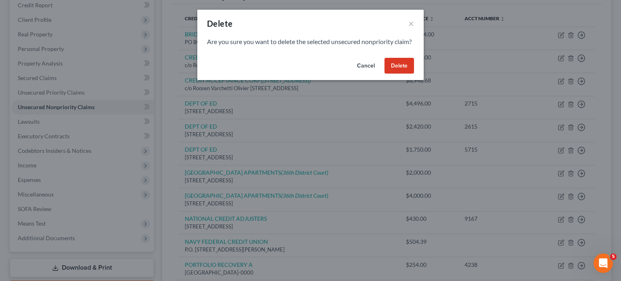
click at [414, 74] on button "Delete" at bounding box center [399, 66] width 30 height 16
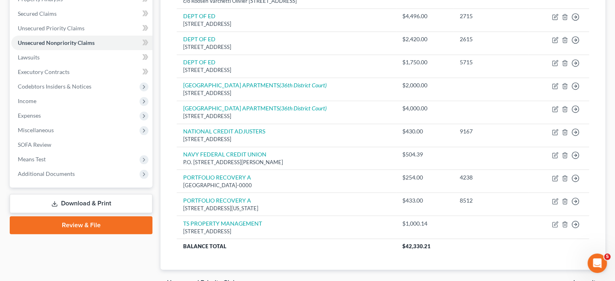
scroll to position [168, 0]
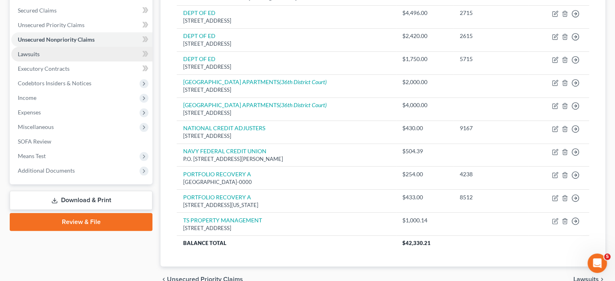
click at [97, 61] on link "Lawsuits" at bounding box center [81, 54] width 141 height 15
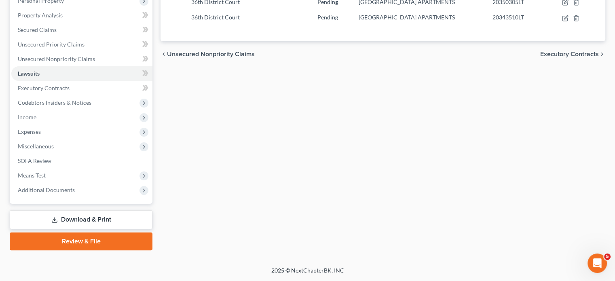
scroll to position [189, 0]
click at [70, 95] on link "Executory Contracts" at bounding box center [81, 88] width 141 height 15
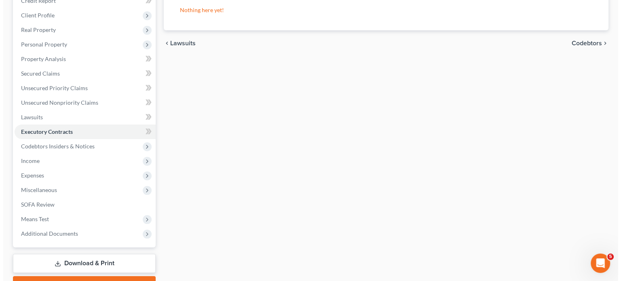
scroll to position [50, 0]
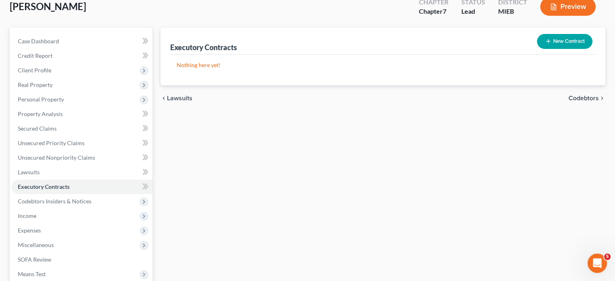
click at [561, 49] on button "New Contract" at bounding box center [564, 41] width 55 height 15
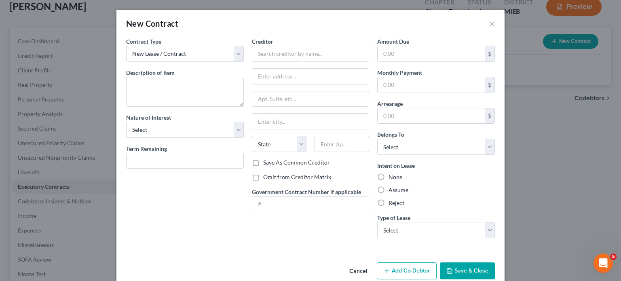
click at [144, 134] on div "Contract Type New Lease / Contract New Timeshare Description of non-residential…" at bounding box center [185, 140] width 126 height 207
click at [144, 107] on textarea at bounding box center [185, 92] width 118 height 30
type textarea "Residential lease"
click at [170, 138] on select "Select Purchaser Agent Lessor Lessee" at bounding box center [185, 130] width 118 height 16
select select "3"
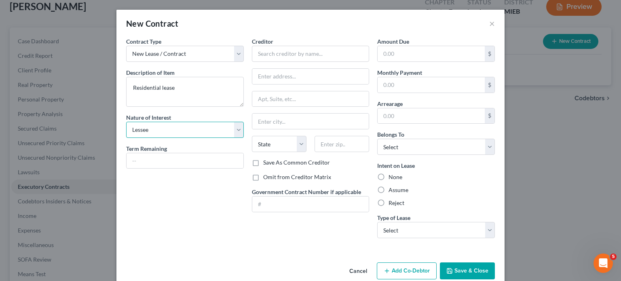
click at [126, 138] on select "Select Purchaser Agent Lessor Lessee" at bounding box center [185, 130] width 118 height 16
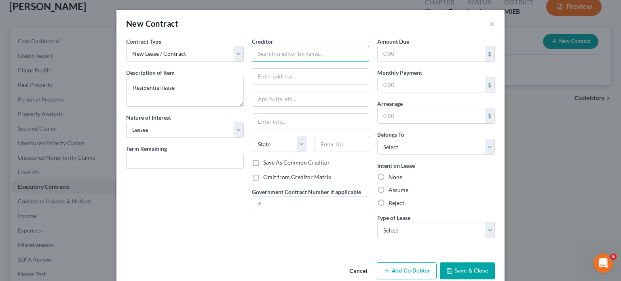
click at [282, 62] on input "text" at bounding box center [311, 54] width 118 height 16
type input "Landlord"
click at [263, 181] on label "Omit from Creditor Matrix" at bounding box center [297, 177] width 68 height 8
click at [266, 178] on input "Omit from Creditor Matrix" at bounding box center [268, 175] width 5 height 5
checkbox input "true"
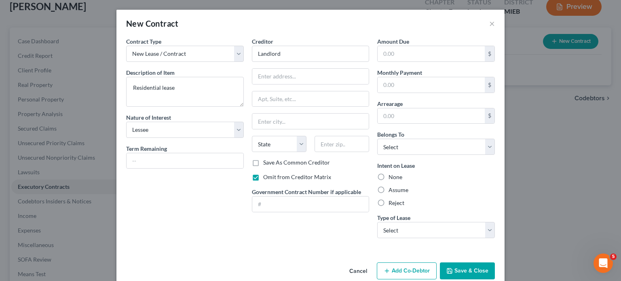
click at [395, 194] on label "Assume" at bounding box center [398, 190] width 20 height 8
click at [395, 191] on input "Assume" at bounding box center [394, 188] width 5 height 5
radio input "true"
click at [414, 155] on select "Select Debtor 1 Only Debtor 2 Only Debtor 1 And Debtor 2 Only At Least One Of T…" at bounding box center [436, 147] width 118 height 16
select select "0"
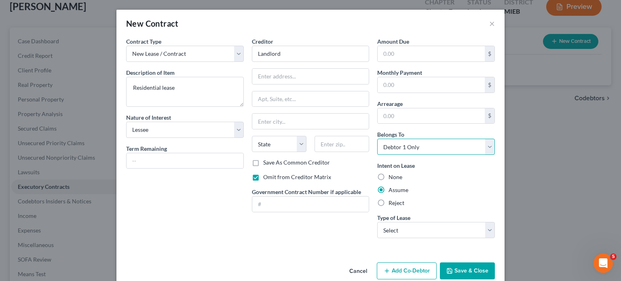
click at [389, 155] on select "Select Debtor 1 Only Debtor 2 Only Debtor 1 And Debtor 2 Only At Least One Of T…" at bounding box center [436, 147] width 118 height 16
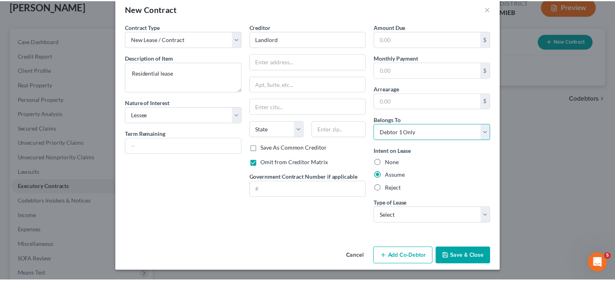
scroll to position [85, 0]
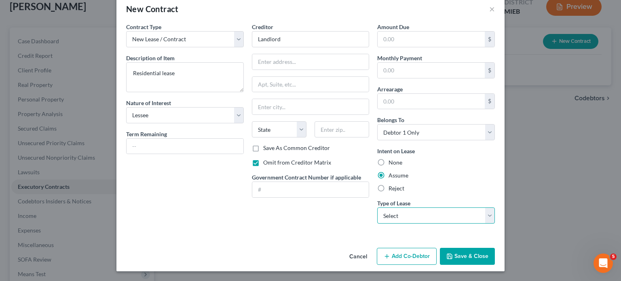
click at [445, 207] on select "Select Real Estate Car Other" at bounding box center [436, 215] width 118 height 16
select select "0"
click at [389, 207] on select "Select Real Estate Car Other" at bounding box center [436, 215] width 118 height 16
click at [495, 257] on button "Save & Close" at bounding box center [467, 256] width 55 height 17
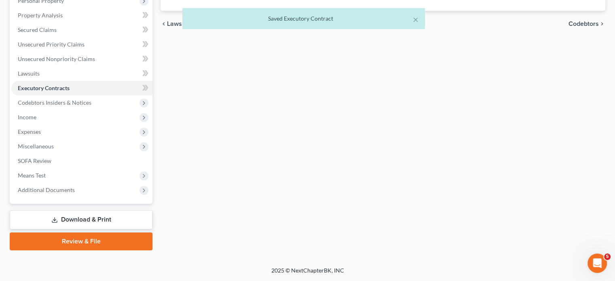
scroll to position [182, 0]
click at [73, 124] on span "Income" at bounding box center [81, 117] width 141 height 15
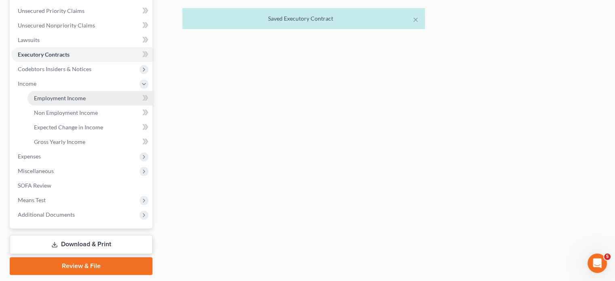
click at [59, 105] on link "Employment Income" at bounding box center [89, 98] width 125 height 15
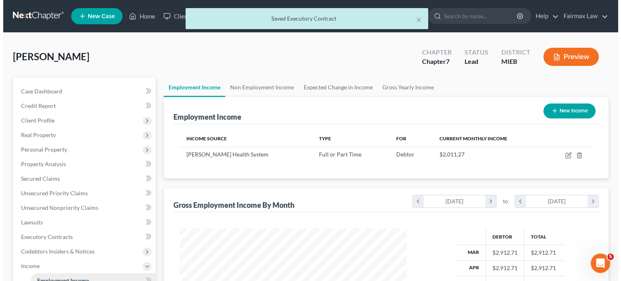
scroll to position [179, 243]
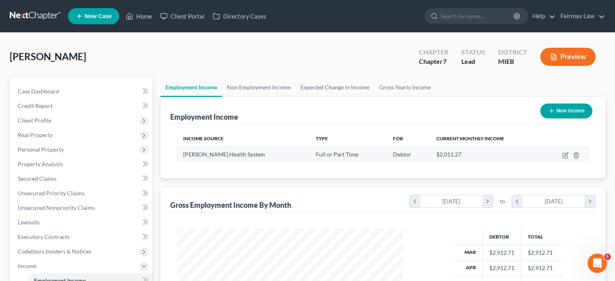
click at [559, 162] on td at bounding box center [565, 154] width 47 height 15
click at [562, 158] on icon "button" at bounding box center [564, 155] width 5 height 5
select select "0"
select select "23"
select select "2"
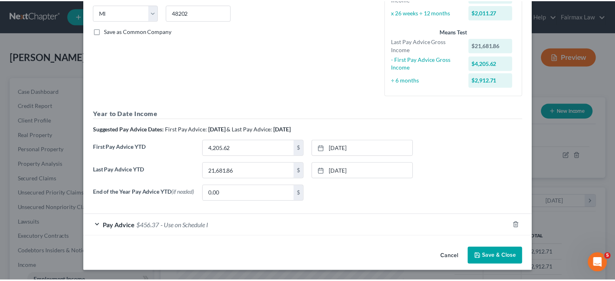
scroll to position [262, 0]
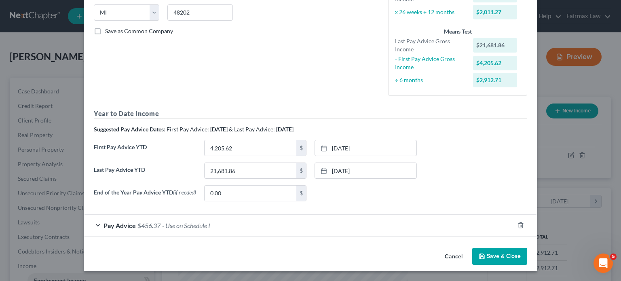
click at [469, 250] on button "Cancel" at bounding box center [453, 257] width 31 height 16
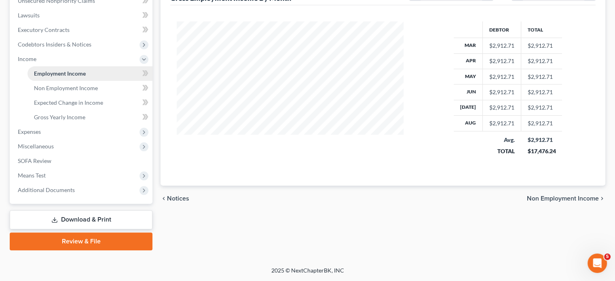
scroll to position [210, 0]
click at [87, 91] on span "Non Employment Income" at bounding box center [66, 87] width 64 height 7
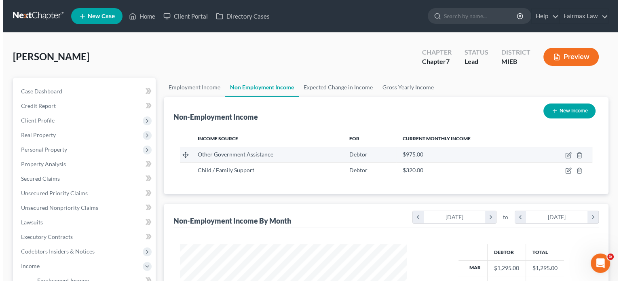
scroll to position [179, 243]
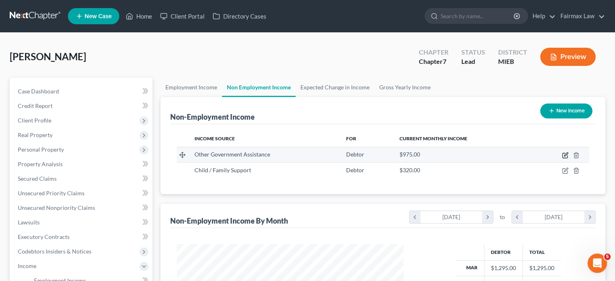
click at [562, 158] on icon "button" at bounding box center [564, 155] width 5 height 5
select select "5"
select select "0"
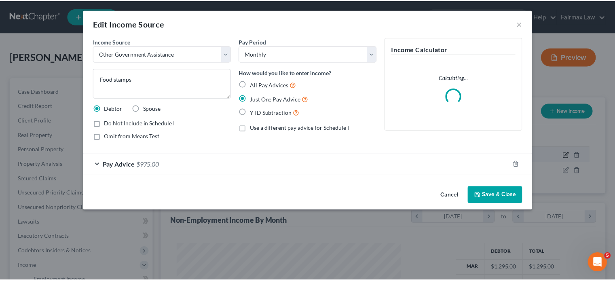
scroll to position [179, 246]
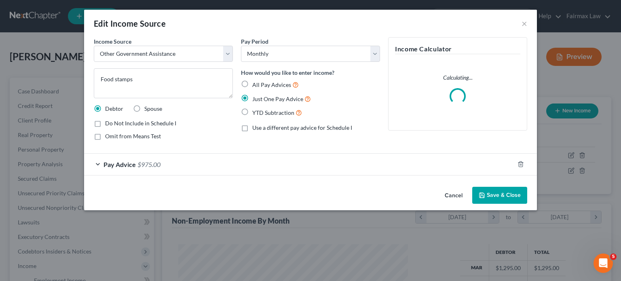
click at [469, 204] on button "Cancel" at bounding box center [453, 196] width 31 height 16
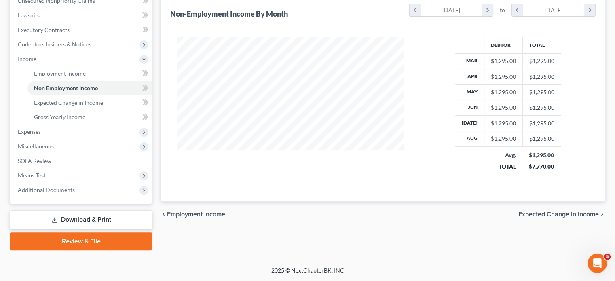
scroll to position [291, 0]
click at [66, 127] on span "Expenses" at bounding box center [81, 131] width 141 height 15
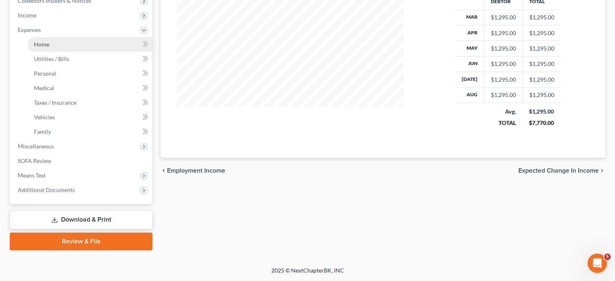
click at [70, 52] on link "Home" at bounding box center [89, 44] width 125 height 15
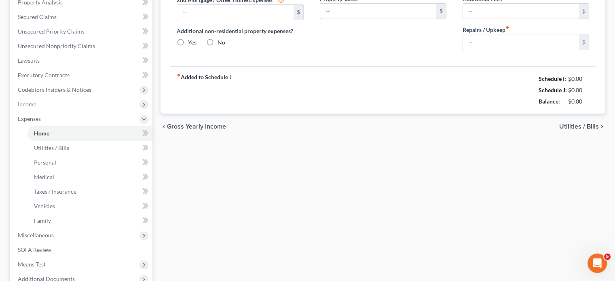
type input "950.00"
type input "0.00"
radio input "true"
type input "0.00"
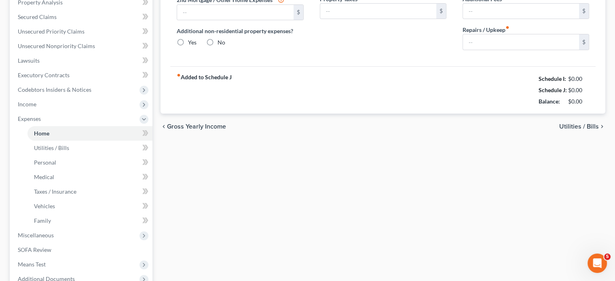
type input "0.00"
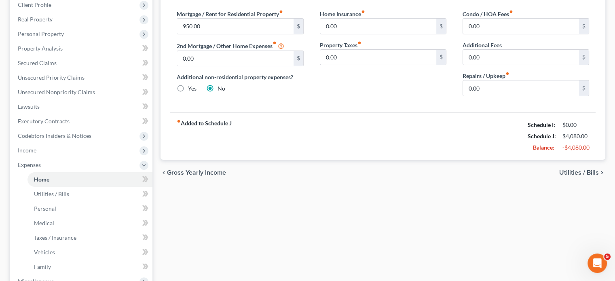
scroll to position [141, 0]
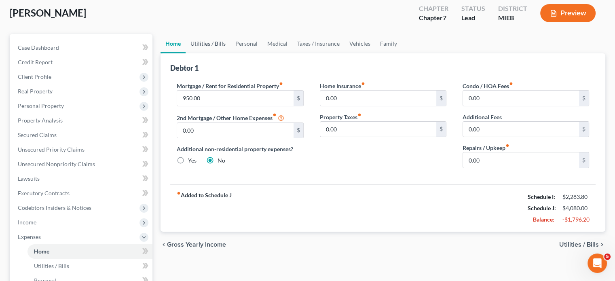
click at [221, 53] on link "Utilities / Bills" at bounding box center [208, 43] width 45 height 19
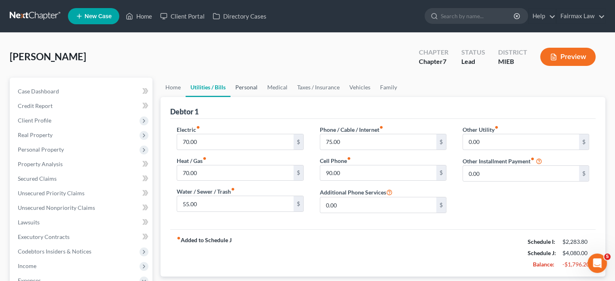
click at [262, 97] on link "Personal" at bounding box center [246, 87] width 32 height 19
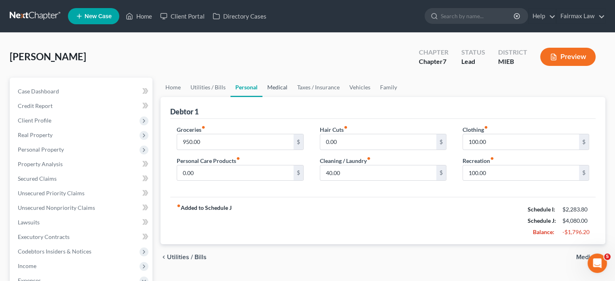
click at [292, 97] on link "Medical" at bounding box center [277, 87] width 30 height 19
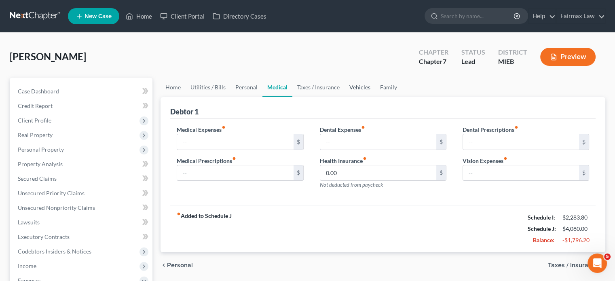
click at [375, 97] on link "Vehicles" at bounding box center [359, 87] width 31 height 19
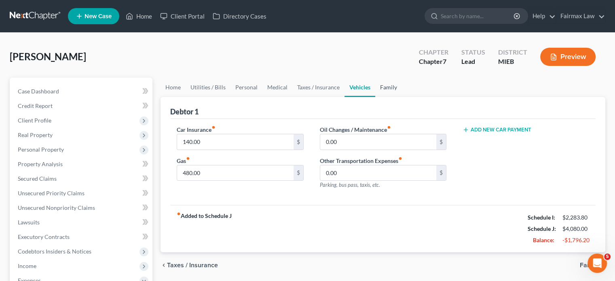
click at [402, 97] on link "Family" at bounding box center [388, 87] width 27 height 19
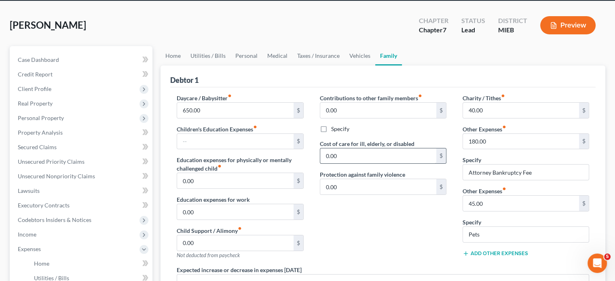
scroll to position [31, 0]
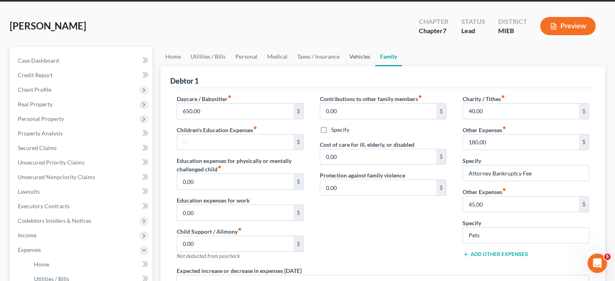
click at [375, 66] on link "Vehicles" at bounding box center [359, 56] width 31 height 19
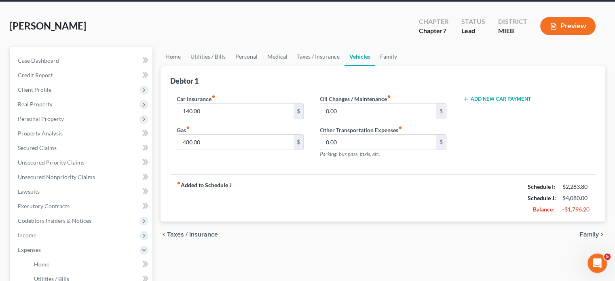
scroll to position [5, 0]
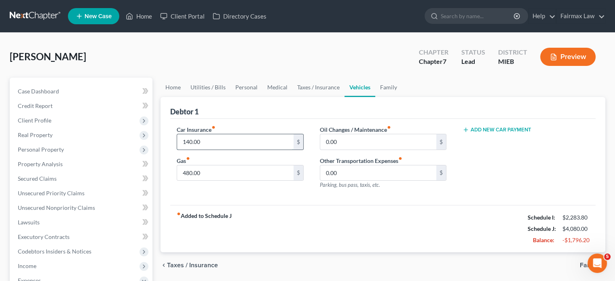
click at [213, 150] on input "140.00" at bounding box center [235, 141] width 116 height 15
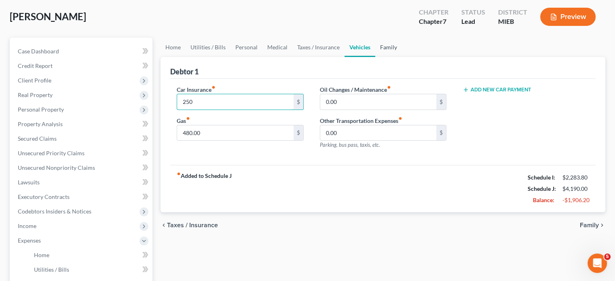
type input "250"
click at [402, 57] on link "Family" at bounding box center [388, 47] width 27 height 19
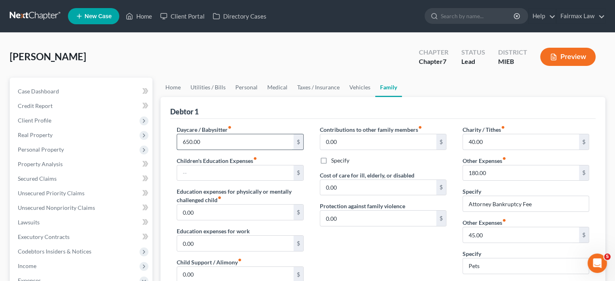
click at [236, 150] on input "650.00" at bounding box center [235, 141] width 116 height 15
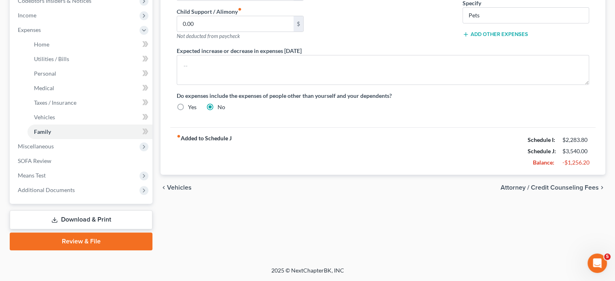
scroll to position [356, 0]
click at [73, 139] on span "Miscellaneous" at bounding box center [81, 146] width 141 height 15
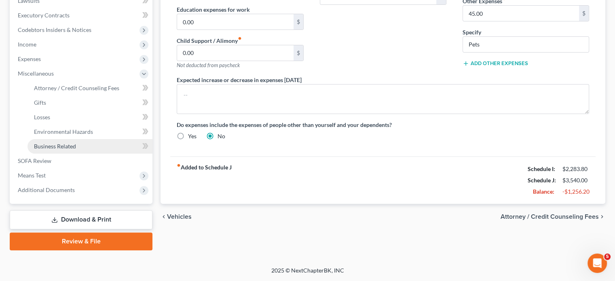
scroll to position [345, 0]
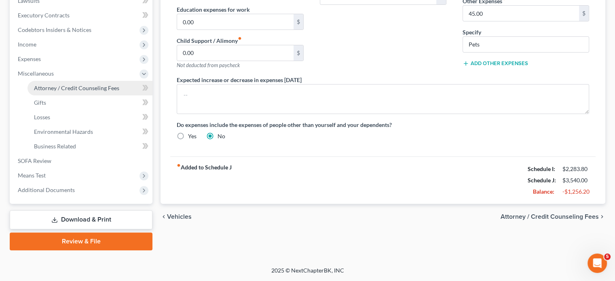
click at [73, 84] on span "Attorney / Credit Counseling Fees" at bounding box center [76, 87] width 85 height 7
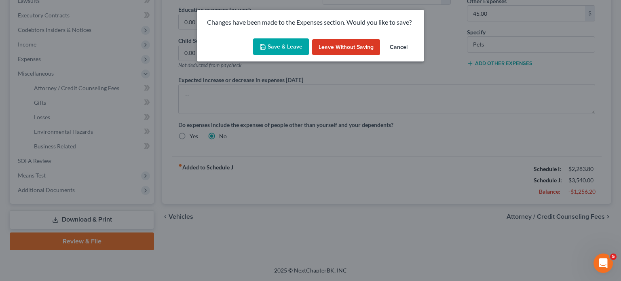
click at [259, 55] on button "Save & Leave" at bounding box center [281, 46] width 56 height 17
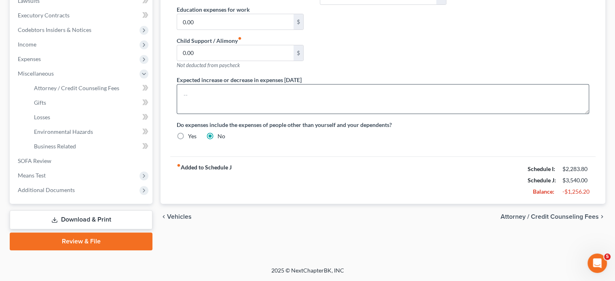
select select "2"
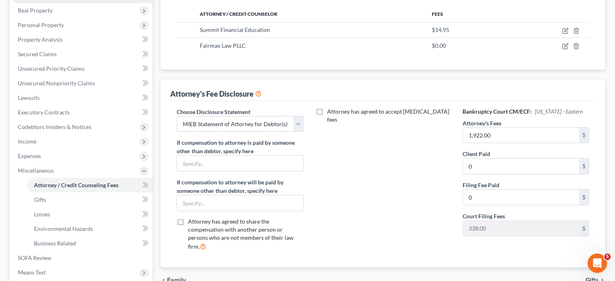
scroll to position [179, 0]
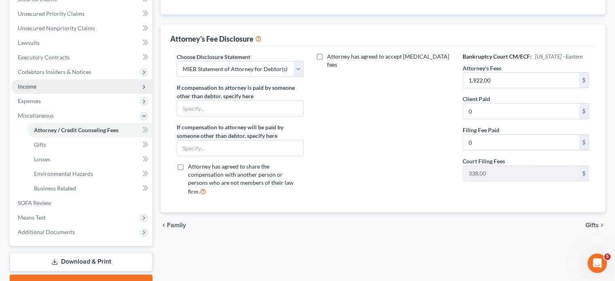
click at [64, 94] on span "Income" at bounding box center [81, 86] width 141 height 15
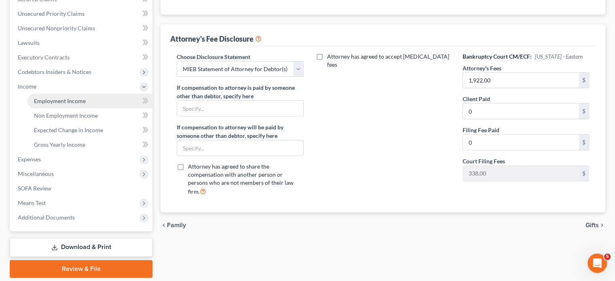
click at [71, 104] on span "Employment Income" at bounding box center [60, 100] width 52 height 7
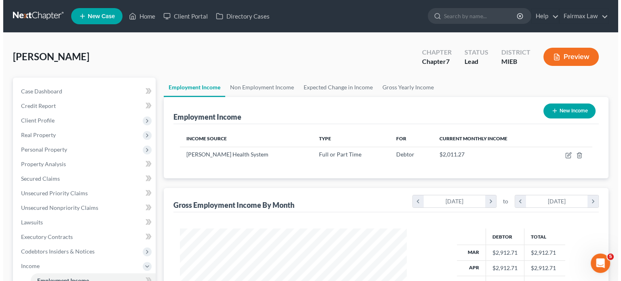
scroll to position [179, 243]
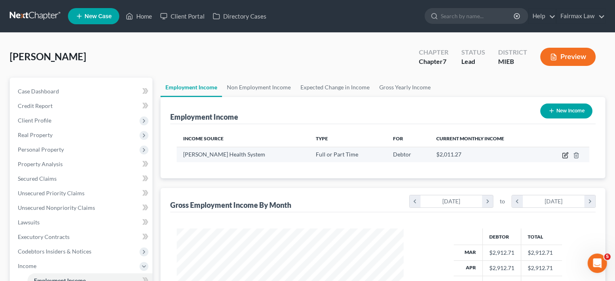
click at [562, 158] on icon "button" at bounding box center [565, 155] width 6 height 6
select select "0"
select select "23"
select select "2"
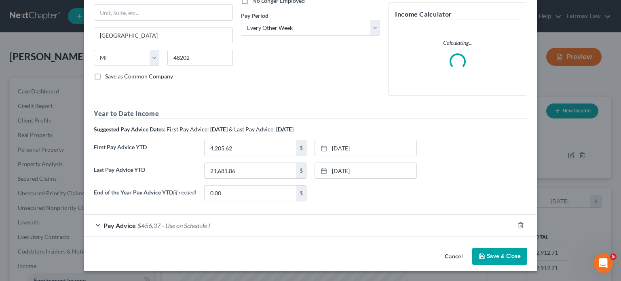
scroll to position [205, 0]
click at [280, 215] on div "Pay Advice $456.37 - Use on Schedule I" at bounding box center [299, 225] width 430 height 21
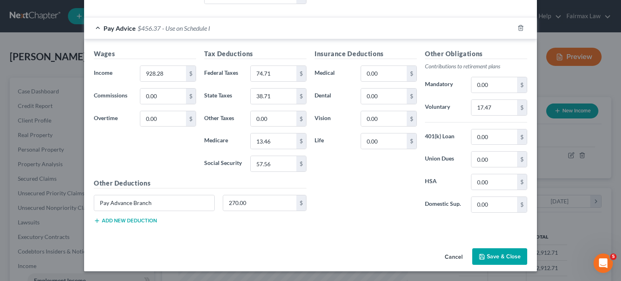
scroll to position [434, 0]
click at [239, 198] on input "270.00" at bounding box center [260, 202] width 74 height 15
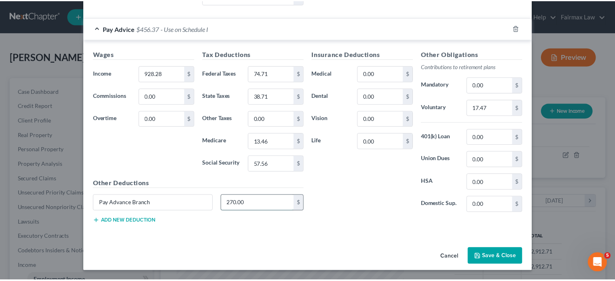
scroll to position [491, 0]
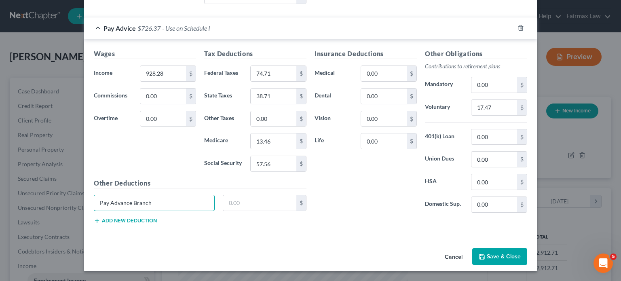
drag, startPoint x: 122, startPoint y: 199, endPoint x: 0, endPoint y: 192, distance: 121.9
click at [0, 192] on div "Edit Income Source × Employment Type * Select Full or Part Time Employment Self…" at bounding box center [310, 140] width 621 height 281
click at [346, 200] on div "Insurance Deductions Medical 0.00 $ Dental 0.00 $ Vision 0.00 $ Life 0.00 $" at bounding box center [365, 134] width 110 height 170
click at [527, 265] on button "Save & Close" at bounding box center [499, 256] width 55 height 17
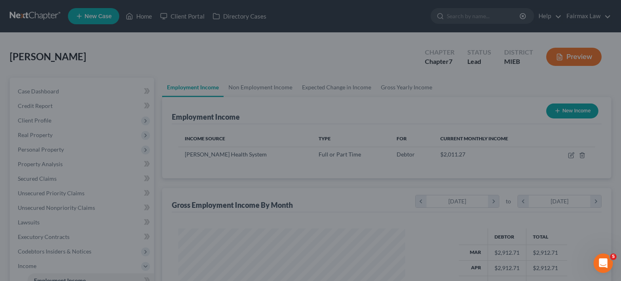
scroll to position [403987, 403924]
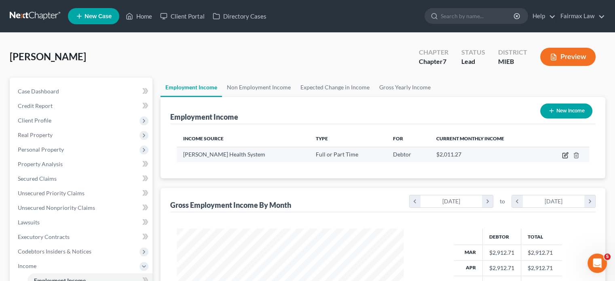
click at [564, 156] on icon "button" at bounding box center [566, 154] width 4 height 4
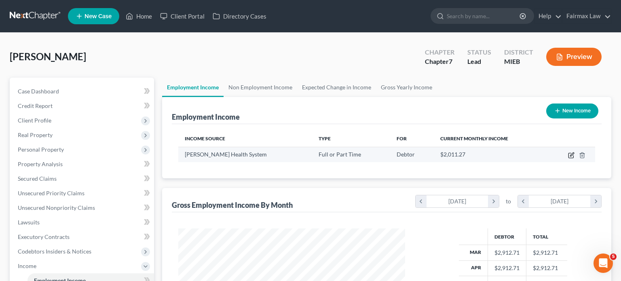
select select "0"
select select "23"
select select "2"
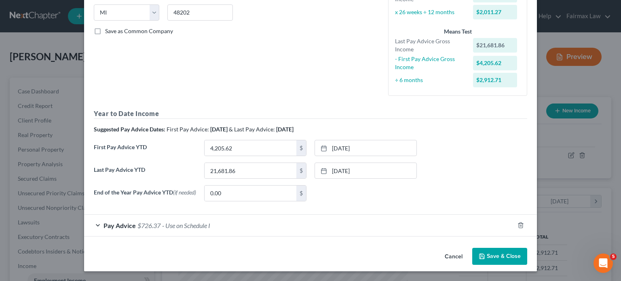
scroll to position [262, 0]
click at [260, 215] on div "Pay Advice $726.37 - Use on Schedule I" at bounding box center [299, 225] width 430 height 21
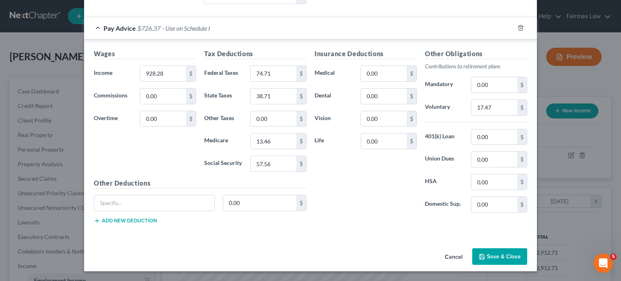
scroll to position [453, 0]
click at [140, 81] on input "928.28" at bounding box center [163, 73] width 46 height 15
type input "1,503.72"
click at [264, 149] on input "13.46" at bounding box center [274, 140] width 46 height 15
type input "21.80"
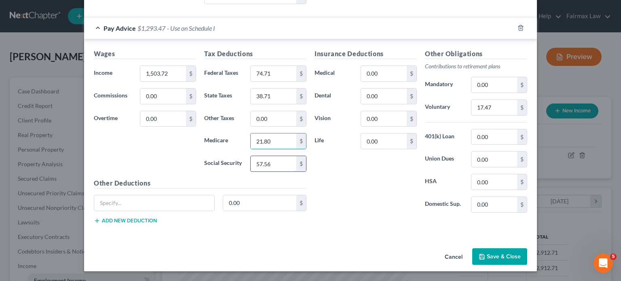
click at [269, 171] on input "57.56" at bounding box center [274, 163] width 46 height 15
type input "93.20"
click at [517, 115] on input "17.47" at bounding box center [494, 107] width 46 height 15
type input "45.11"
click at [407, 149] on input "0.00" at bounding box center [384, 140] width 46 height 15
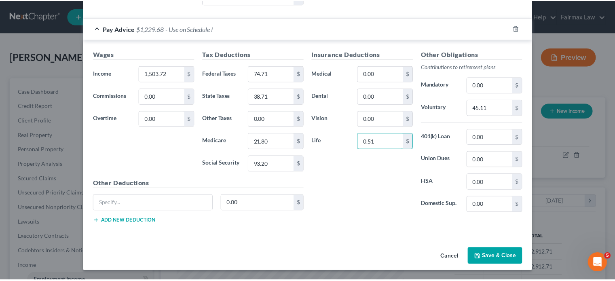
scroll to position [506, 0]
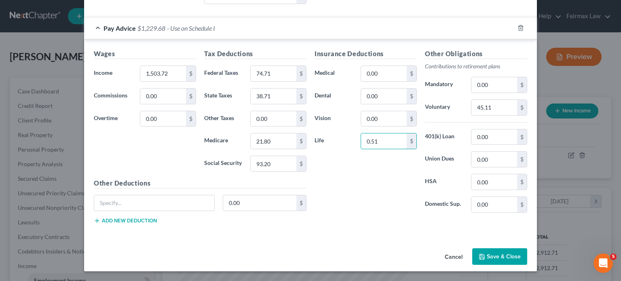
type input "0.51"
click at [527, 251] on button "Save & Close" at bounding box center [499, 256] width 55 height 17
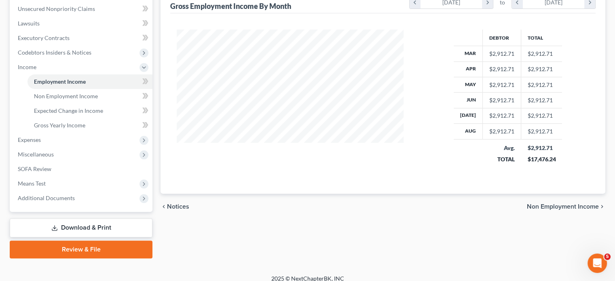
scroll to position [209, 0]
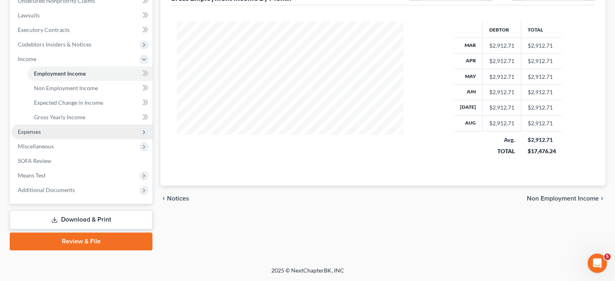
click at [59, 139] on span "Expenses" at bounding box center [81, 131] width 141 height 15
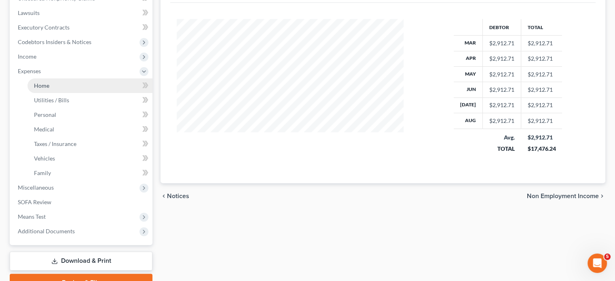
click at [42, 89] on span "Home" at bounding box center [41, 85] width 15 height 7
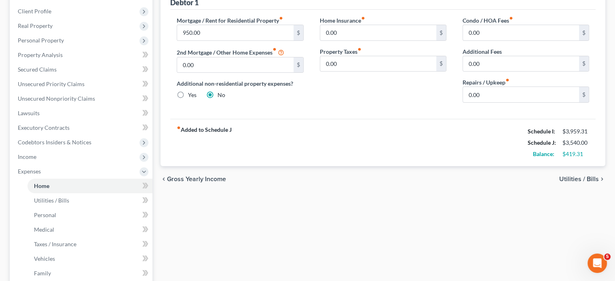
scroll to position [87, 0]
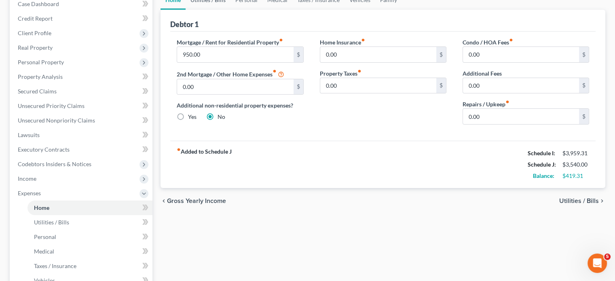
click at [230, 10] on link "Utilities / Bills" at bounding box center [208, -1] width 45 height 19
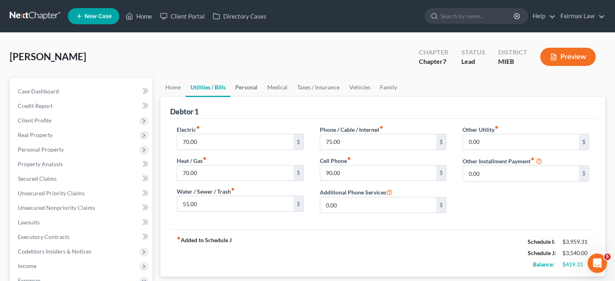
click at [259, 97] on link "Personal" at bounding box center [246, 87] width 32 height 19
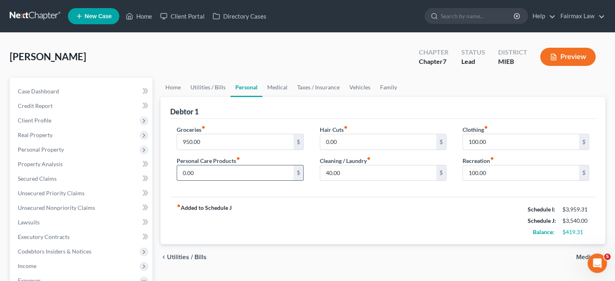
click at [225, 181] on input "0.00" at bounding box center [235, 172] width 116 height 15
type input "50"
click at [506, 150] on input "100.00" at bounding box center [521, 141] width 116 height 15
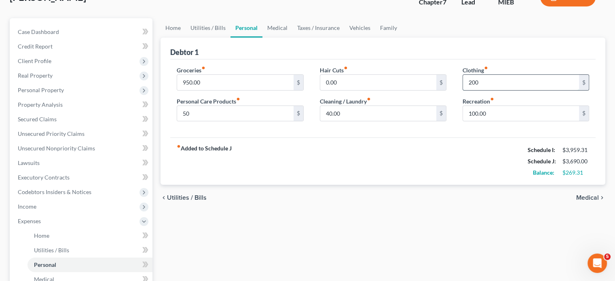
scroll to position [71, 0]
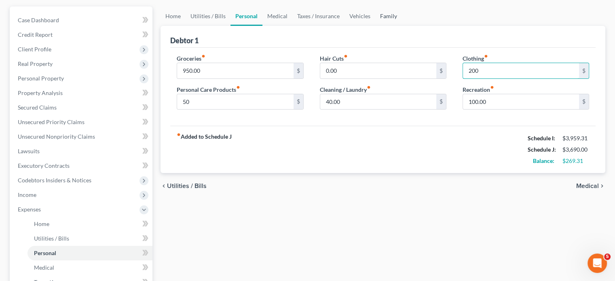
type input "200"
click at [402, 26] on link "Family" at bounding box center [388, 15] width 27 height 19
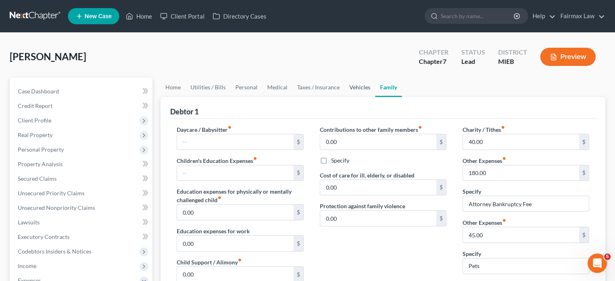
click at [375, 97] on link "Vehicles" at bounding box center [359, 87] width 31 height 19
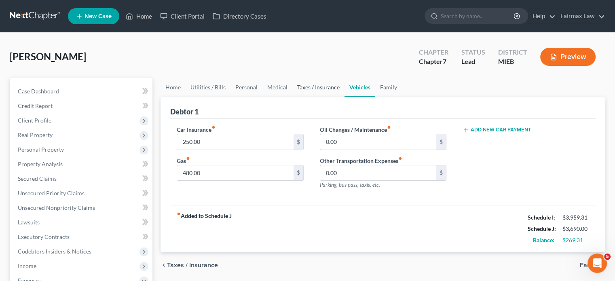
click at [344, 97] on link "Taxes / Insurance" at bounding box center [318, 87] width 52 height 19
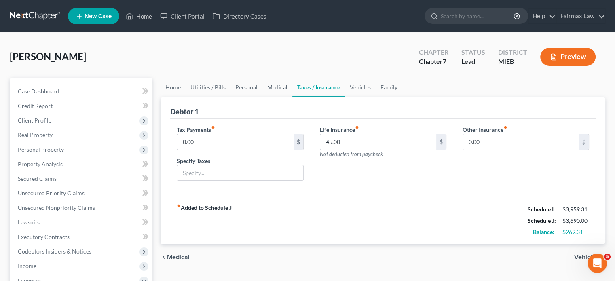
click at [292, 97] on link "Medical" at bounding box center [277, 87] width 30 height 19
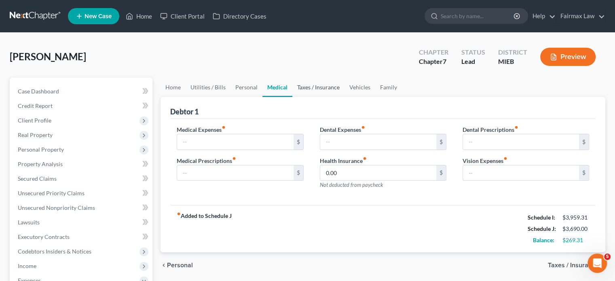
click at [344, 97] on link "Taxes / Insurance" at bounding box center [318, 87] width 52 height 19
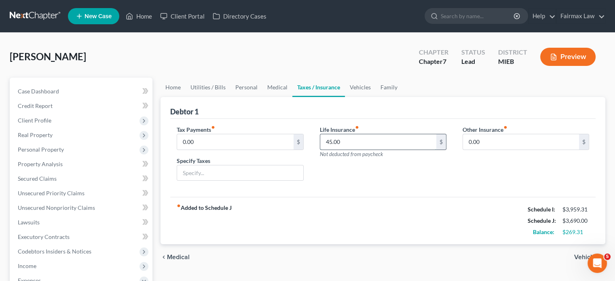
click at [367, 150] on input "45.00" at bounding box center [378, 141] width 116 height 15
click at [262, 97] on link "Personal" at bounding box center [246, 87] width 32 height 19
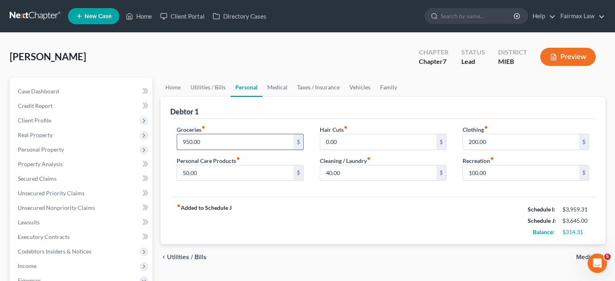
click at [222, 150] on input "950.00" at bounding box center [235, 141] width 116 height 15
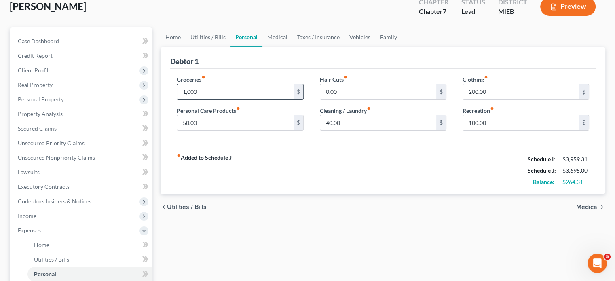
scroll to position [52, 0]
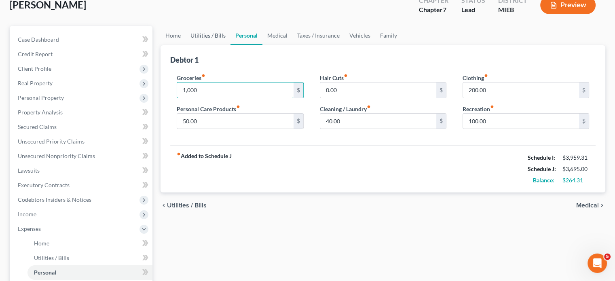
type input "1,000"
click at [226, 45] on link "Utilities / Bills" at bounding box center [208, 35] width 45 height 19
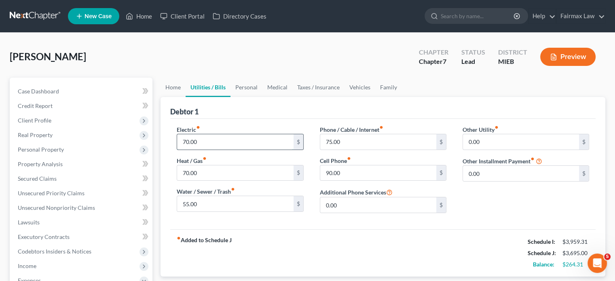
click at [213, 150] on input "70.00" at bounding box center [235, 141] width 116 height 15
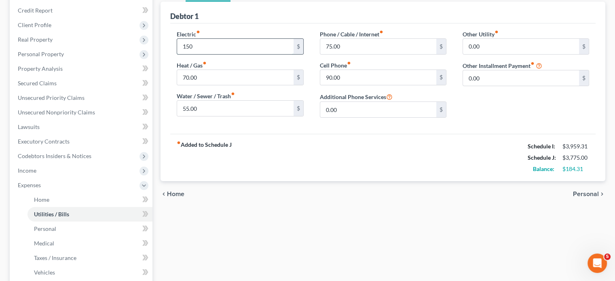
scroll to position [95, 0]
type input "150"
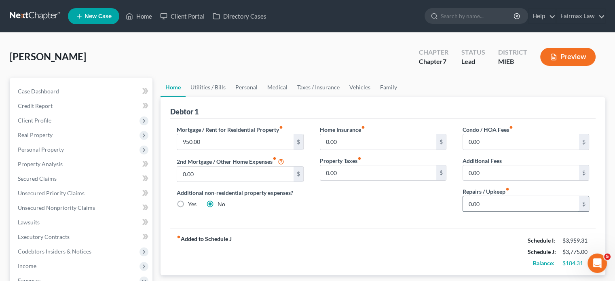
click at [498, 211] on input "0.00" at bounding box center [521, 203] width 116 height 15
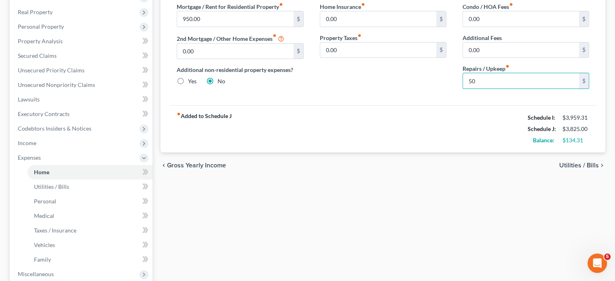
scroll to position [45, 0]
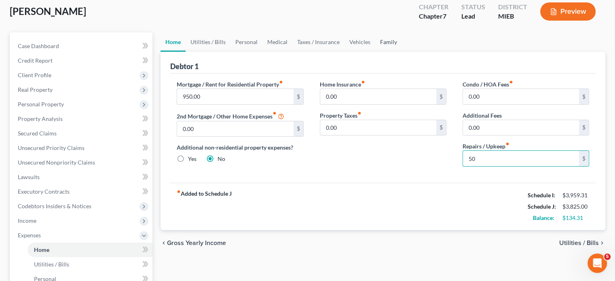
type input "50"
click at [402, 52] on link "Family" at bounding box center [388, 41] width 27 height 19
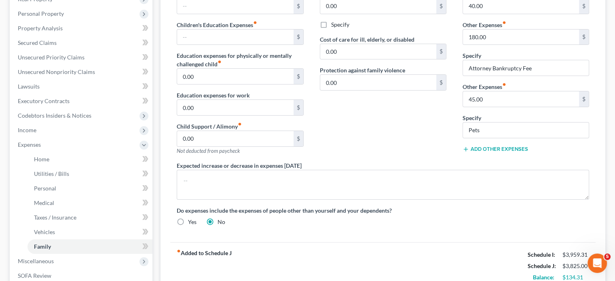
scroll to position [158, 0]
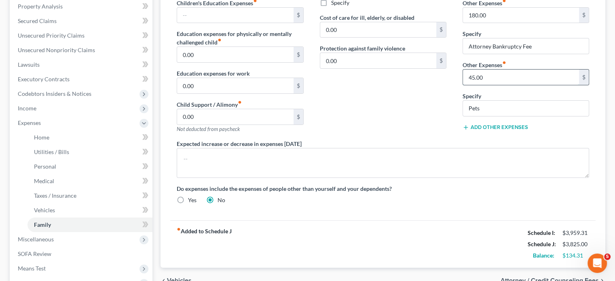
click at [491, 85] on input "45.00" at bounding box center [521, 77] width 116 height 15
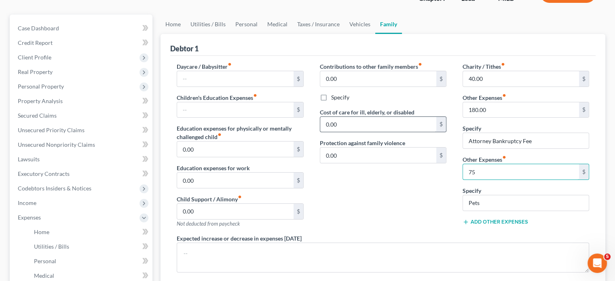
scroll to position [0, 0]
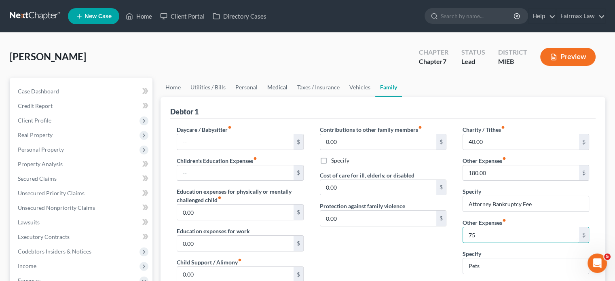
type input "75"
click at [292, 97] on link "Medical" at bounding box center [277, 87] width 30 height 19
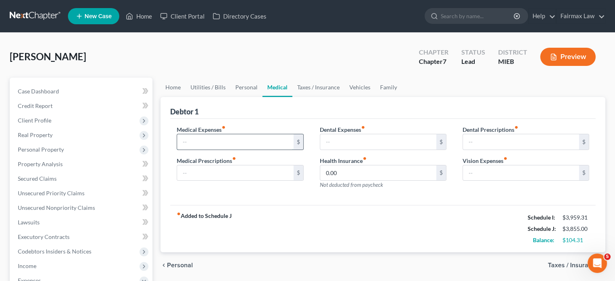
click at [220, 150] on input "text" at bounding box center [235, 141] width 116 height 15
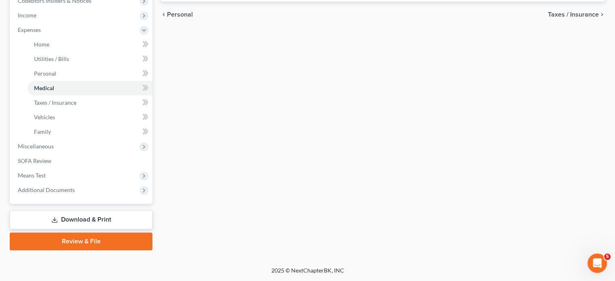
scroll to position [285, 0]
click at [63, 23] on span "Income" at bounding box center [81, 15] width 141 height 15
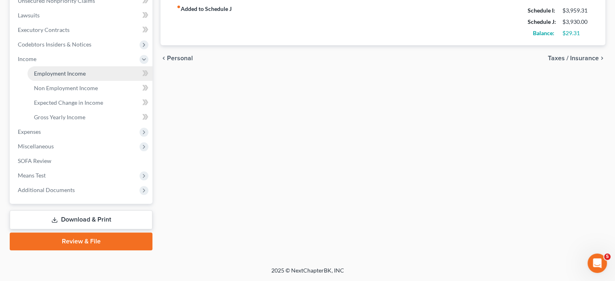
click at [73, 70] on span "Employment Income" at bounding box center [60, 73] width 52 height 7
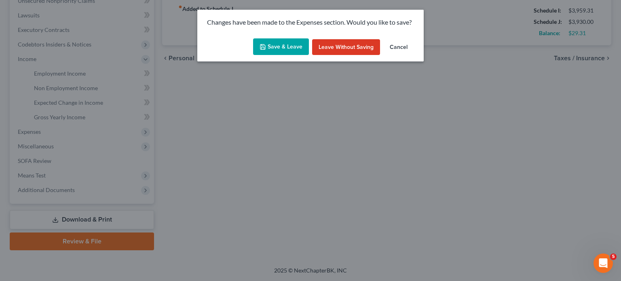
click at [284, 55] on button "Save & Leave" at bounding box center [281, 46] width 56 height 17
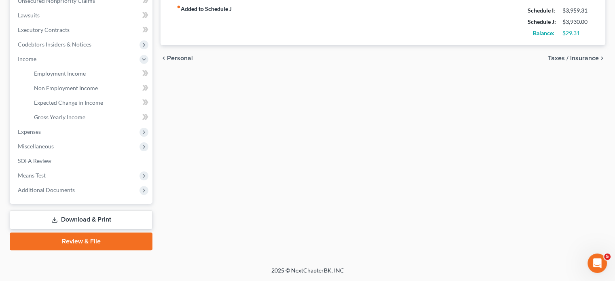
type input "75.00"
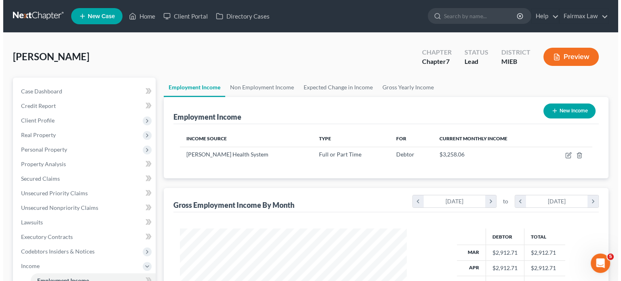
scroll to position [179, 243]
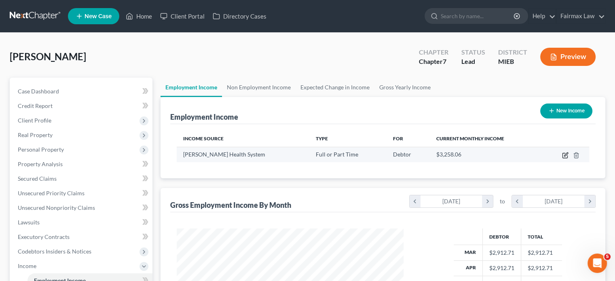
click at [564, 156] on icon "button" at bounding box center [566, 154] width 4 height 4
select select "0"
select select "23"
select select "2"
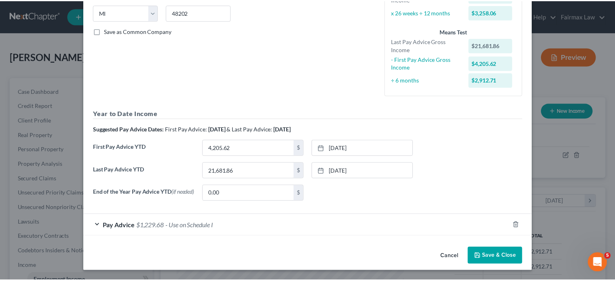
scroll to position [262, 0]
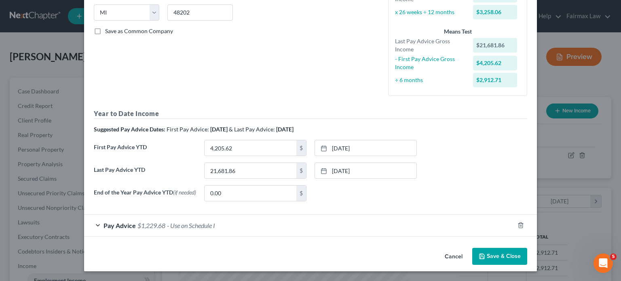
click at [517, 251] on button "Save & Close" at bounding box center [499, 256] width 55 height 17
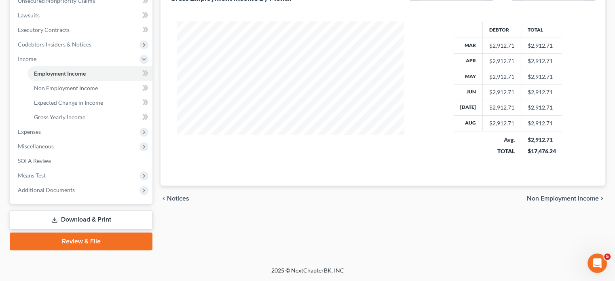
scroll to position [241, 0]
drag, startPoint x: 192, startPoint y: 140, endPoint x: 47, endPoint y: 181, distance: 150.3
click at [41, 135] on span "Expenses" at bounding box center [29, 131] width 23 height 7
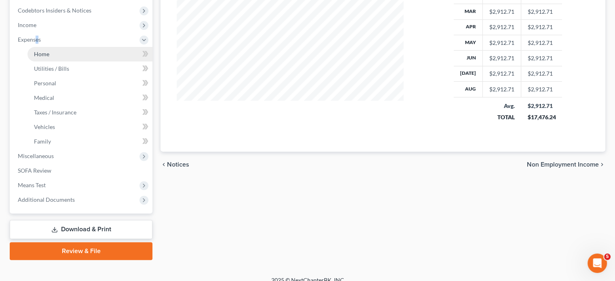
click at [74, 61] on link "Home" at bounding box center [89, 54] width 125 height 15
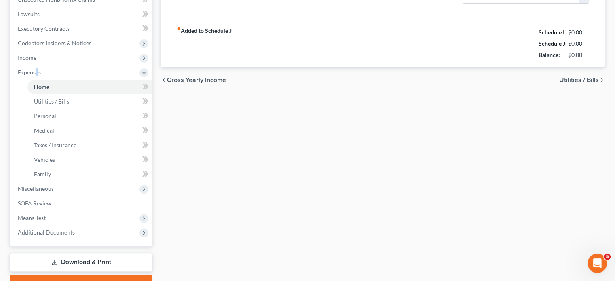
type input "950.00"
type input "0.00"
radio input "true"
type input "0.00"
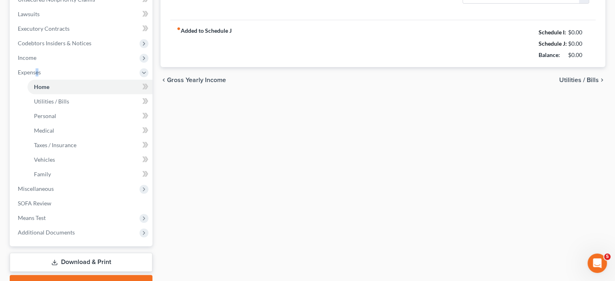
type input "0.00"
type input "50.00"
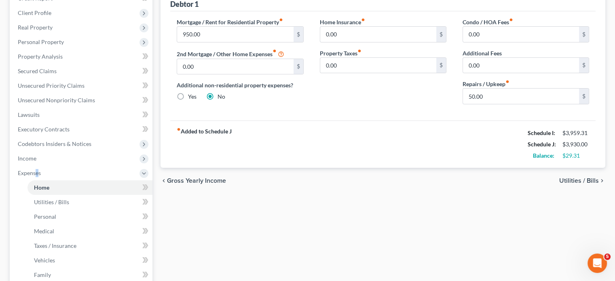
scroll to position [126, 0]
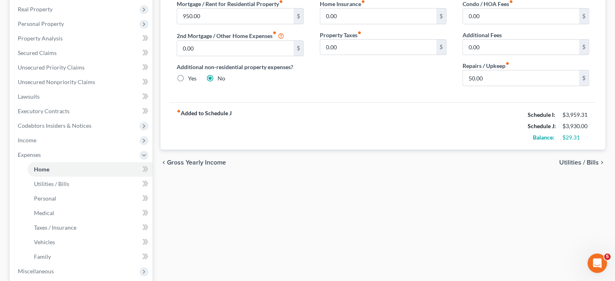
click at [344, 150] on div "fiber_manual_record Added to Schedule J Schedule I: $3,959.31 Schedule J: $3,93…" at bounding box center [382, 125] width 425 height 47
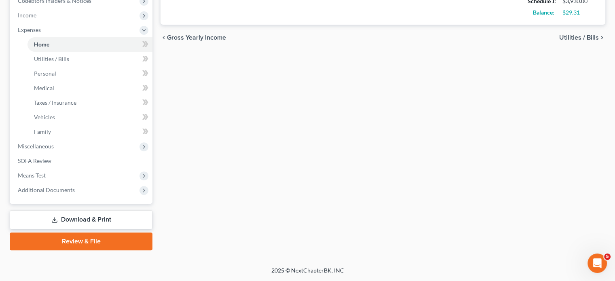
scroll to position [381, 0]
click at [78, 139] on span "Miscellaneous" at bounding box center [81, 146] width 141 height 15
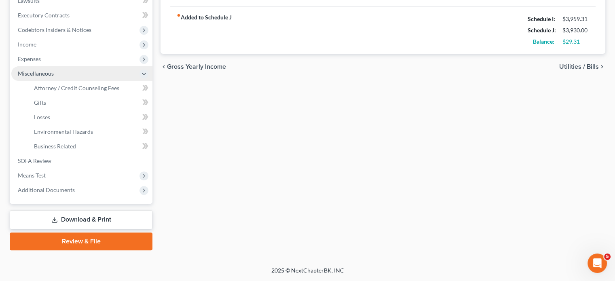
scroll to position [345, 0]
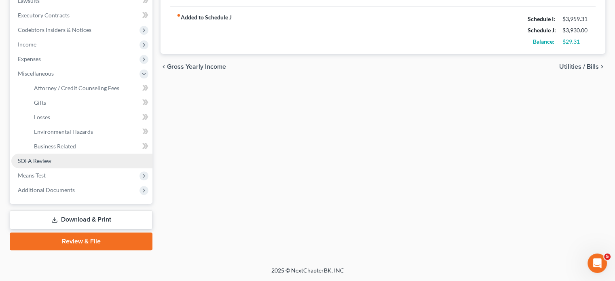
click at [51, 157] on span "SOFA Review" at bounding box center [35, 160] width 34 height 7
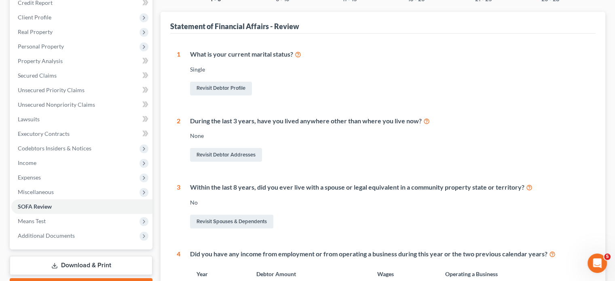
scroll to position [99, 0]
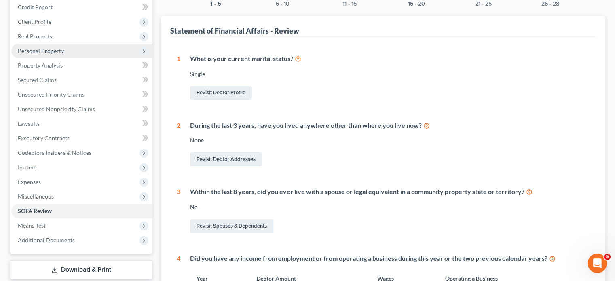
click at [64, 54] on span "Personal Property" at bounding box center [41, 50] width 46 height 7
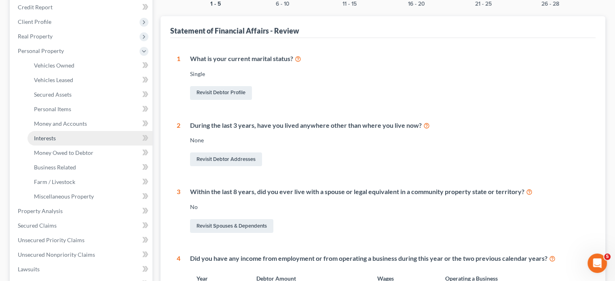
click at [67, 146] on link "Interests" at bounding box center [89, 138] width 125 height 15
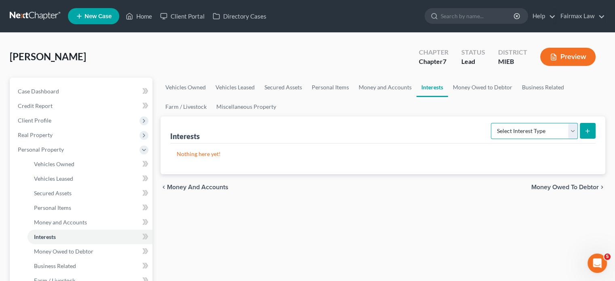
click at [538, 139] on select "Select Interest Type 401K Annuity Bond Education IRA Government Bond Government…" at bounding box center [534, 131] width 87 height 16
select select "term_life_insurance"
click at [491, 139] on select "Select Interest Type 401K Annuity Bond Education IRA Government Bond Government…" at bounding box center [534, 131] width 87 height 16
click at [580, 139] on button "submit" at bounding box center [588, 131] width 16 height 16
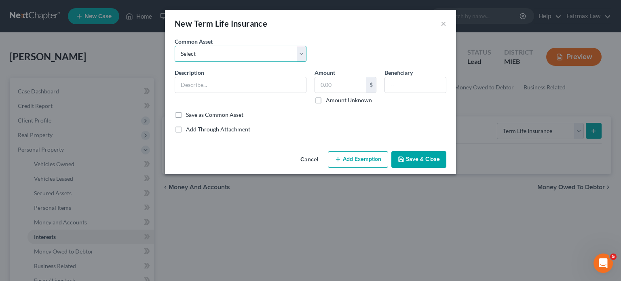
click at [202, 62] on select "Select Group Term Life Insurance through employer Group Life through Work Group…" at bounding box center [241, 54] width 132 height 16
select select "3"
click at [175, 57] on select "Select Group Term Life Insurance through employer Group Life through Work Group…" at bounding box center [241, 54] width 132 height 16
type input "Group life insurance (through employer). This term policy holds no value."
type input "0"
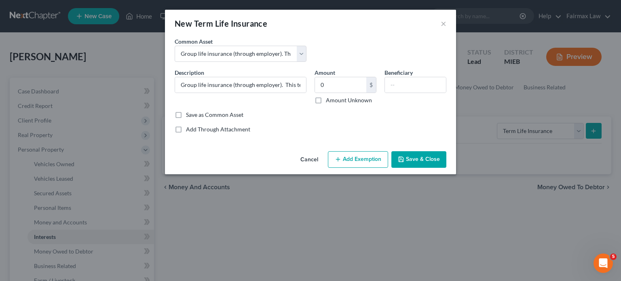
click at [382, 168] on button "Add Exemption" at bounding box center [358, 159] width 60 height 17
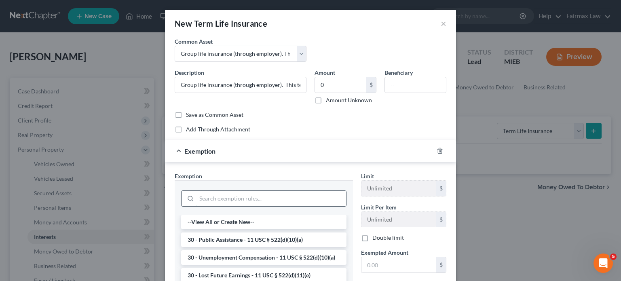
click at [213, 206] on input "search" at bounding box center [271, 198] width 150 height 15
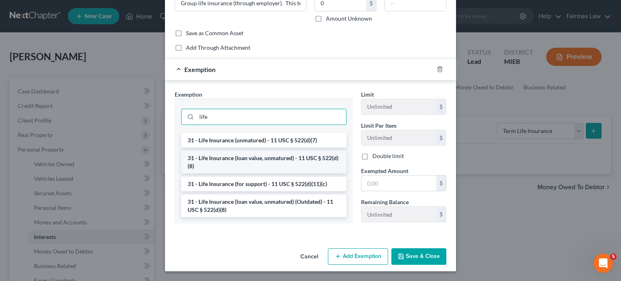
scroll to position [85, 0]
type input "life"
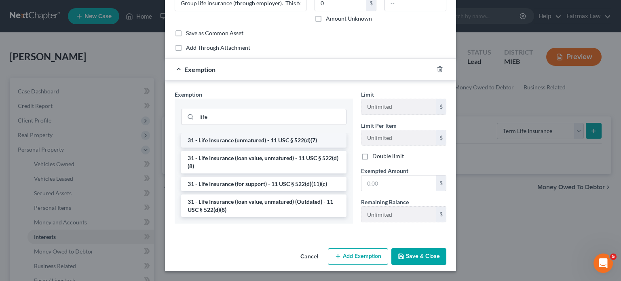
click at [198, 148] on li "31 - Life Insurance (unmatured) - 11 USC § 522(d)(7)" at bounding box center [263, 140] width 165 height 15
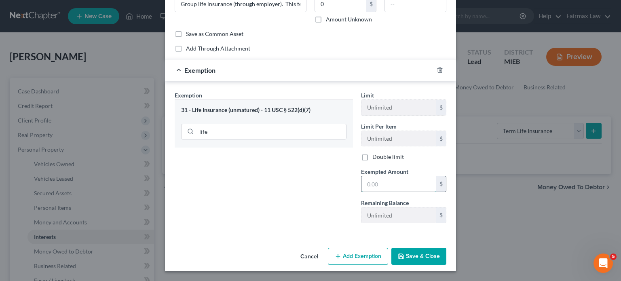
click at [396, 192] on input "text" at bounding box center [398, 183] width 75 height 15
type input "0"
click at [431, 249] on button "Save & Close" at bounding box center [418, 256] width 55 height 17
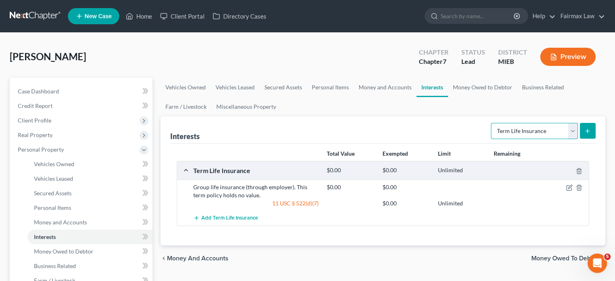
click at [529, 139] on select "Select Interest Type 401K Annuity Bond Education IRA Government Bond Government…" at bounding box center [534, 131] width 87 height 16
select select "401k"
click at [491, 139] on select "Select Interest Type 401K Annuity Bond Education IRA Government Bond Government…" at bounding box center [534, 131] width 87 height 16
click at [582, 139] on button "submit" at bounding box center [588, 131] width 16 height 16
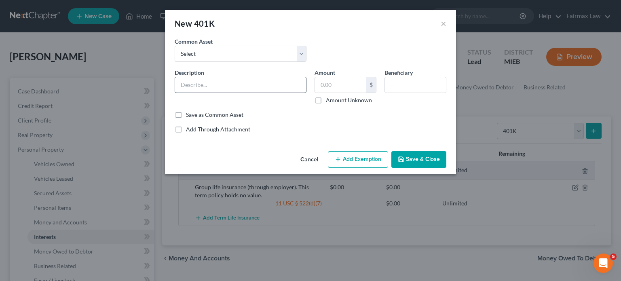
click at [175, 93] on input "text" at bounding box center [240, 84] width 131 height 15
type input "403b from employer"
click at [337, 93] on input "text" at bounding box center [340, 84] width 51 height 15
type input "1,200"
click at [374, 168] on button "Add Exemption" at bounding box center [358, 159] width 60 height 17
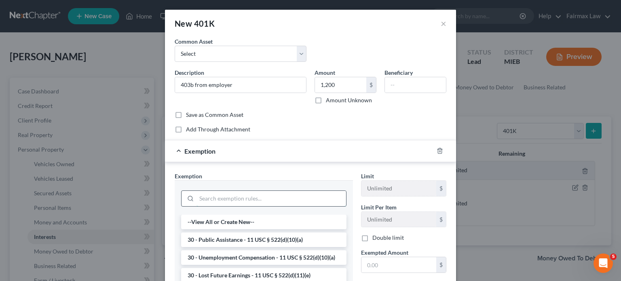
click at [211, 206] on input "search" at bounding box center [271, 198] width 150 height 15
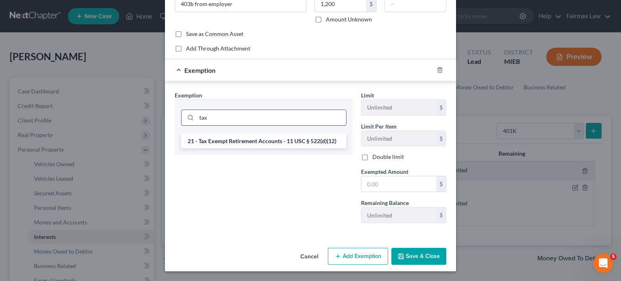
scroll to position [92, 0]
type input "tax"
click at [195, 148] on li "21 - Tax Exempt Retirement Accounts - 11 USC § 522(d)(12)" at bounding box center [263, 141] width 165 height 15
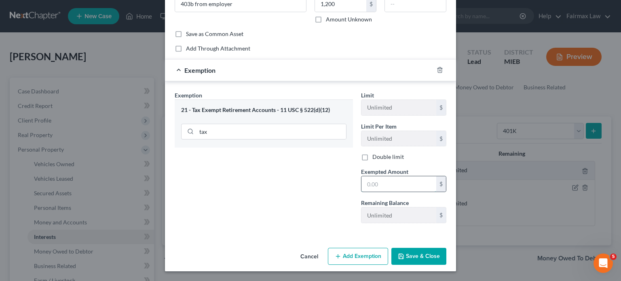
click at [381, 192] on input "text" at bounding box center [398, 183] width 75 height 15
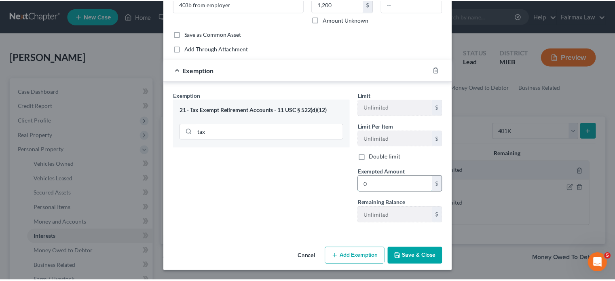
scroll to position [167, 0]
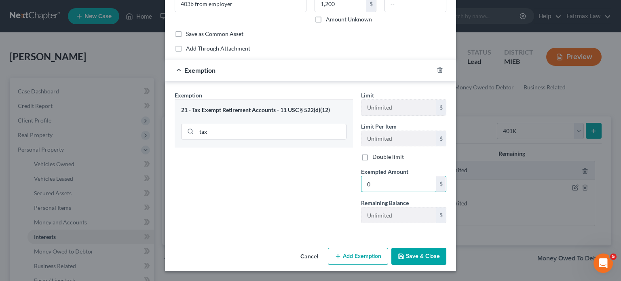
type input "0"
click at [437, 253] on button "Save & Close" at bounding box center [418, 256] width 55 height 17
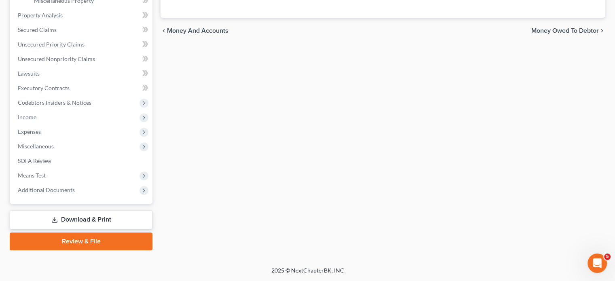
scroll to position [0, 0]
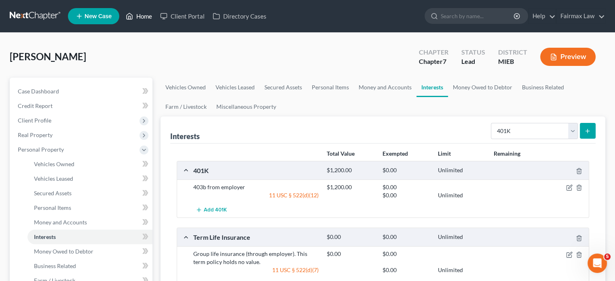
click at [156, 23] on link "Home" at bounding box center [139, 16] width 34 height 15
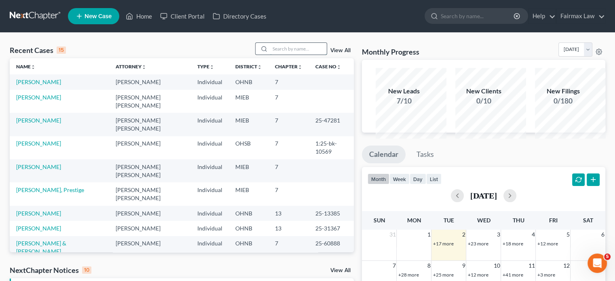
click at [287, 55] on input "search" at bounding box center [298, 49] width 57 height 12
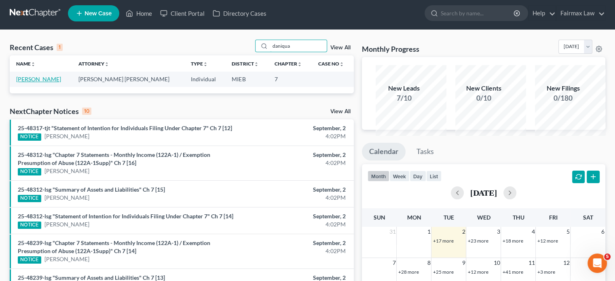
type input "daniqua"
click at [41, 82] on link "[PERSON_NAME]" at bounding box center [38, 79] width 45 height 7
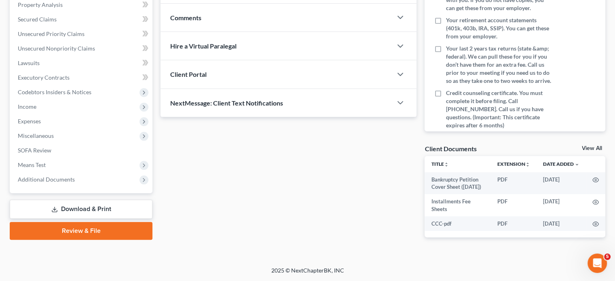
scroll to position [174, 0]
click at [39, 168] on span "Means Test" at bounding box center [32, 164] width 28 height 7
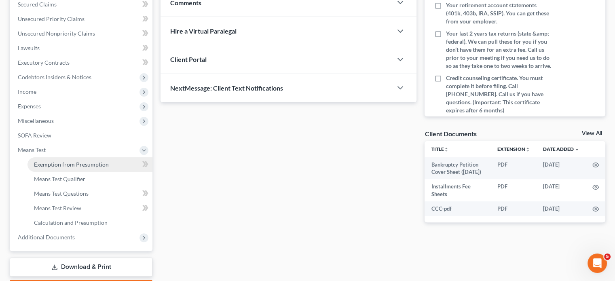
click at [78, 168] on span "Exemption from Presumption" at bounding box center [71, 164] width 75 height 7
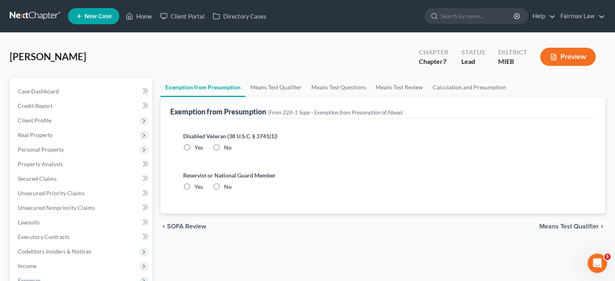
drag, startPoint x: 238, startPoint y: 179, endPoint x: 249, endPoint y: 249, distance: 70.4
click at [232, 152] on label "No" at bounding box center [228, 147] width 8 height 8
click at [232, 149] on input "No" at bounding box center [229, 145] width 5 height 5
radio input "true"
click at [232, 191] on label "No" at bounding box center [228, 187] width 8 height 8
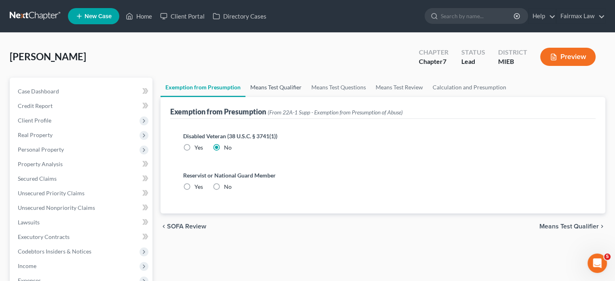
click at [232, 188] on input "No" at bounding box center [229, 185] width 5 height 5
radio input "true"
click at [306, 97] on link "Means Test Qualifier" at bounding box center [275, 87] width 61 height 19
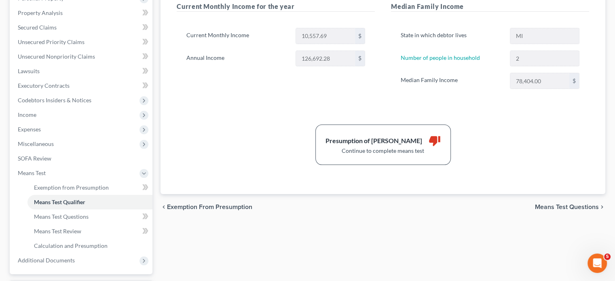
scroll to position [183, 0]
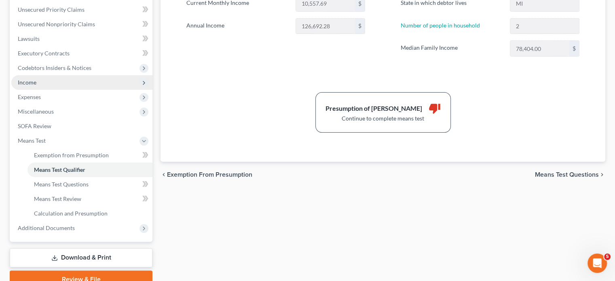
click at [76, 90] on span "Income" at bounding box center [81, 82] width 141 height 15
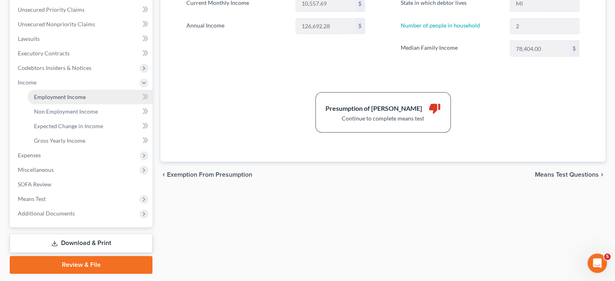
click at [65, 100] on span "Employment Income" at bounding box center [60, 96] width 52 height 7
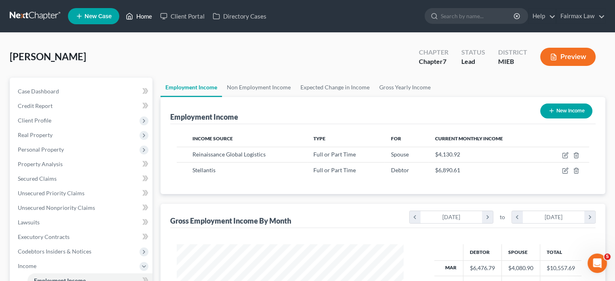
click at [156, 21] on link "Home" at bounding box center [139, 16] width 34 height 15
